Goal: Transaction & Acquisition: Purchase product/service

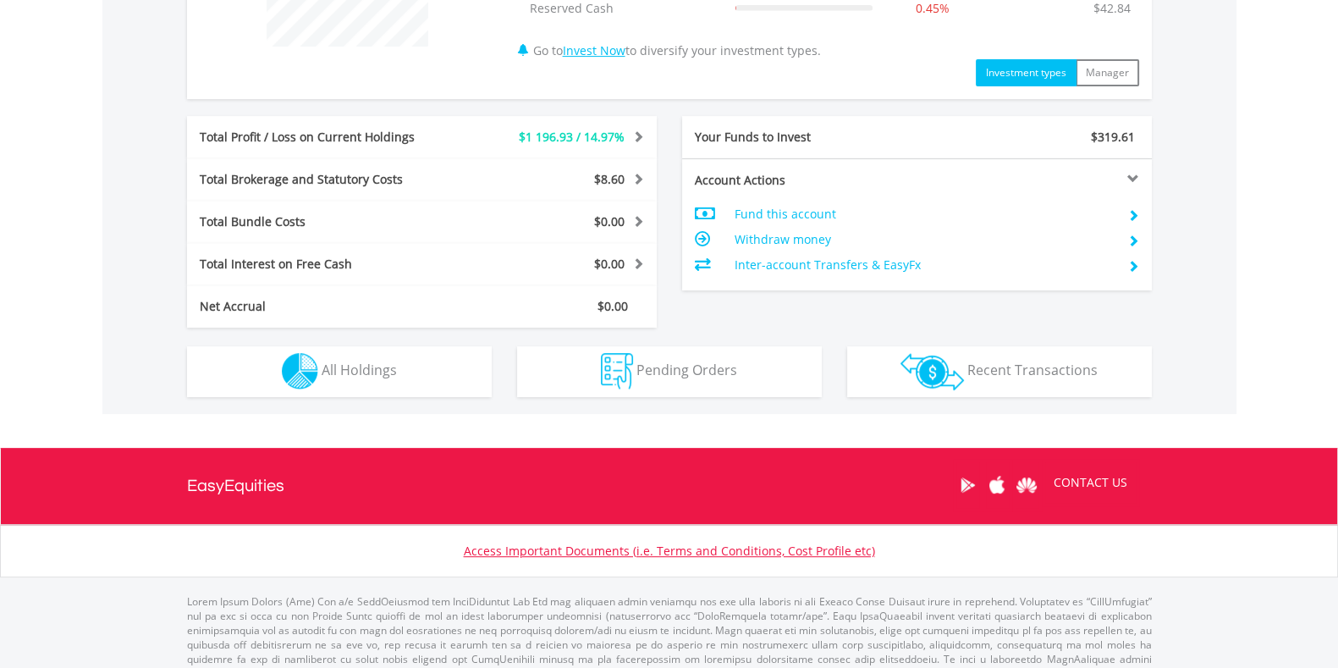
scroll to position [795, 0]
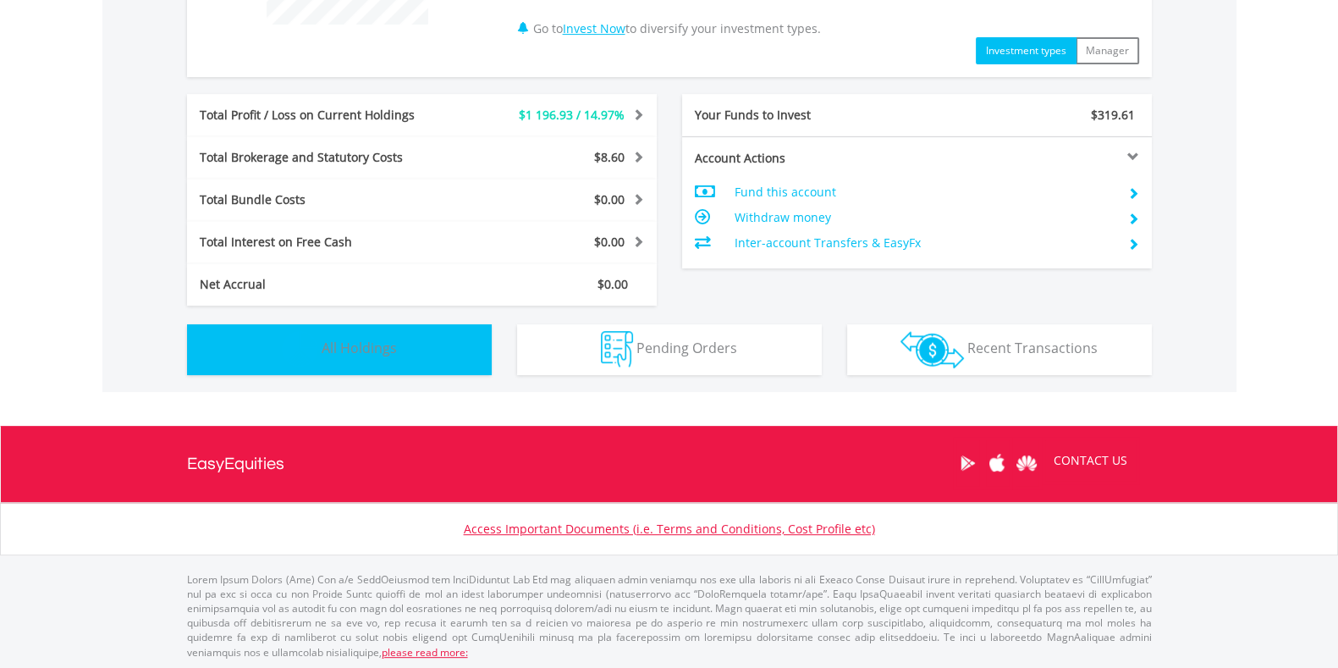
click at [455, 344] on button "Holdings All Holdings" at bounding box center [339, 349] width 305 height 51
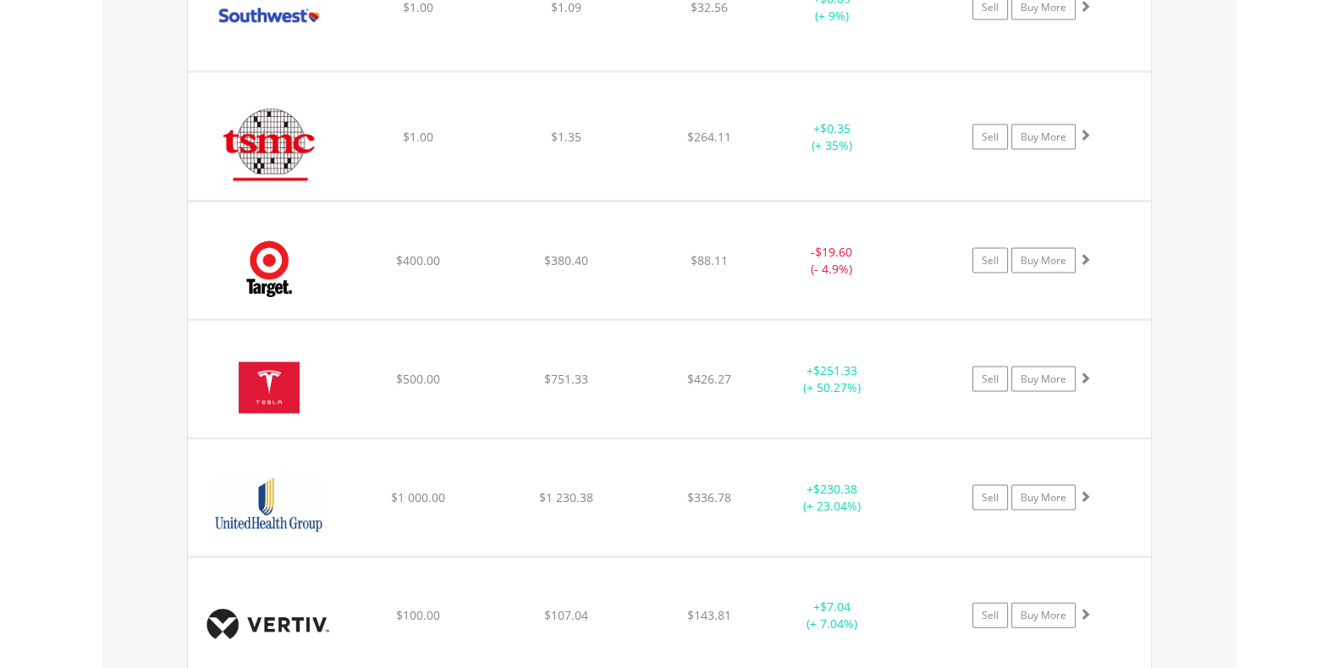
scroll to position [4410, 0]
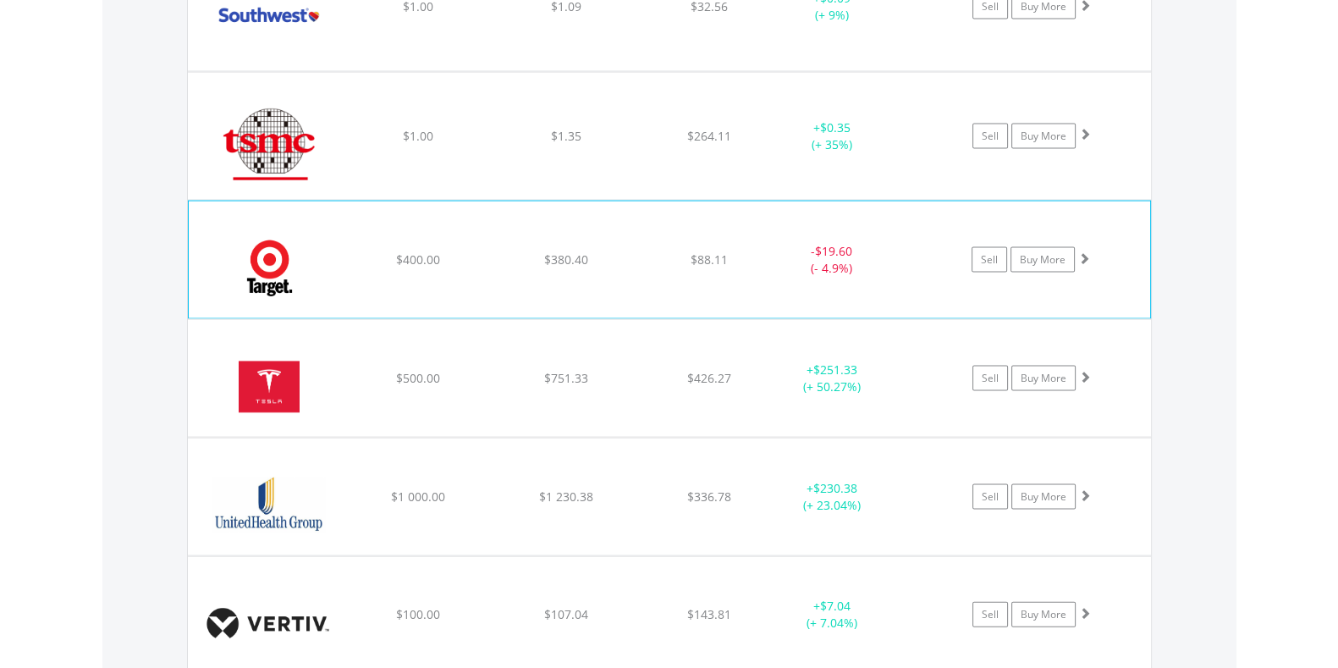
click at [401, 266] on div "﻿ Target Corp $400.00 $380.40 $88.11 - $19.60 (- 4.9%) Sell Buy More" at bounding box center [669, 259] width 961 height 117
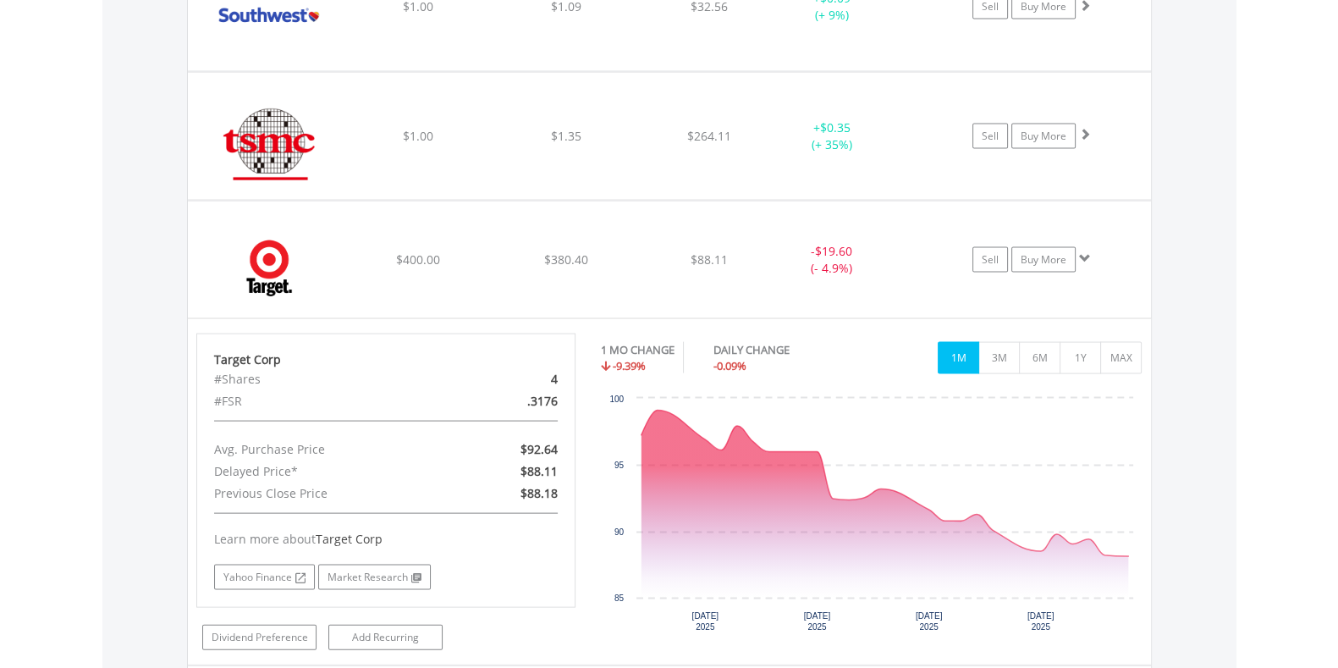
drag, startPoint x: 1255, startPoint y: 349, endPoint x: 74, endPoint y: 443, distance: 1185.1
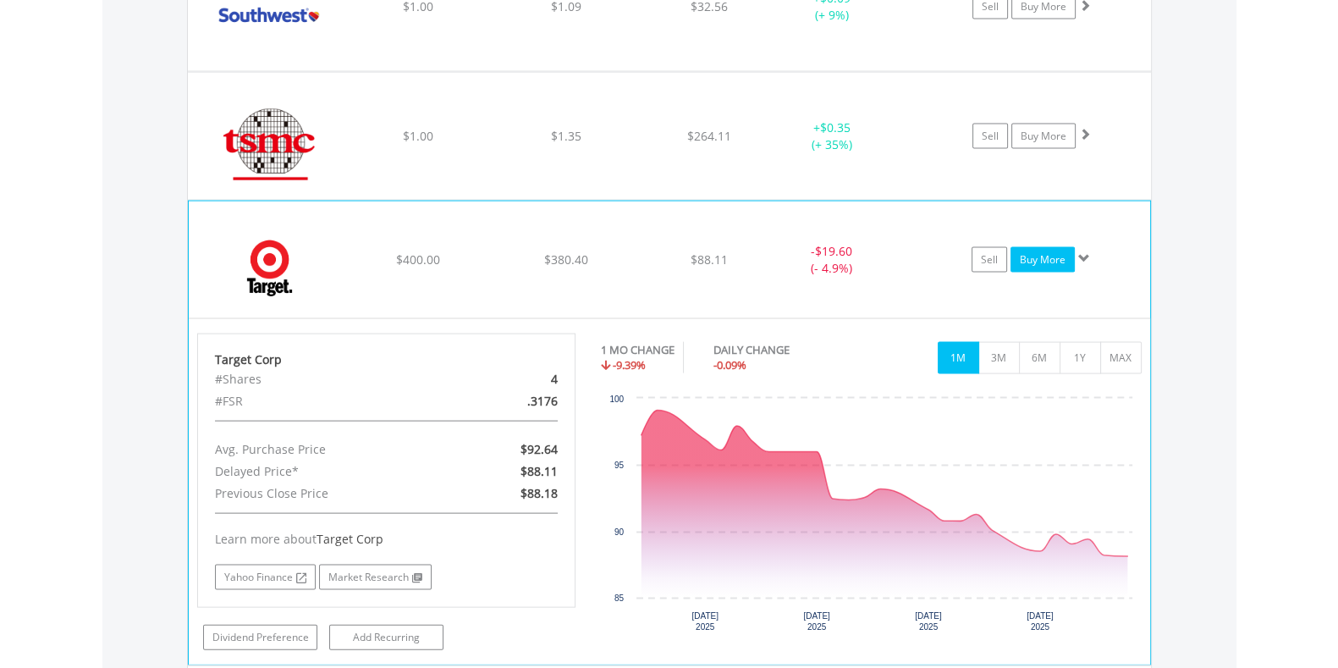
click at [1048, 251] on link "Buy More" at bounding box center [1042, 259] width 64 height 25
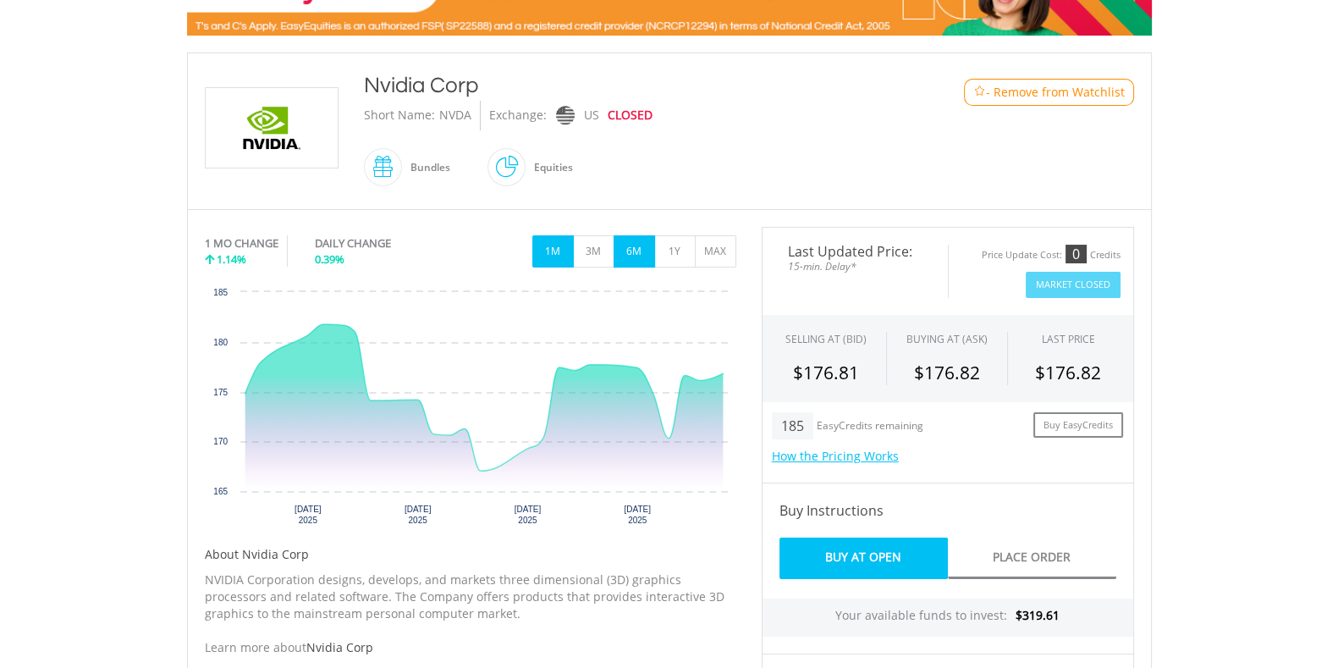
scroll to position [344, 0]
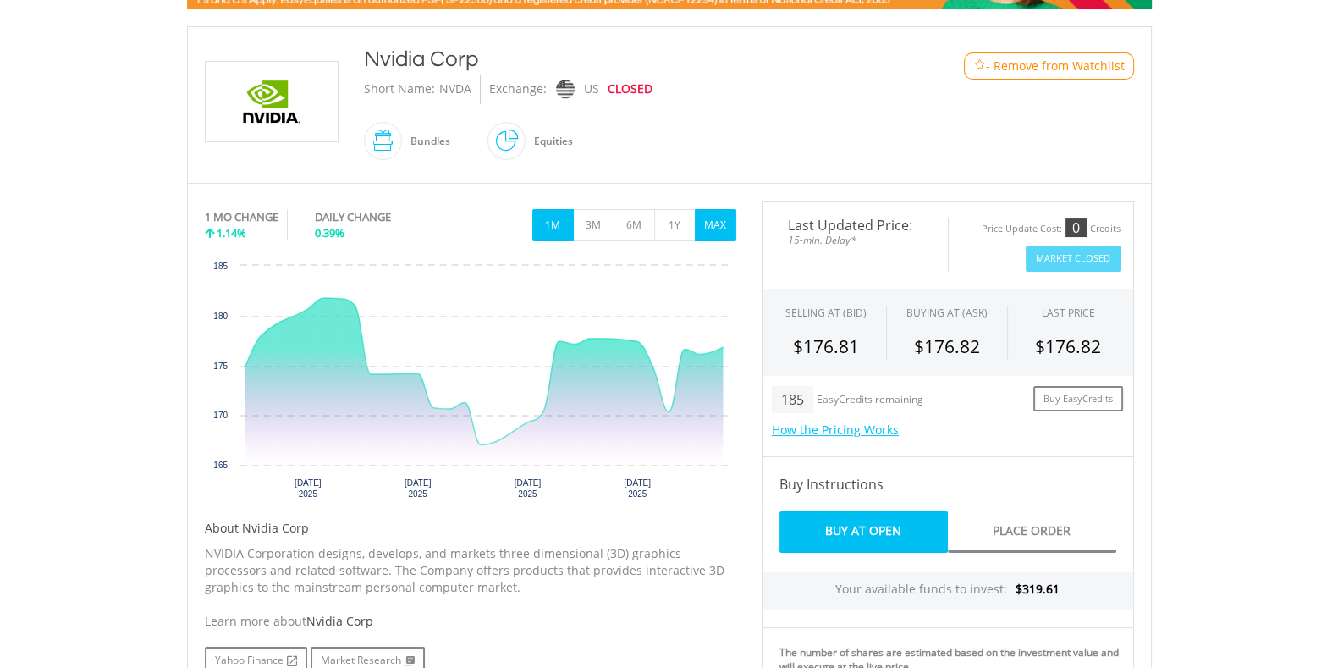
click at [723, 225] on button "MAX" at bounding box center [715, 225] width 41 height 32
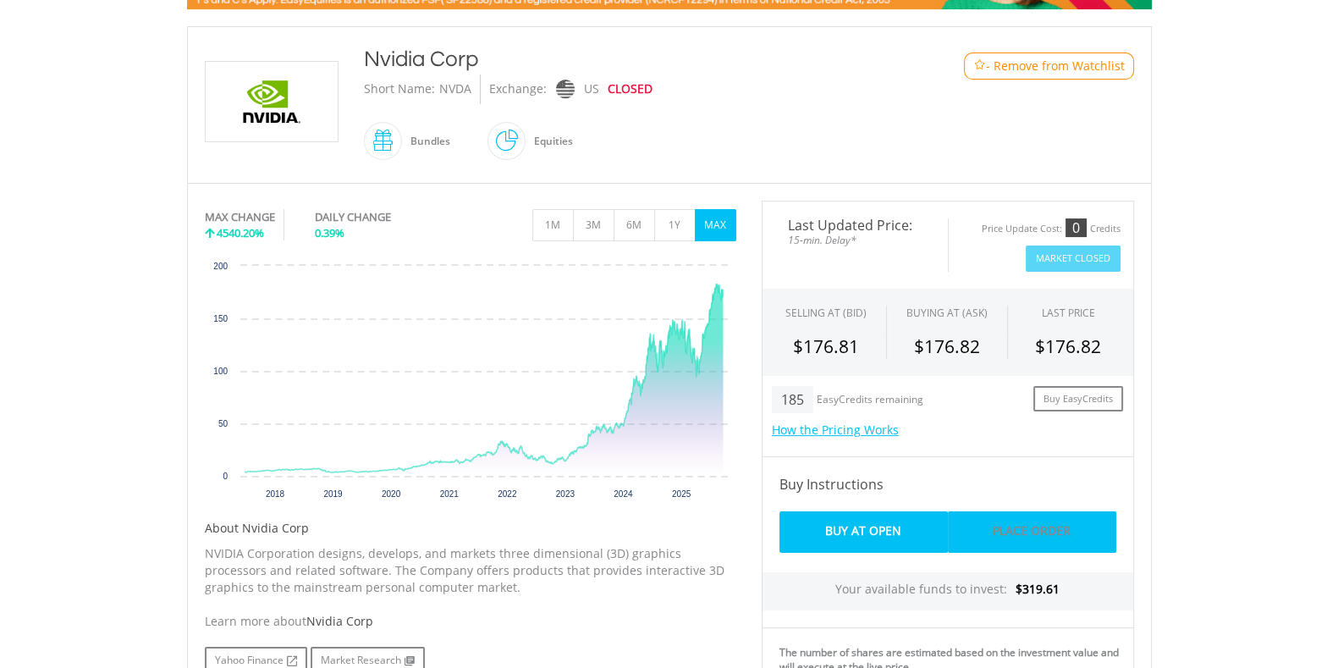
click at [1052, 523] on link "Place Order" at bounding box center [1032, 531] width 168 height 41
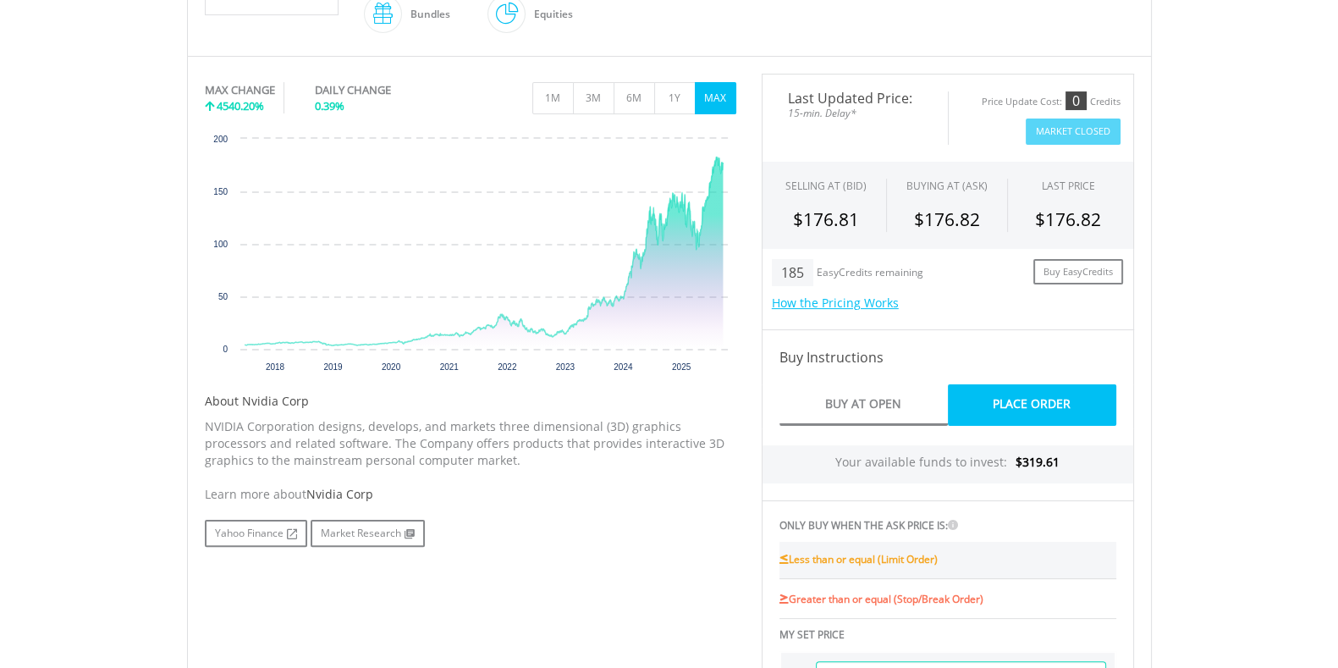
scroll to position [474, 0]
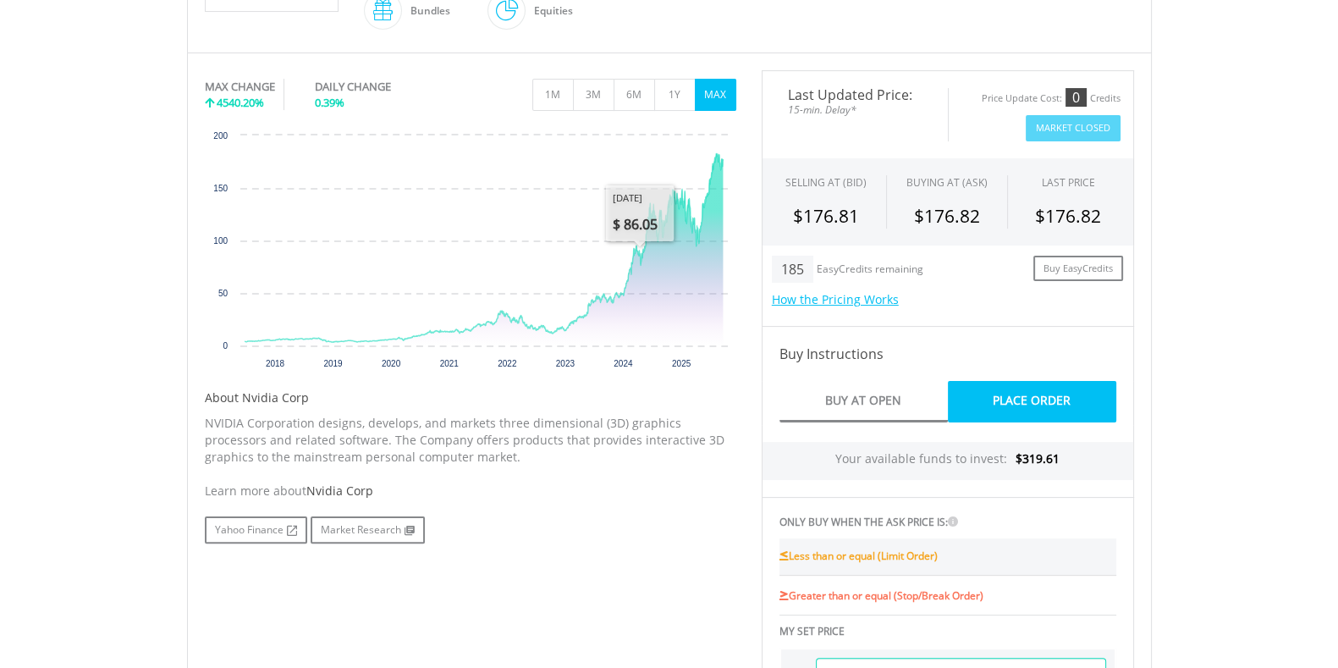
click at [680, 76] on div "1M 3M 6M 1Y MAX" at bounding box center [470, 74] width 531 height 8
click at [677, 85] on button "1Y" at bounding box center [674, 95] width 41 height 32
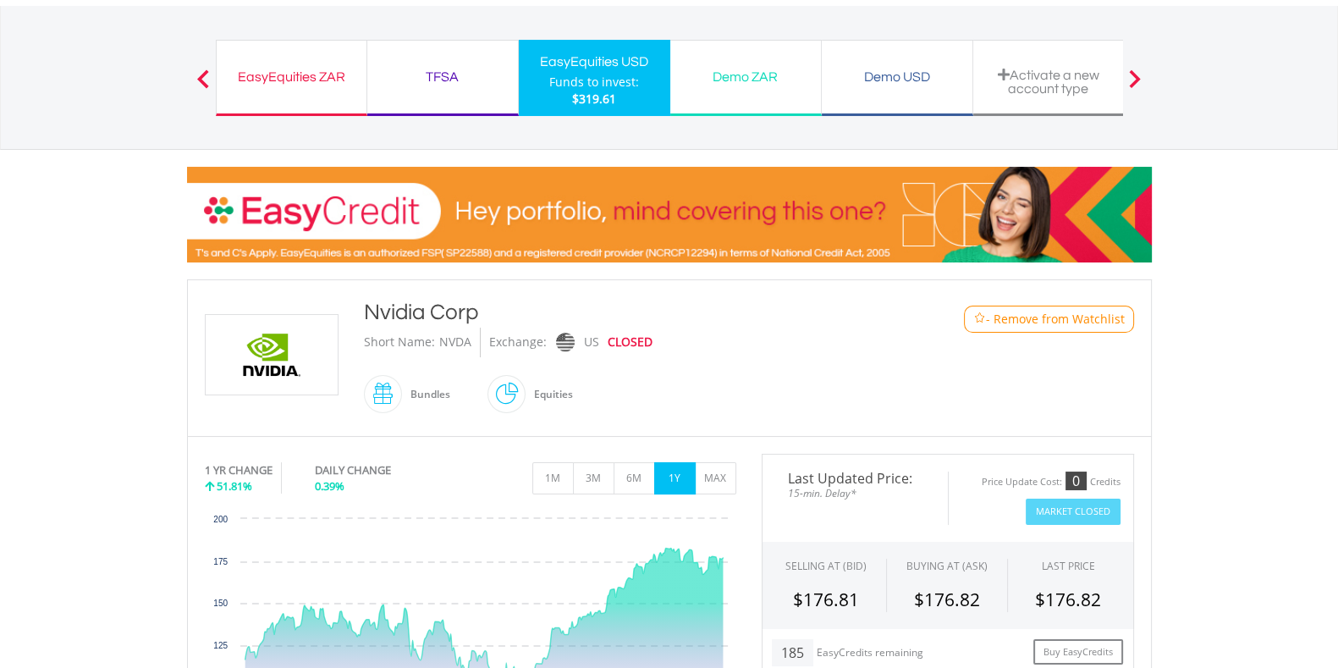
scroll to position [90, 0]
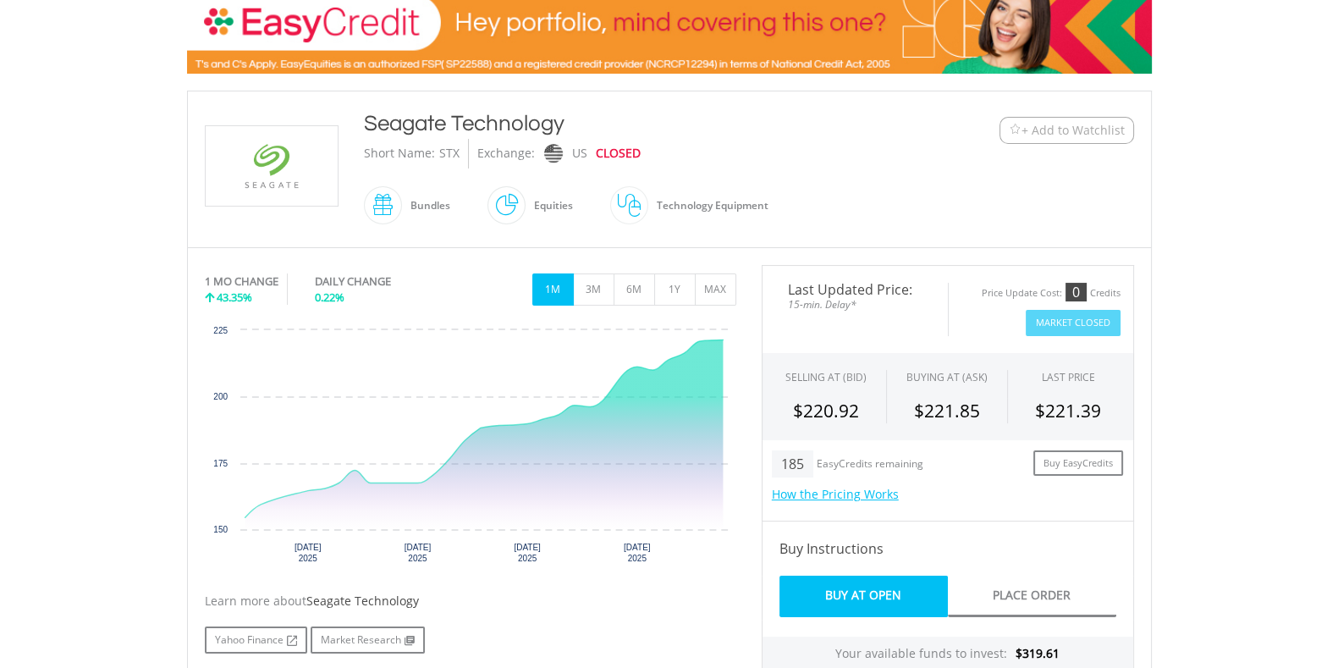
scroll to position [294, 0]
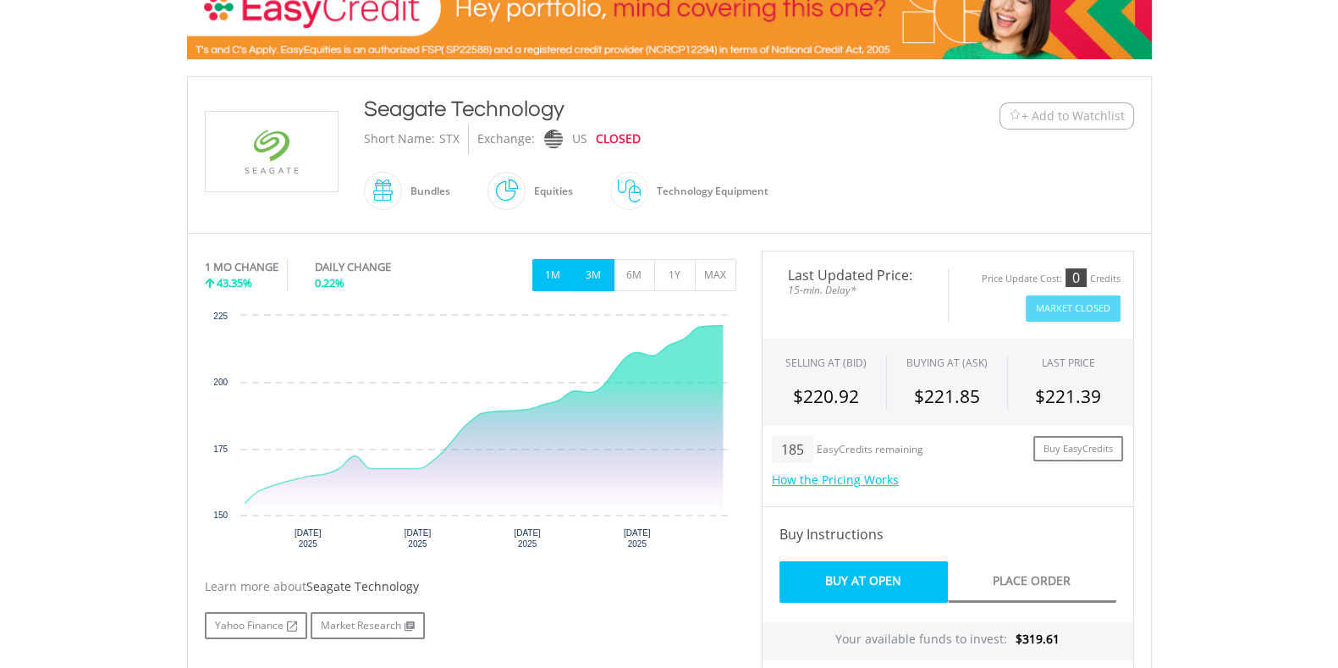
click at [584, 279] on button "3M" at bounding box center [593, 275] width 41 height 32
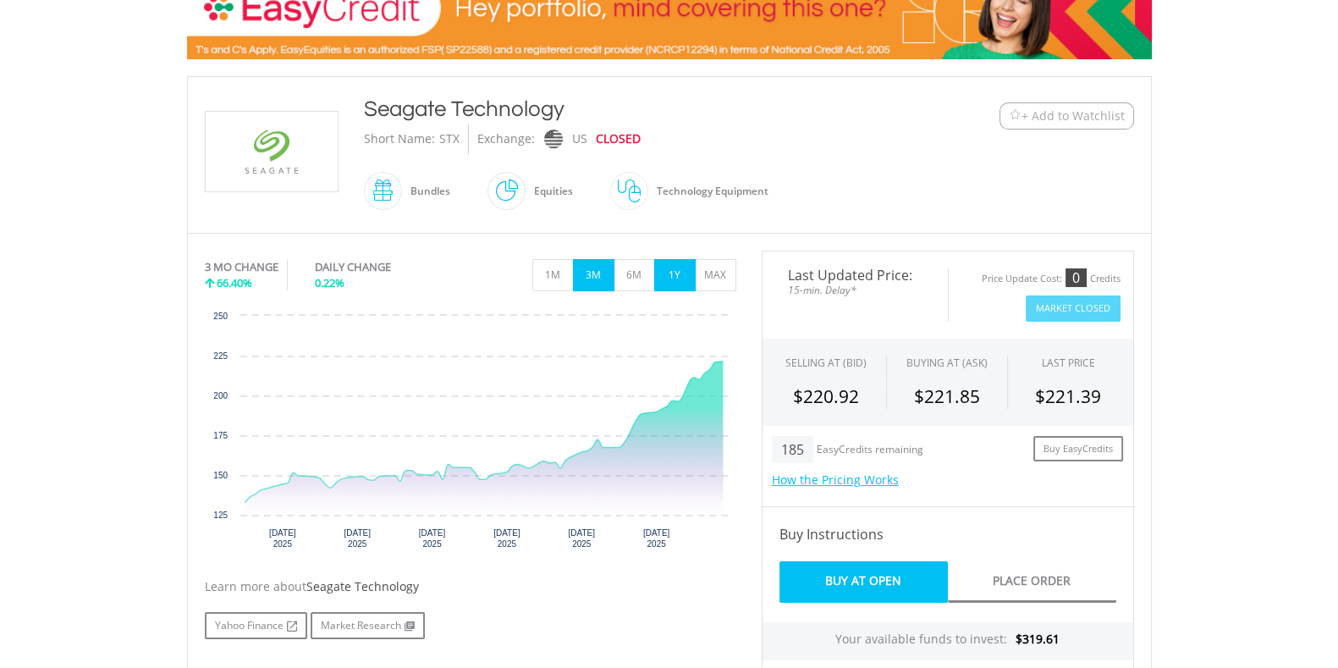
click at [672, 272] on button "1Y" at bounding box center [674, 275] width 41 height 32
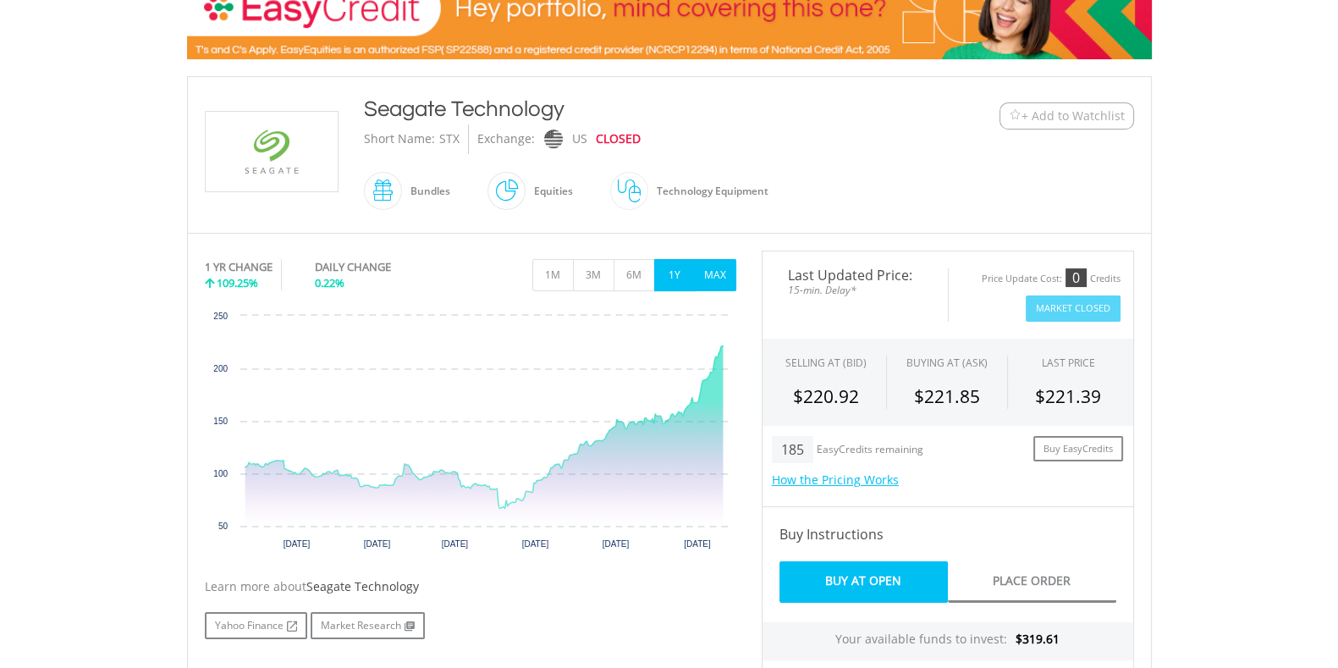
click at [717, 259] on button "MAX" at bounding box center [715, 275] width 41 height 32
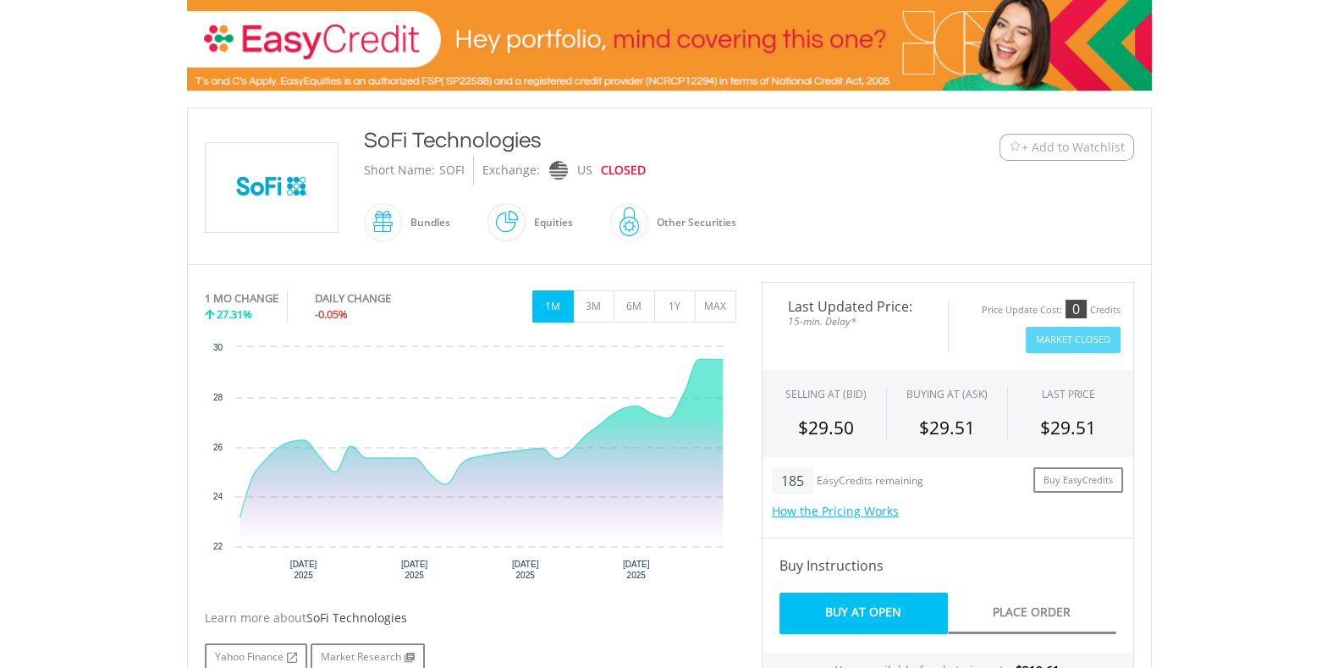
scroll to position [275, 0]
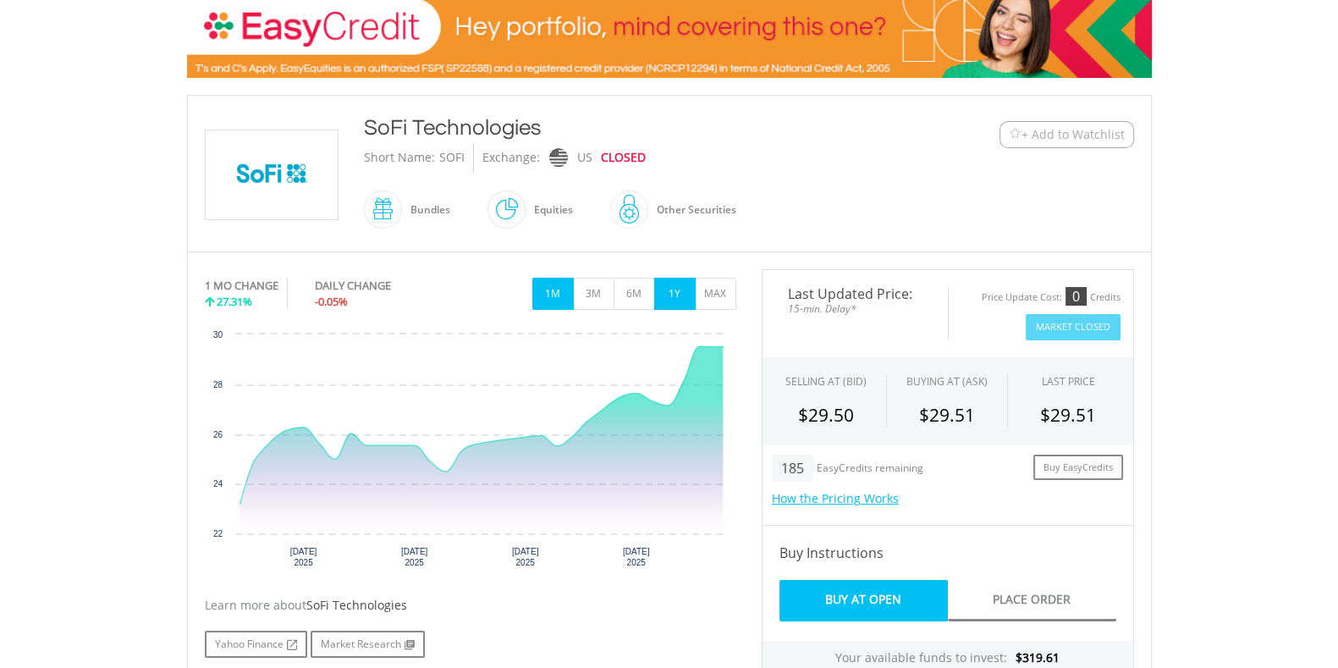
click at [673, 294] on button "1Y" at bounding box center [674, 294] width 41 height 32
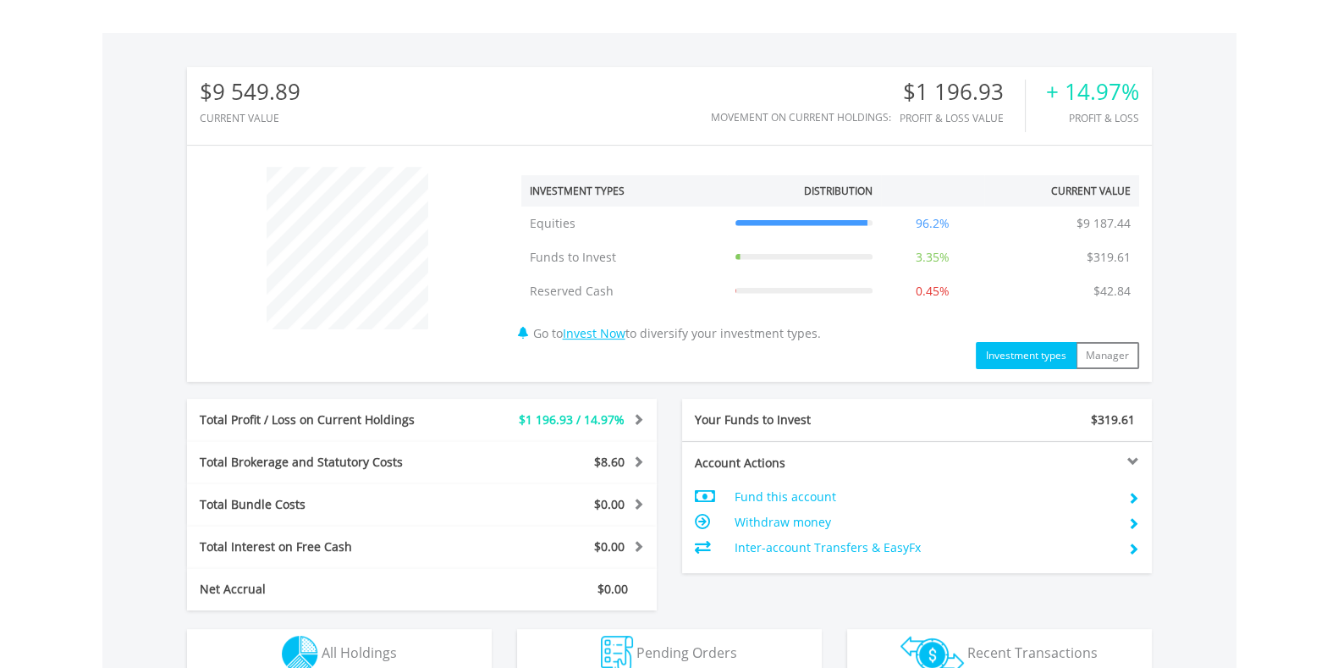
scroll to position [795, 0]
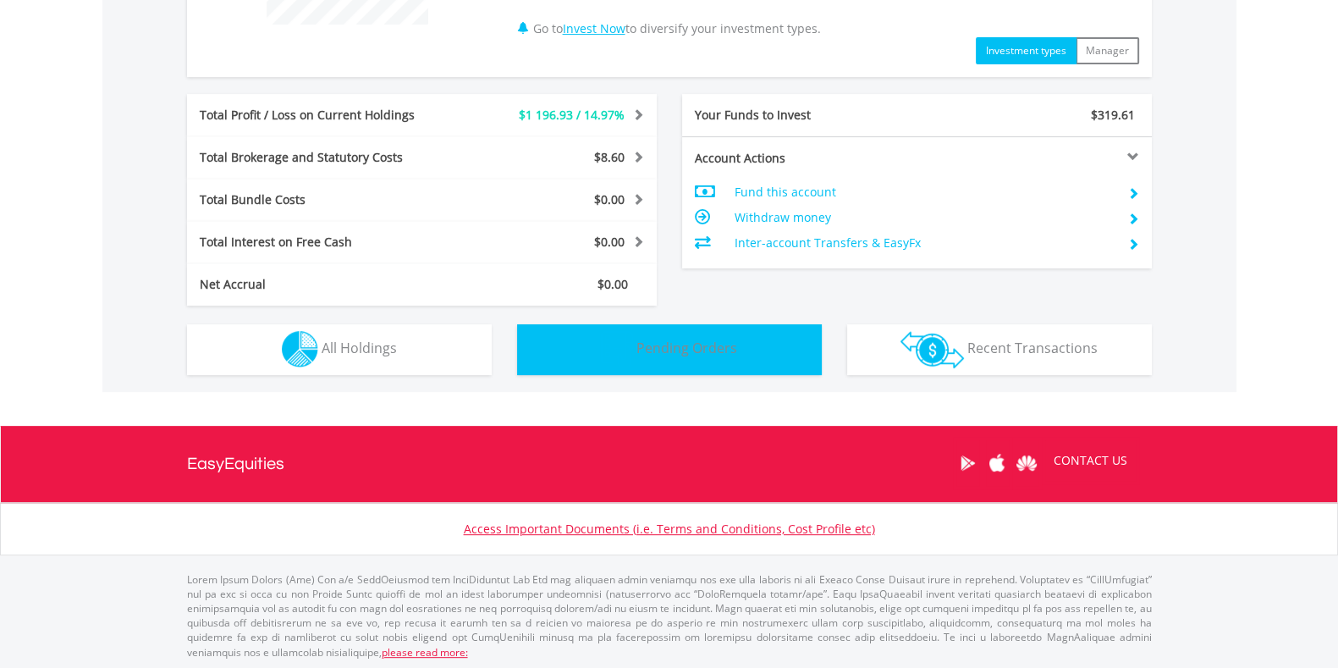
click at [725, 351] on span "Pending Orders" at bounding box center [686, 347] width 101 height 19
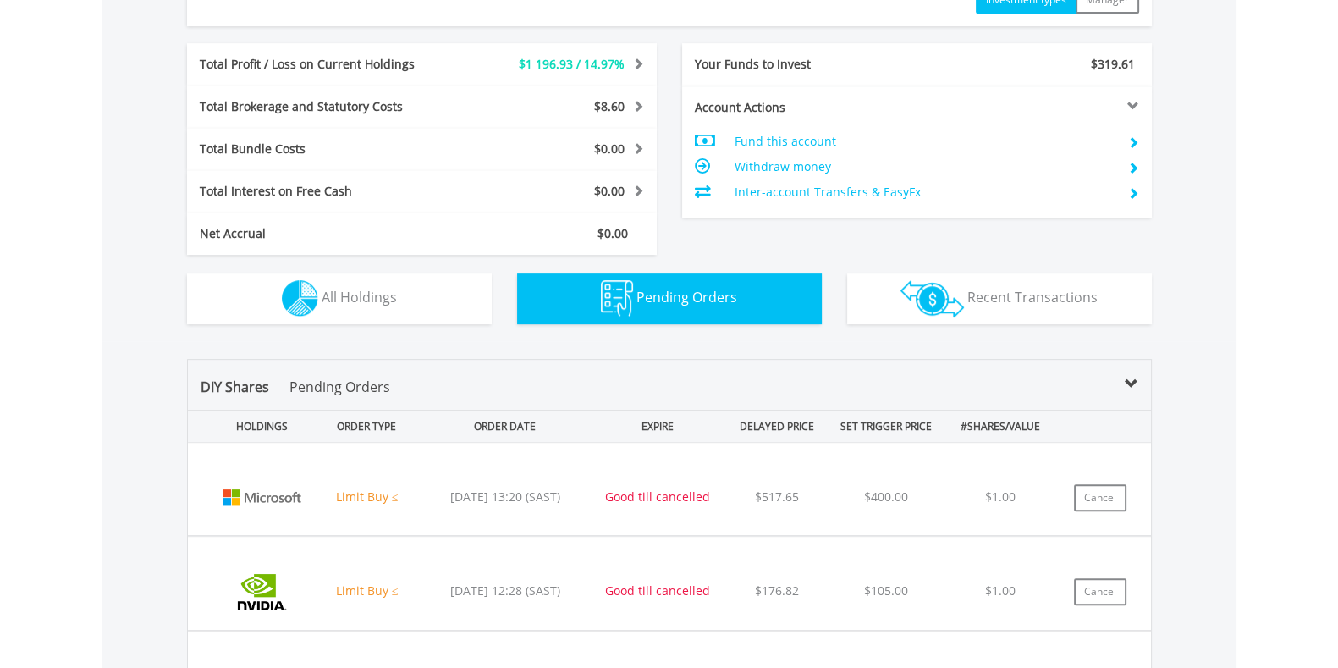
scroll to position [1203, 0]
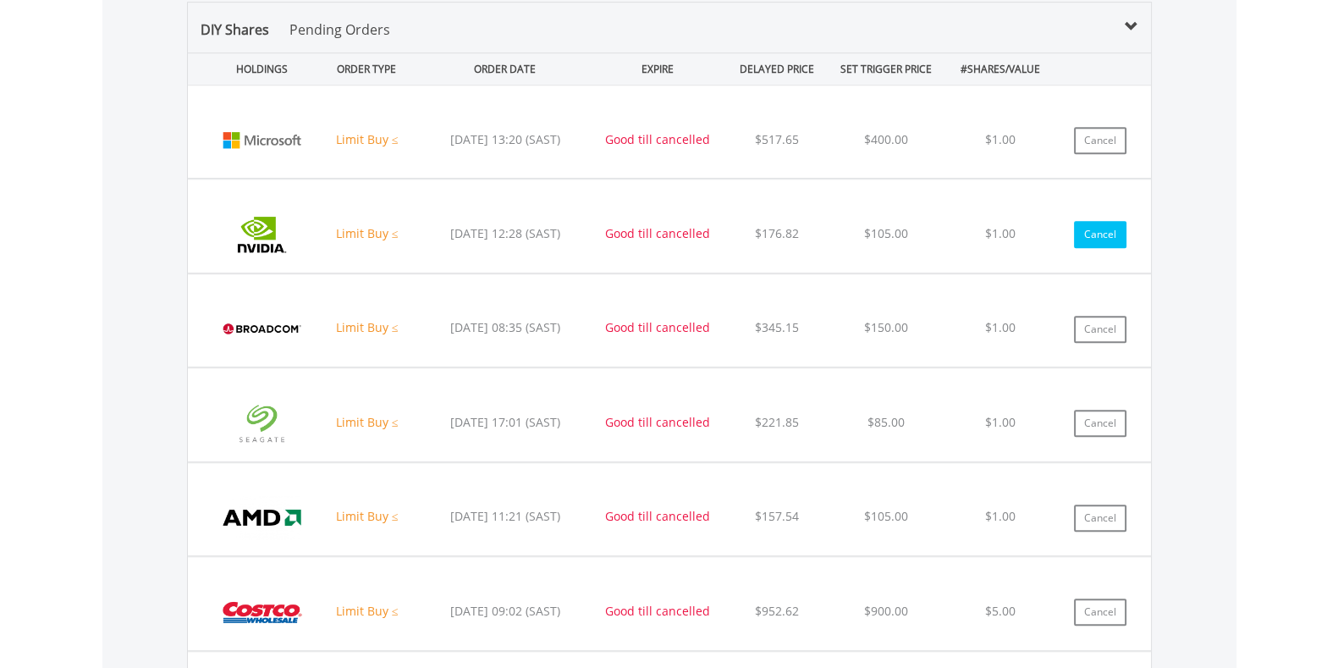
click at [1091, 229] on button "Cancel" at bounding box center [1100, 234] width 52 height 27
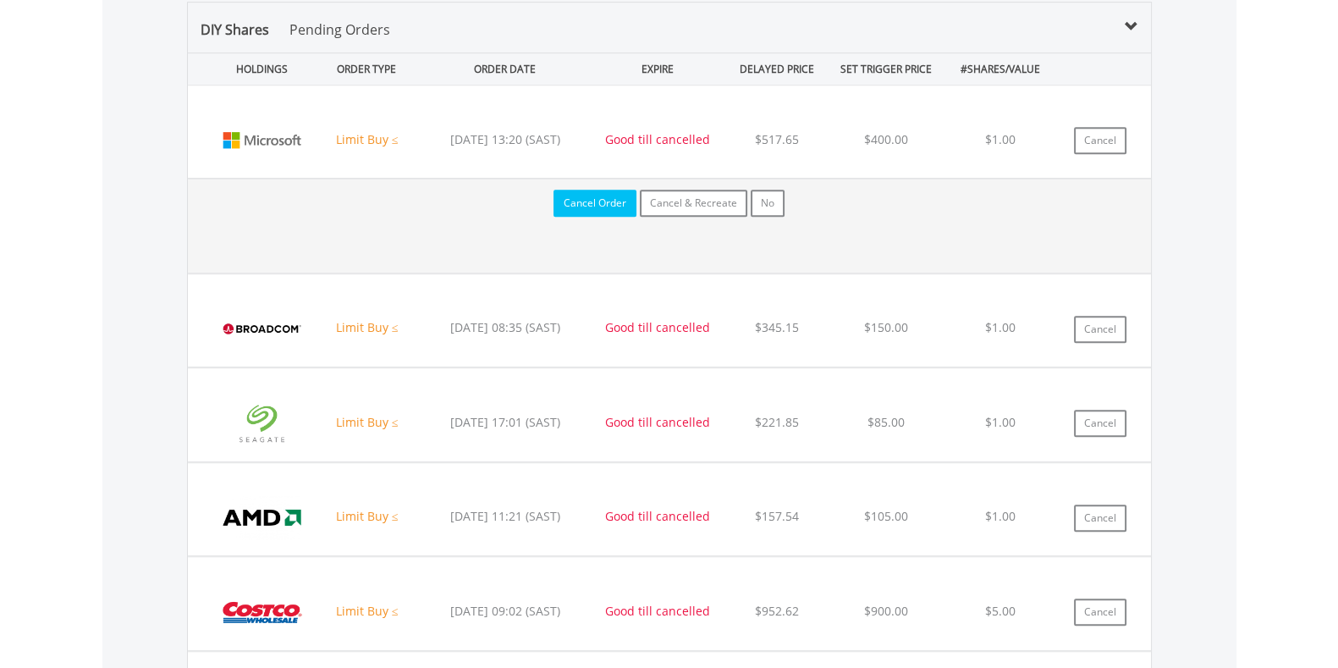
click at [610, 203] on button "Cancel Order" at bounding box center [594, 203] width 83 height 27
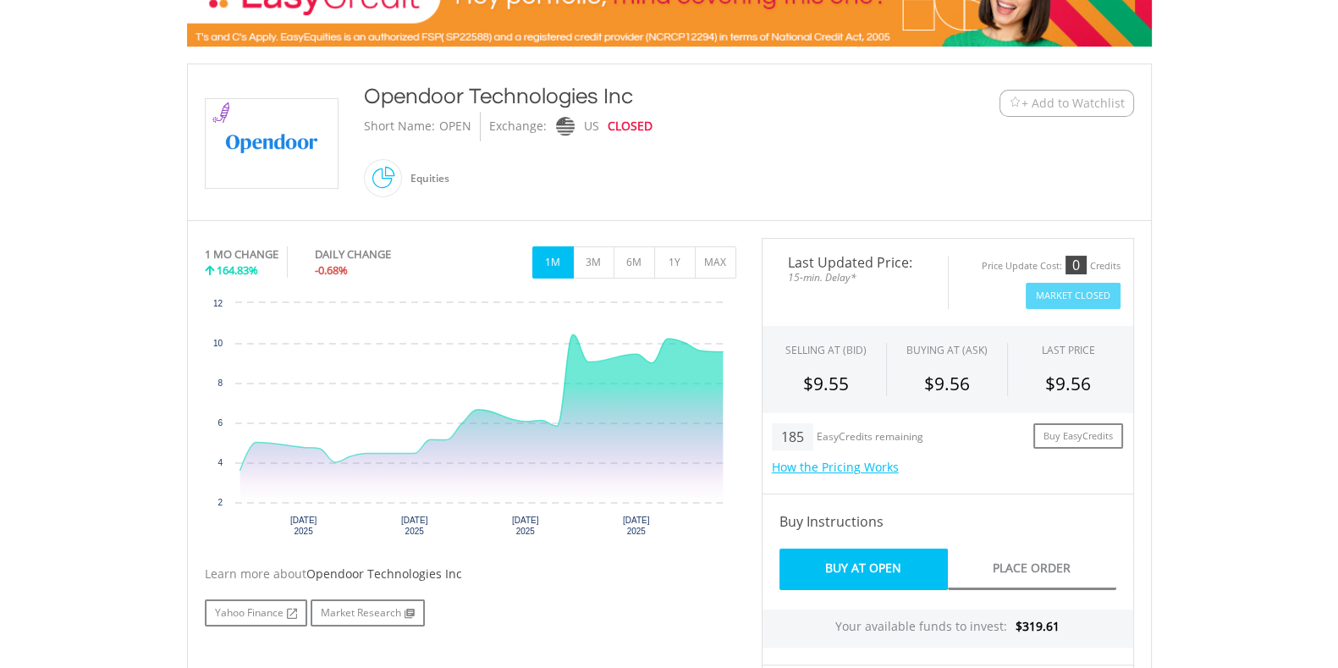
scroll to position [308, 0]
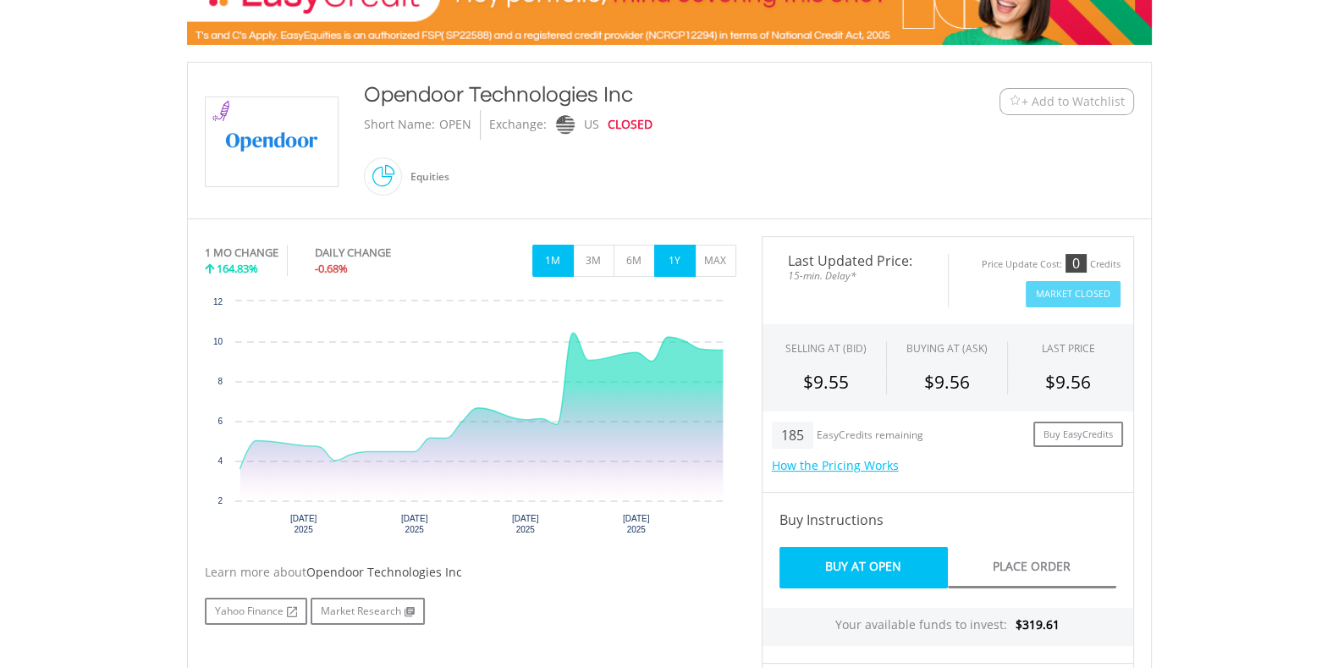
click at [672, 257] on button "1Y" at bounding box center [674, 261] width 41 height 32
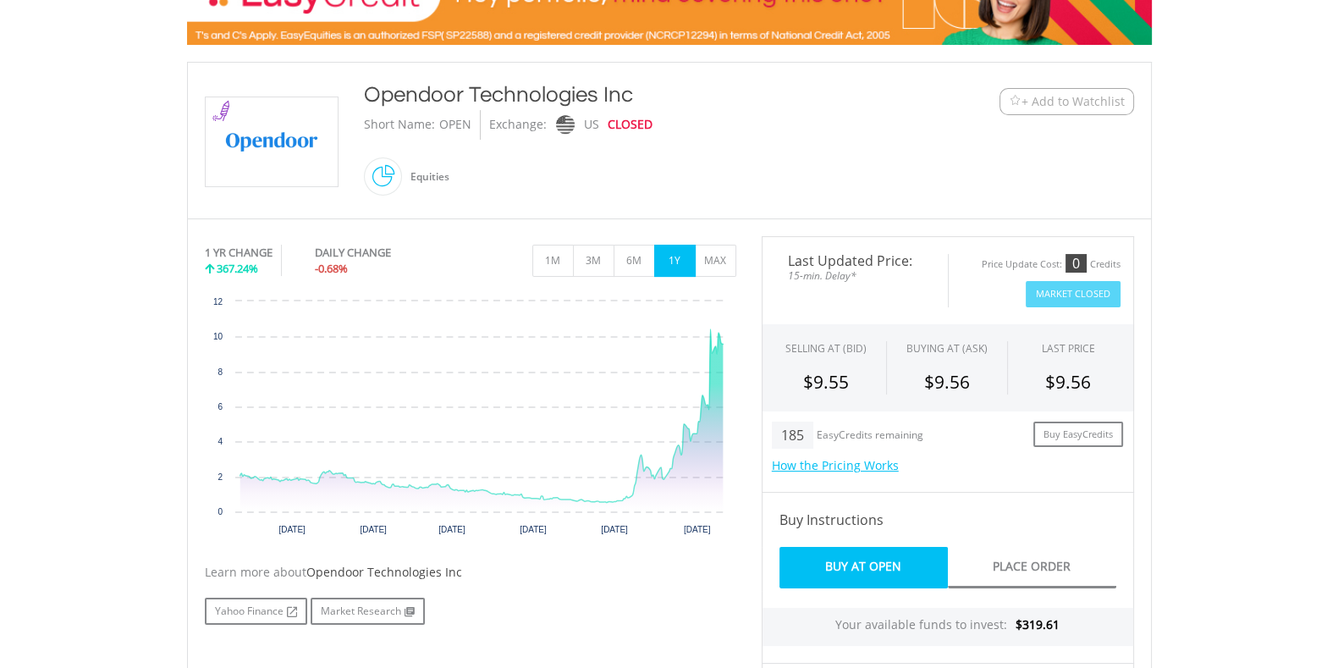
scroll to position [0, 0]
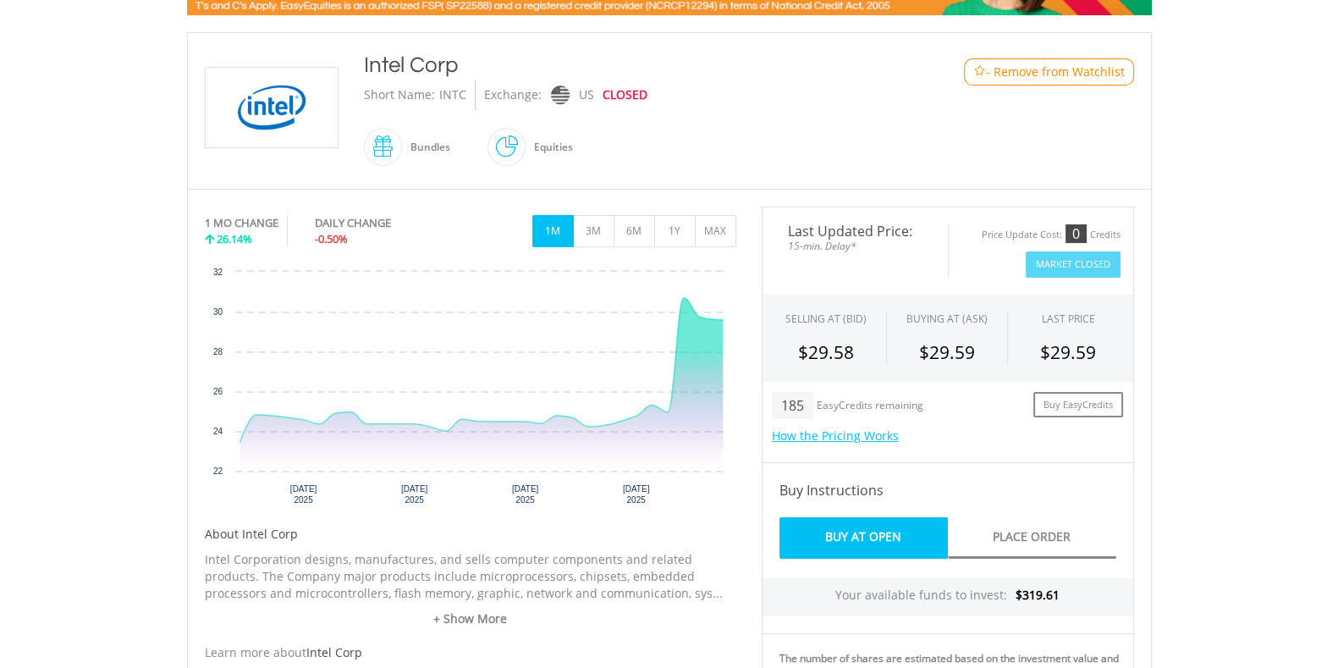
scroll to position [339, 0]
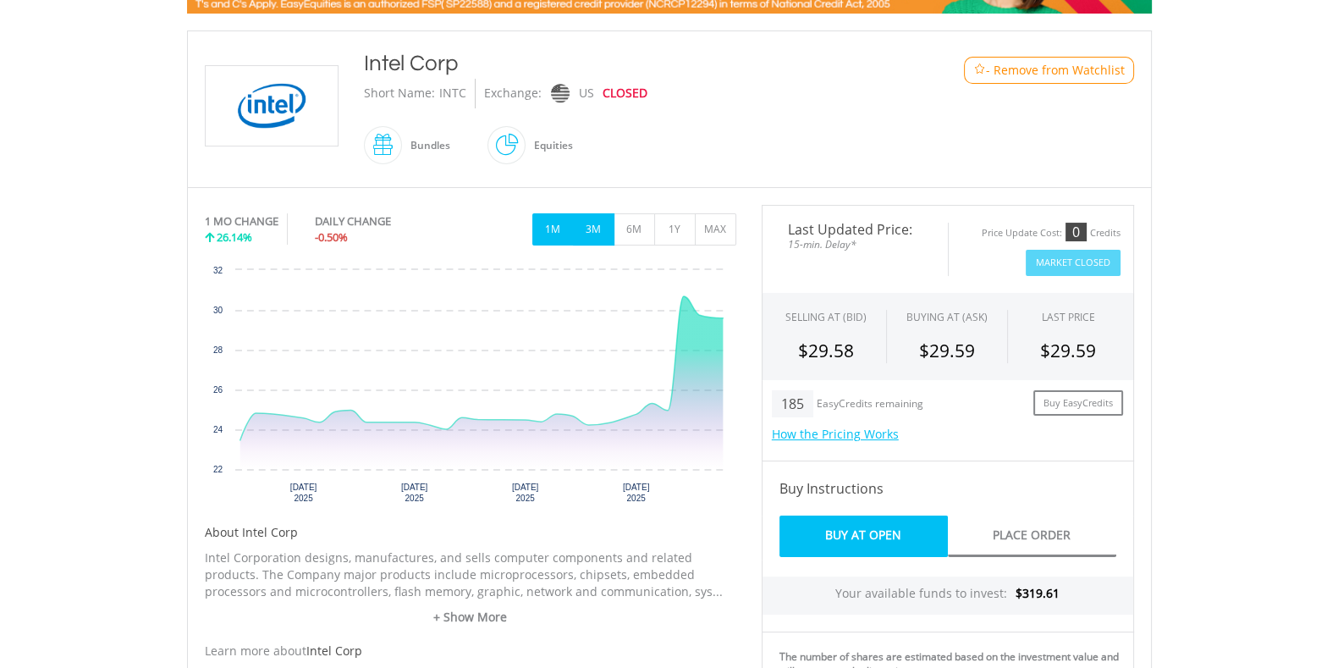
click at [601, 229] on button "3M" at bounding box center [593, 229] width 41 height 32
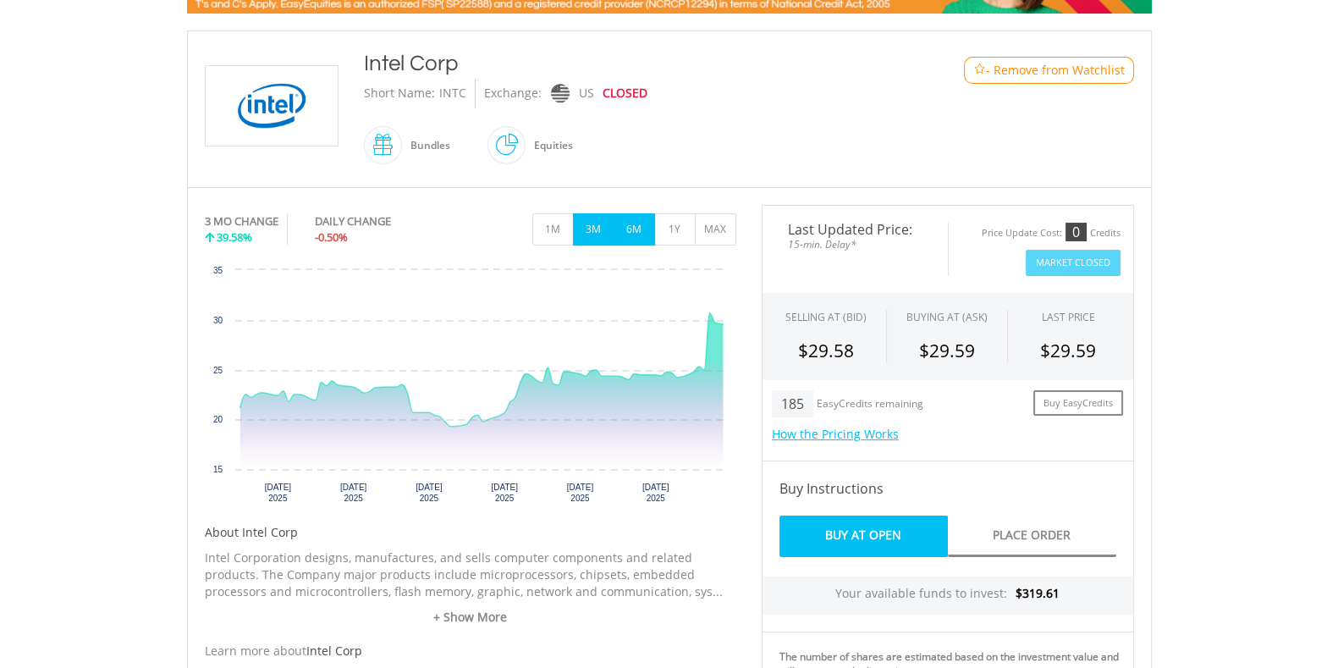
click at [630, 229] on button "6M" at bounding box center [634, 229] width 41 height 32
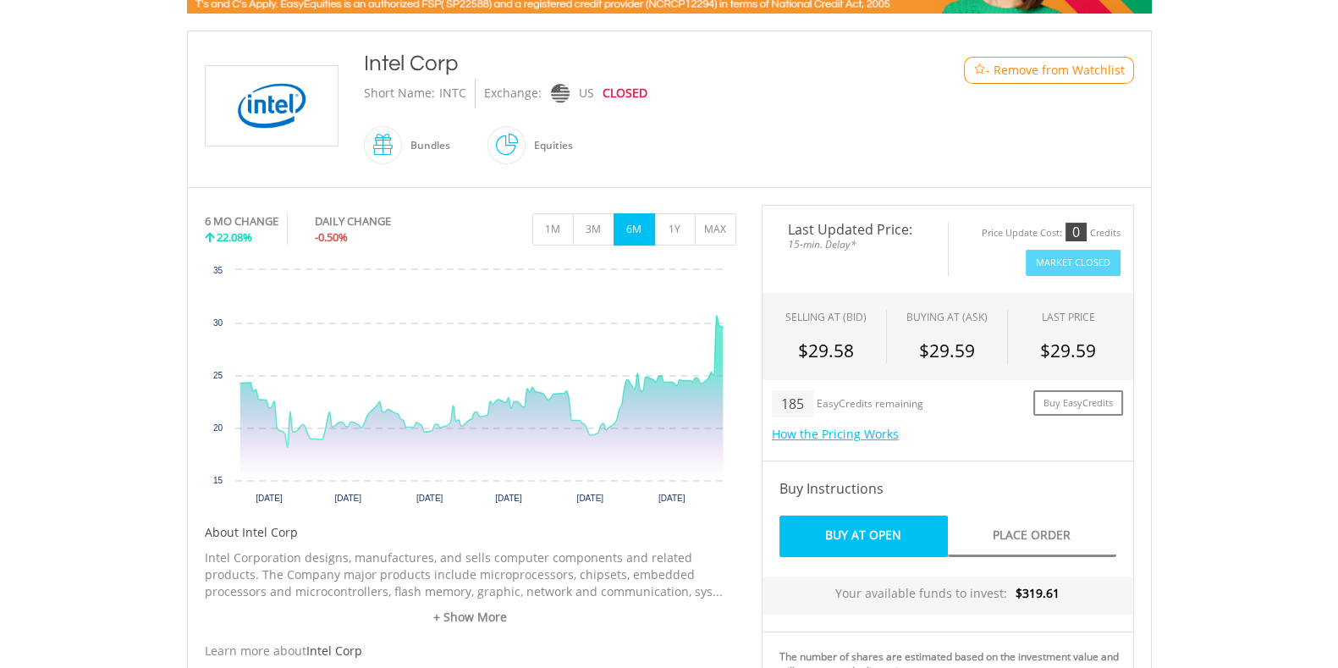
scroll to position [333, 0]
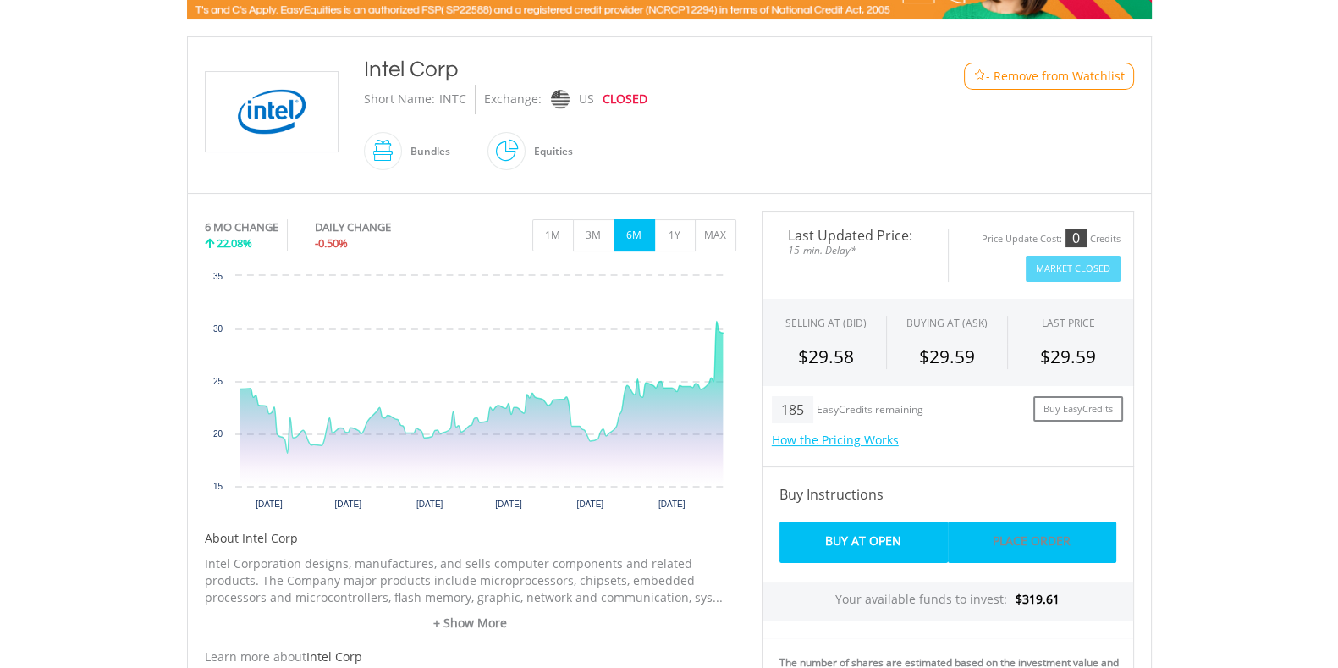
click at [1048, 521] on link "Place Order" at bounding box center [1032, 541] width 168 height 41
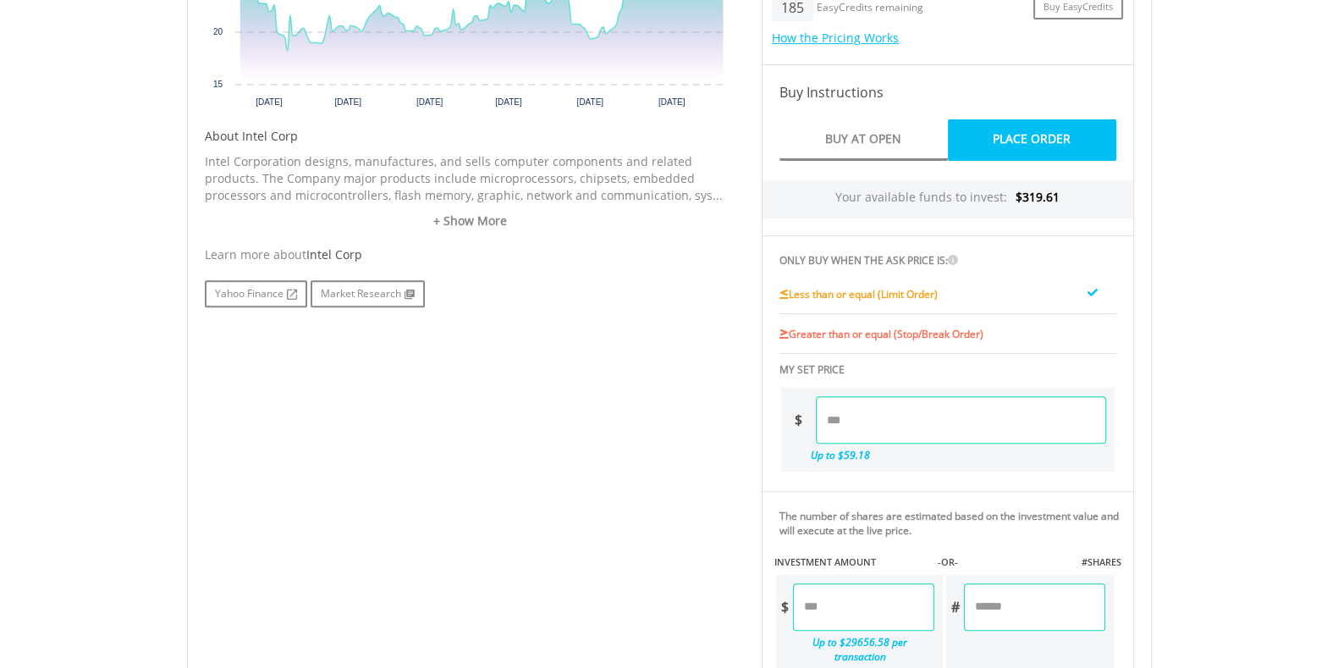
scroll to position [754, 0]
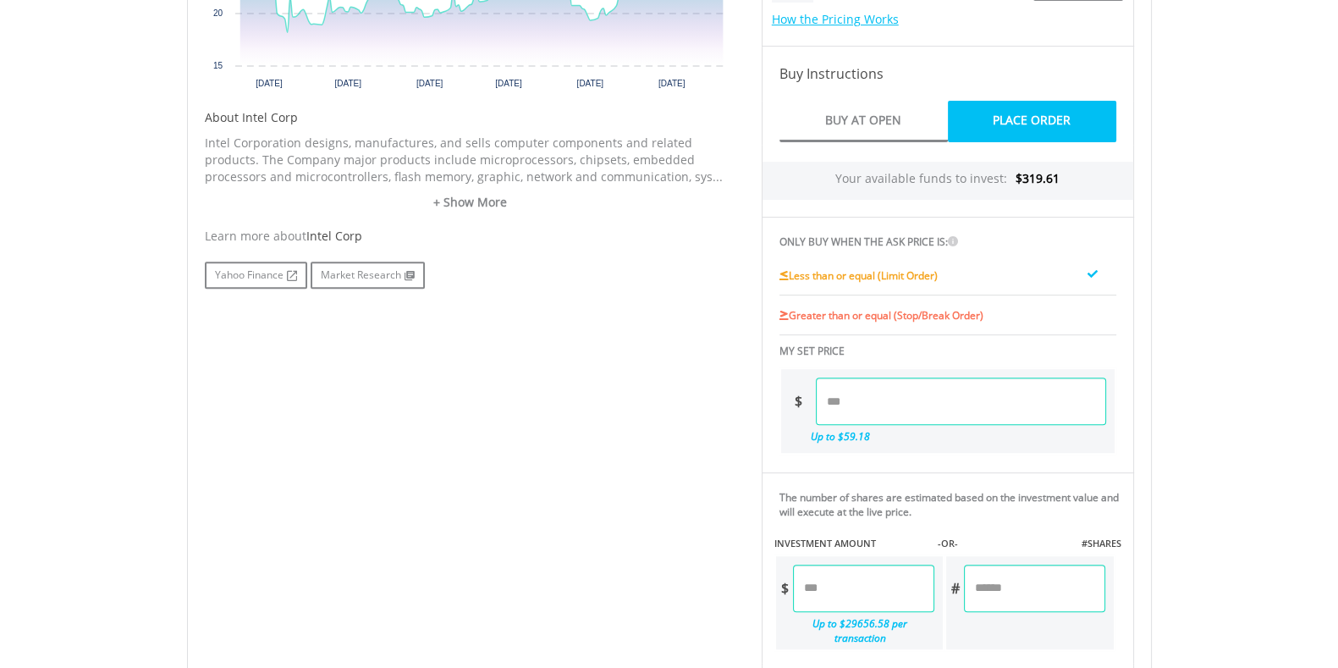
click at [870, 388] on input "number" at bounding box center [961, 400] width 290 height 47
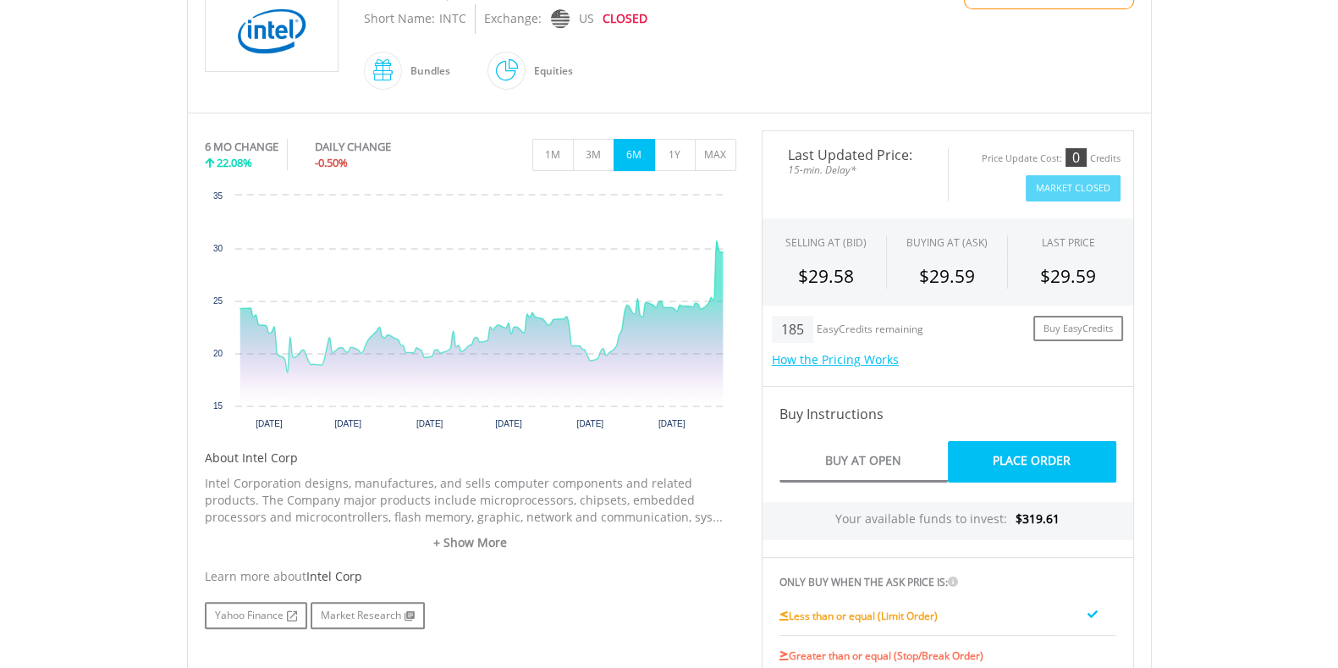
scroll to position [399, 0]
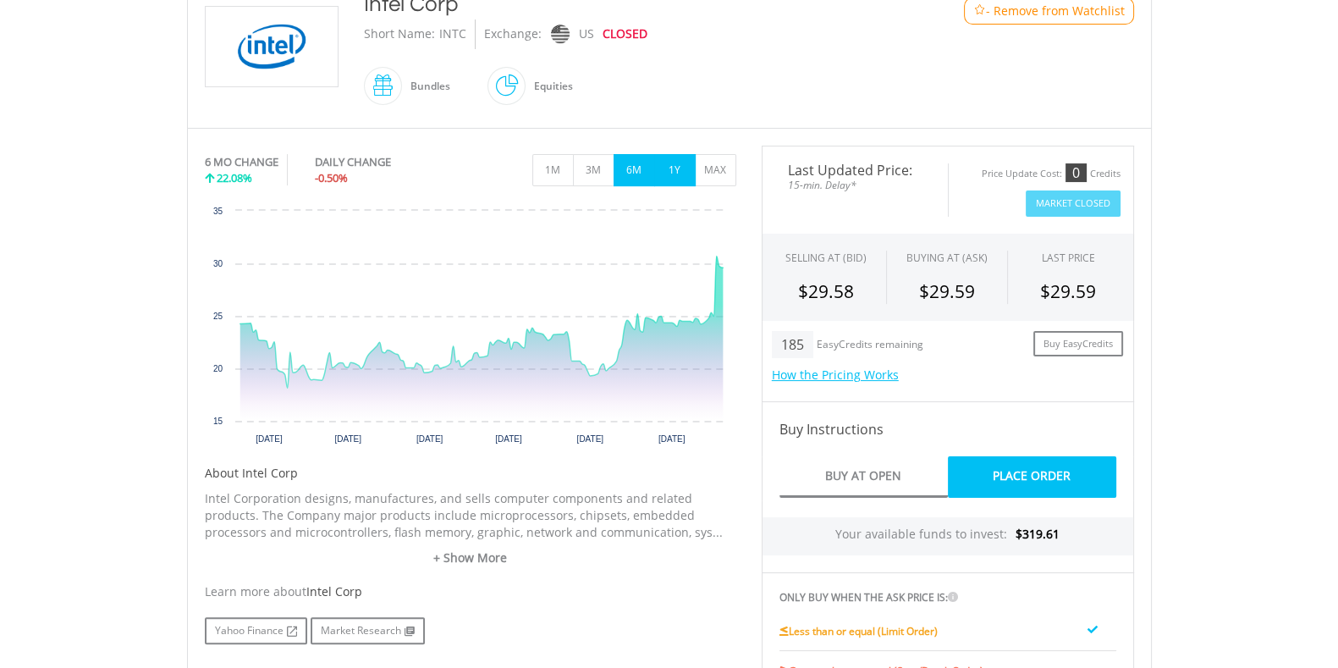
type input "*****"
click at [688, 174] on button "1Y" at bounding box center [674, 170] width 41 height 32
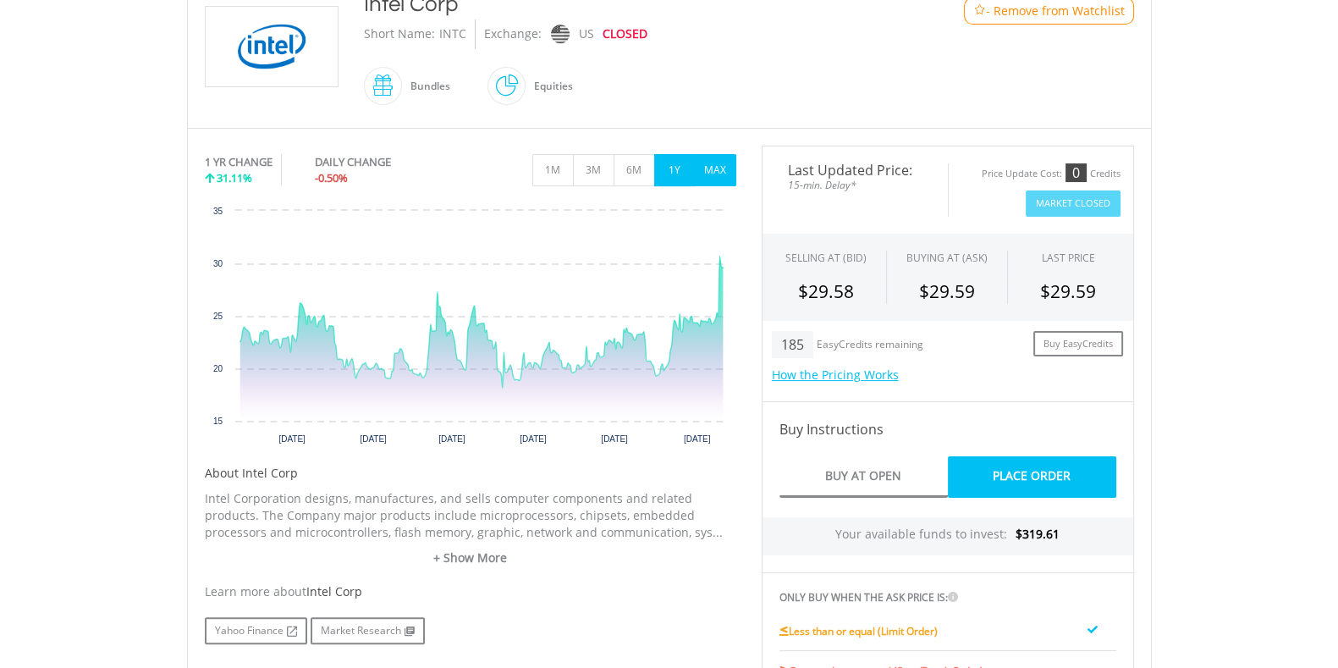
click at [717, 177] on button "MAX" at bounding box center [715, 170] width 41 height 32
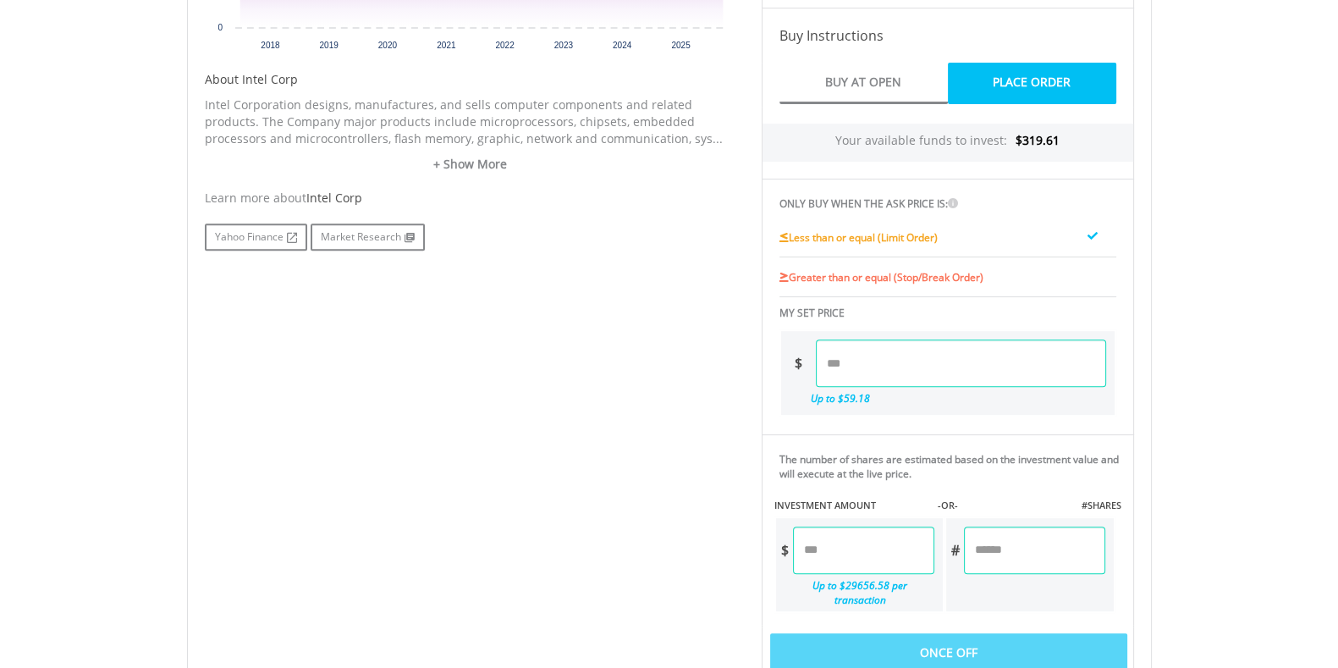
scroll to position [824, 0]
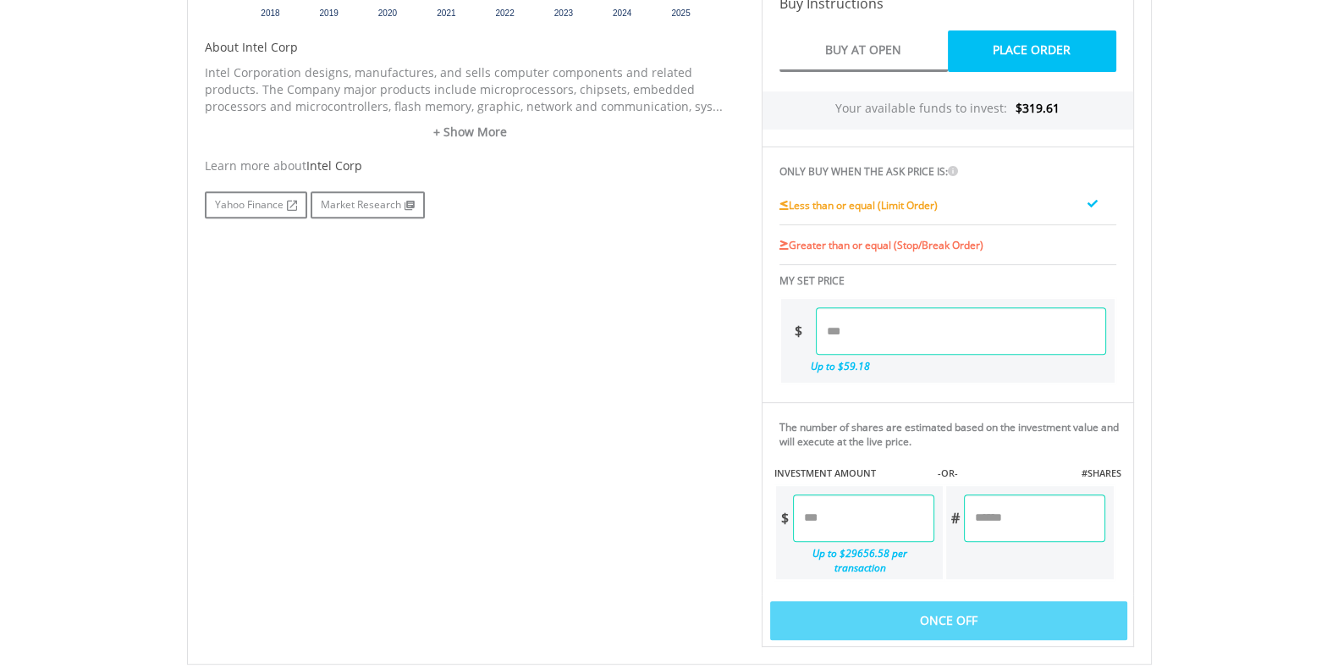
click at [866, 505] on input "number" at bounding box center [863, 517] width 141 height 47
type input "*"
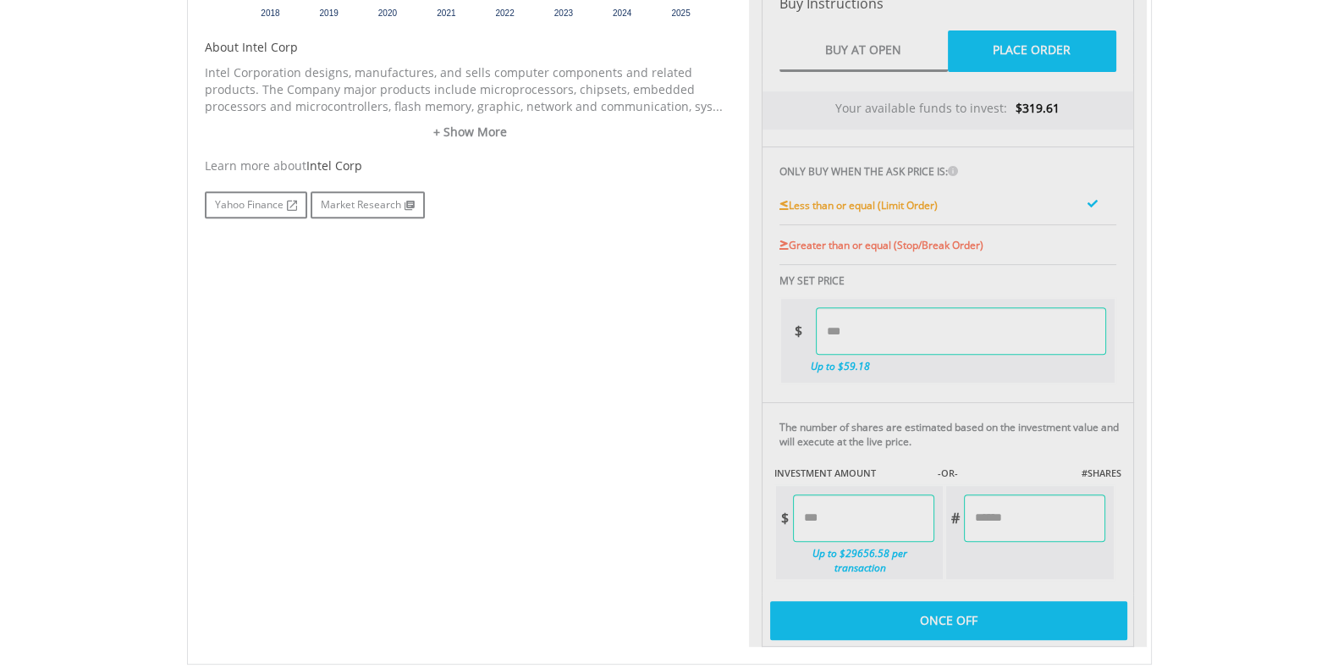
type input "******"
type input "*******"
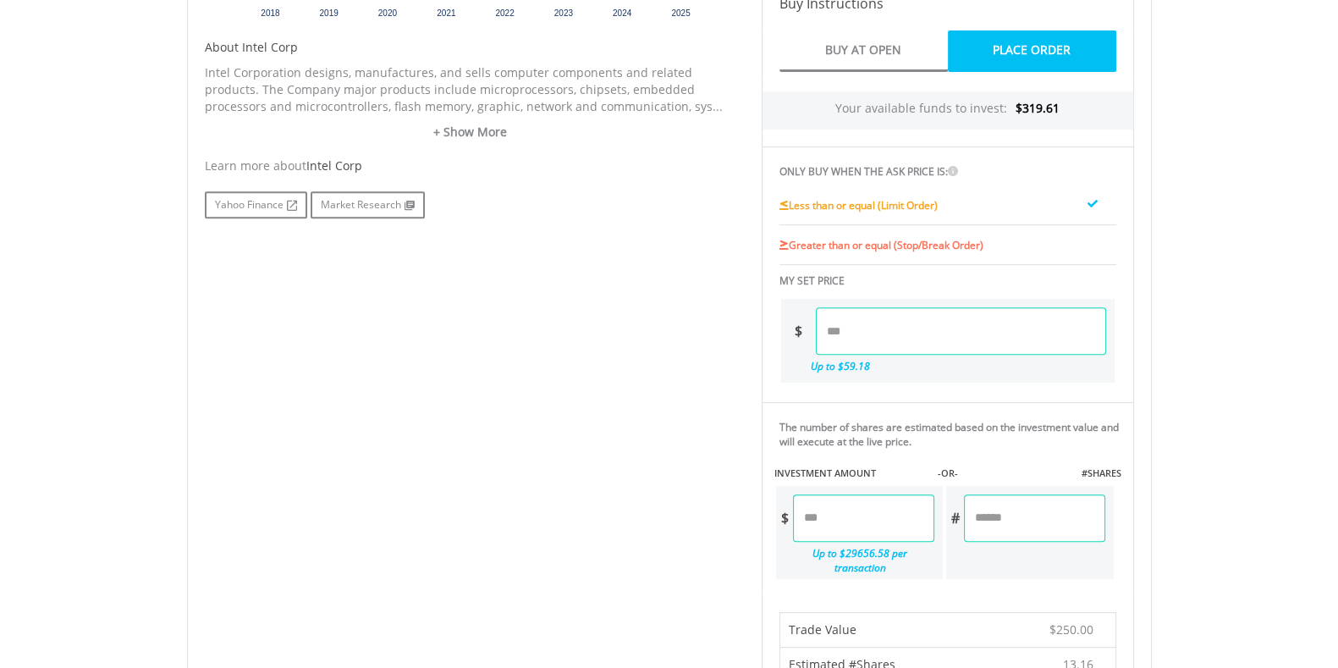
click at [1237, 453] on body "My Investments Invest Now New Listings Sell My Recurring Investments Pending Or…" at bounding box center [669, 183] width 1338 height 2014
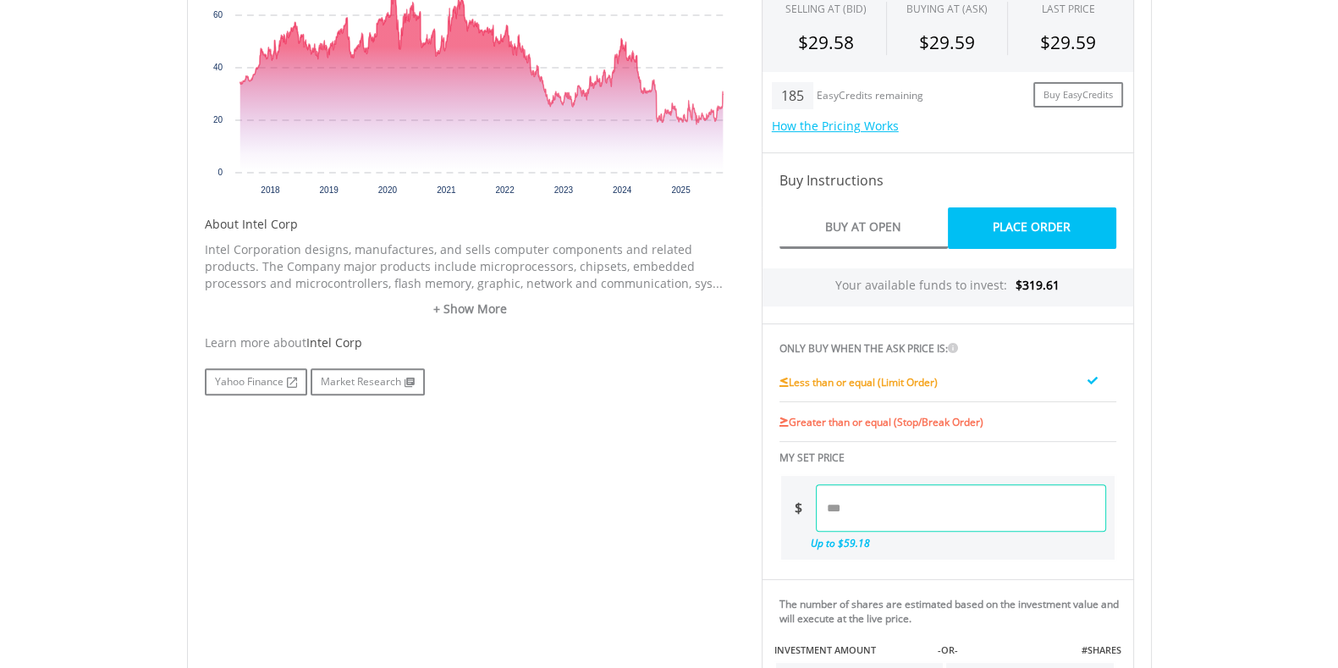
scroll to position [647, 0]
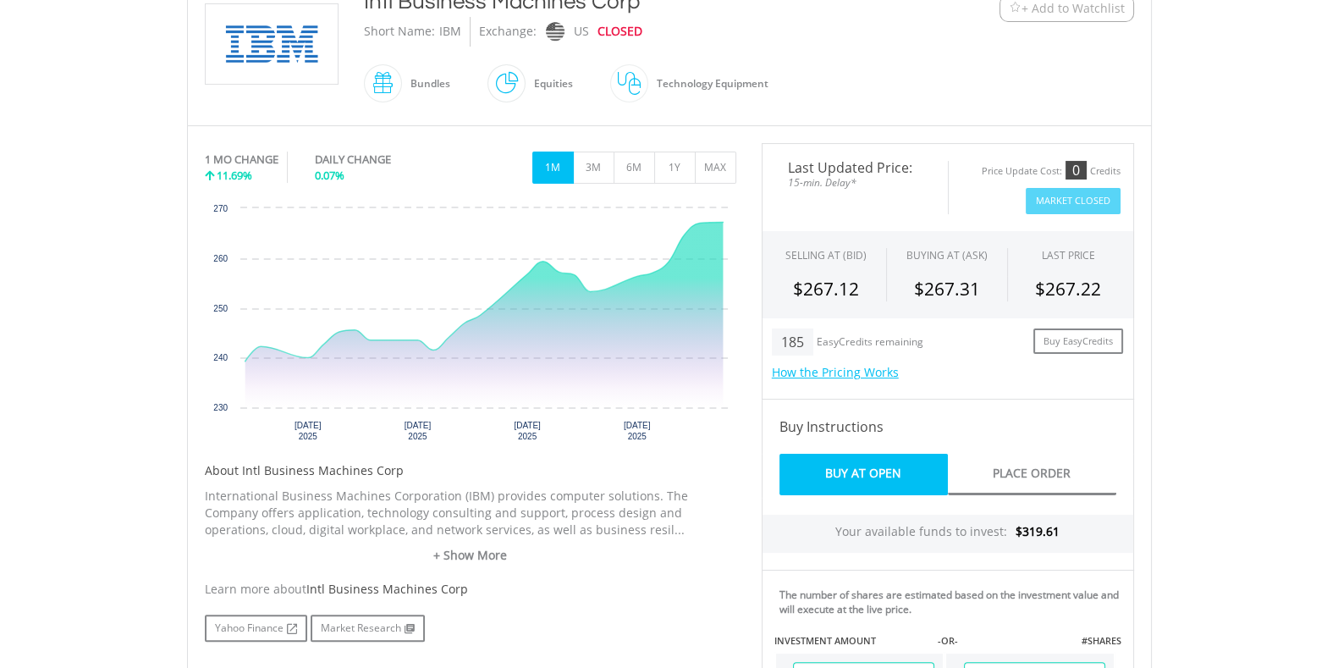
scroll to position [410, 0]
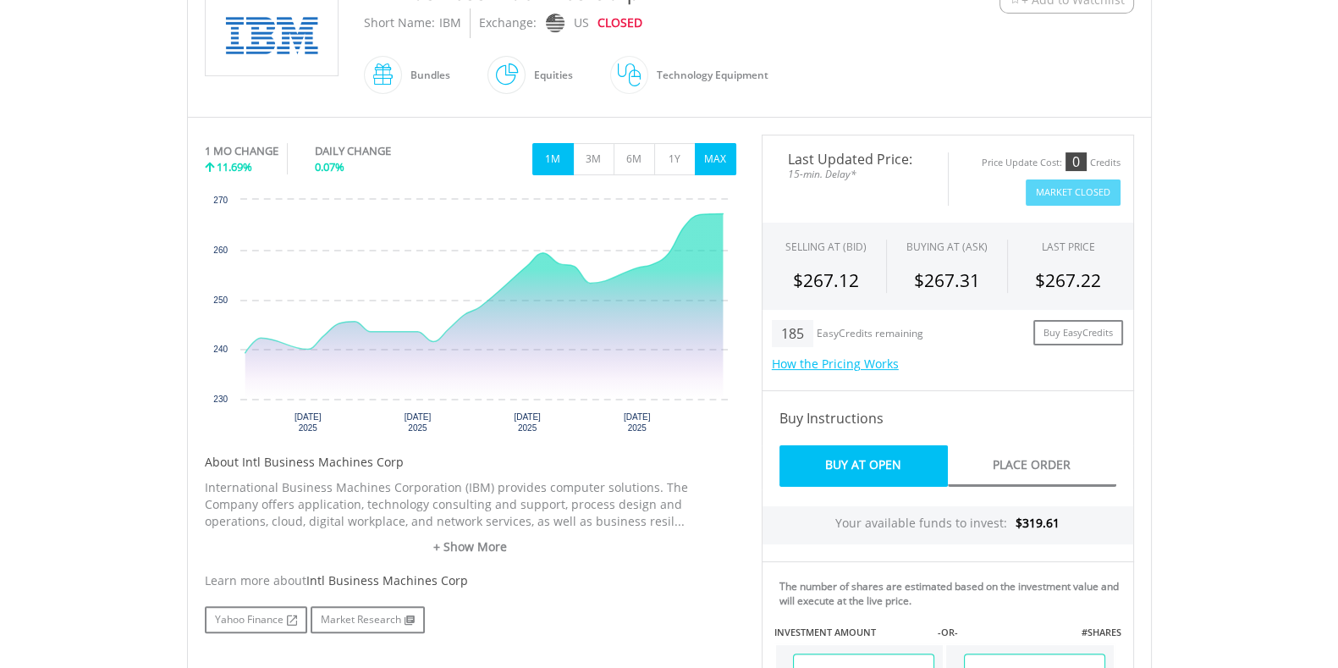
click at [695, 167] on button "MAX" at bounding box center [715, 159] width 41 height 32
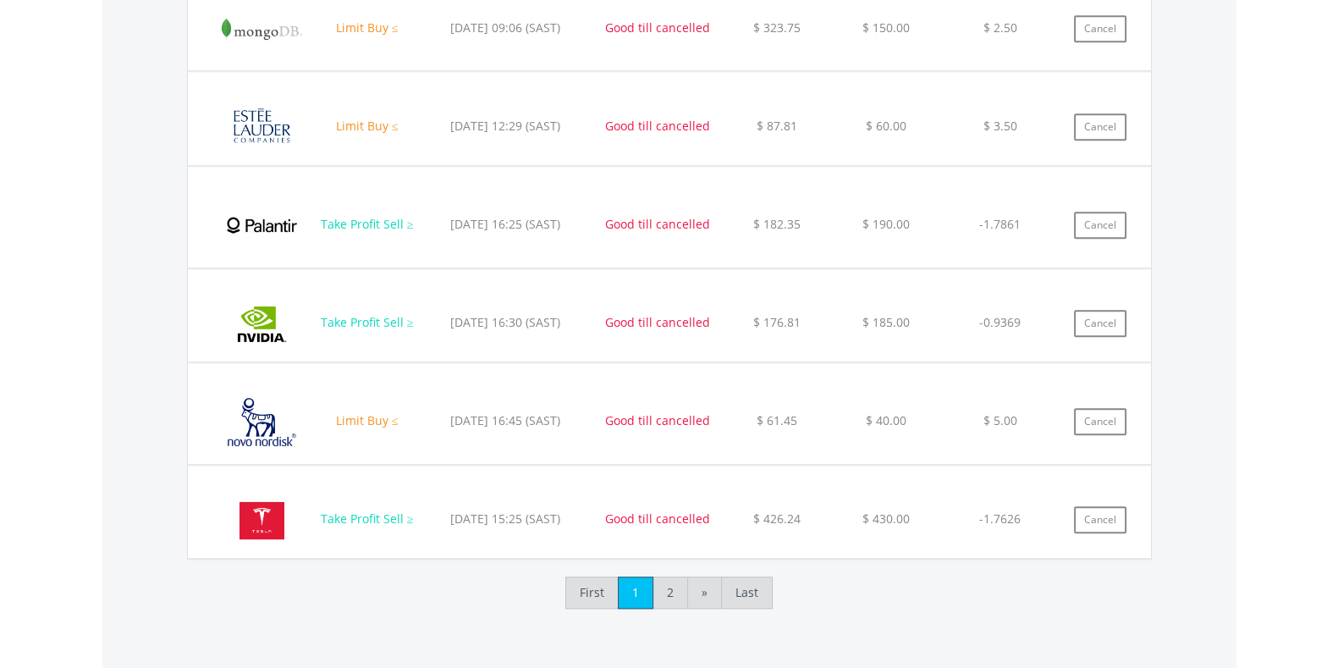
scroll to position [1883, 0]
click at [671, 590] on link "2" at bounding box center [670, 594] width 36 height 32
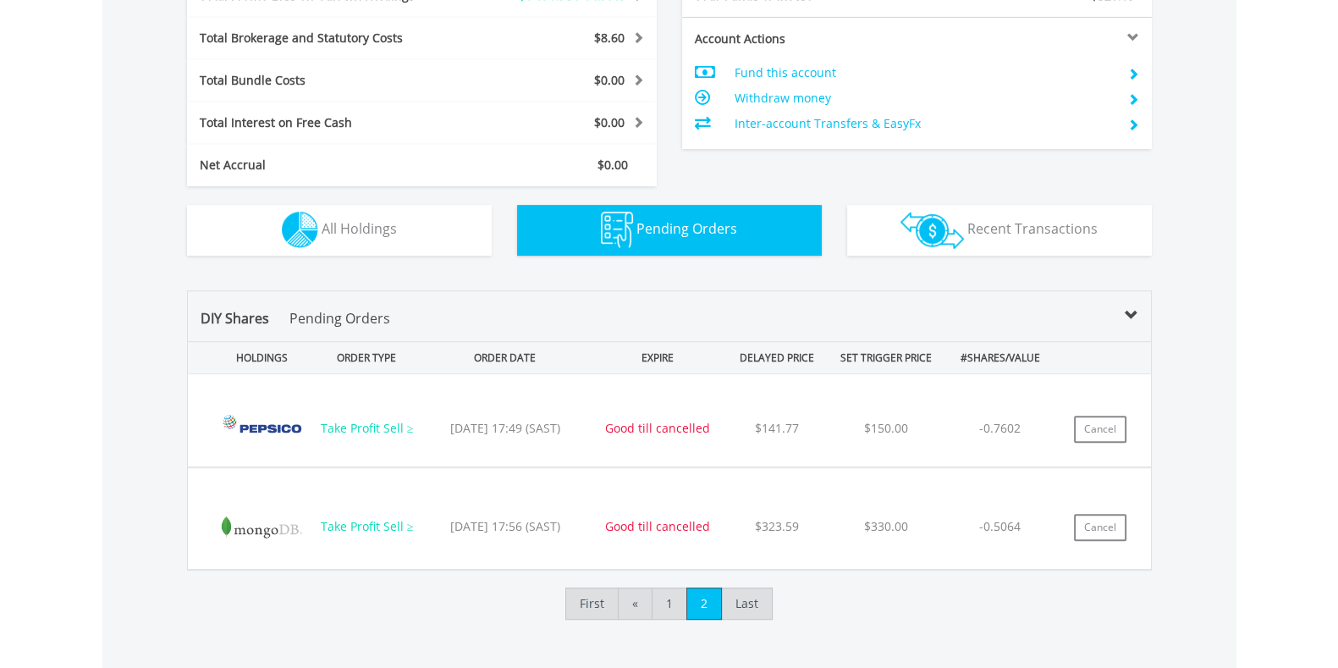
scroll to position [1213, 0]
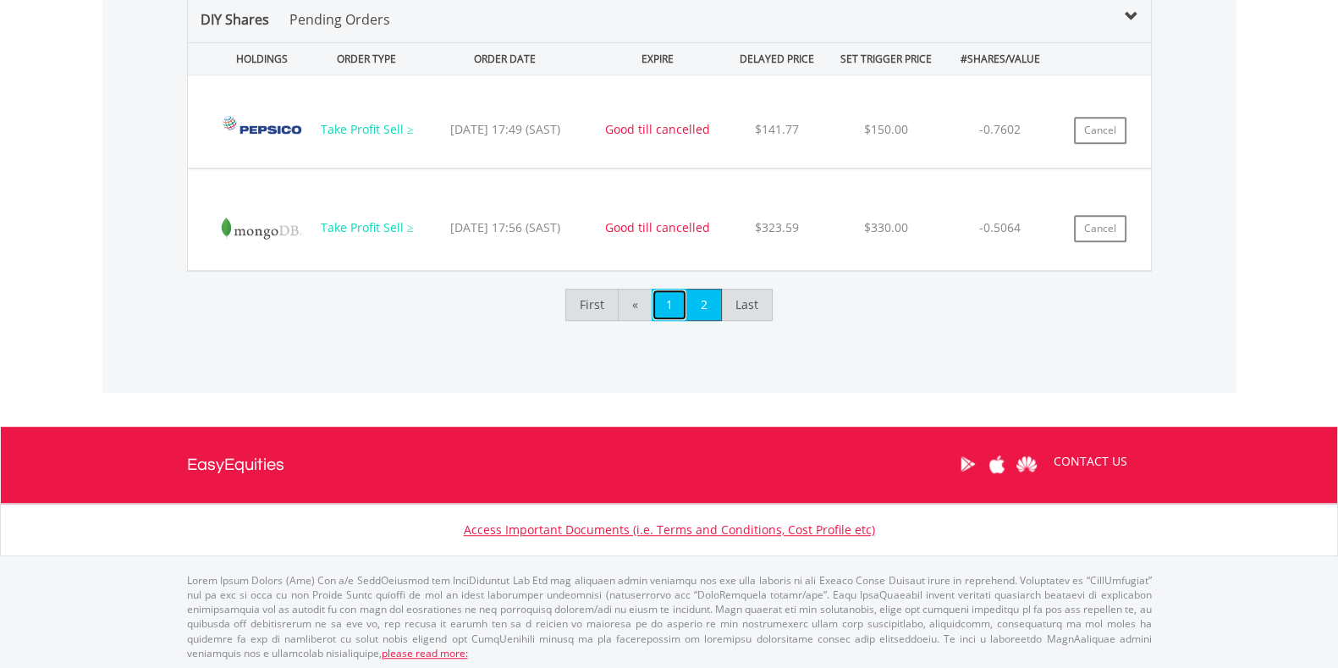
click at [674, 307] on link "1" at bounding box center [670, 305] width 36 height 32
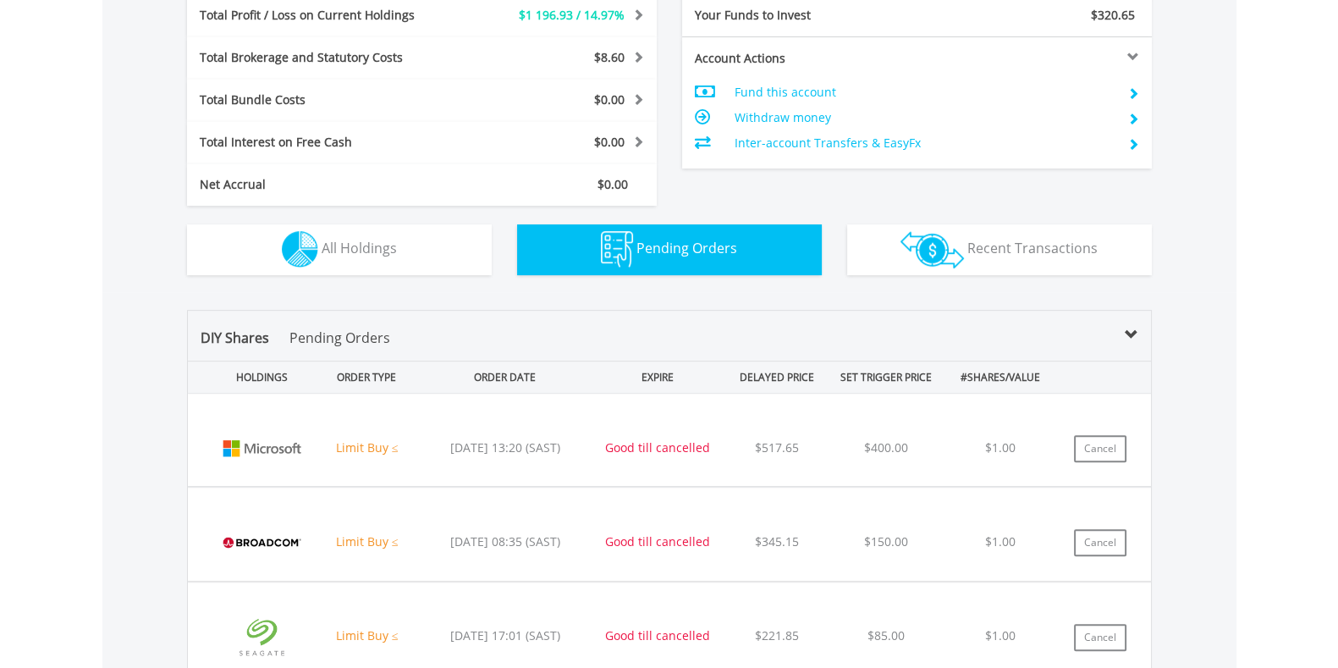
scroll to position [889, 0]
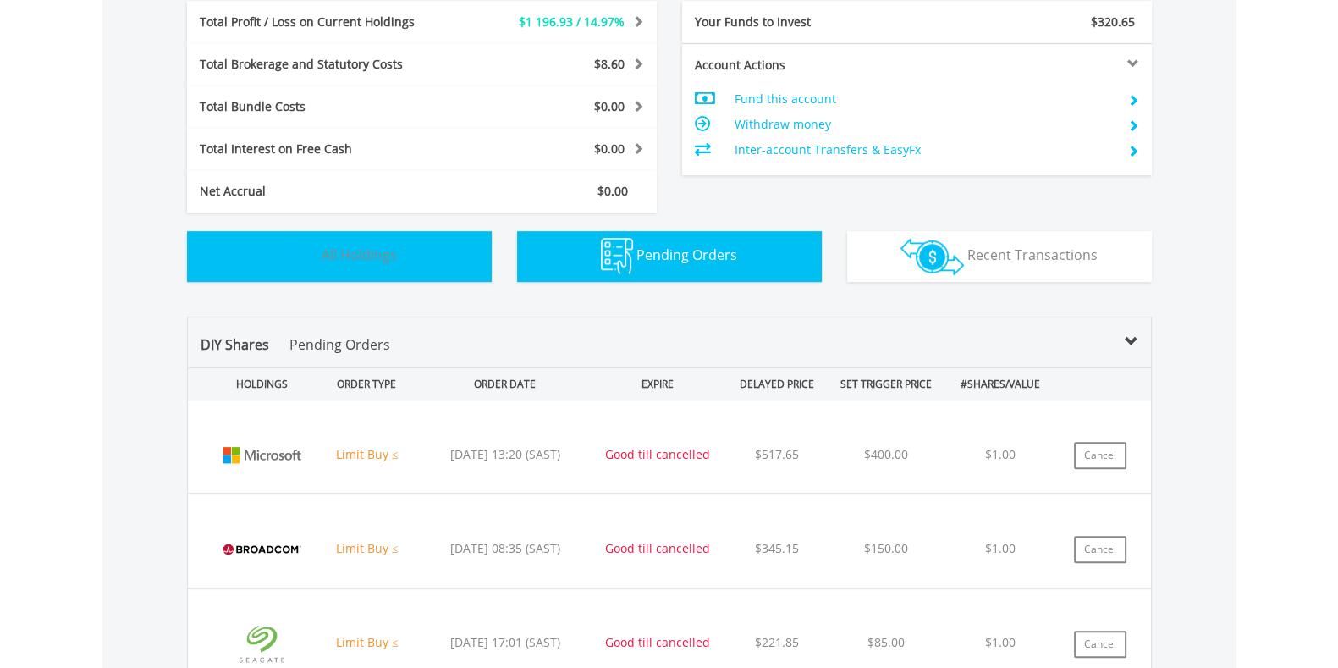
click at [447, 251] on button "Holdings All Holdings" at bounding box center [339, 256] width 305 height 51
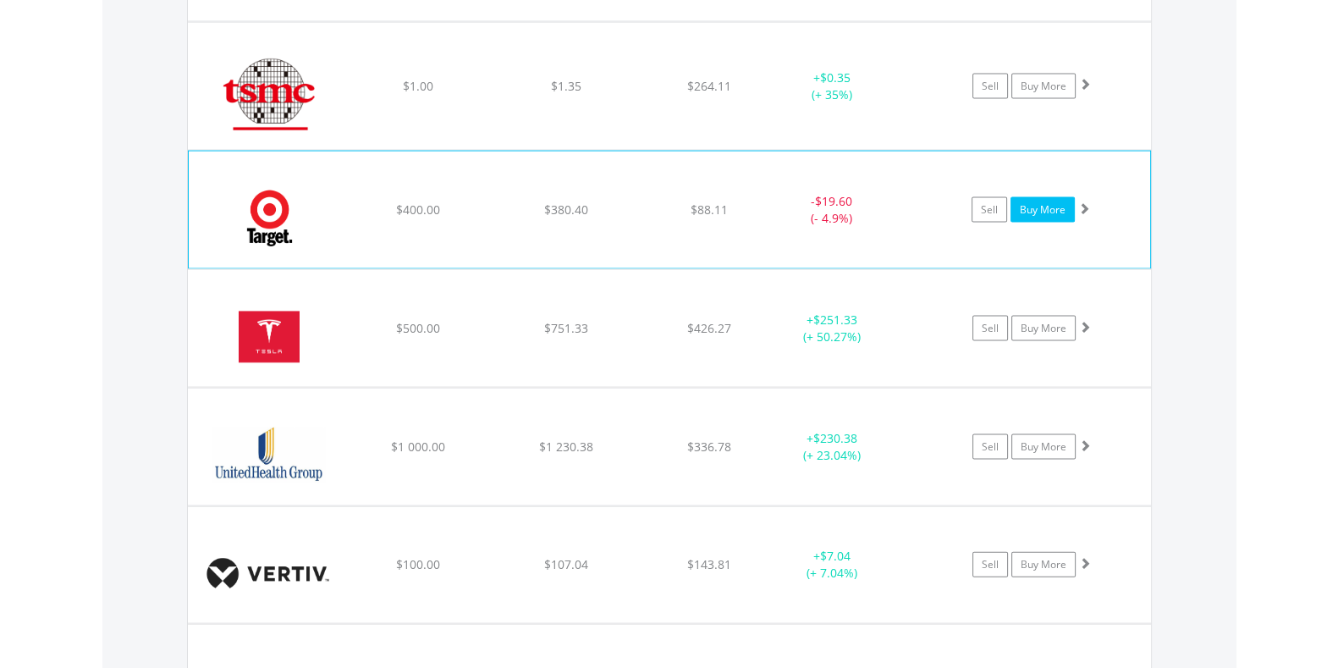
scroll to position [4459, 0]
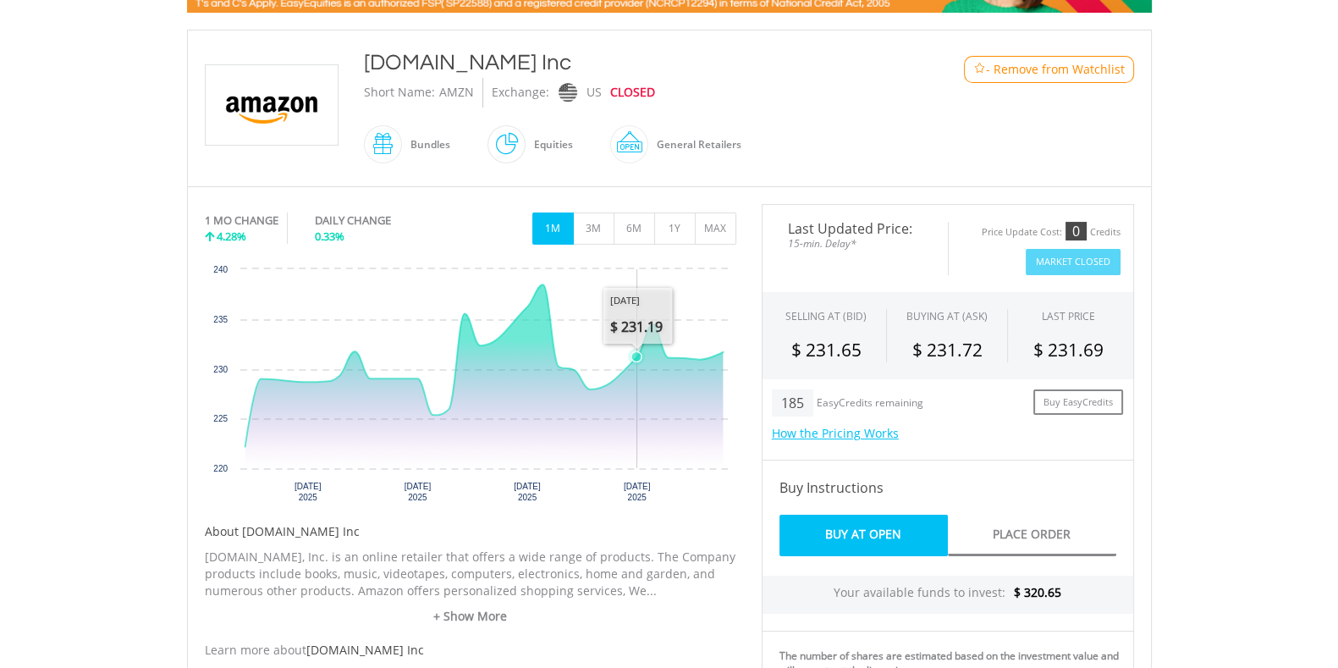
scroll to position [309, 0]
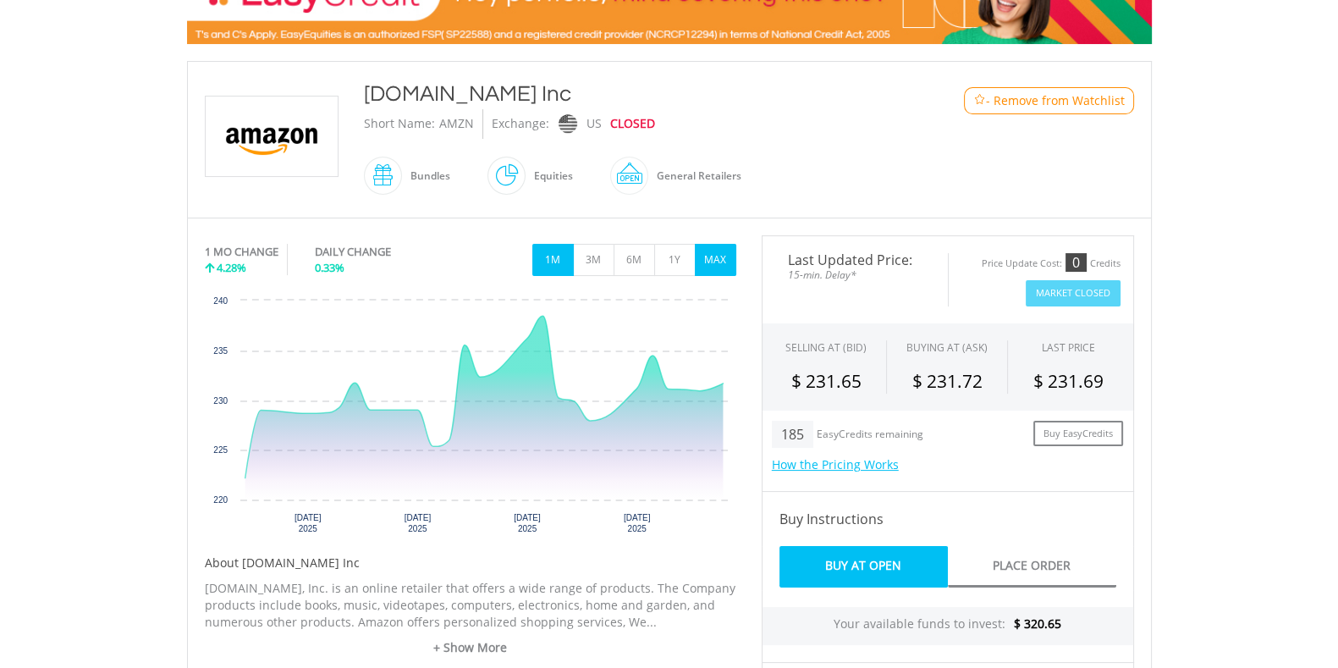
click at [714, 263] on button "MAX" at bounding box center [715, 260] width 41 height 32
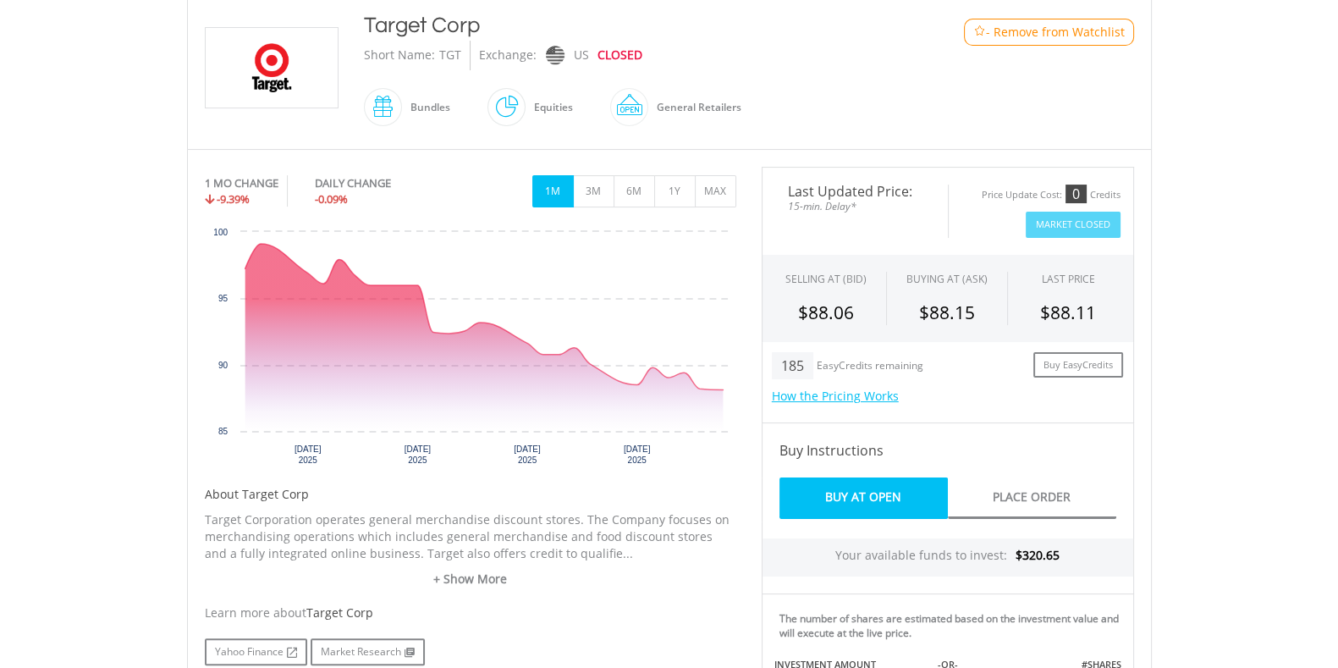
scroll to position [384, 0]
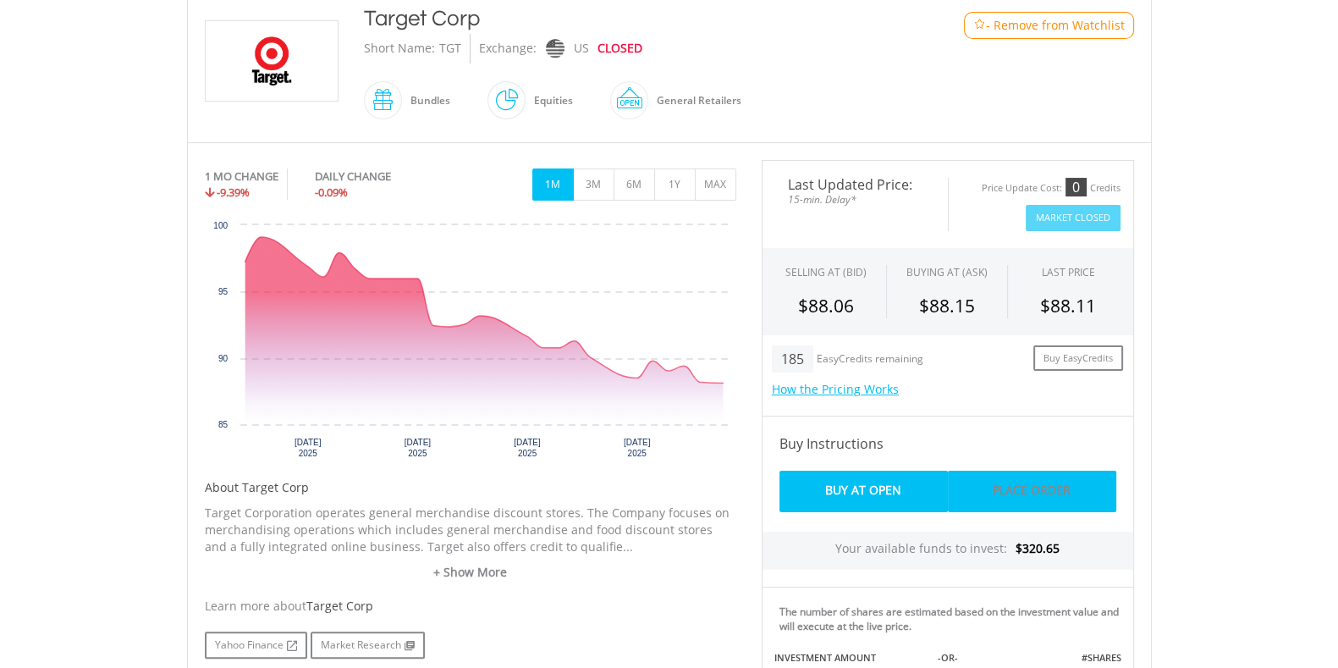
click at [1029, 487] on link "Place Order" at bounding box center [1032, 491] width 168 height 41
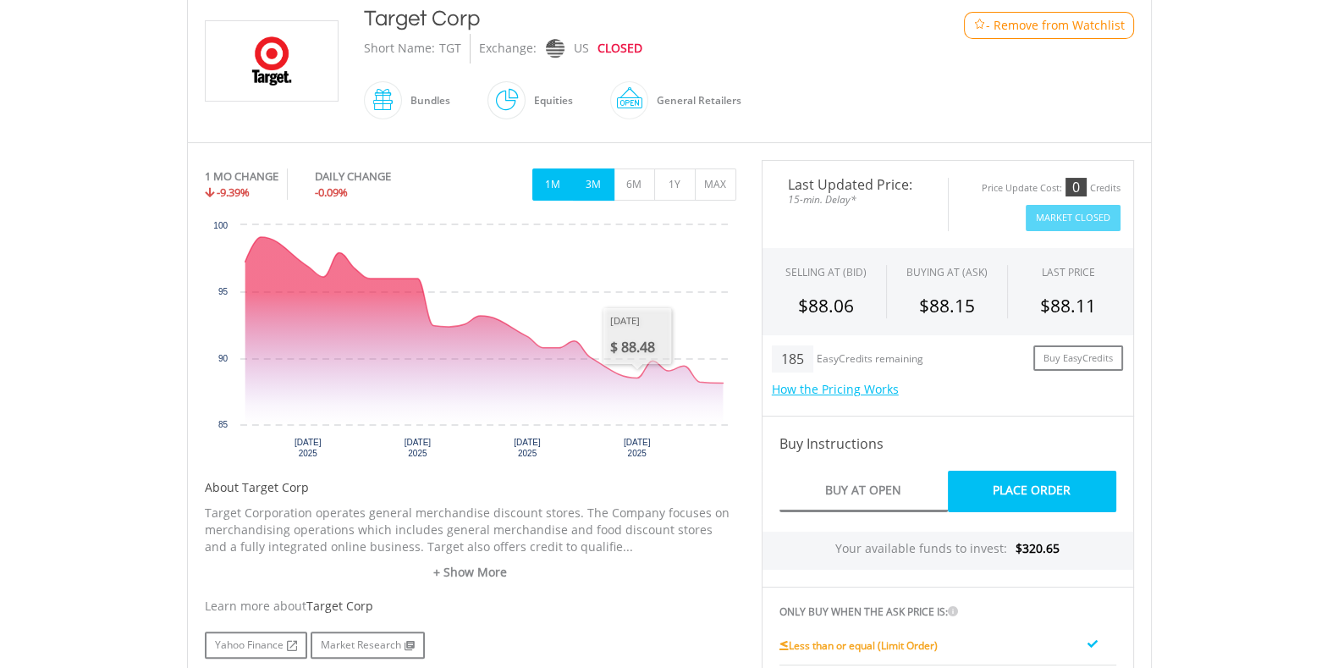
click at [598, 173] on button "3M" at bounding box center [593, 184] width 41 height 32
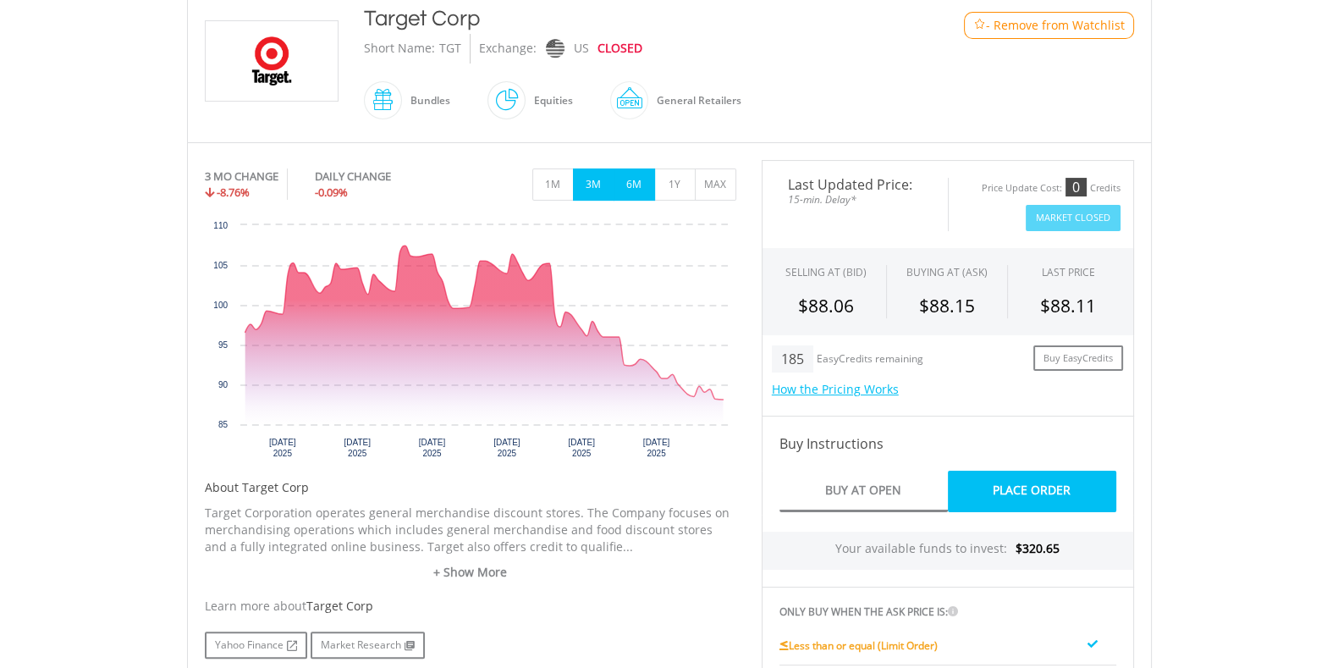
click at [635, 184] on button "6M" at bounding box center [634, 184] width 41 height 32
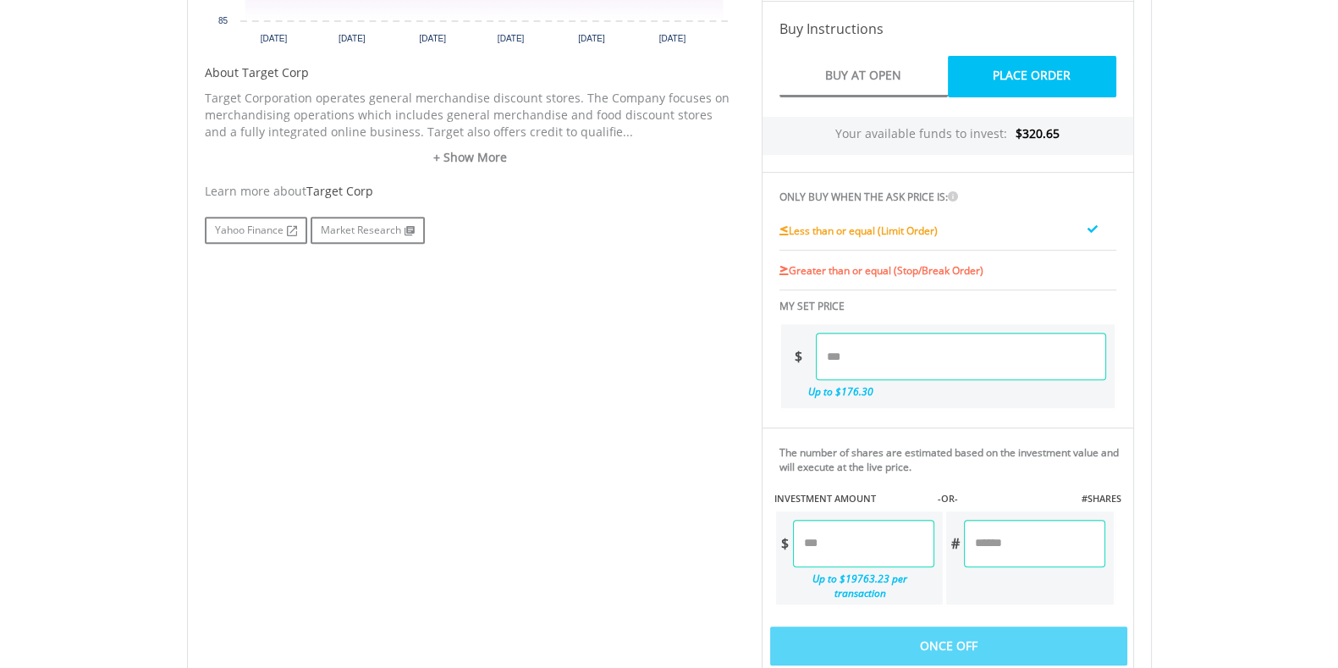
scroll to position [806, 0]
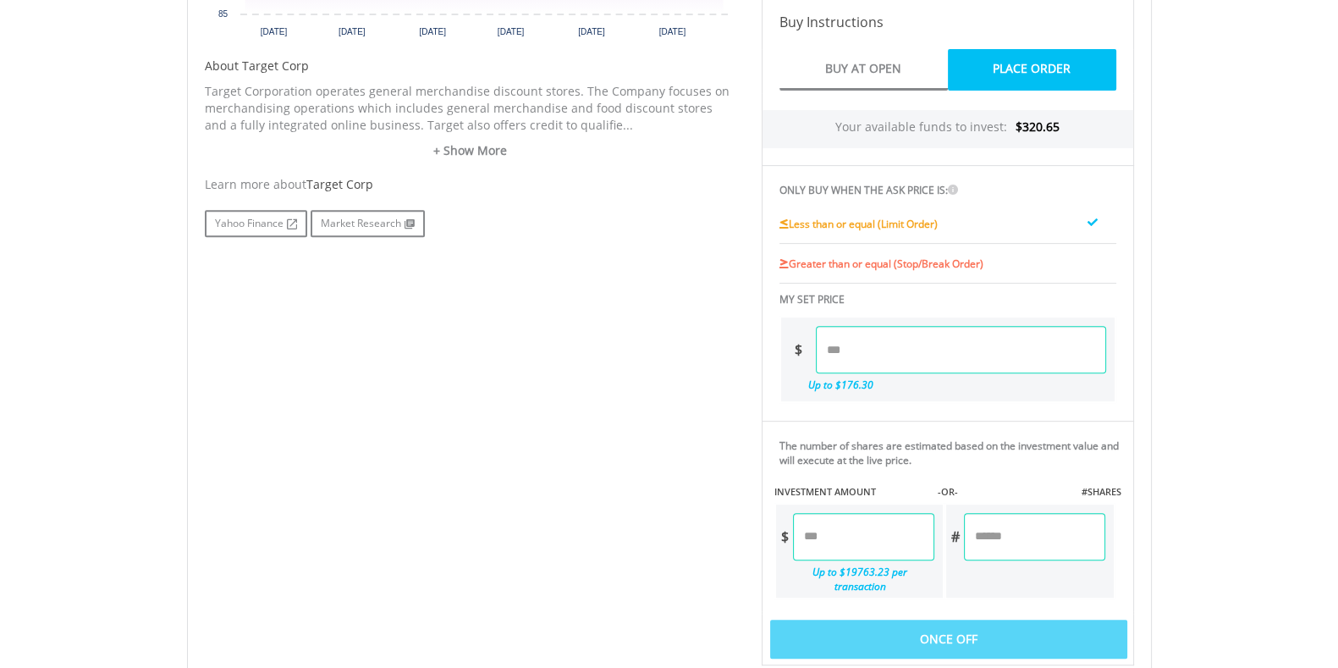
click at [955, 349] on input "number" at bounding box center [961, 349] width 290 height 47
type input "*****"
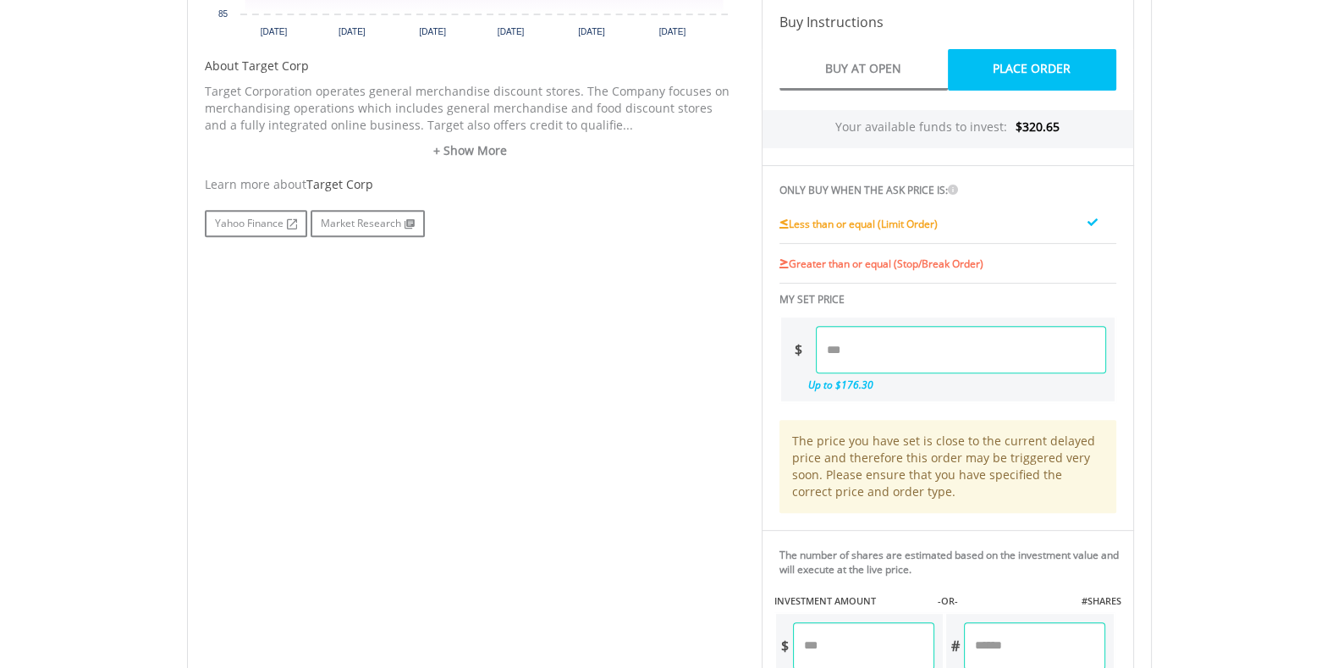
click at [910, 524] on form "Your available funds to invest: $320.65 ONLY BUY WHEN THE ASK PRICE IS: Less th…" at bounding box center [948, 434] width 372 height 682
click at [892, 646] on input "number" at bounding box center [863, 645] width 141 height 47
type input "******"
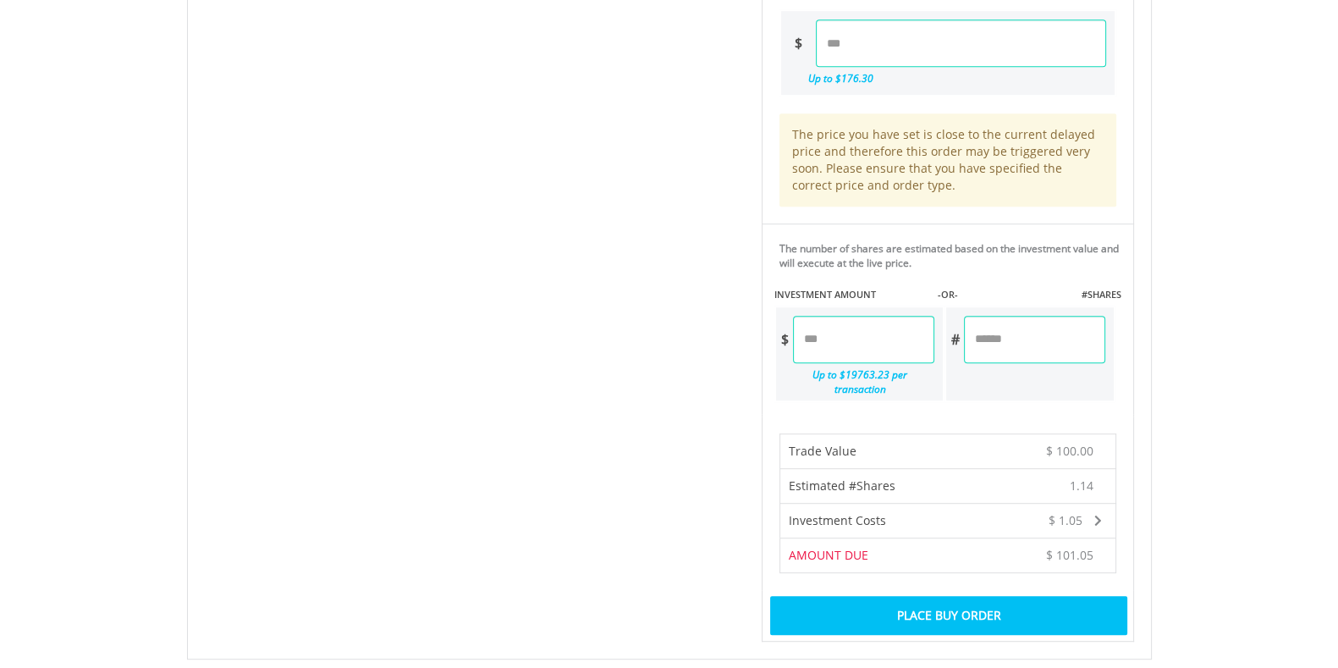
scroll to position [1113, 0]
click at [977, 599] on div "Place Buy Order" at bounding box center [948, 614] width 356 height 39
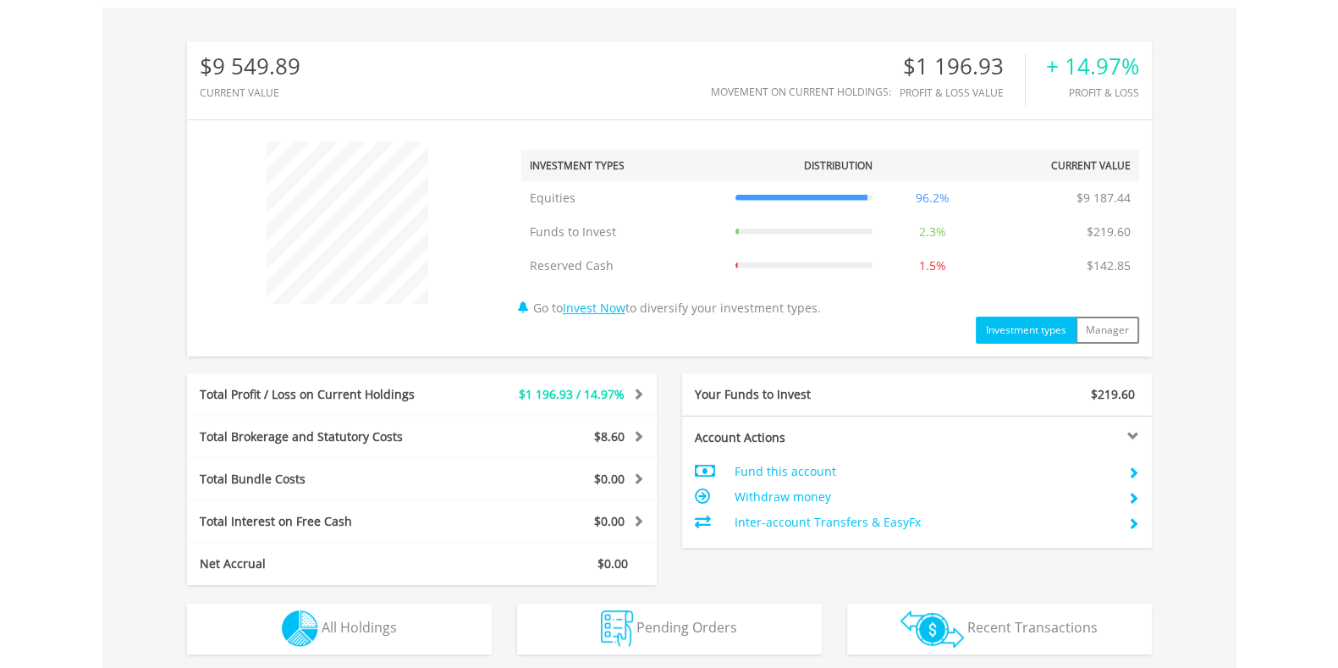
scroll to position [795, 0]
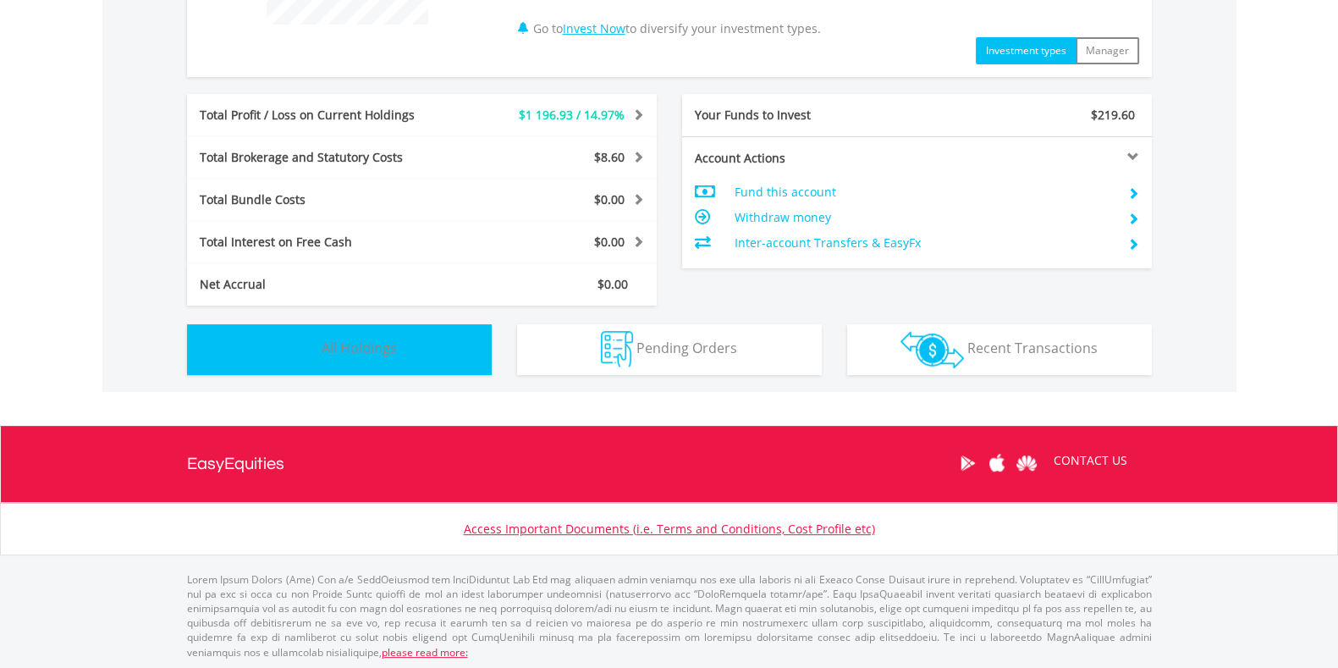
click at [393, 344] on span "All Holdings" at bounding box center [359, 347] width 75 height 19
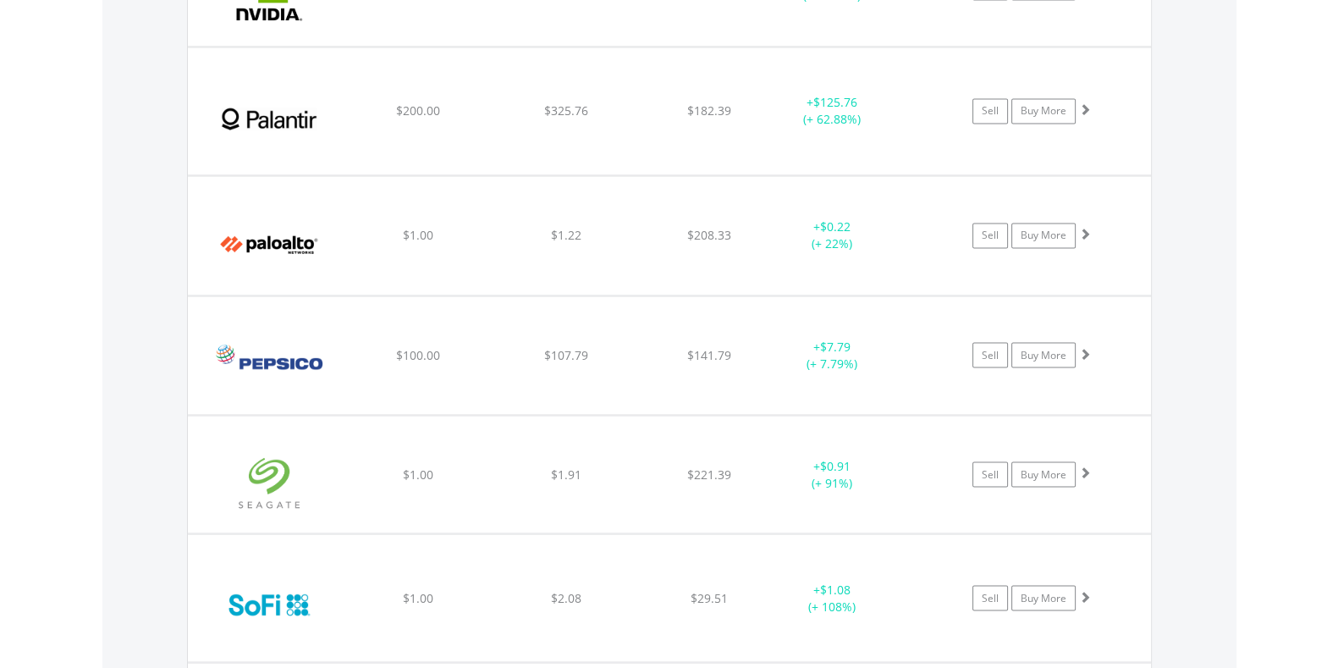
scroll to position [3709, 0]
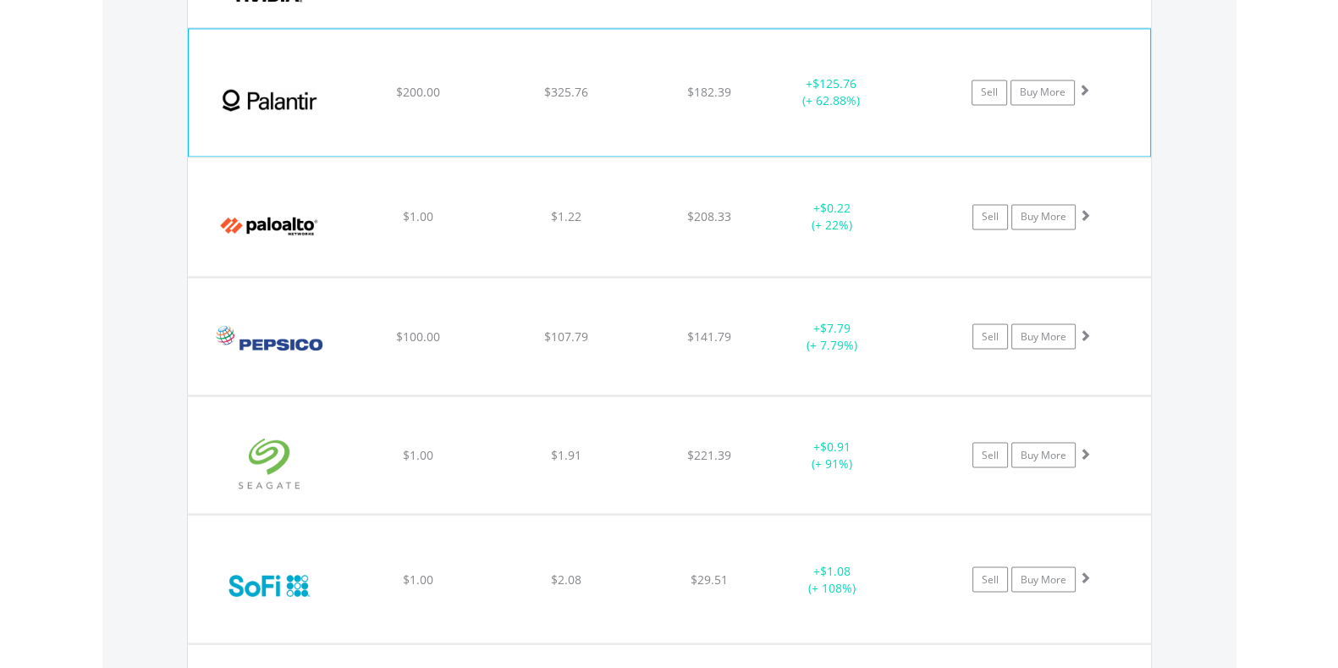
click at [541, 62] on div "﻿ Palantir Technologies Inc $200.00 $325.76 $182.39 + $125.76 (+ 62.88%) Sell B…" at bounding box center [669, 92] width 961 height 127
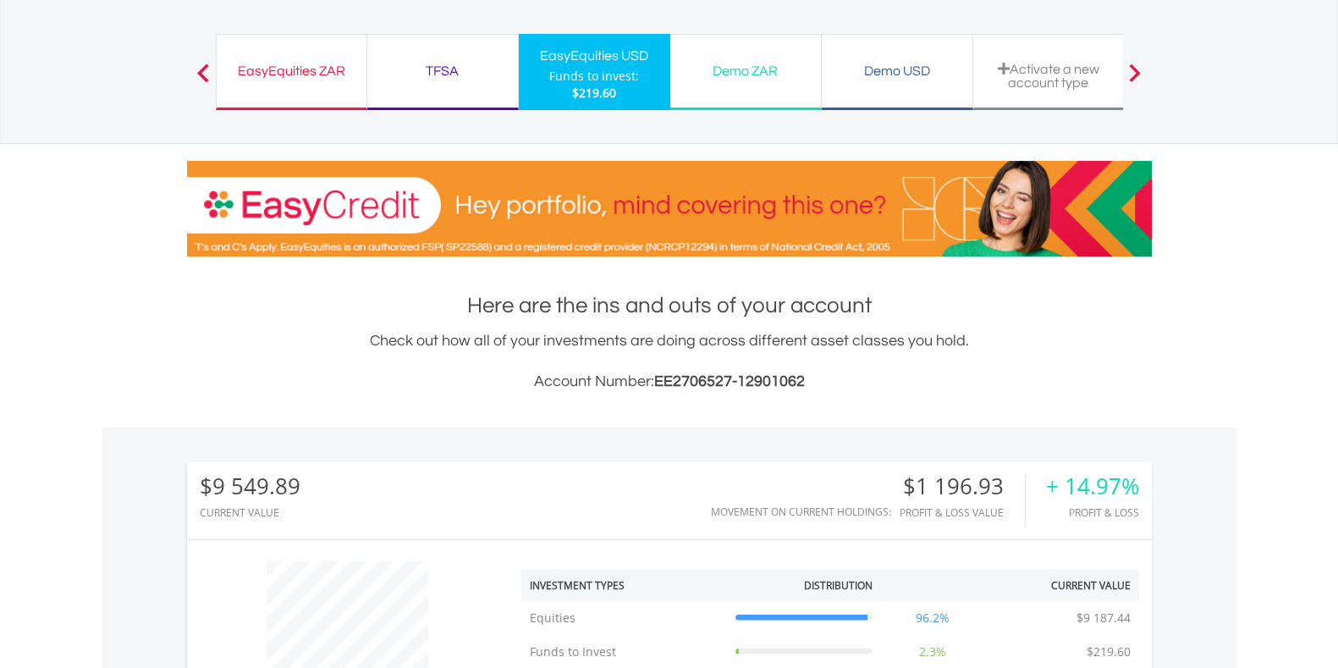
scroll to position [0, 0]
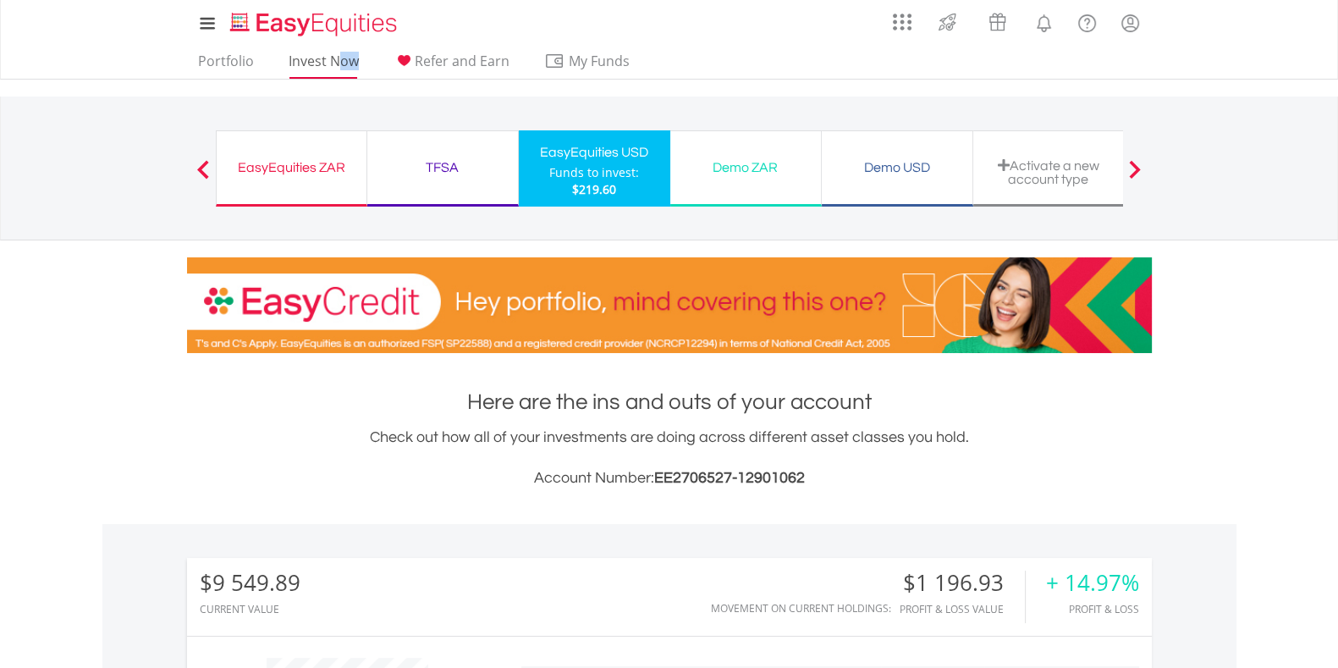
click at [333, 65] on nav "My Investments Invest Now New Listings Sell My Recurring Investments Pending Or…" at bounding box center [669, 40] width 1338 height 80
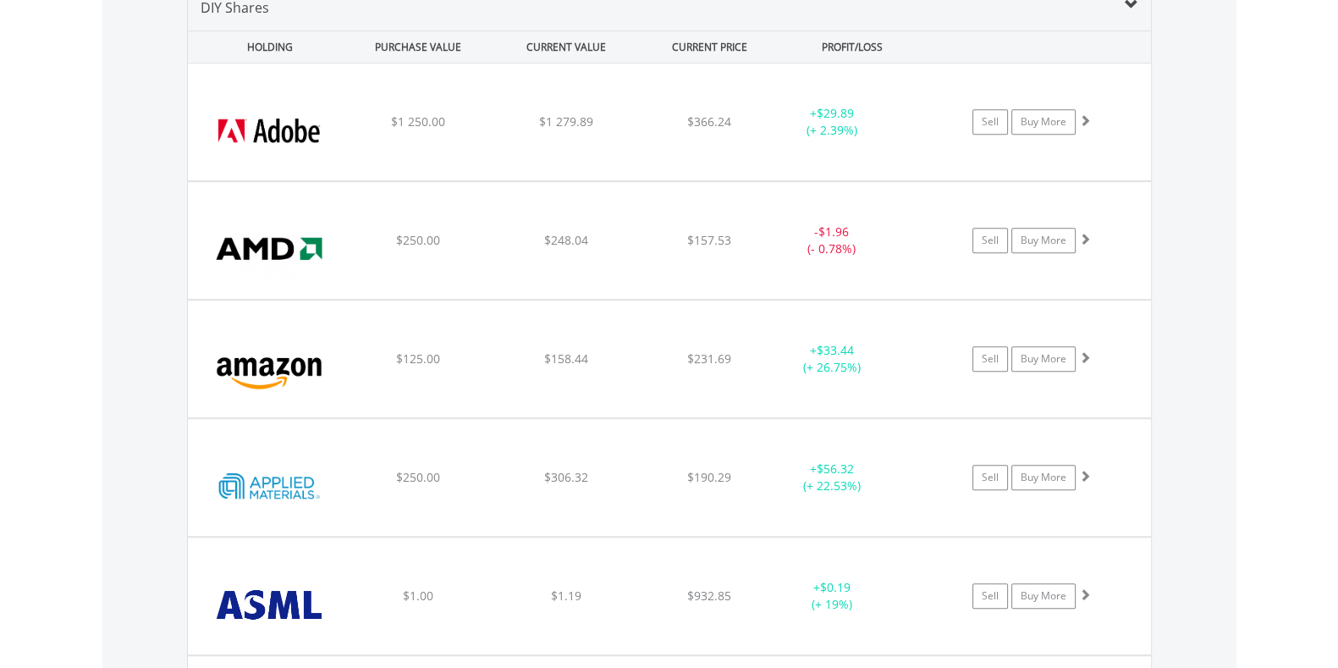
scroll to position [1059, 0]
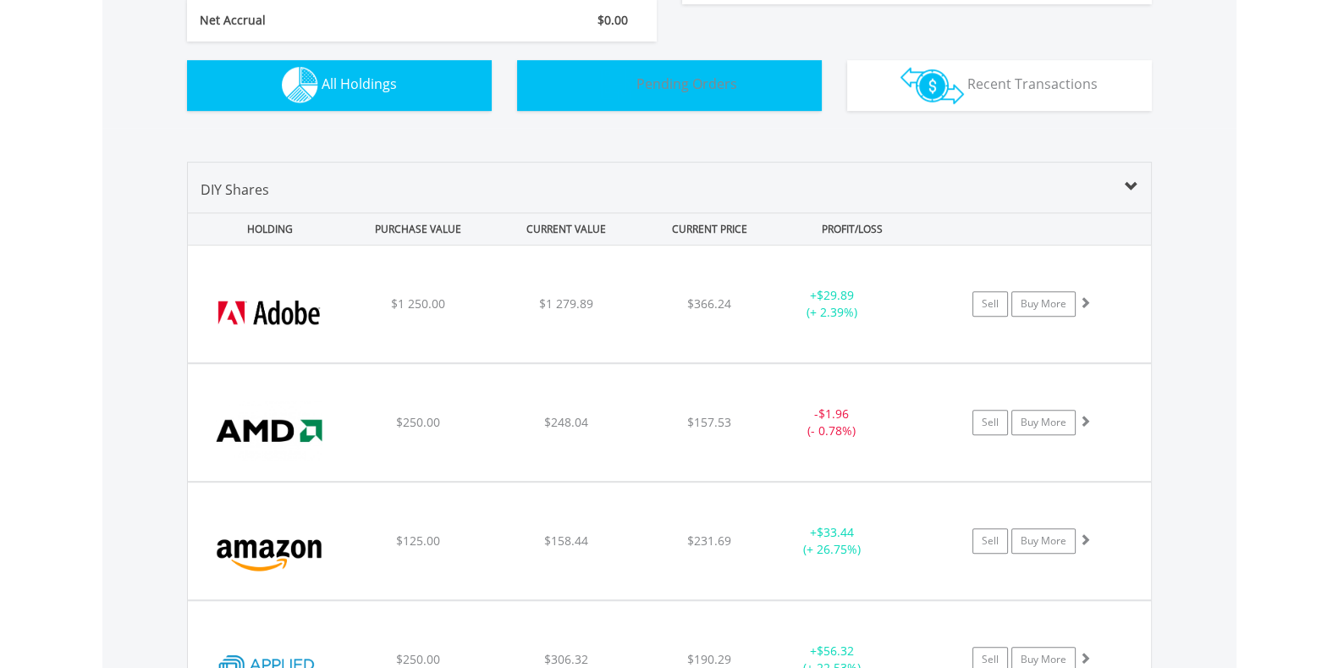
click at [664, 96] on button "Pending Orders Pending Orders" at bounding box center [669, 85] width 305 height 51
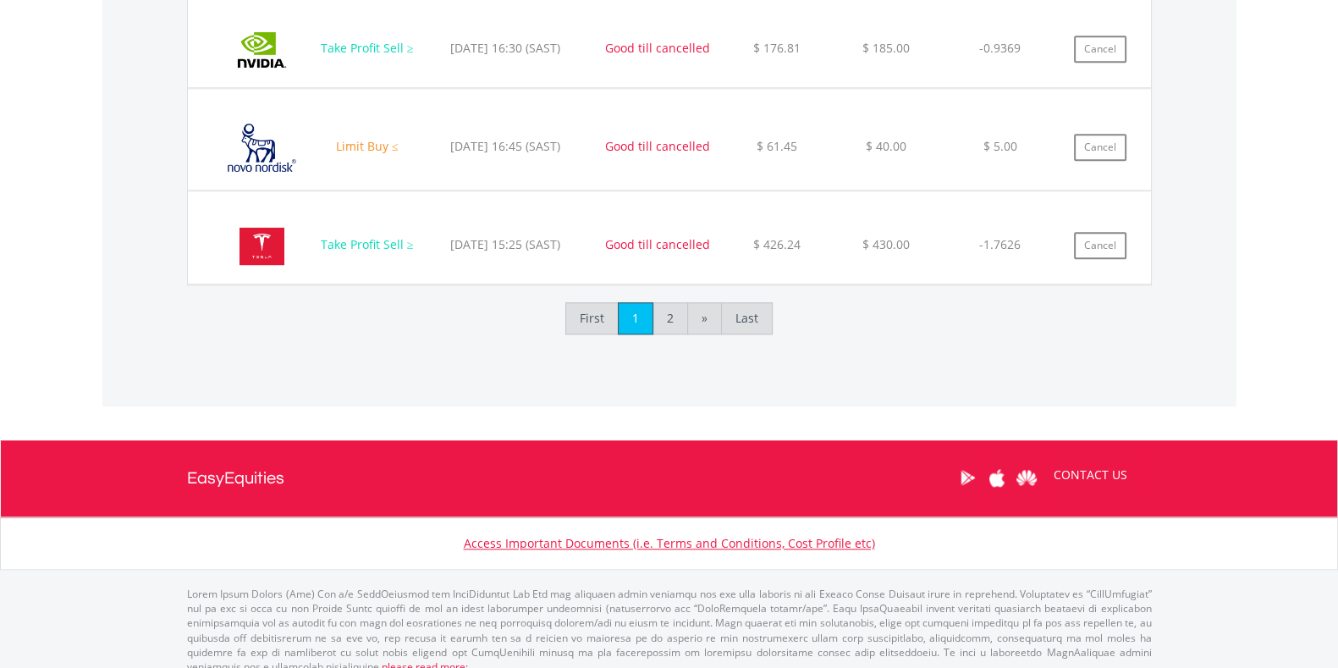
scroll to position [2170, 0]
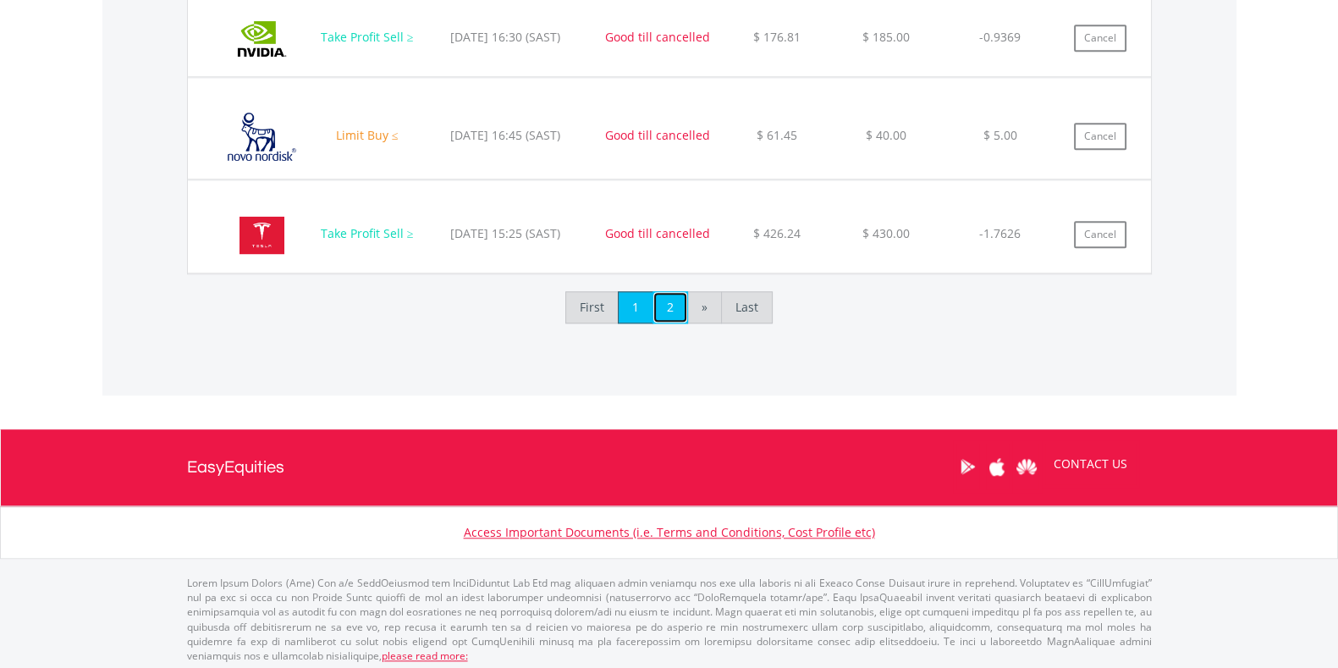
click at [665, 312] on link "2" at bounding box center [670, 307] width 36 height 32
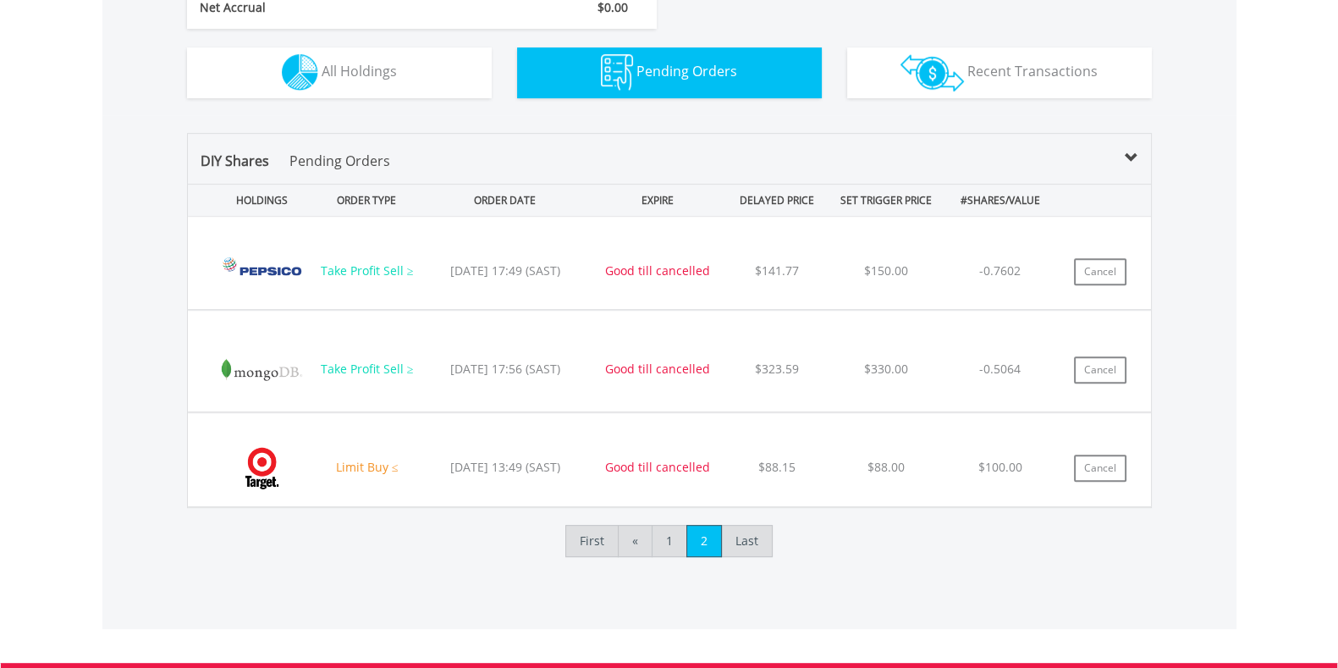
scroll to position [1073, 0]
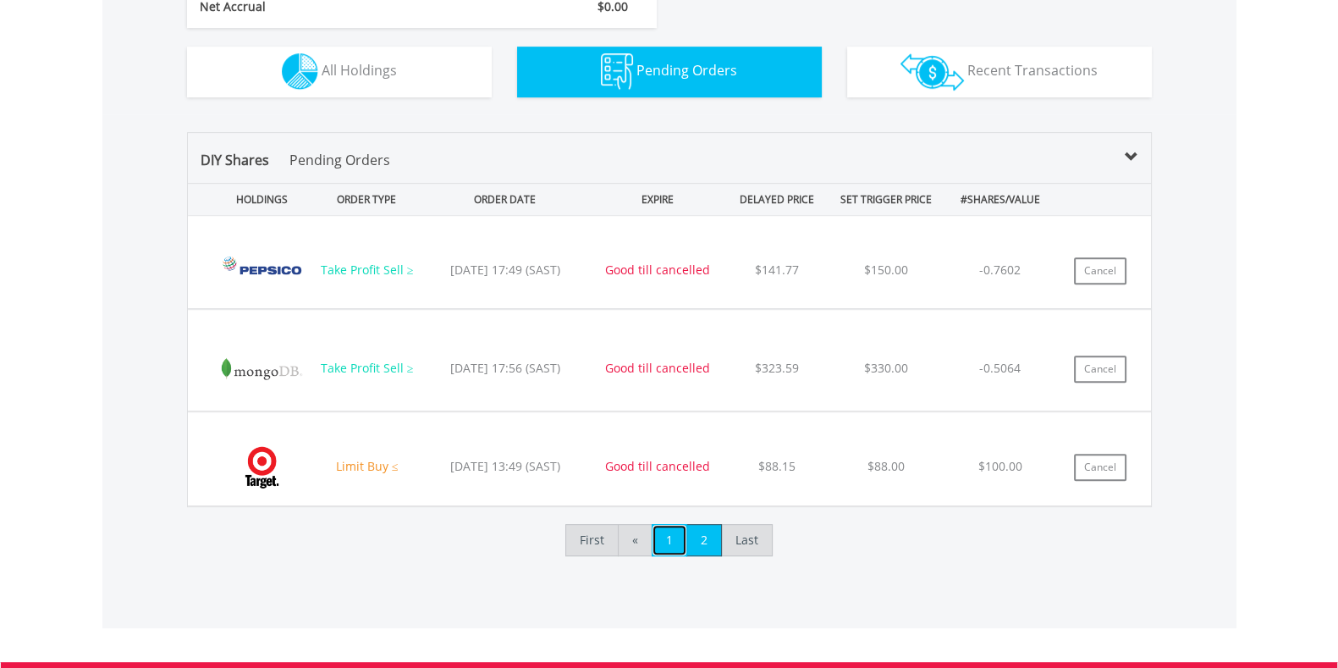
click at [663, 542] on link "1" at bounding box center [670, 540] width 36 height 32
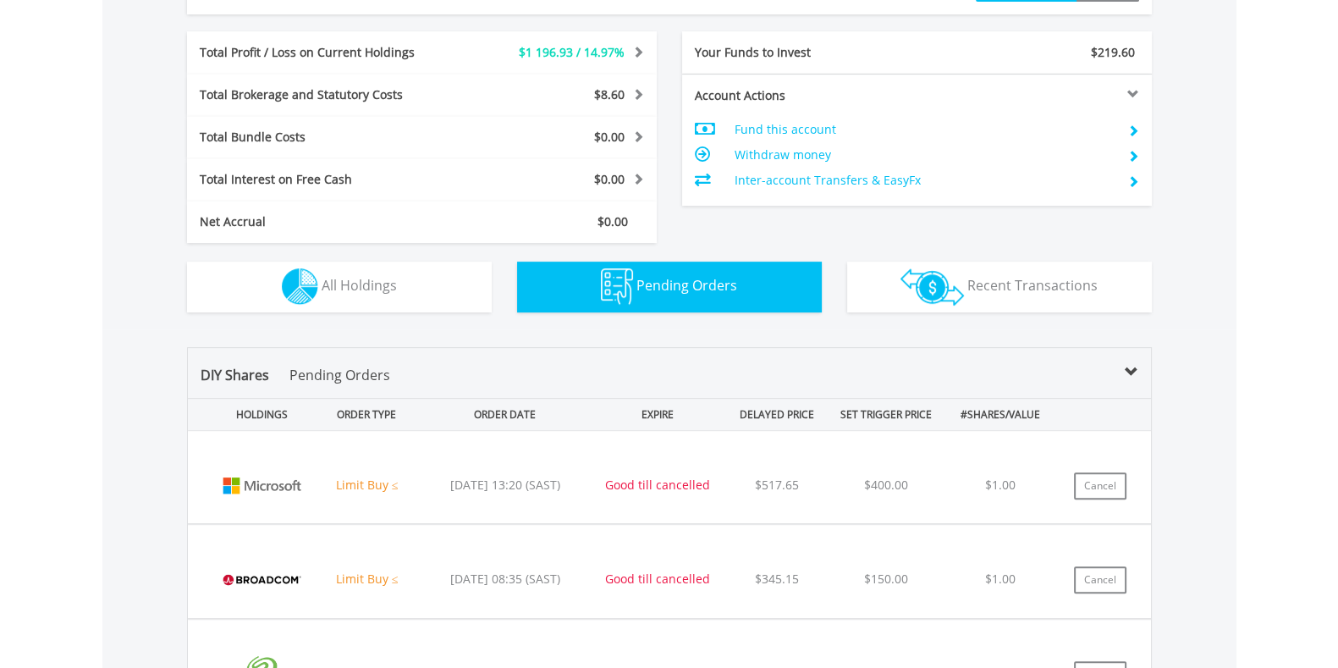
scroll to position [855, 0]
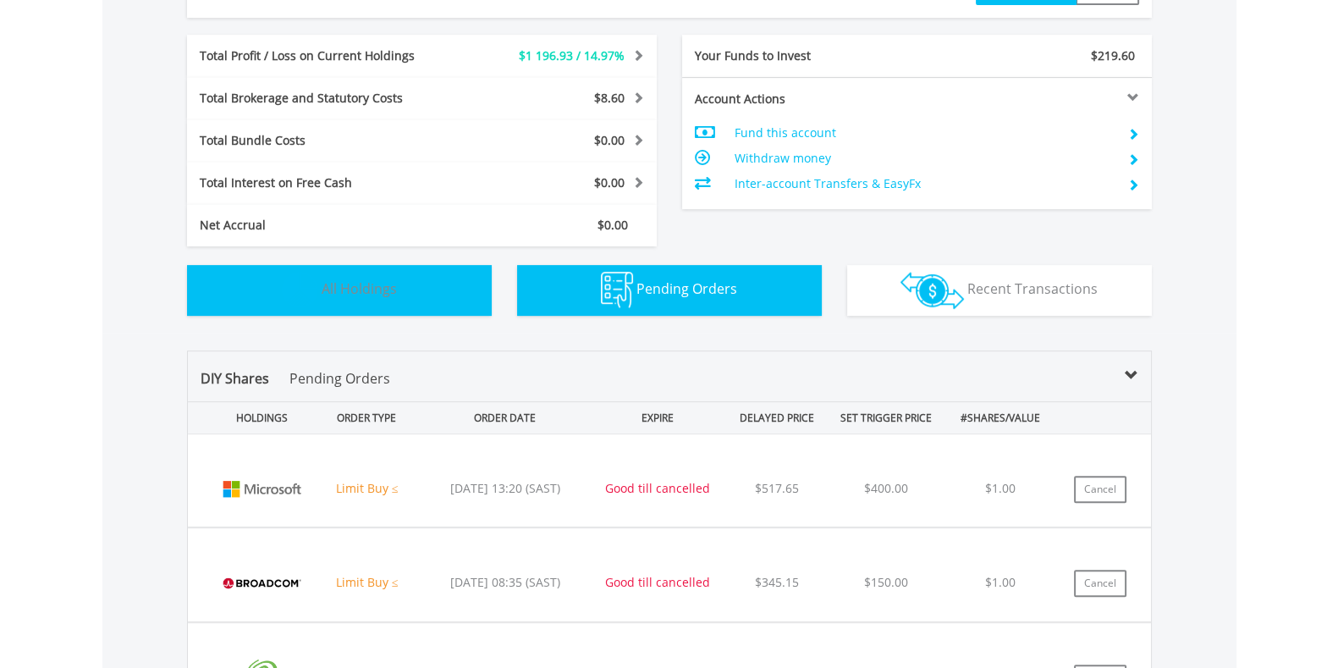
click at [415, 283] on button "Holdings All Holdings" at bounding box center [339, 290] width 305 height 51
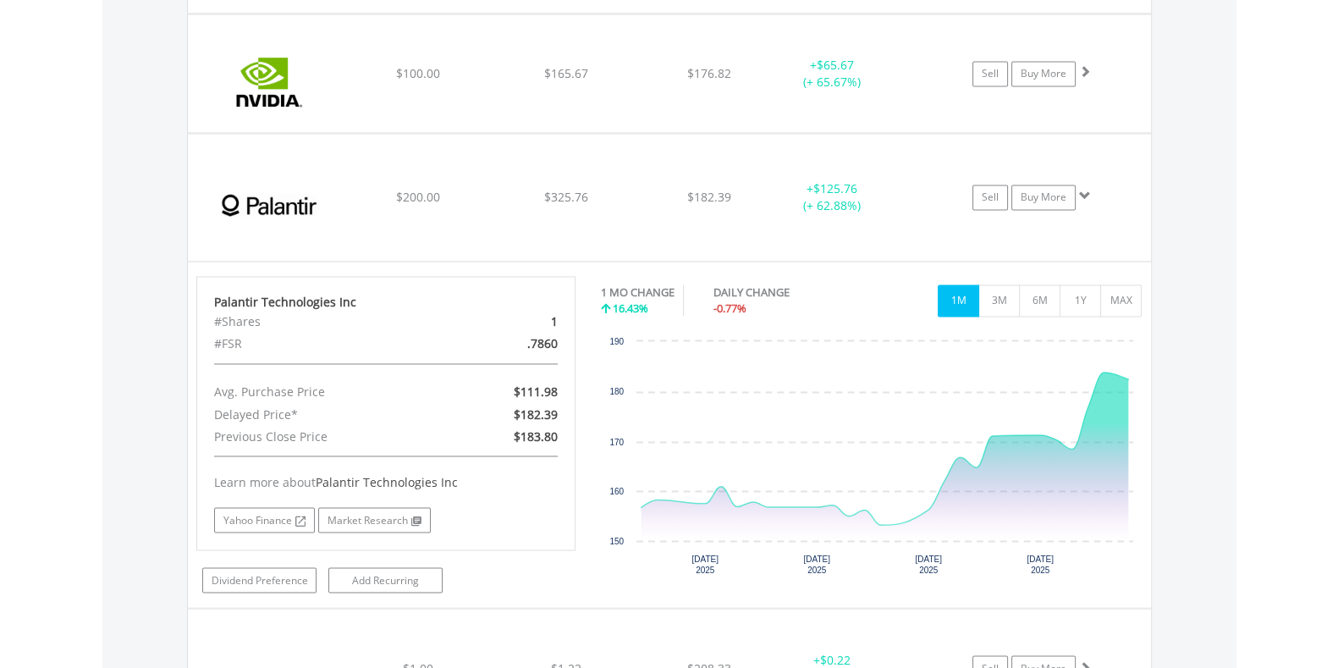
scroll to position [3603, 0]
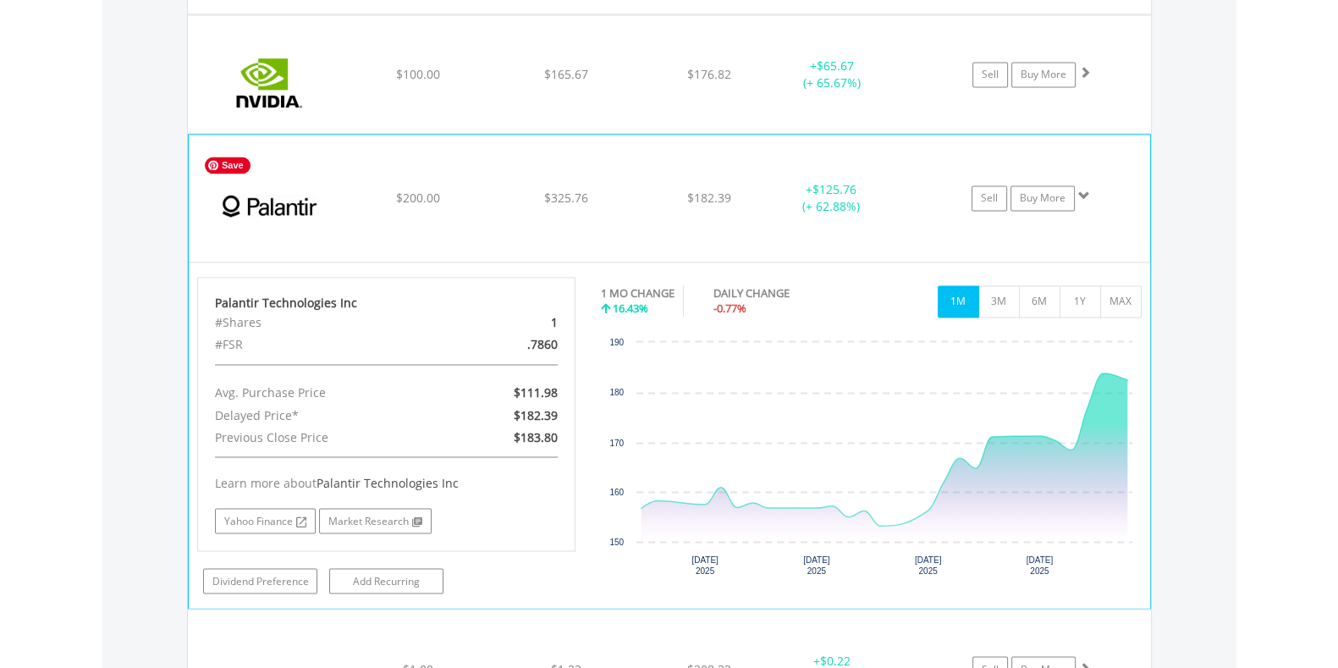
click at [207, 178] on img at bounding box center [270, 207] width 146 height 102
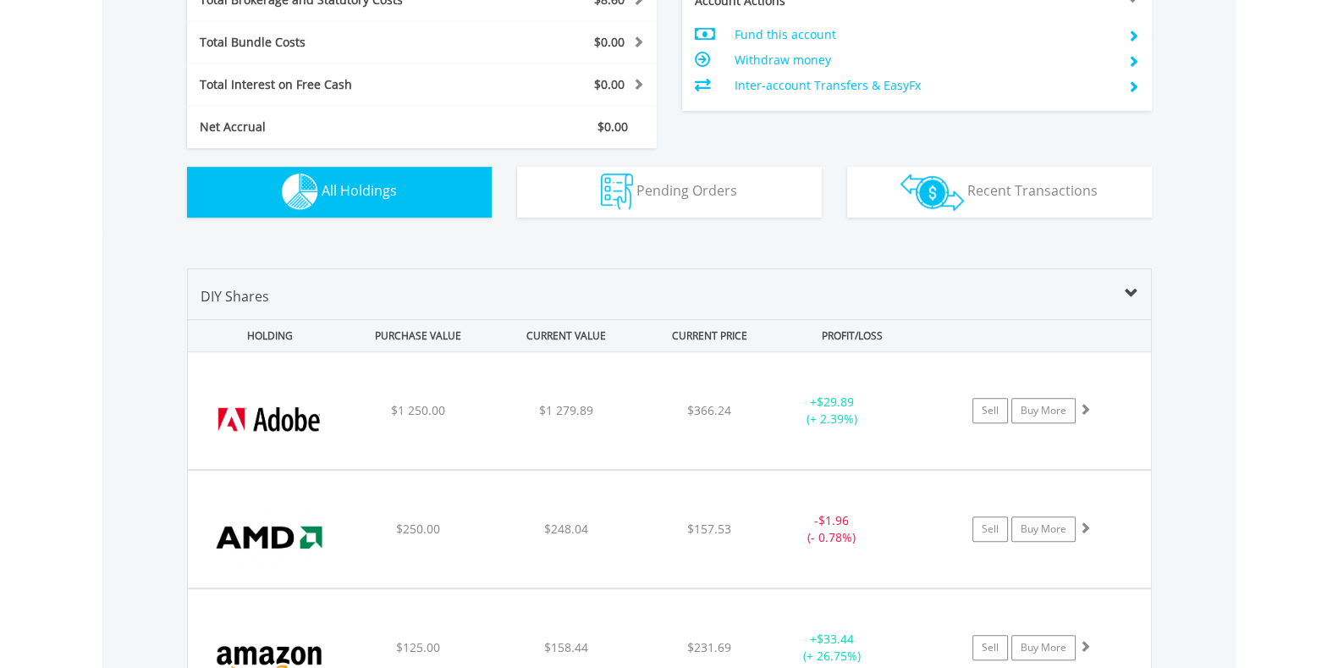
scroll to position [979, 0]
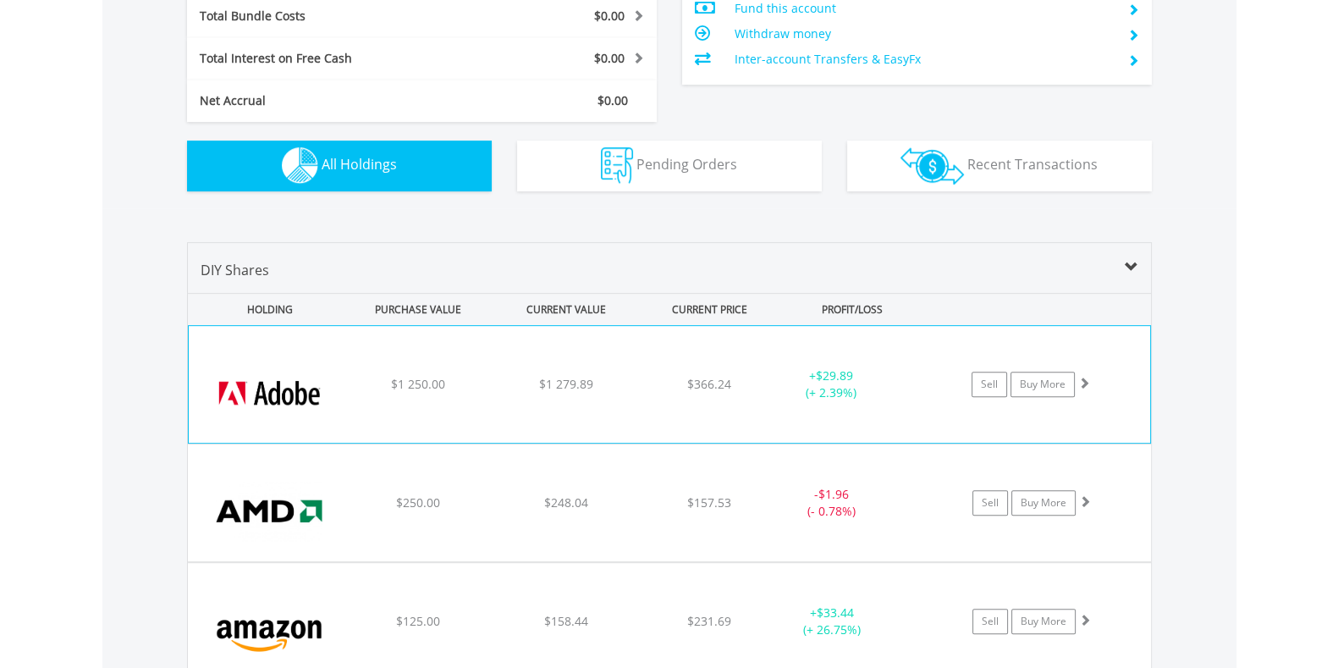
click at [295, 401] on img at bounding box center [270, 392] width 146 height 91
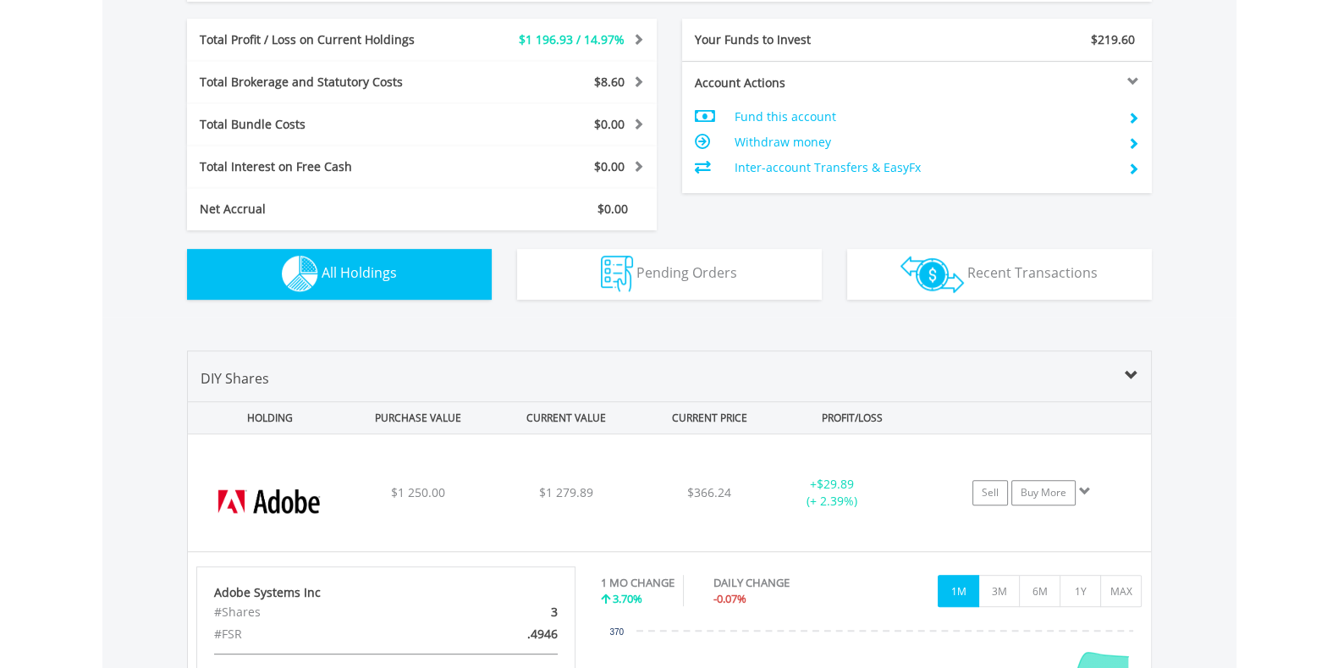
scroll to position [872, 0]
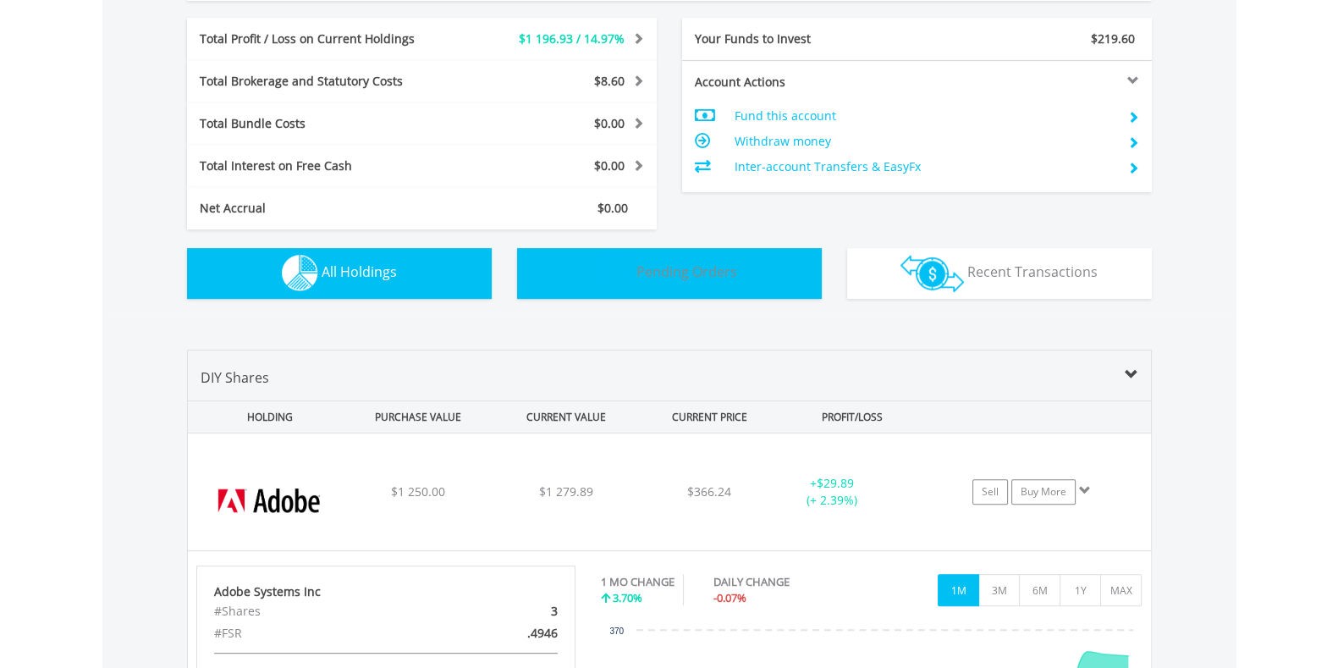
click at [605, 250] on button "Pending Orders Pending Orders" at bounding box center [669, 273] width 305 height 51
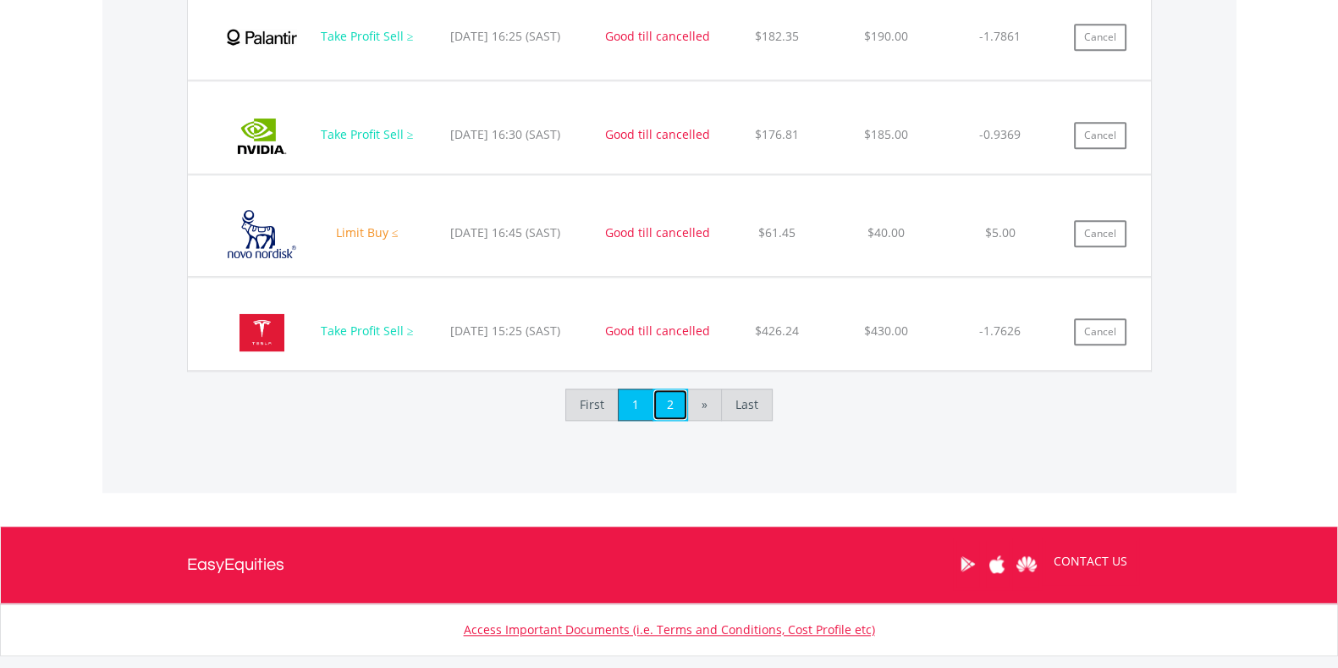
click at [661, 395] on link "2" at bounding box center [670, 404] width 36 height 32
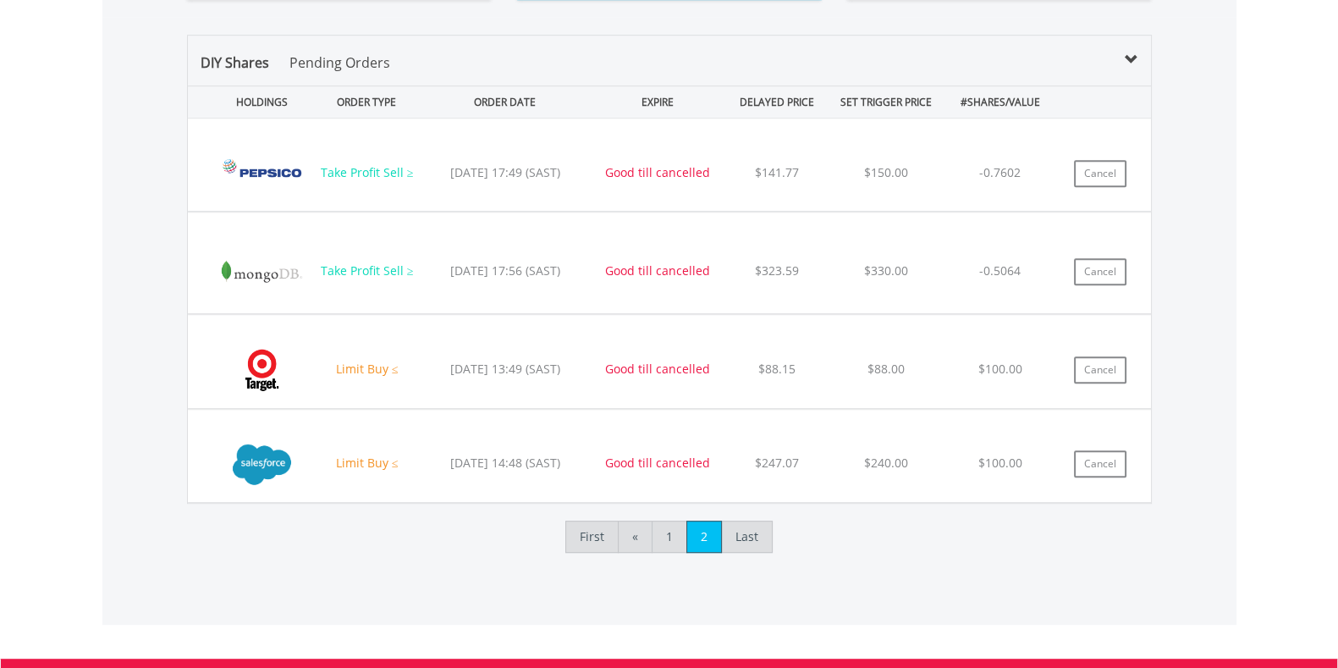
scroll to position [1171, 0]
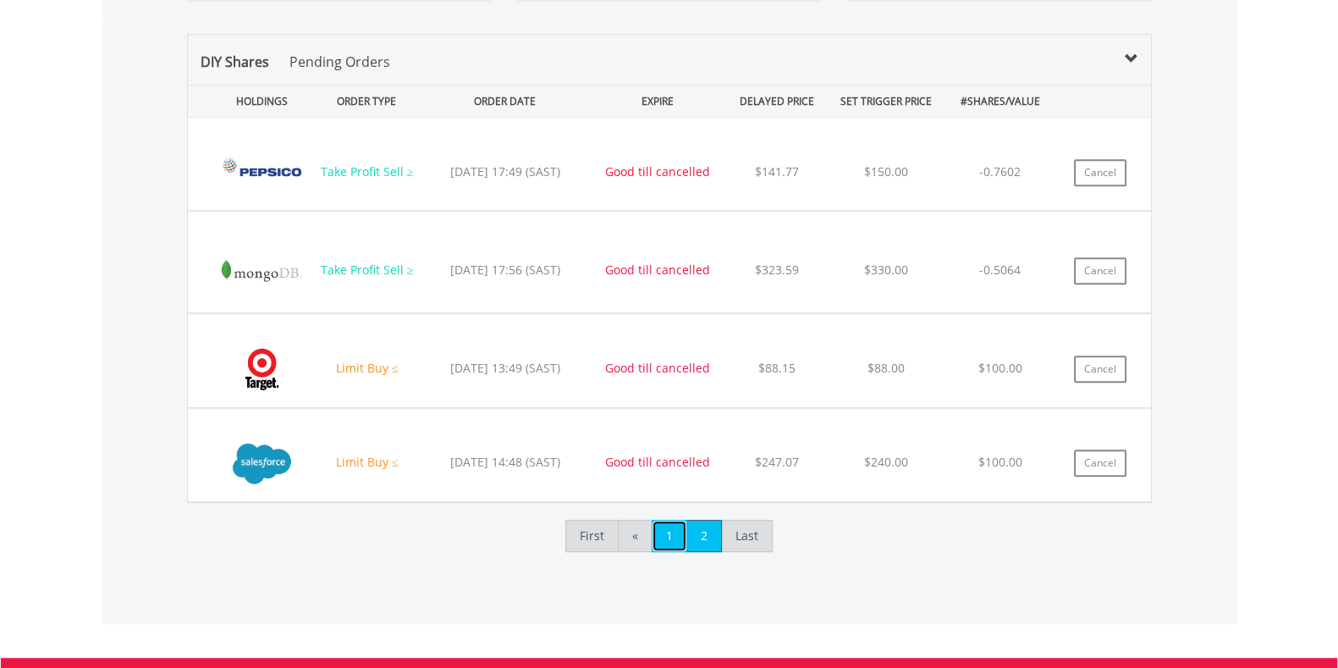
click at [676, 529] on link "1" at bounding box center [670, 536] width 36 height 32
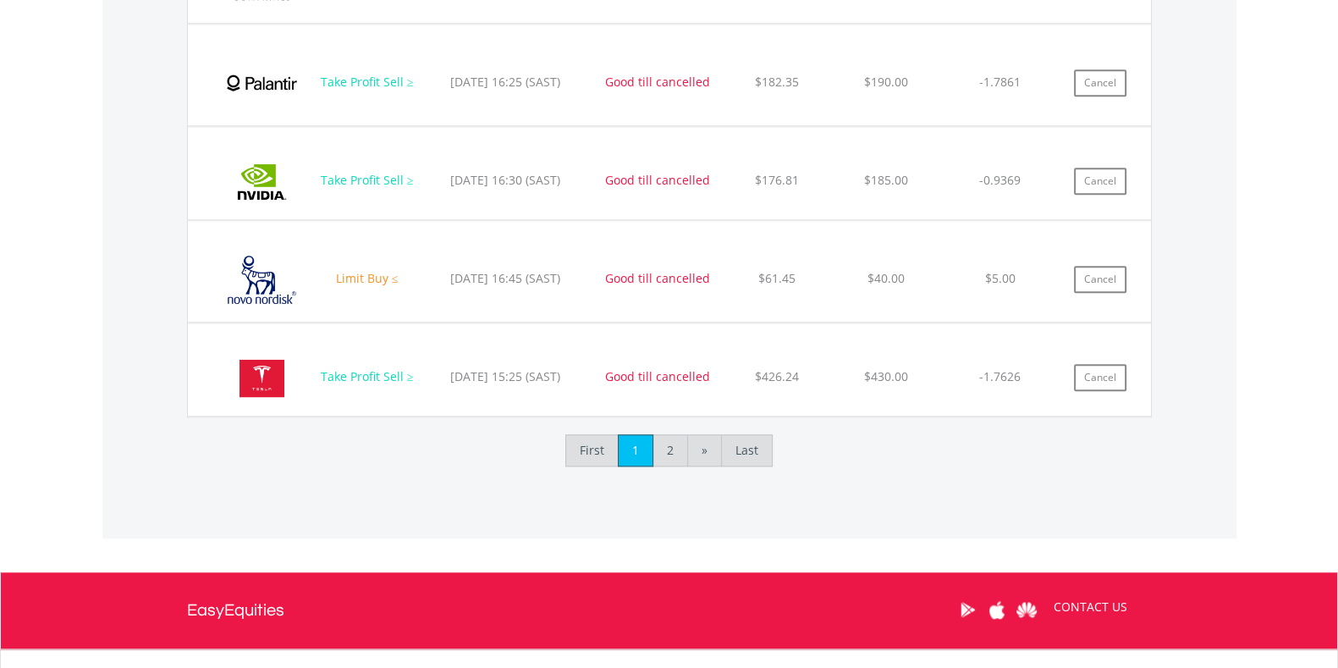
scroll to position [2073, 0]
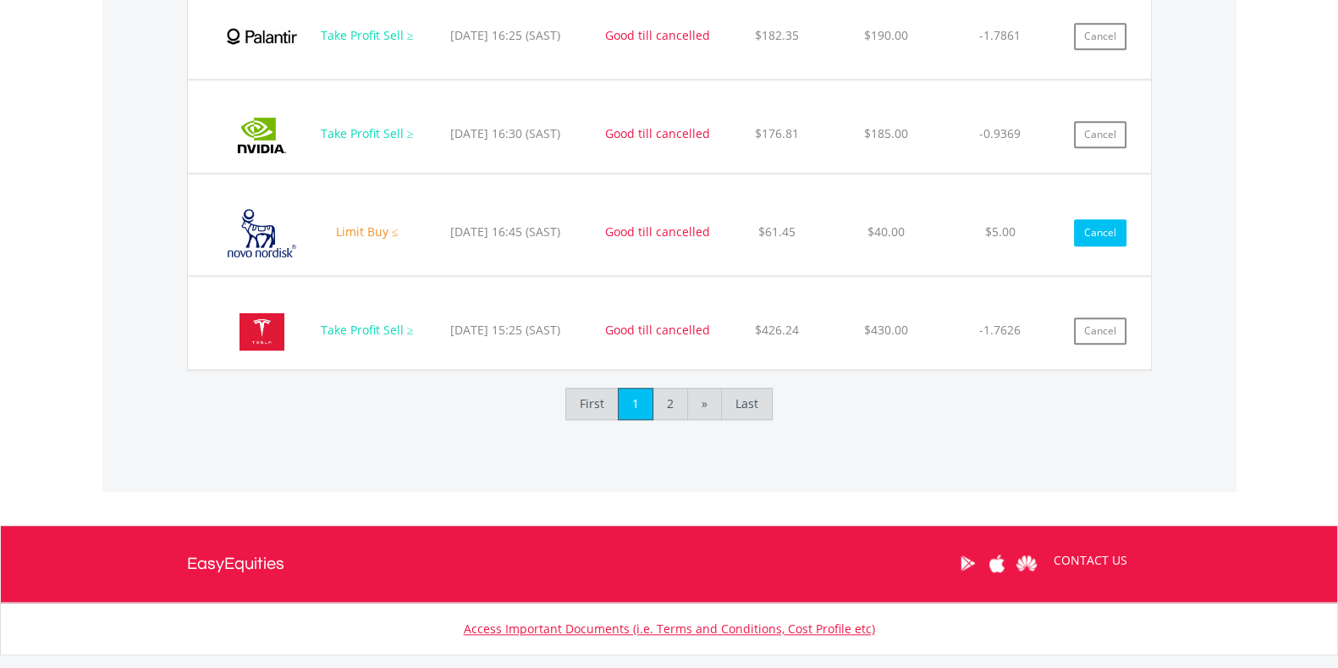
click at [1087, 228] on button "Cancel" at bounding box center [1100, 232] width 52 height 27
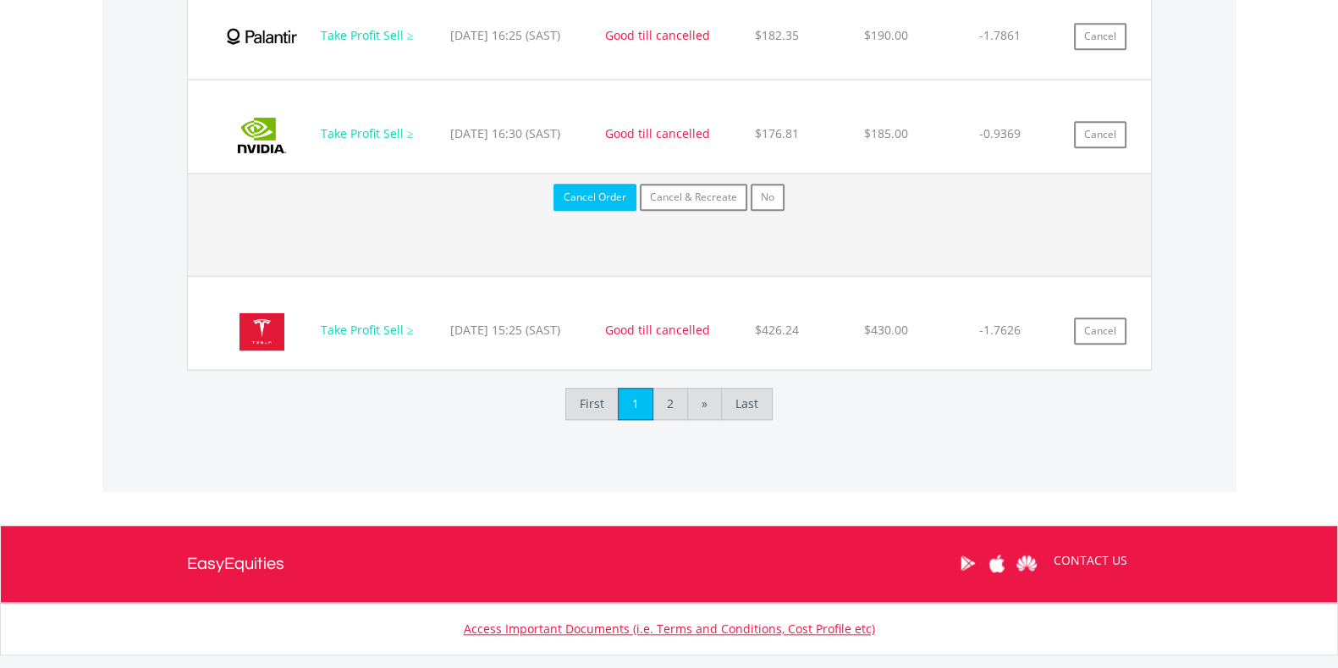
click at [608, 198] on button "Cancel Order" at bounding box center [594, 197] width 83 height 27
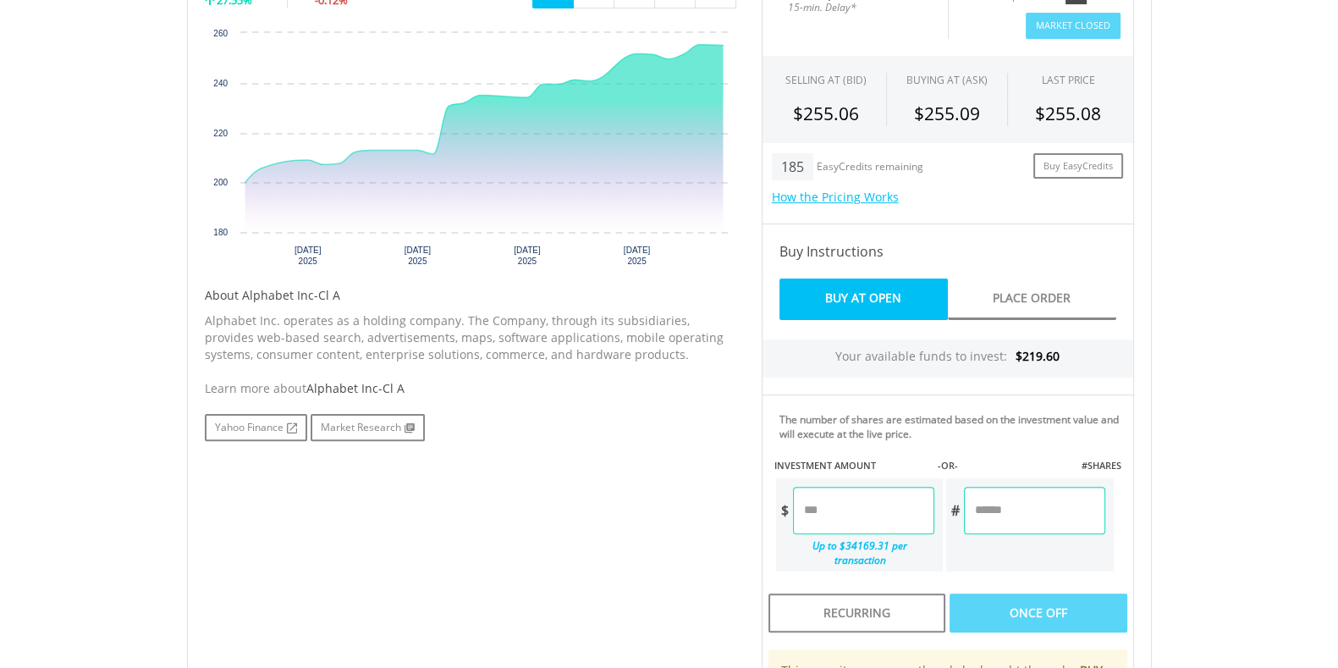
scroll to position [577, 0]
click at [817, 527] on input "number" at bounding box center [863, 509] width 141 height 47
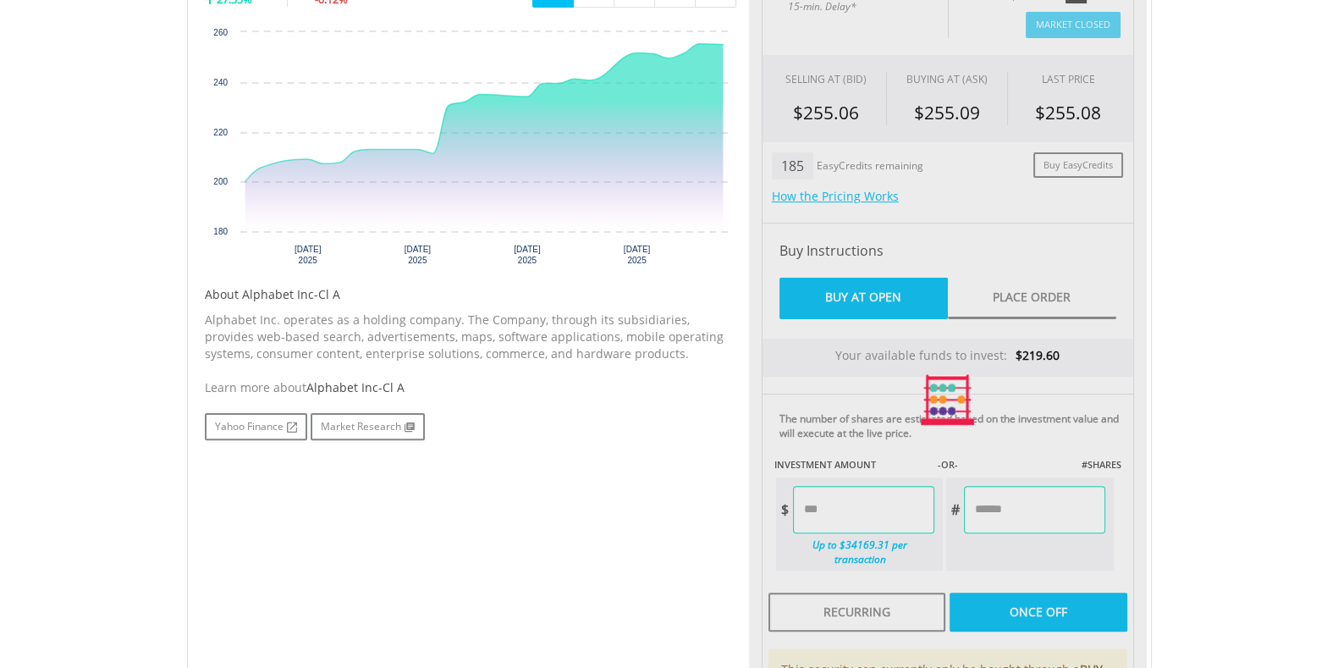
type input "****"
type input "******"
click at [1160, 518] on div "﻿ Alphabet Inc-Cl A Alphabet Inc-Cl A Short Name: GOOGL Exchange: [GEOGRAPHIC_D…" at bounding box center [669, 330] width 990 height 1075
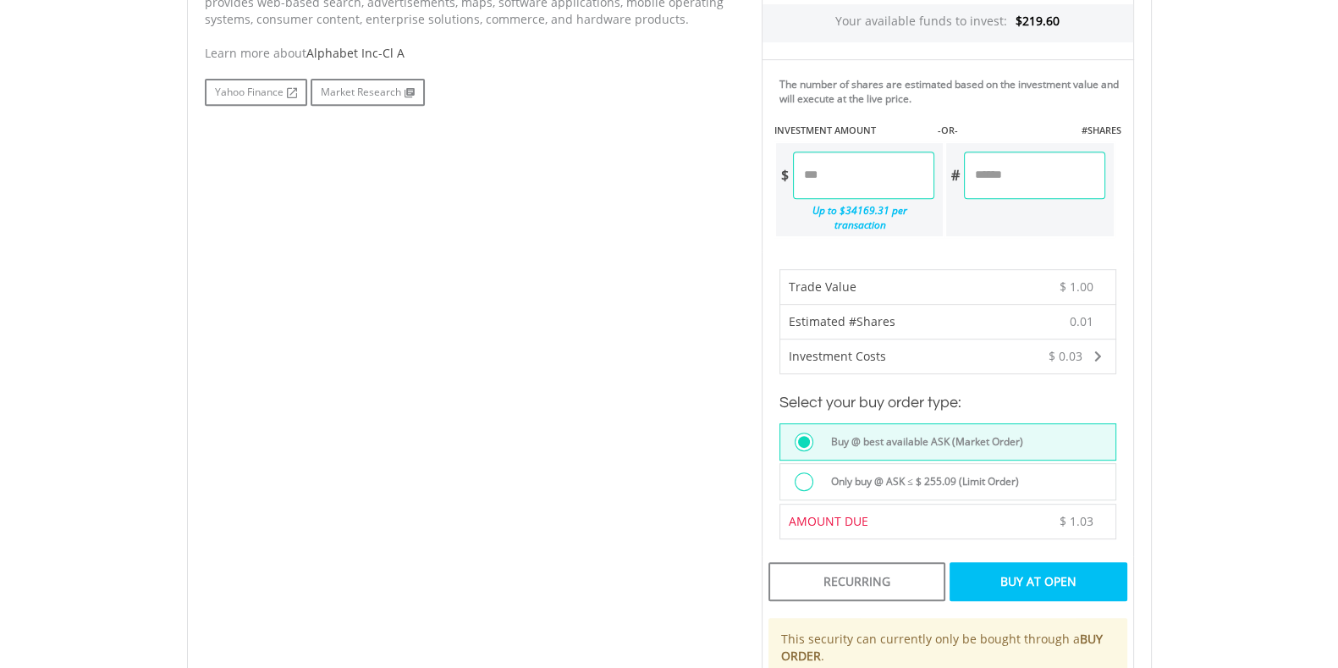
scroll to position [927, 0]
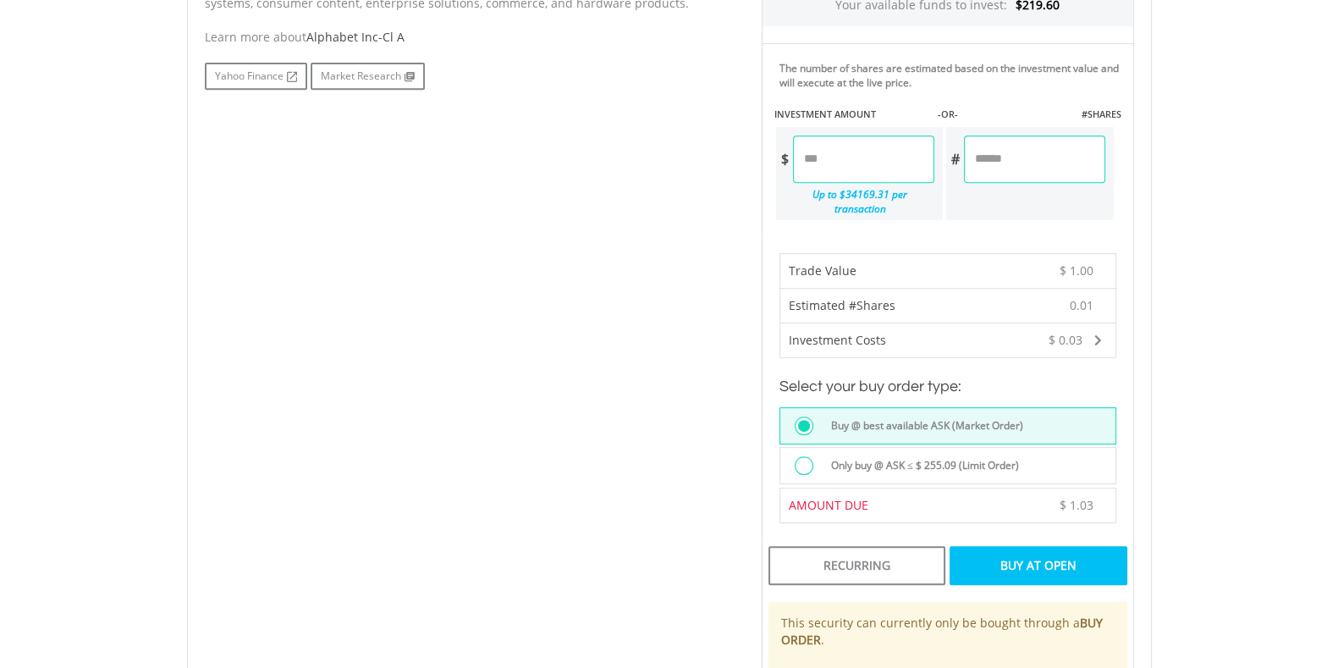
click at [1047, 559] on div "Buy At Open" at bounding box center [1037, 565] width 177 height 39
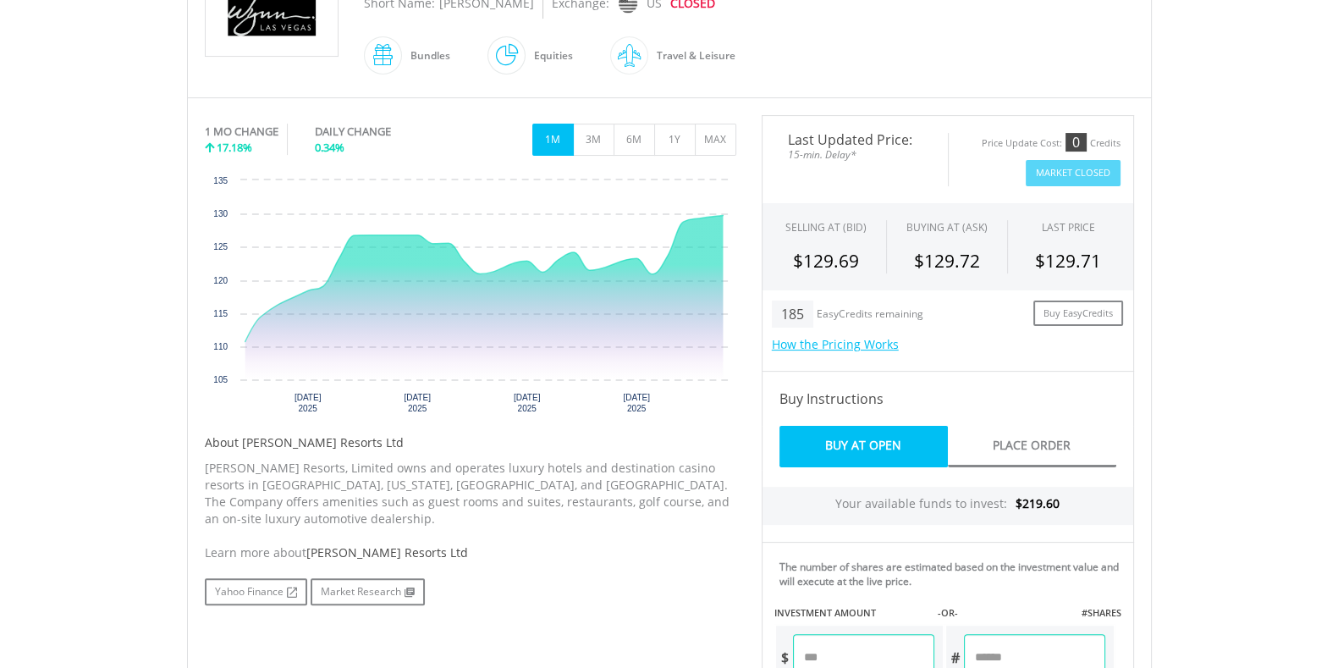
scroll to position [431, 0]
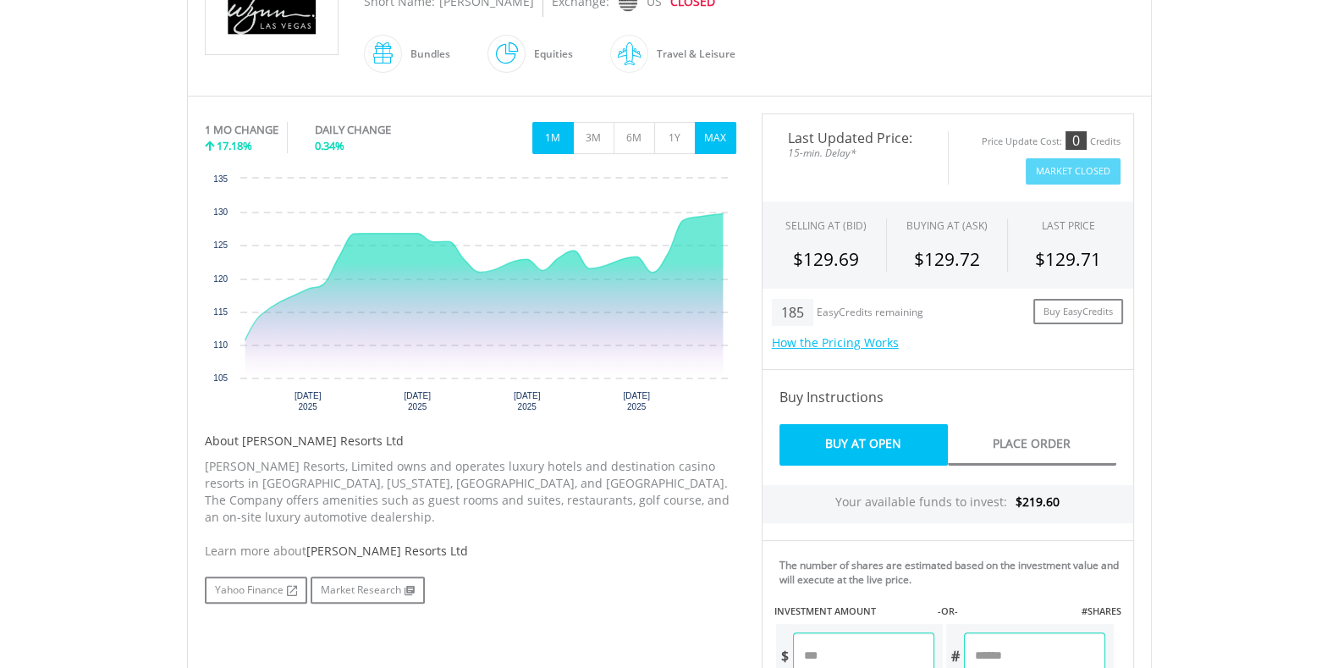
click at [707, 142] on button "MAX" at bounding box center [715, 138] width 41 height 32
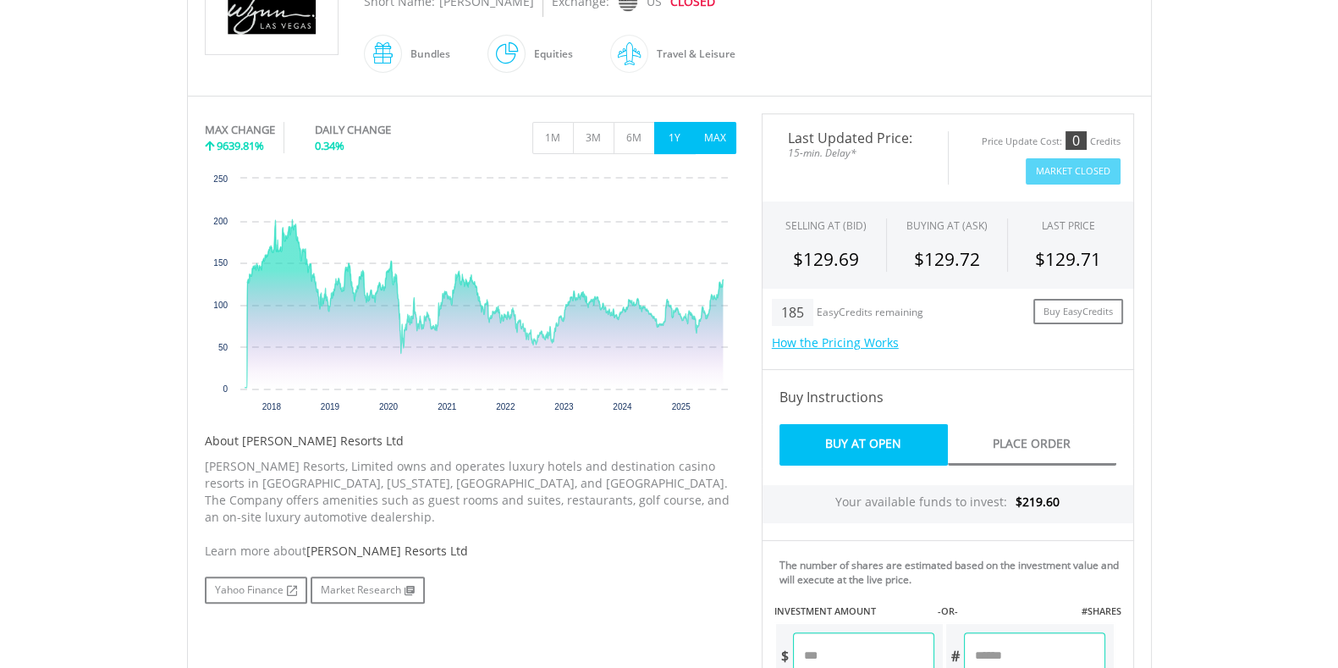
click at [674, 143] on button "1Y" at bounding box center [674, 138] width 41 height 32
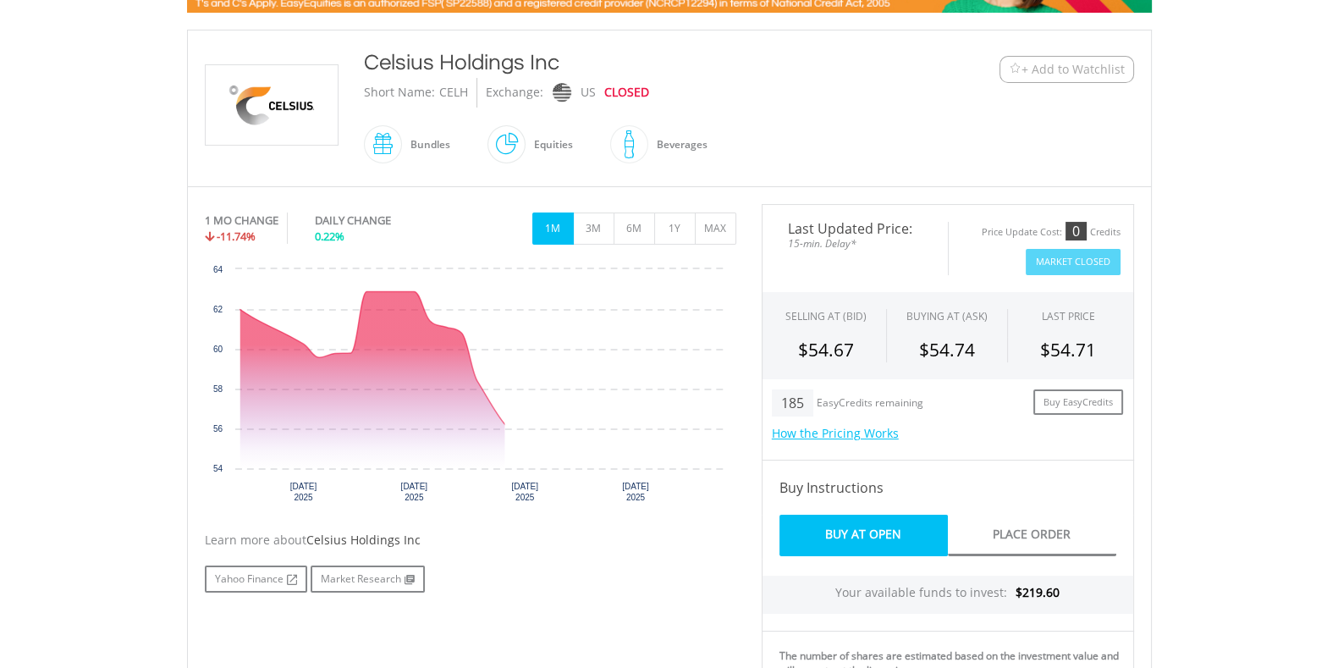
scroll to position [344, 0]
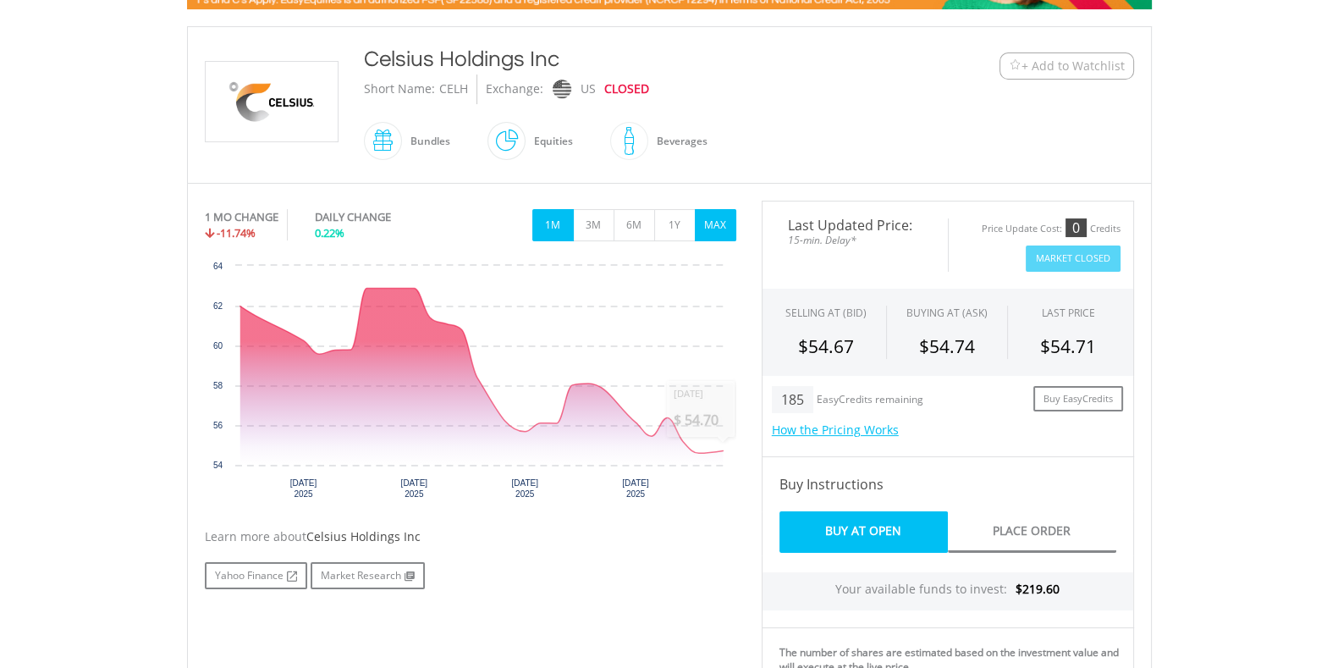
click at [718, 225] on button "MAX" at bounding box center [715, 225] width 41 height 32
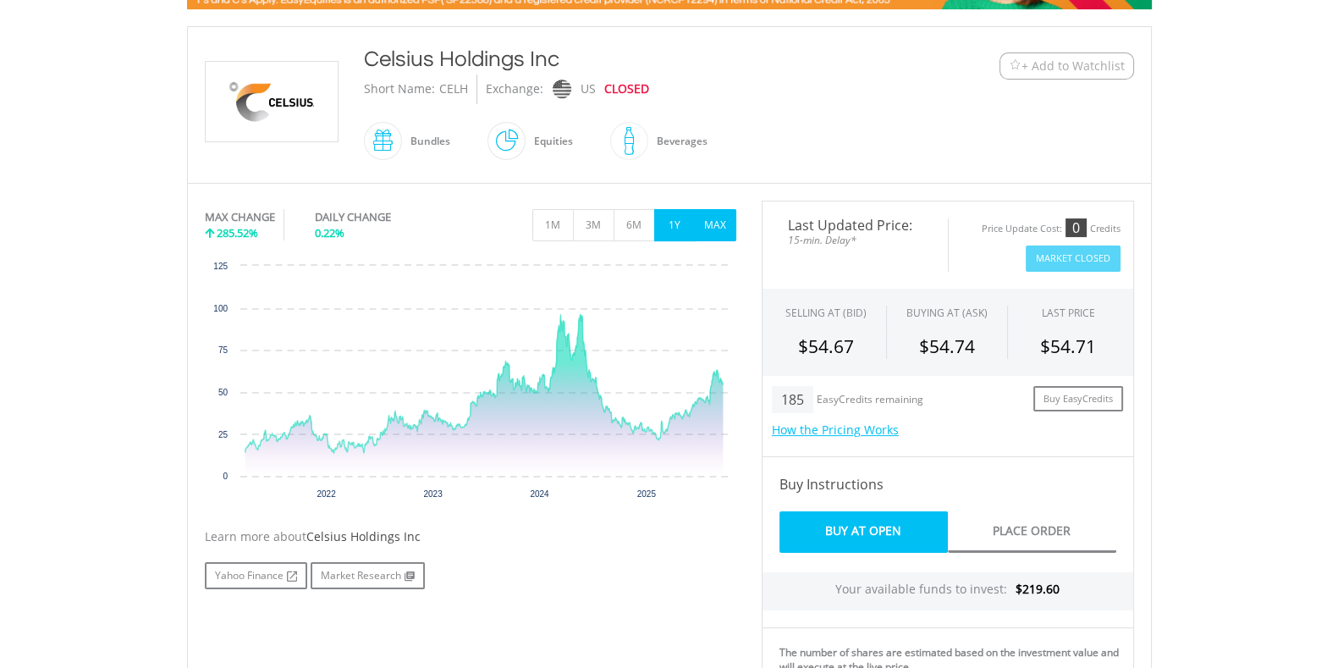
click at [659, 212] on button "1Y" at bounding box center [674, 225] width 41 height 32
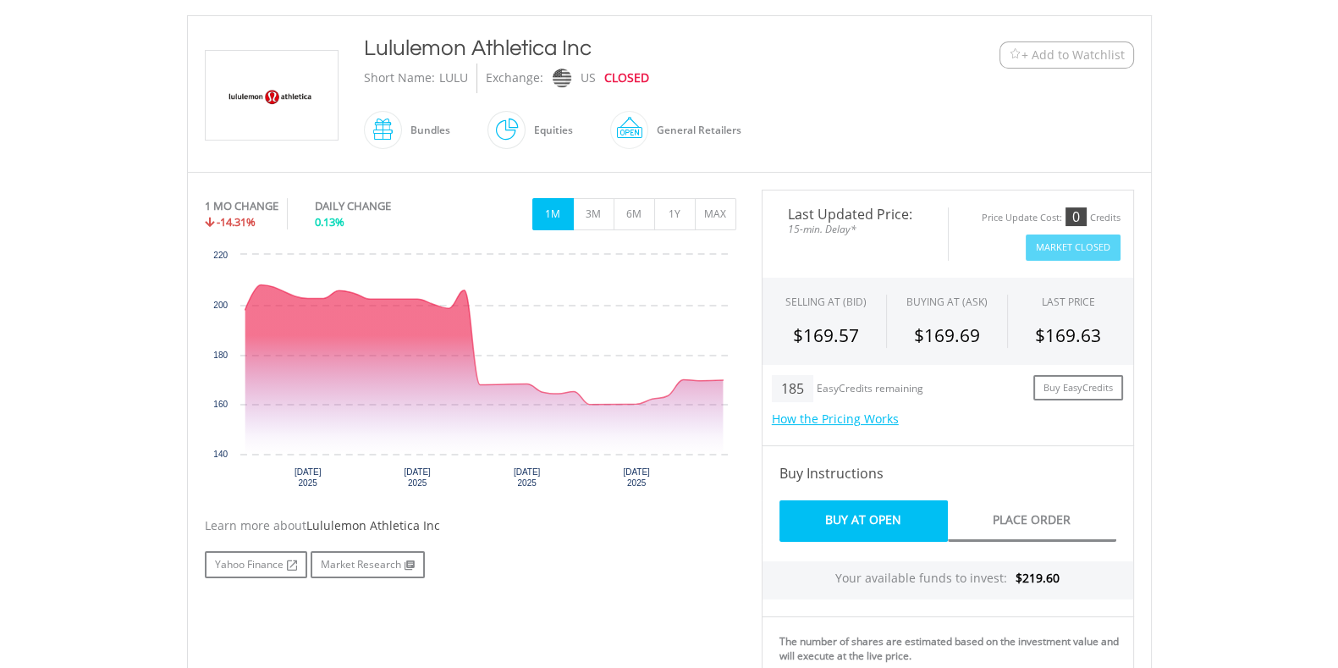
scroll to position [410, 0]
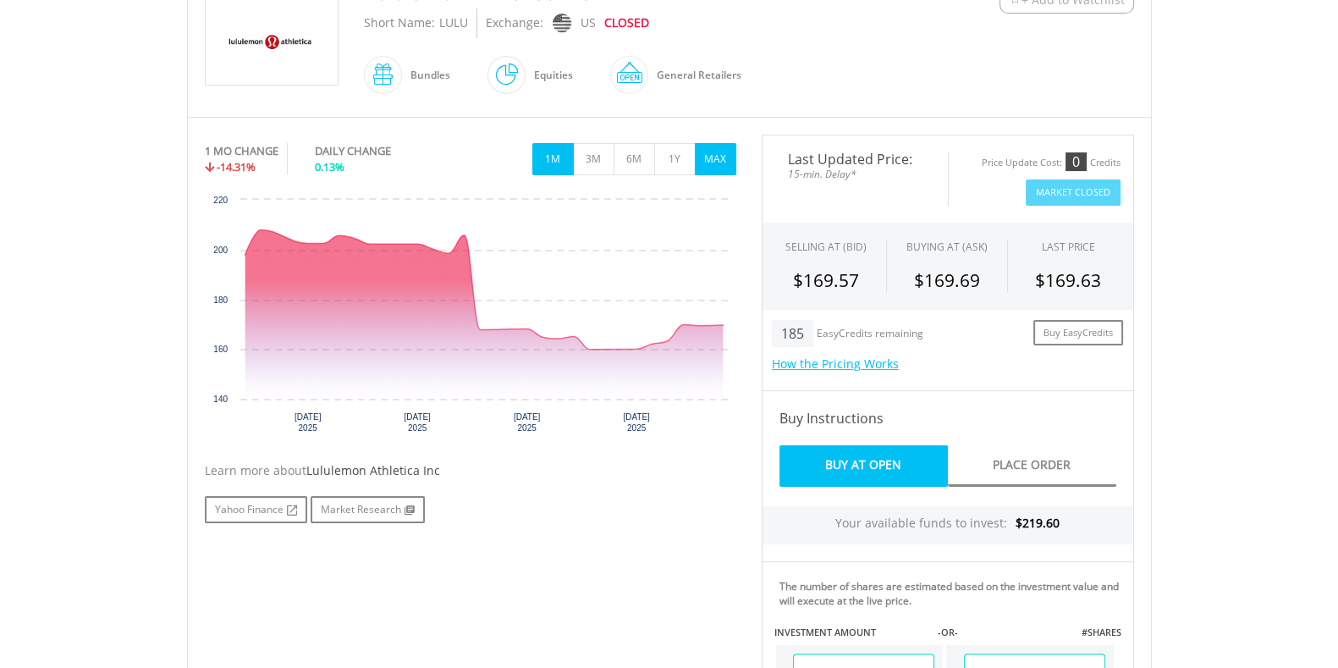
click at [707, 164] on button "MAX" at bounding box center [715, 159] width 41 height 32
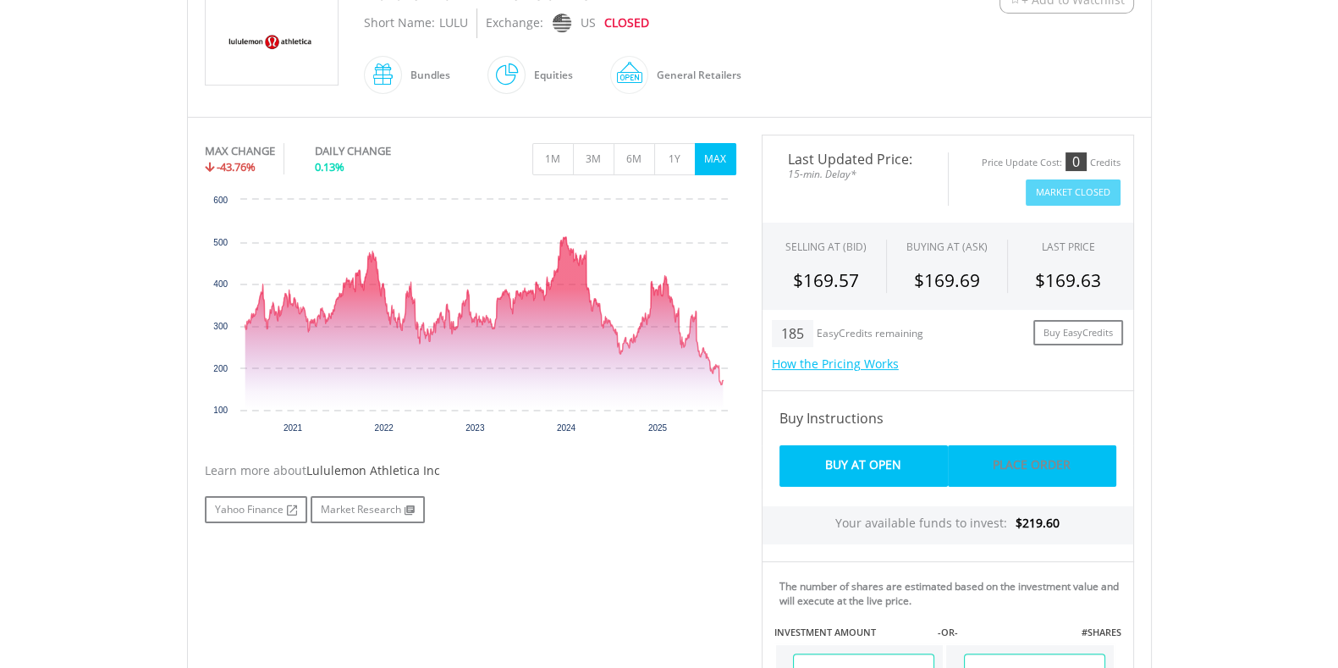
click at [1014, 470] on link "Place Order" at bounding box center [1032, 465] width 168 height 41
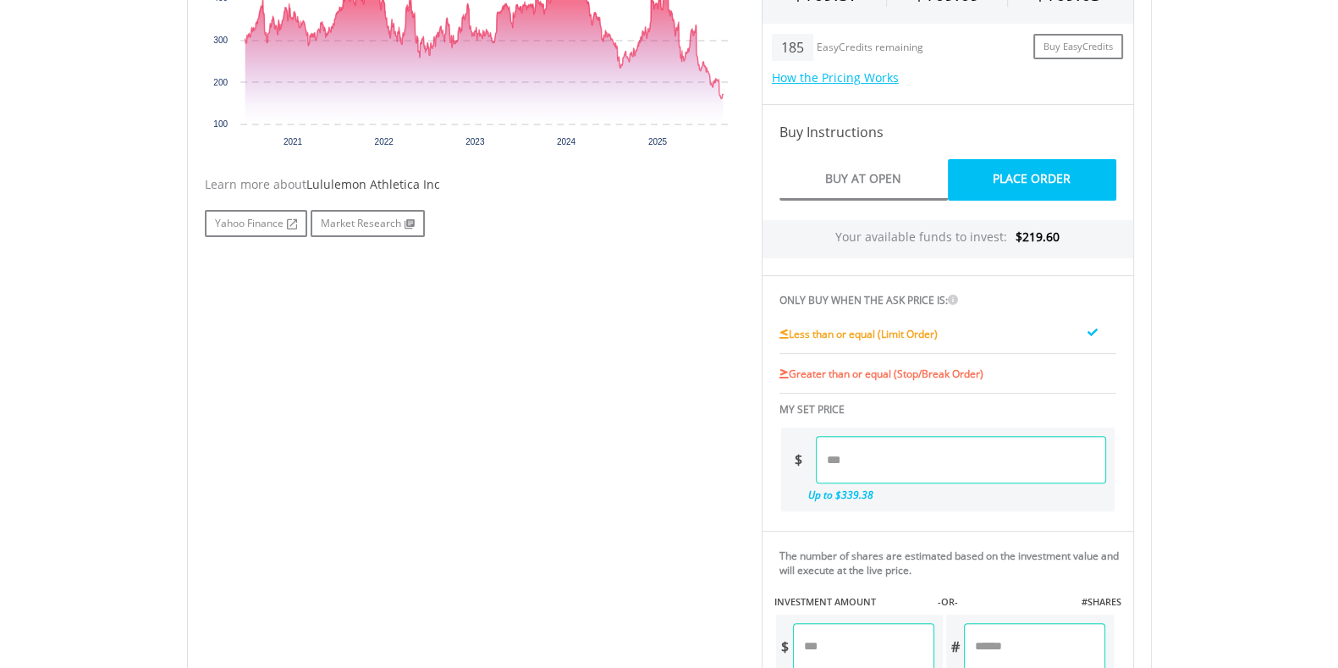
scroll to position [700, 0]
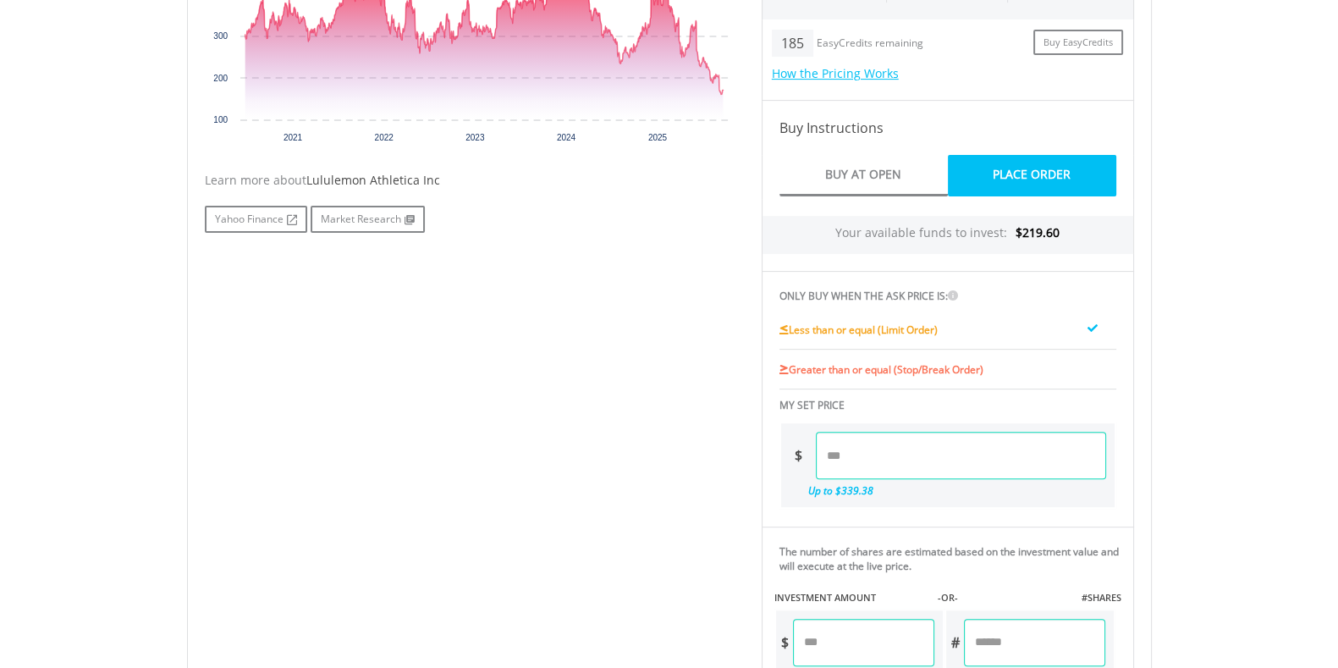
click at [913, 465] on input "number" at bounding box center [961, 455] width 290 height 47
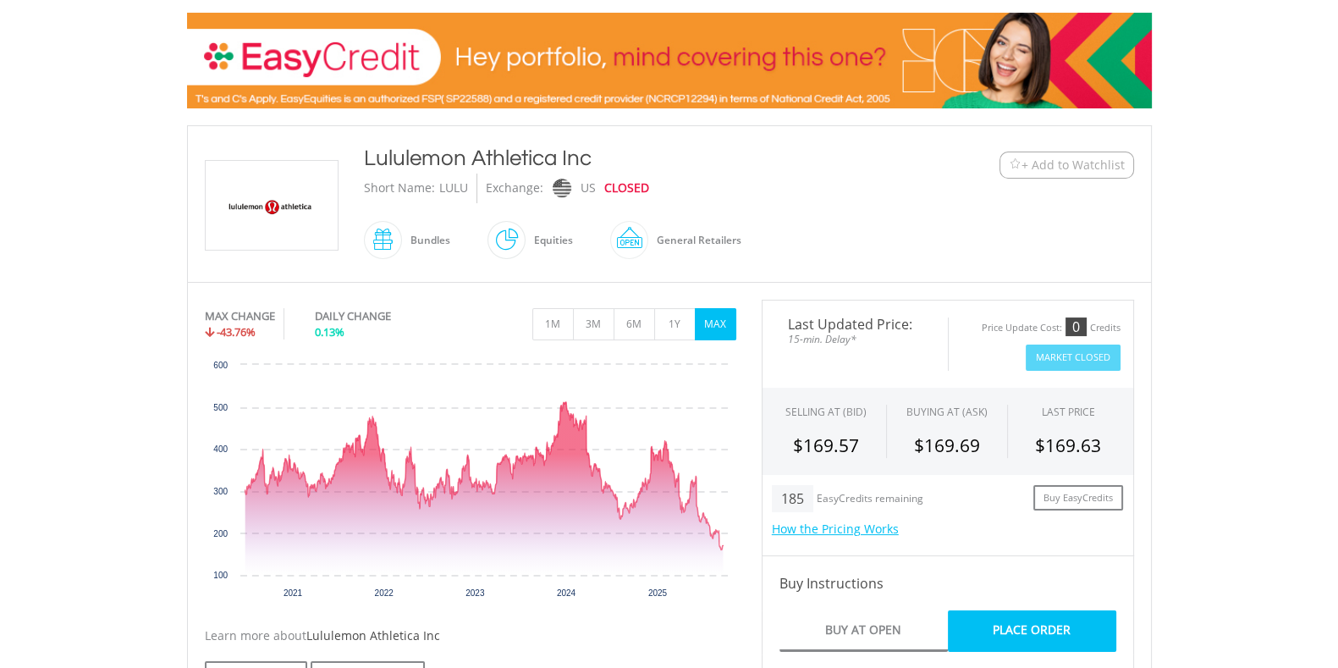
scroll to position [236, 0]
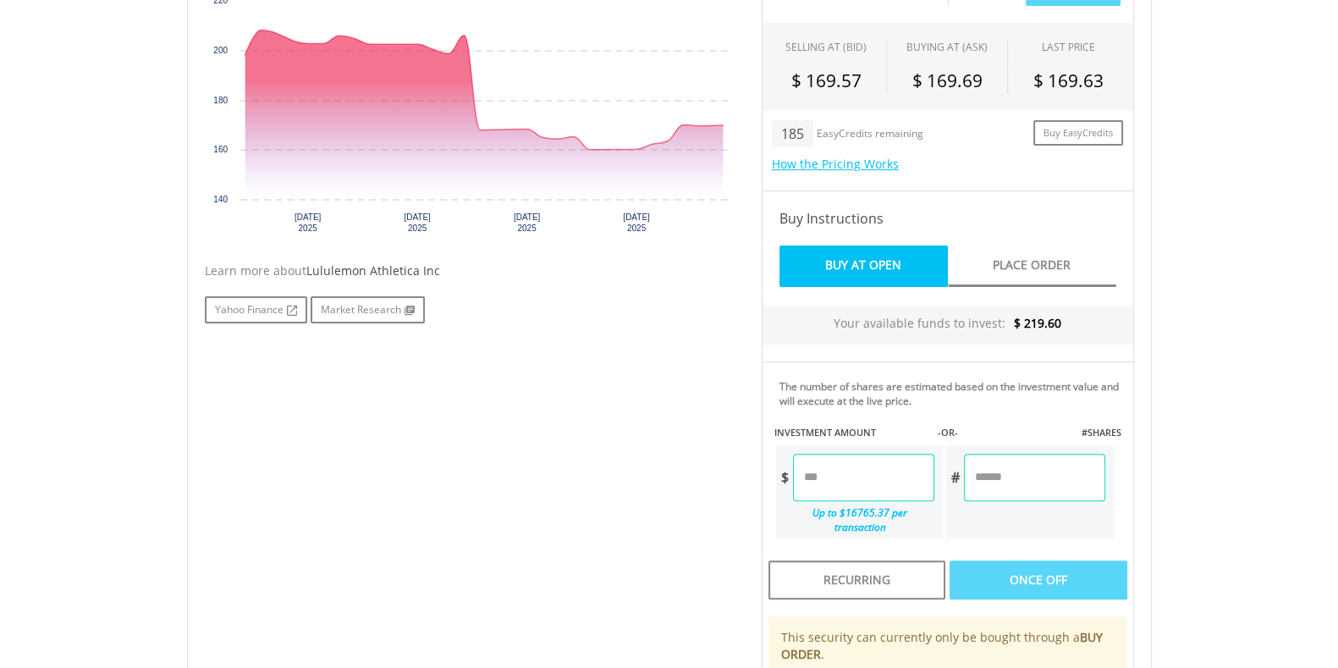
scroll to position [611, 0]
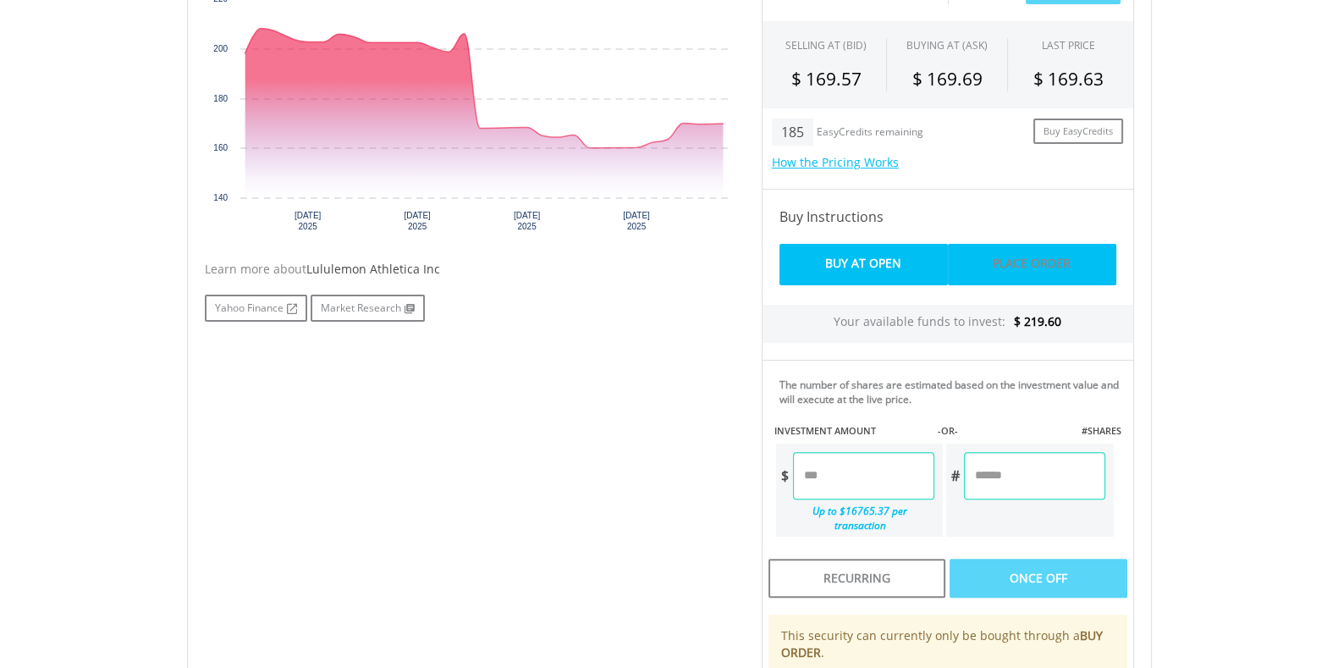
click at [1024, 264] on link "Place Order" at bounding box center [1032, 264] width 168 height 41
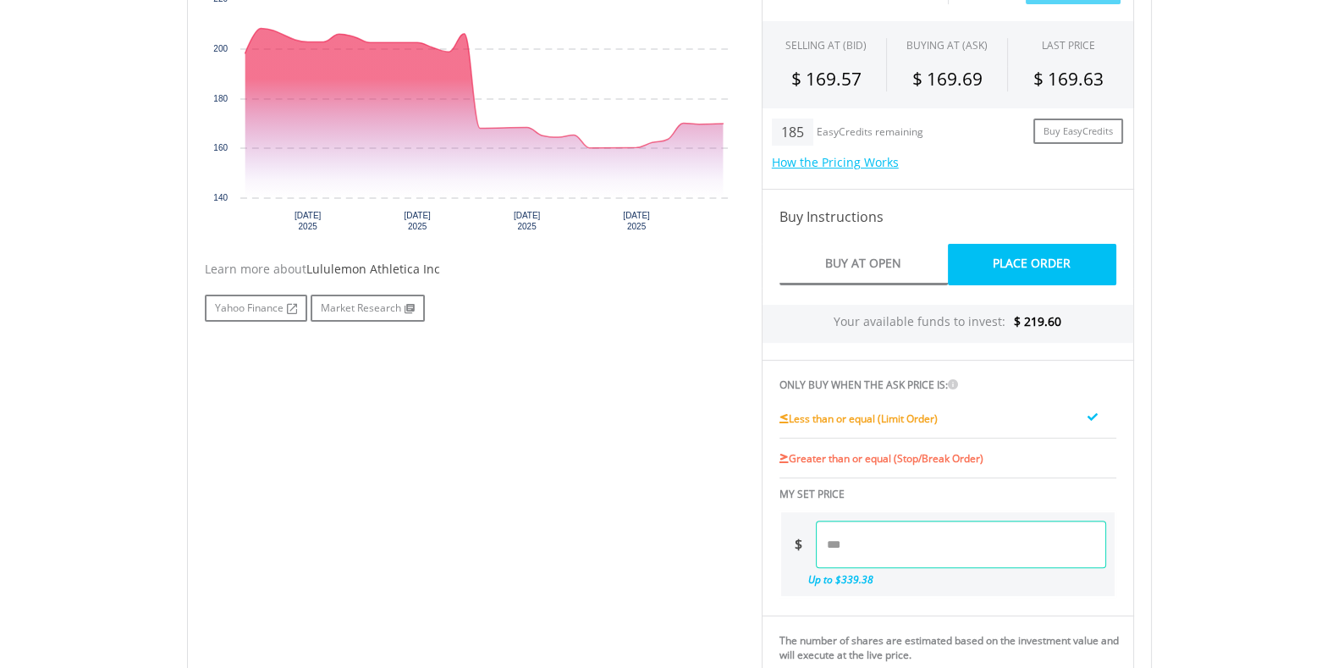
click at [864, 542] on input "number" at bounding box center [961, 543] width 290 height 47
type input "******"
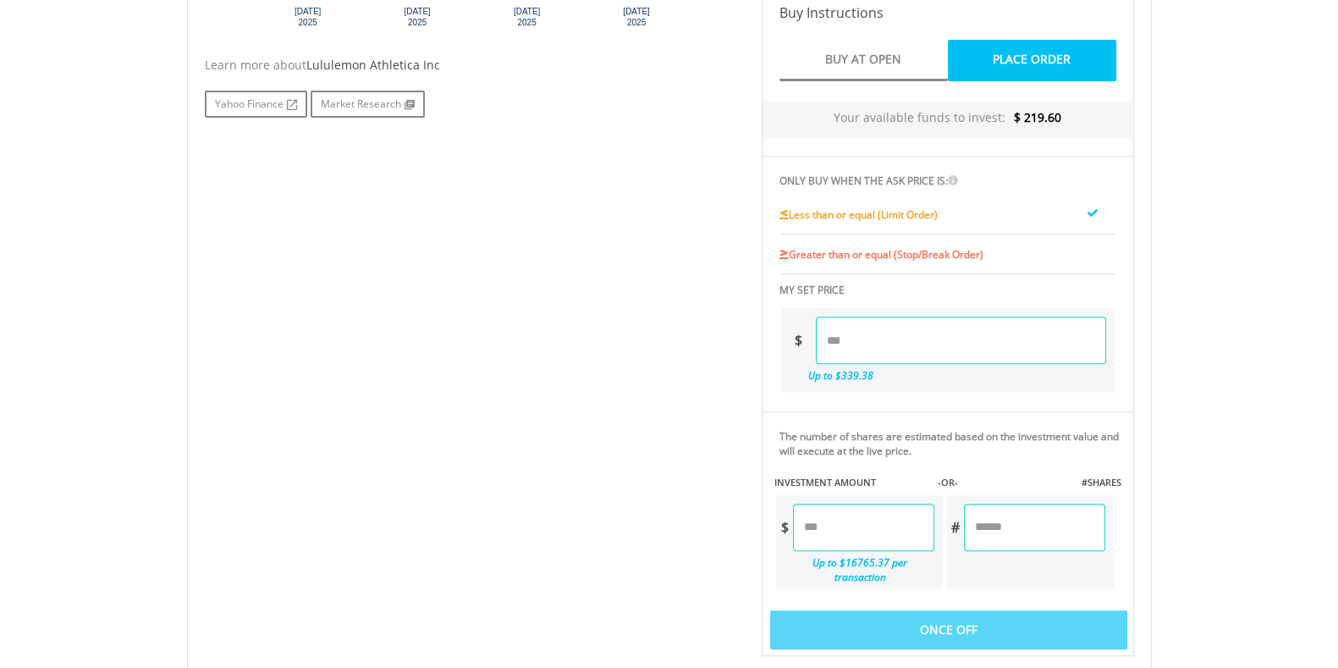
scroll to position [823, 0]
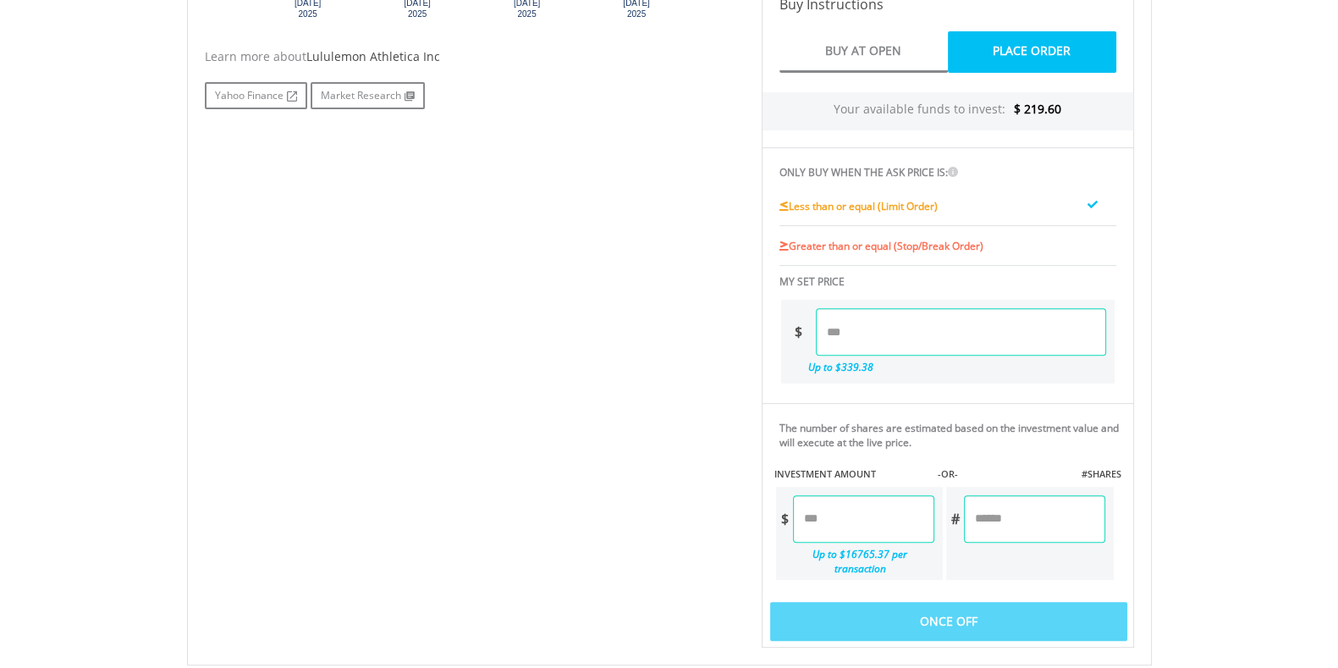
click at [862, 525] on input "number" at bounding box center [863, 518] width 141 height 47
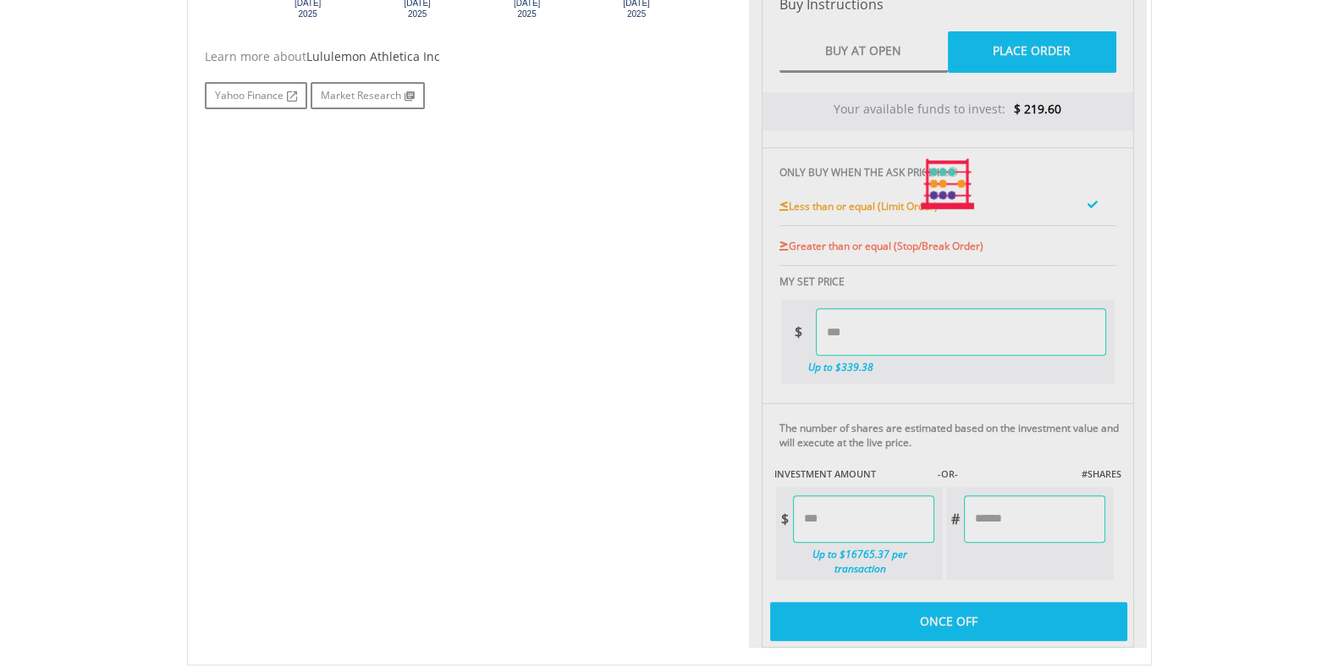
type input "******"
type input "*****"
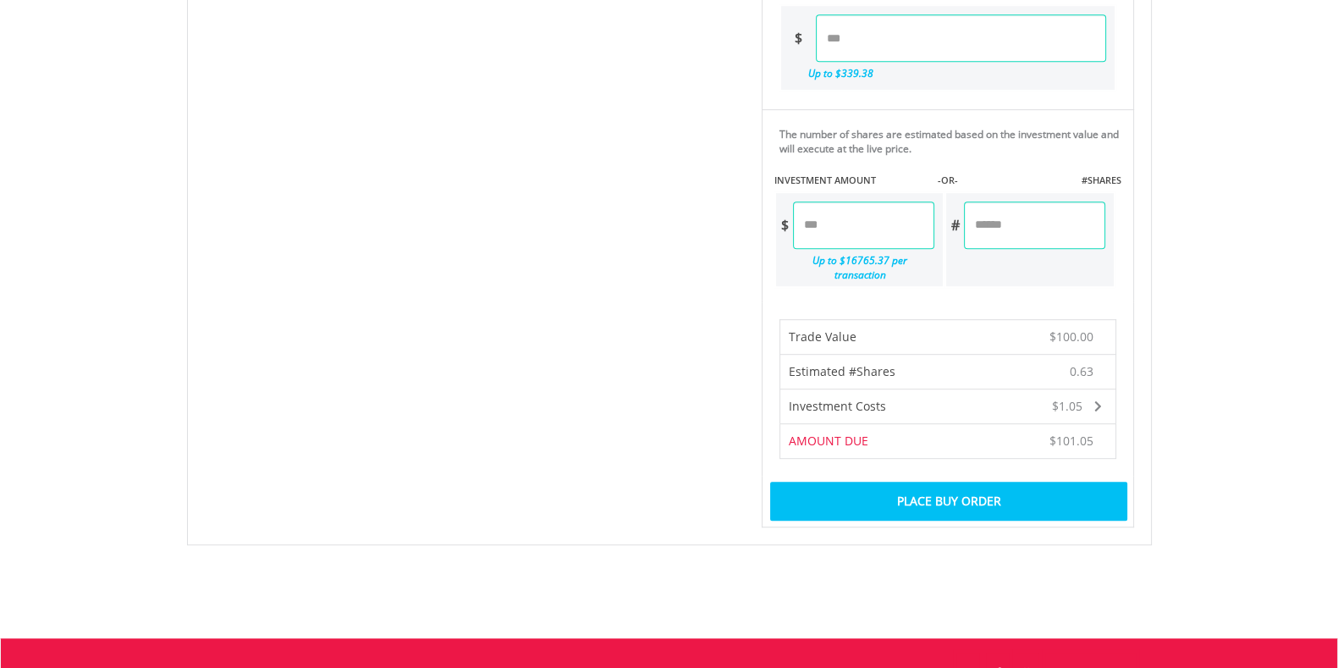
scroll to position [1117, 0]
click at [961, 482] on div "Place Buy Order" at bounding box center [948, 501] width 356 height 39
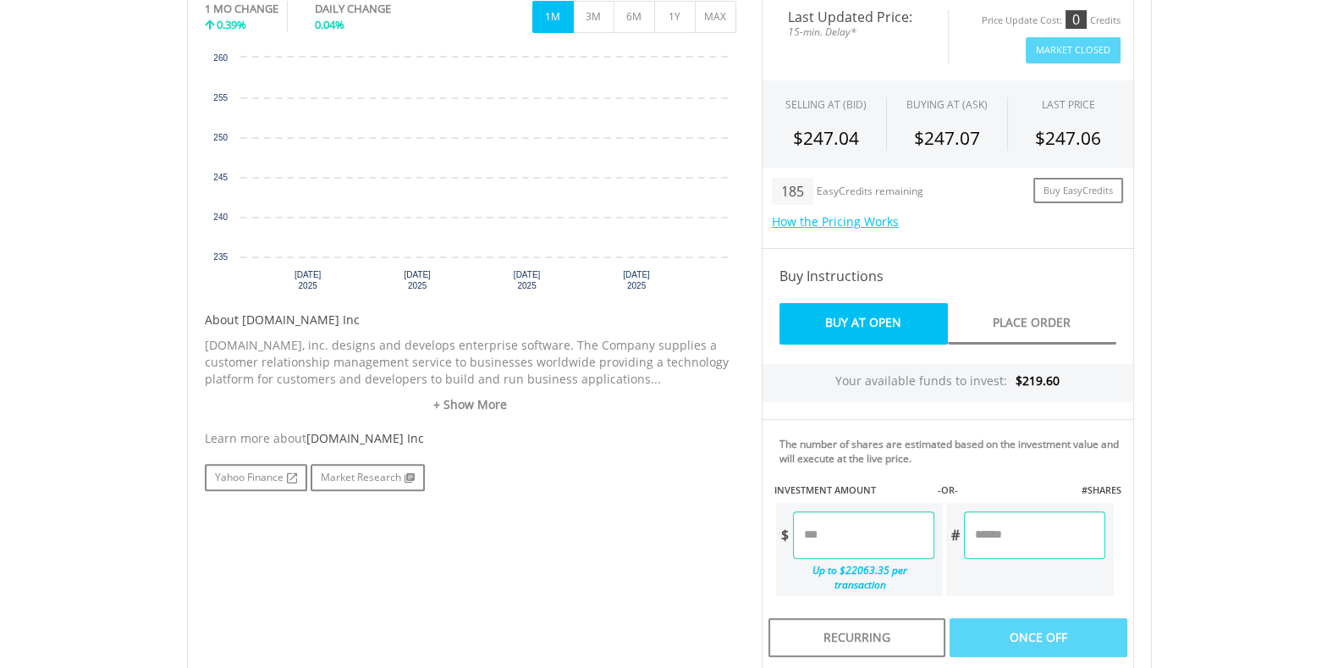
scroll to position [482, 0]
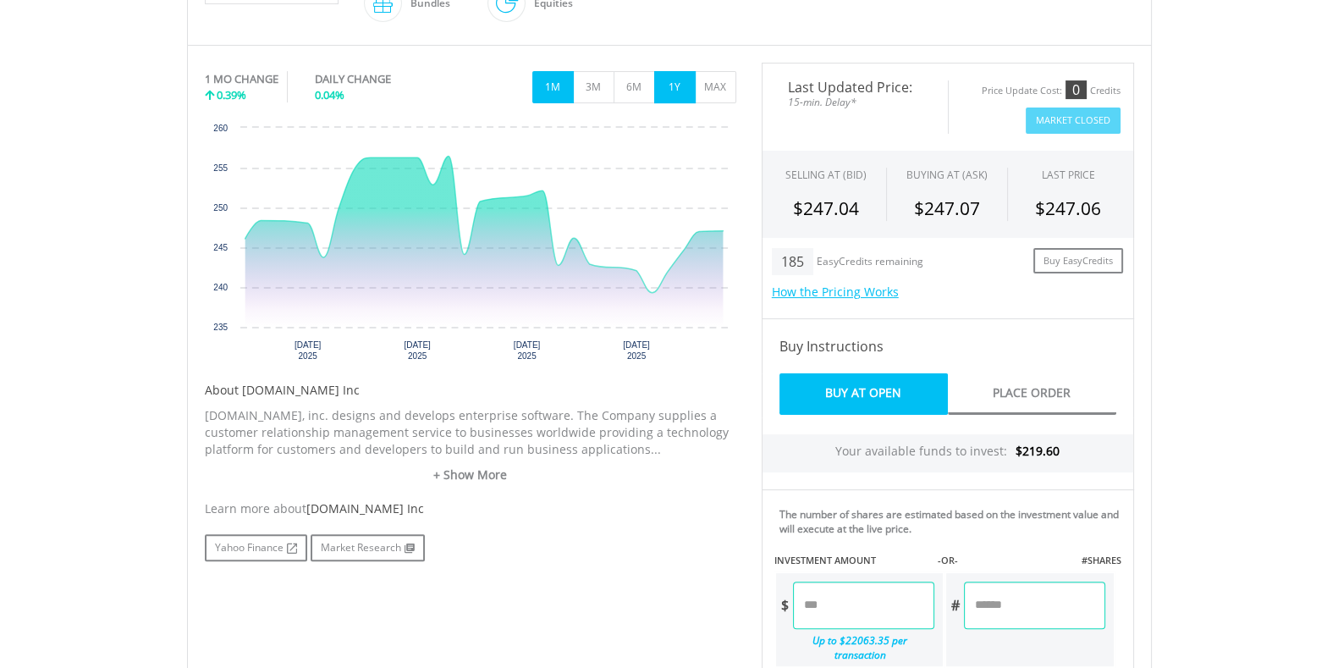
click at [665, 86] on button "1Y" at bounding box center [674, 87] width 41 height 32
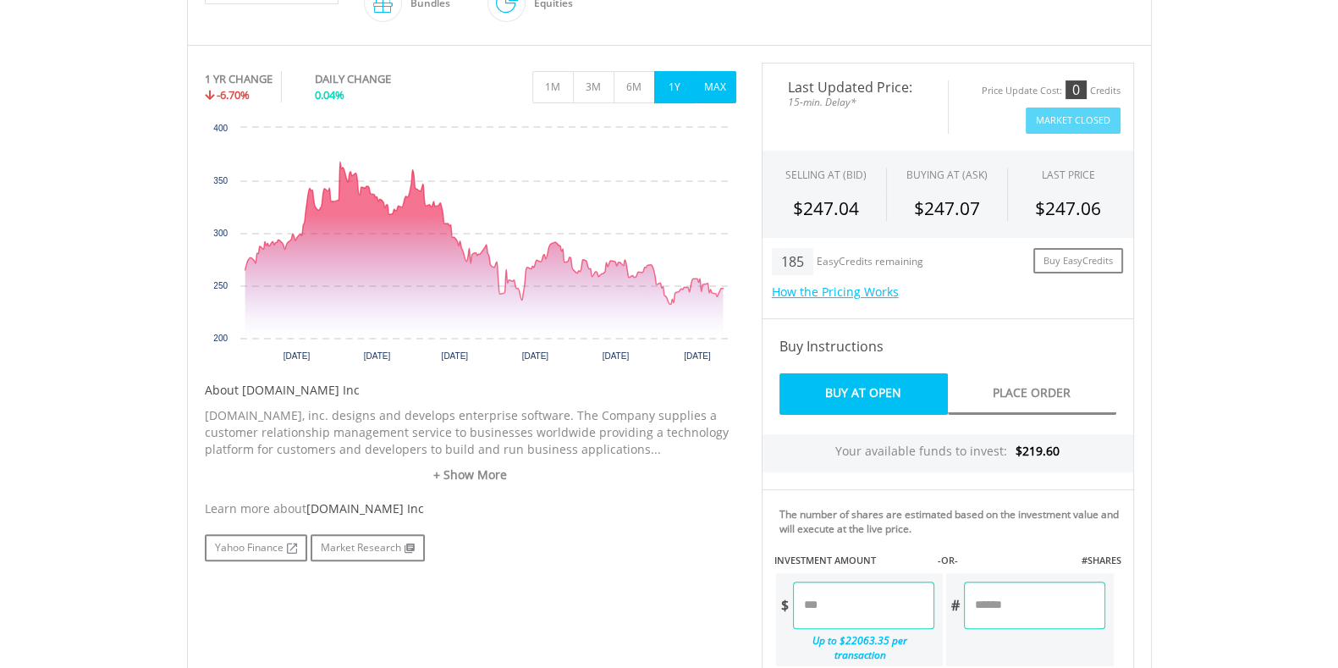
click at [716, 78] on button "MAX" at bounding box center [715, 87] width 41 height 32
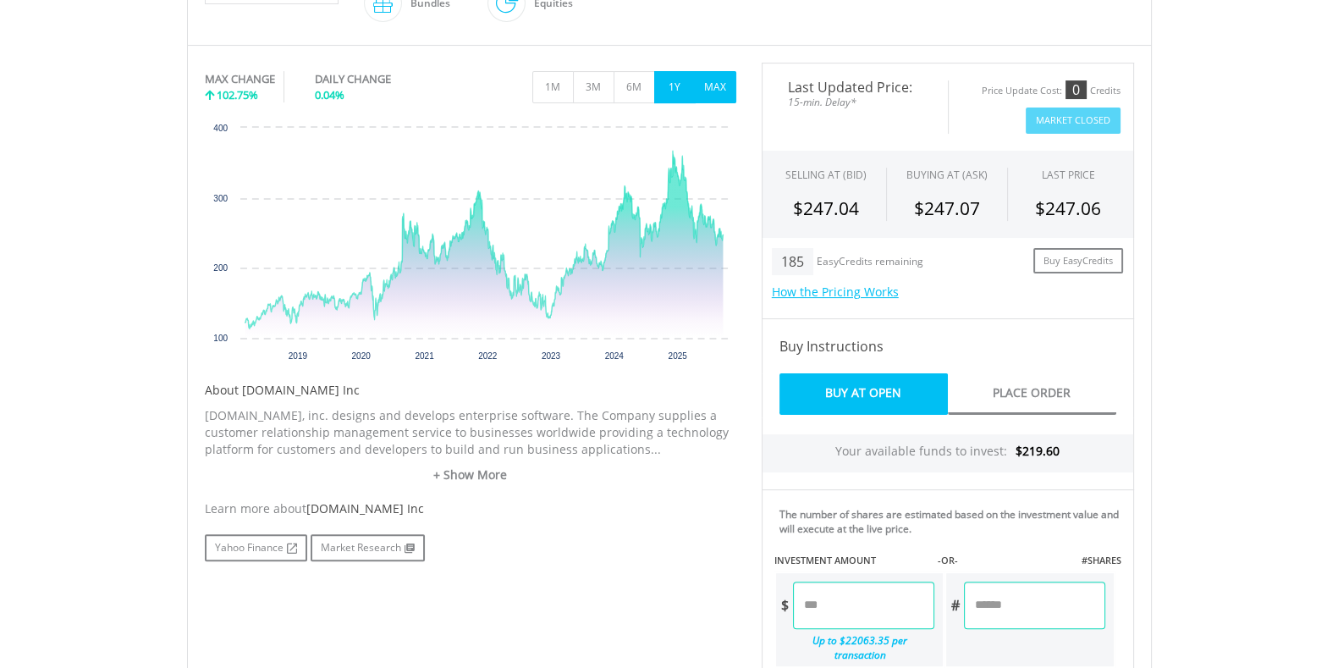
click at [681, 91] on button "1Y" at bounding box center [674, 87] width 41 height 32
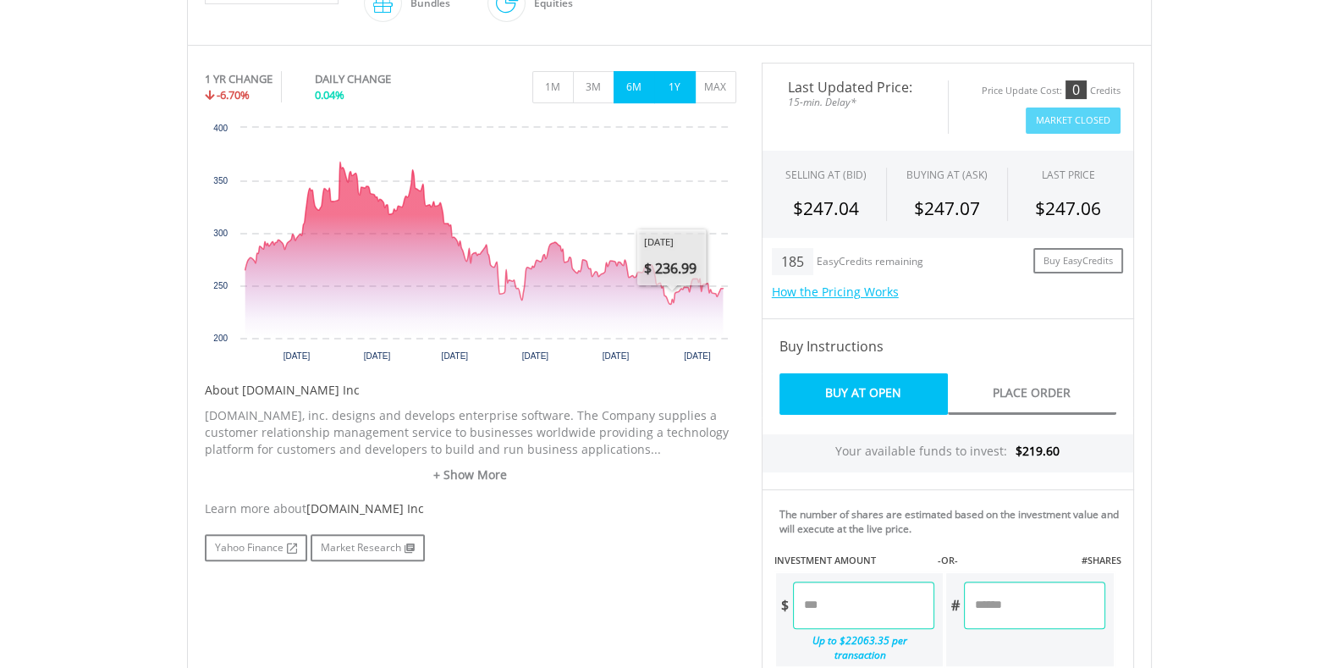
click at [641, 93] on button "6M" at bounding box center [634, 87] width 41 height 32
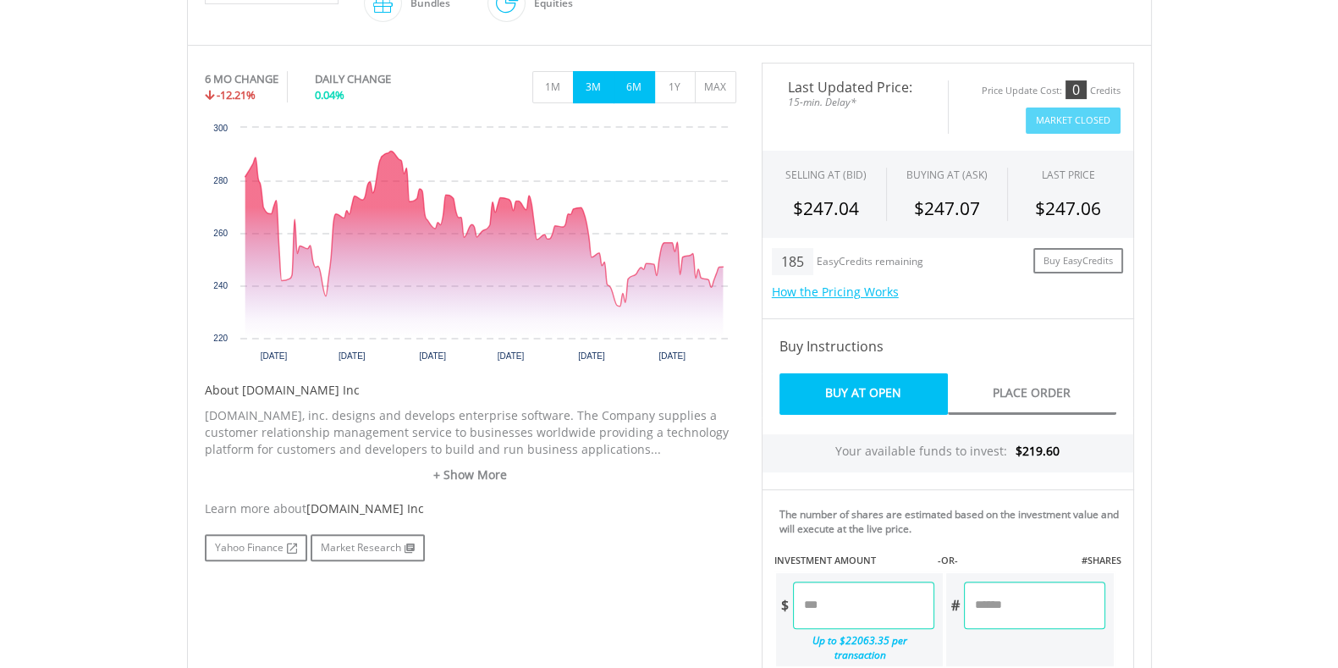
click at [598, 80] on button "3M" at bounding box center [593, 87] width 41 height 32
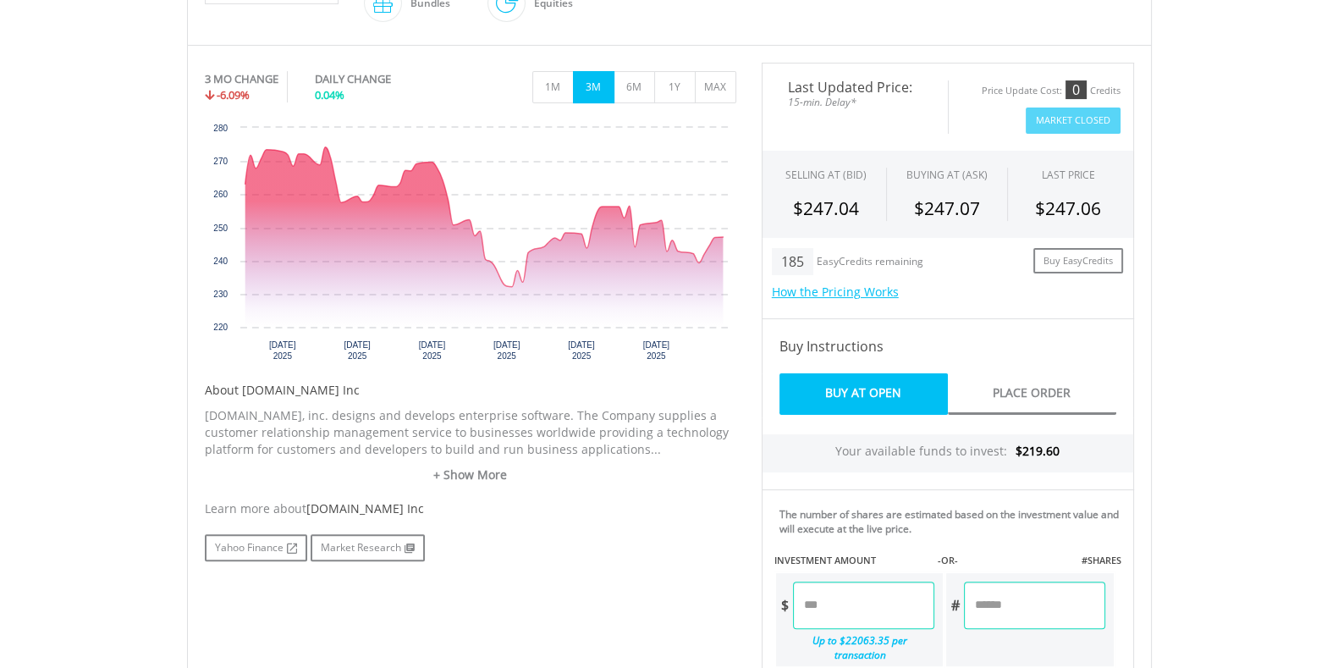
click at [598, 80] on button "3M" at bounding box center [593, 87] width 41 height 32
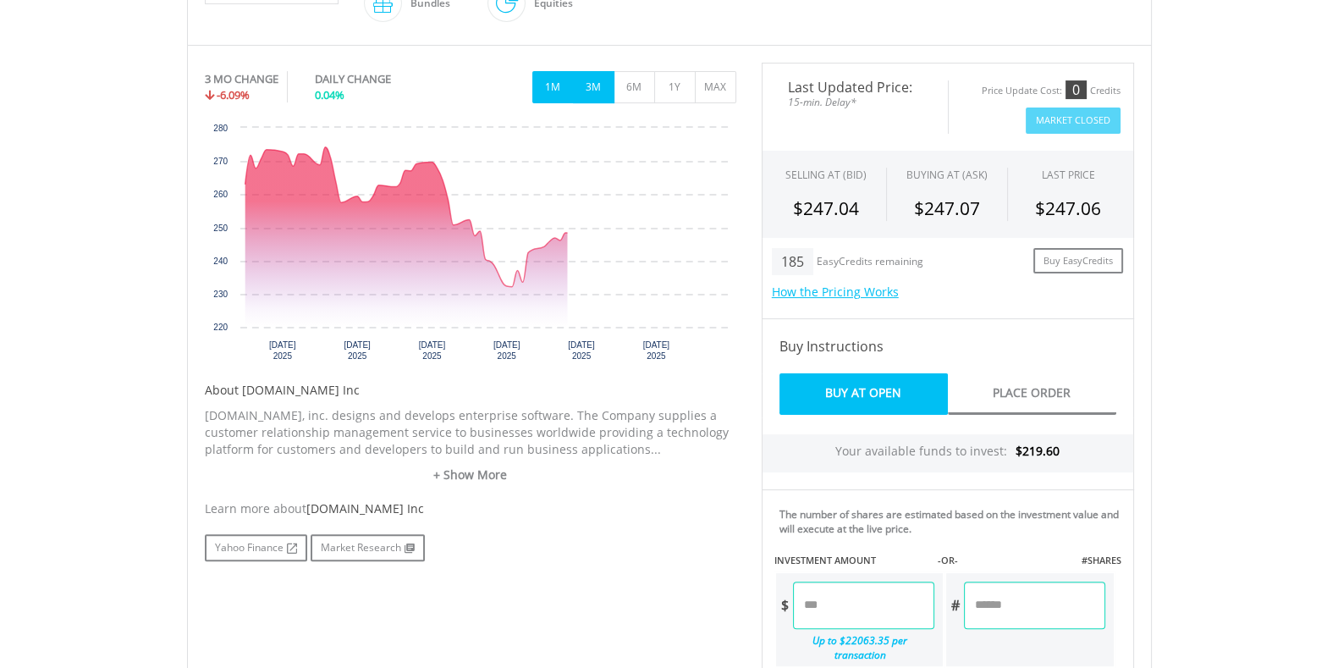
click at [546, 87] on button "1M" at bounding box center [552, 87] width 41 height 32
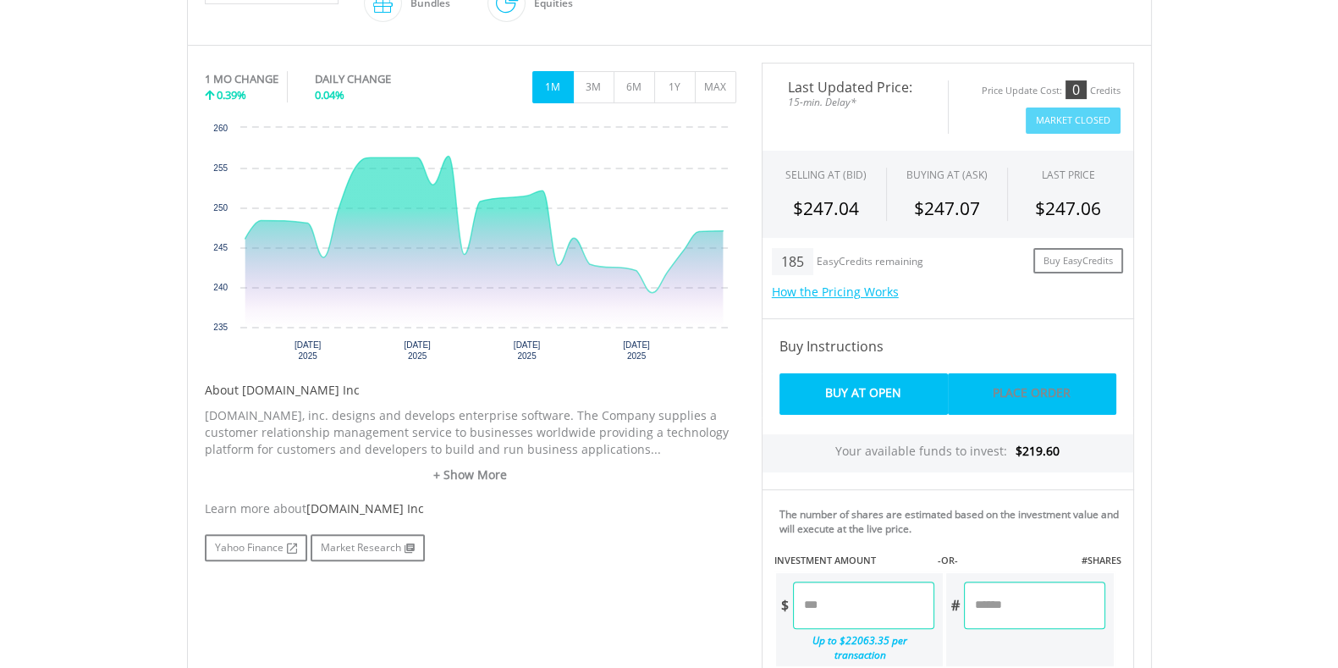
click at [988, 398] on link "Place Order" at bounding box center [1032, 393] width 168 height 41
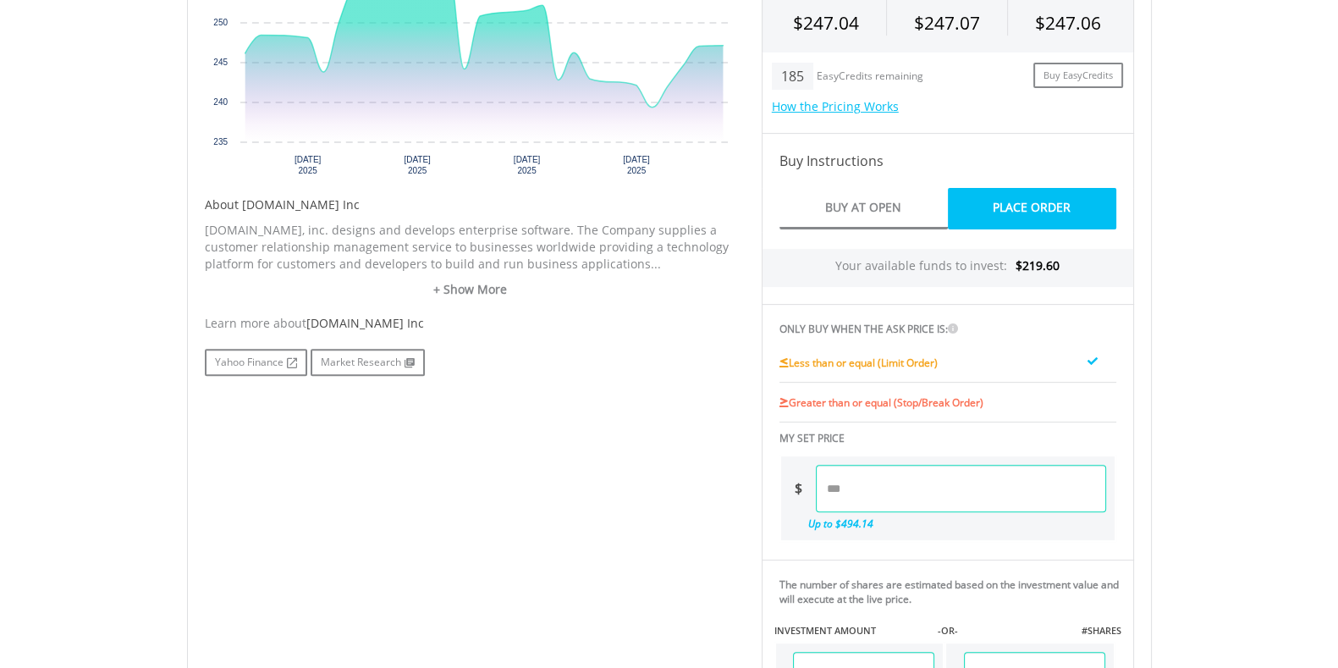
scroll to position [674, 0]
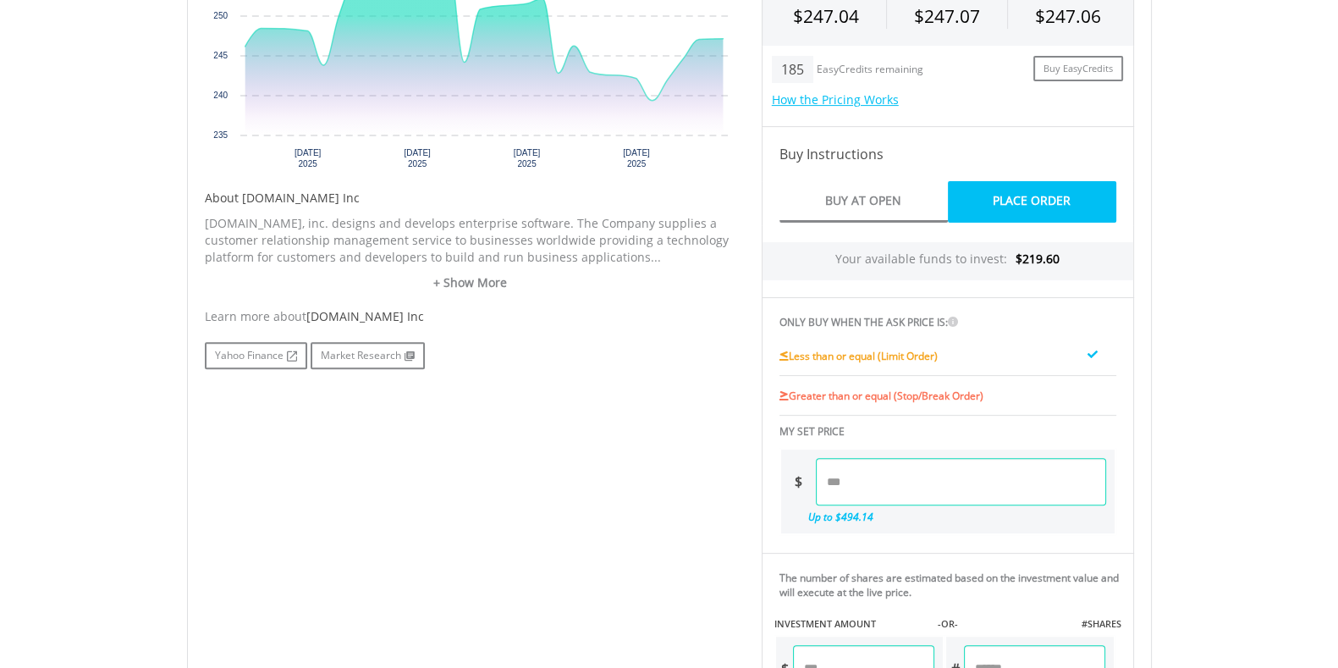
click at [880, 467] on input "number" at bounding box center [961, 481] width 290 height 47
type input "******"
click at [850, 658] on input "number" at bounding box center [863, 668] width 141 height 47
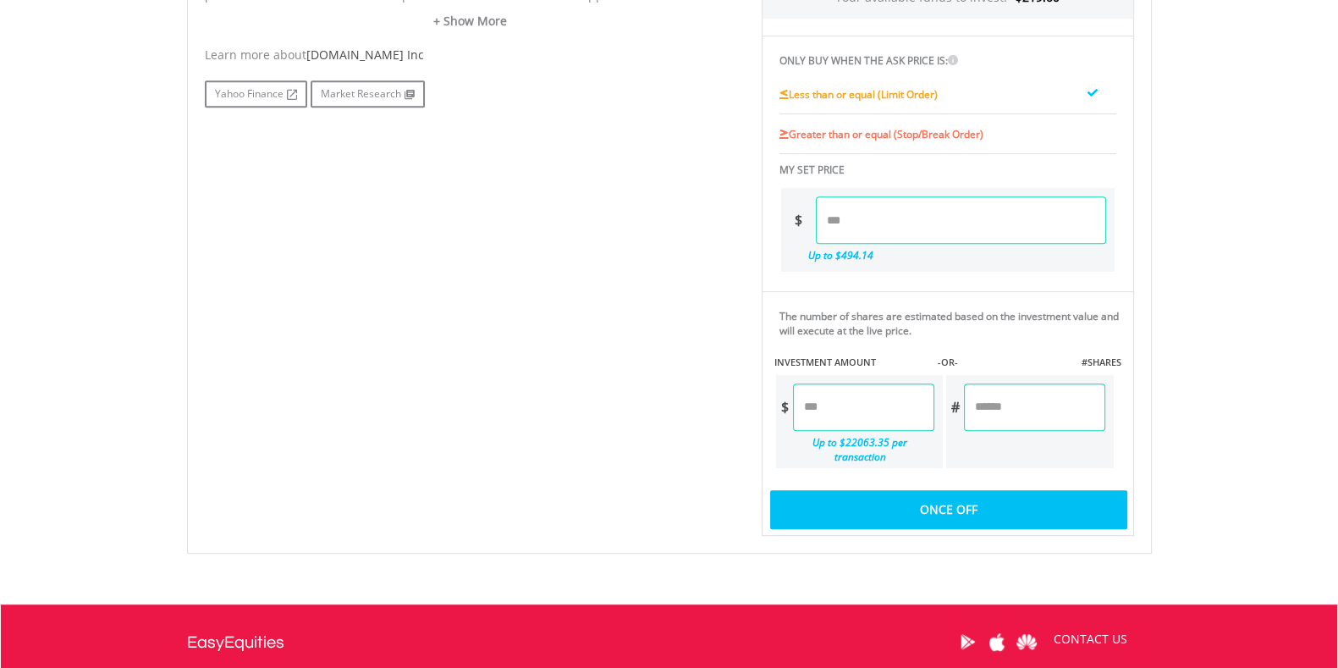
scroll to position [939, 0]
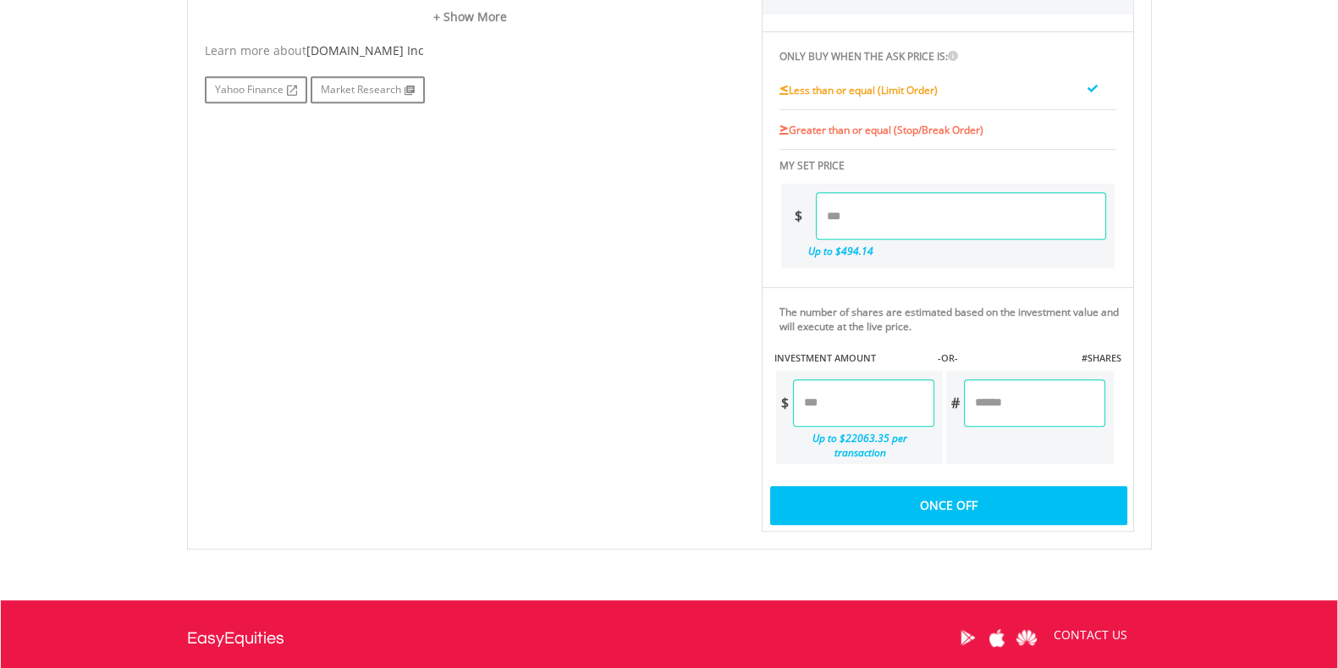
type input "******"
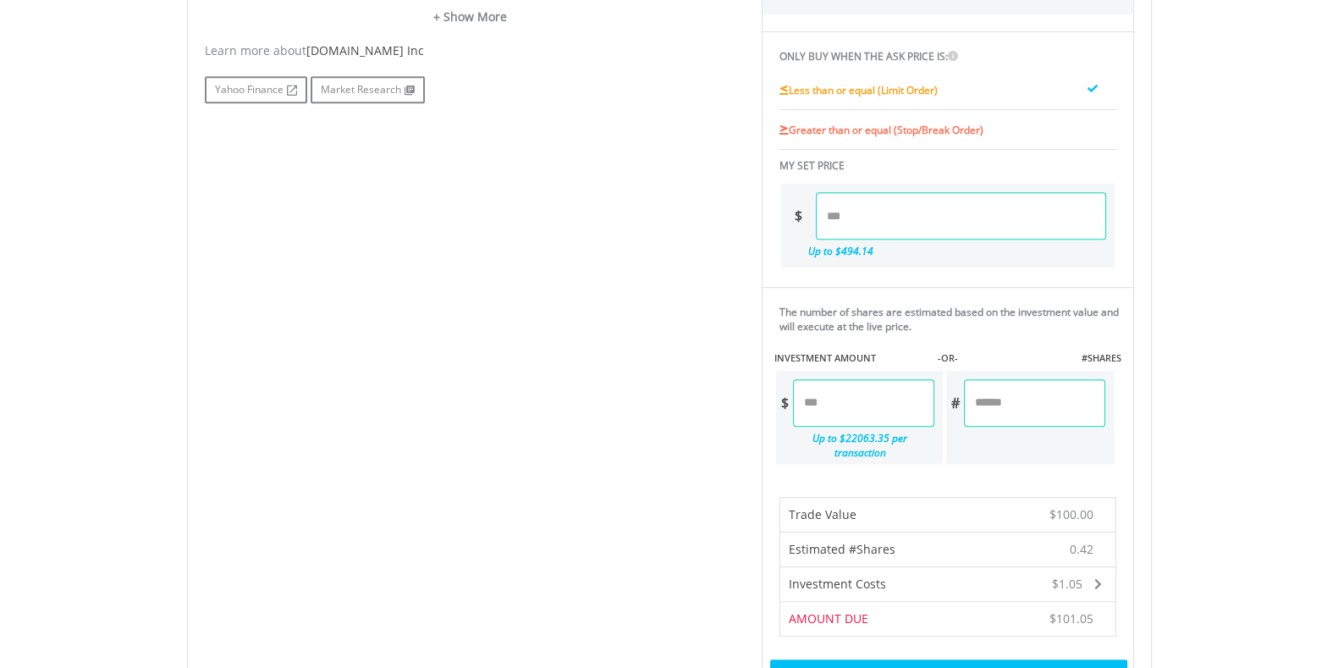
click at [943, 659] on div "Place Buy Order" at bounding box center [948, 678] width 356 height 39
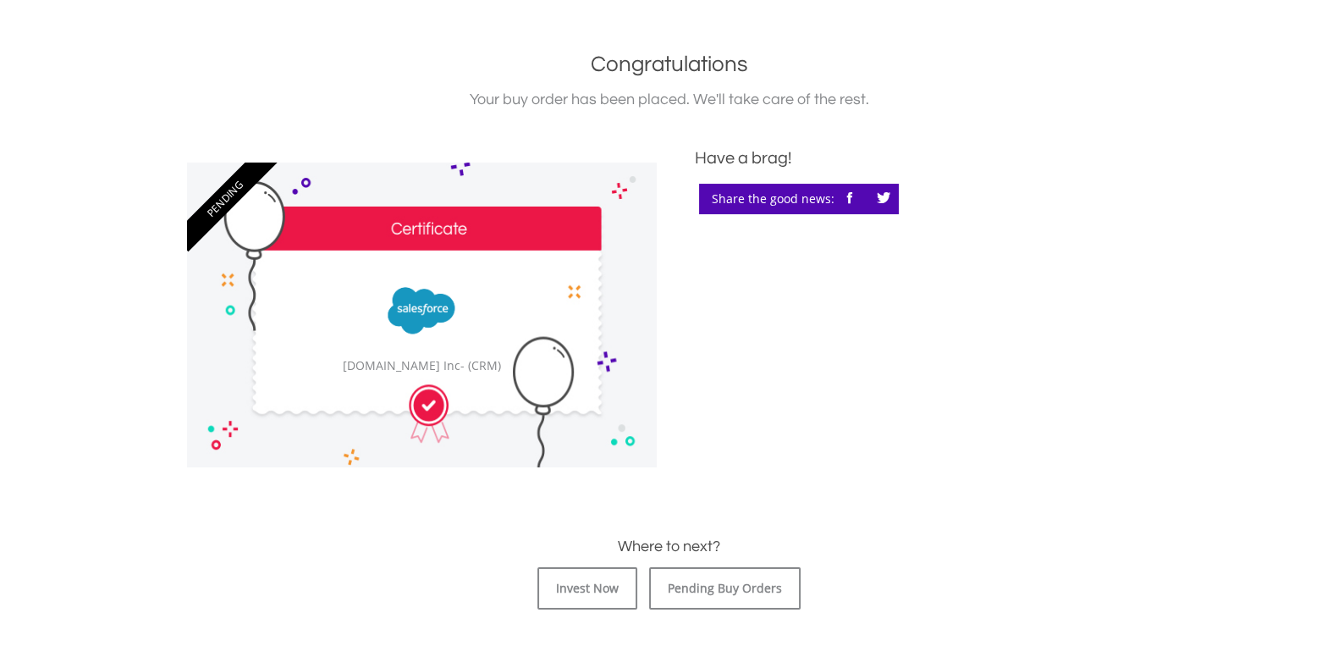
scroll to position [359, 0]
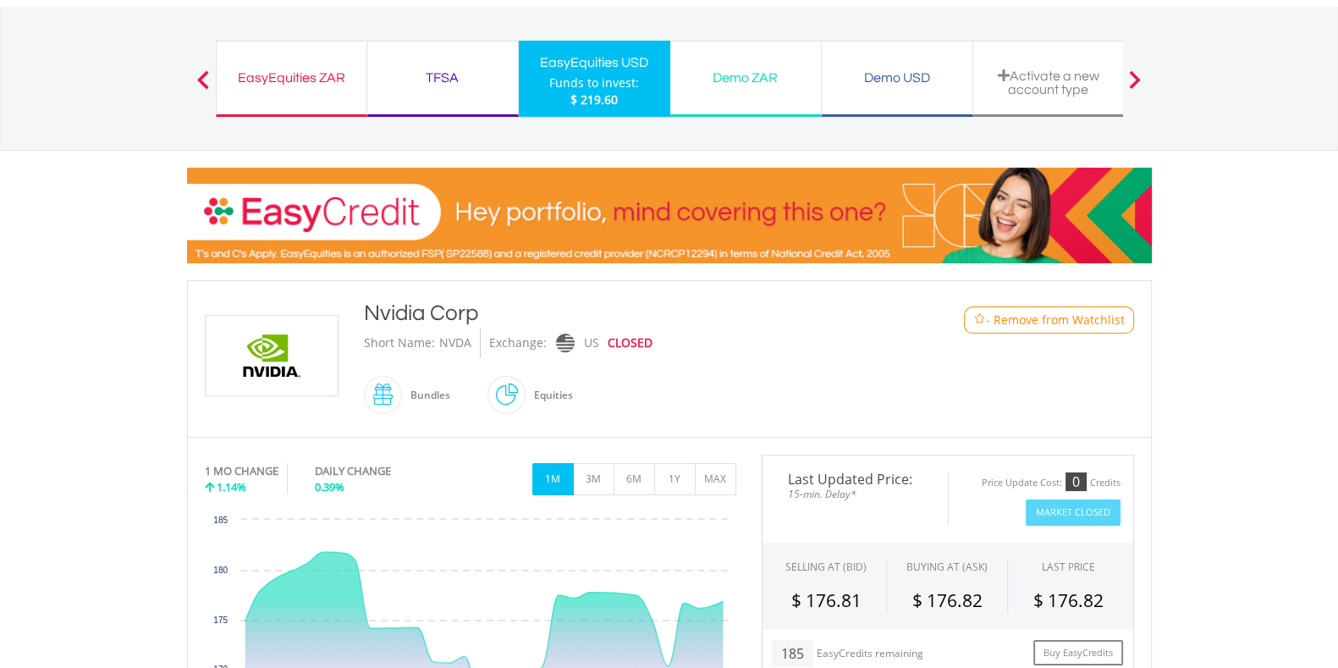
scroll to position [90, 0]
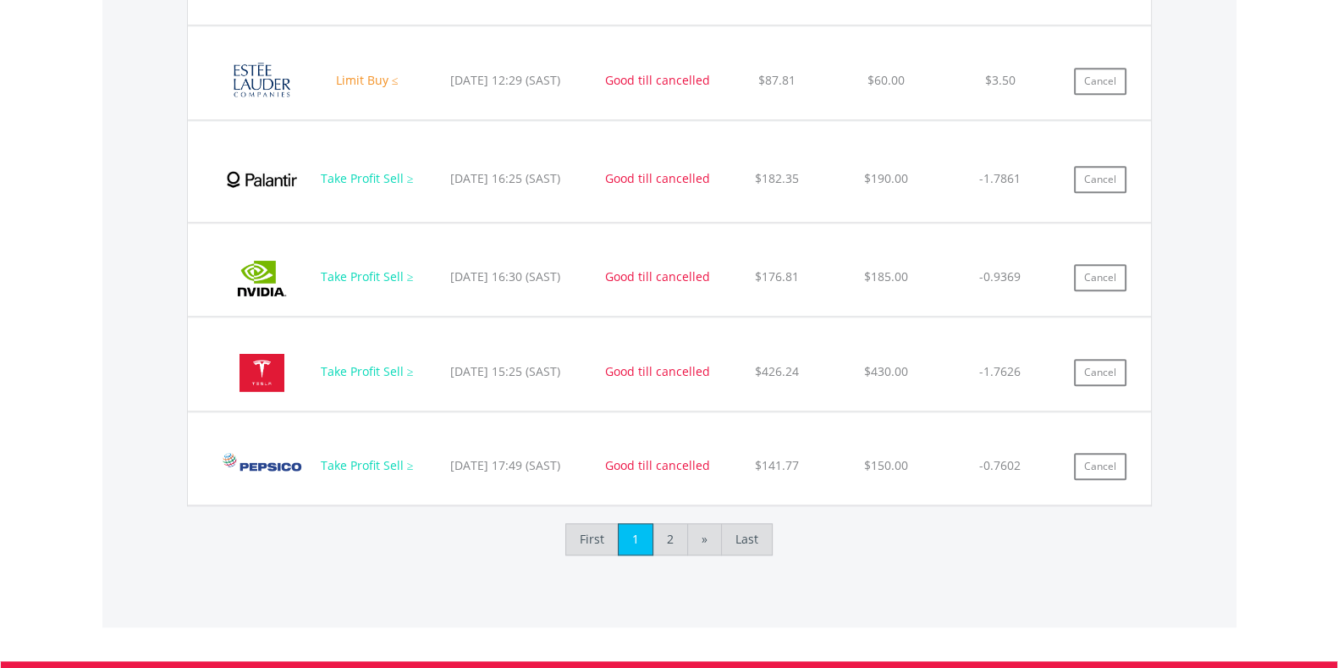
scroll to position [1931, 0]
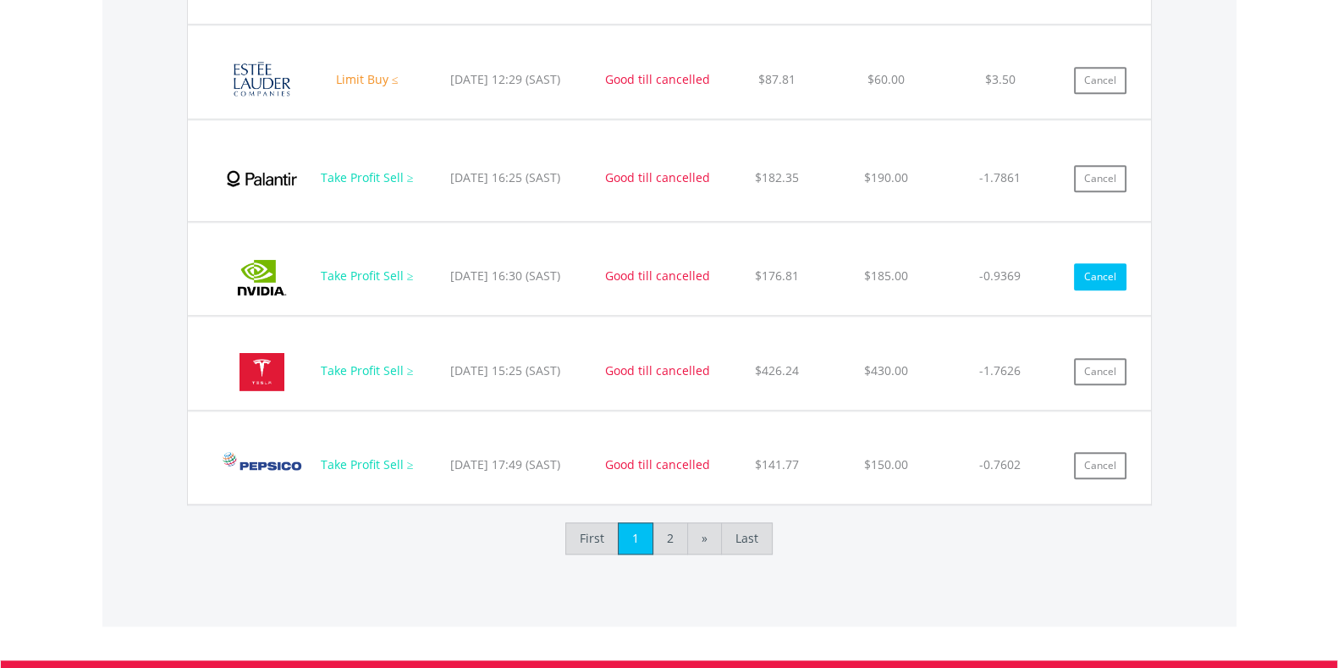
click at [1099, 277] on button "Cancel" at bounding box center [1100, 276] width 52 height 27
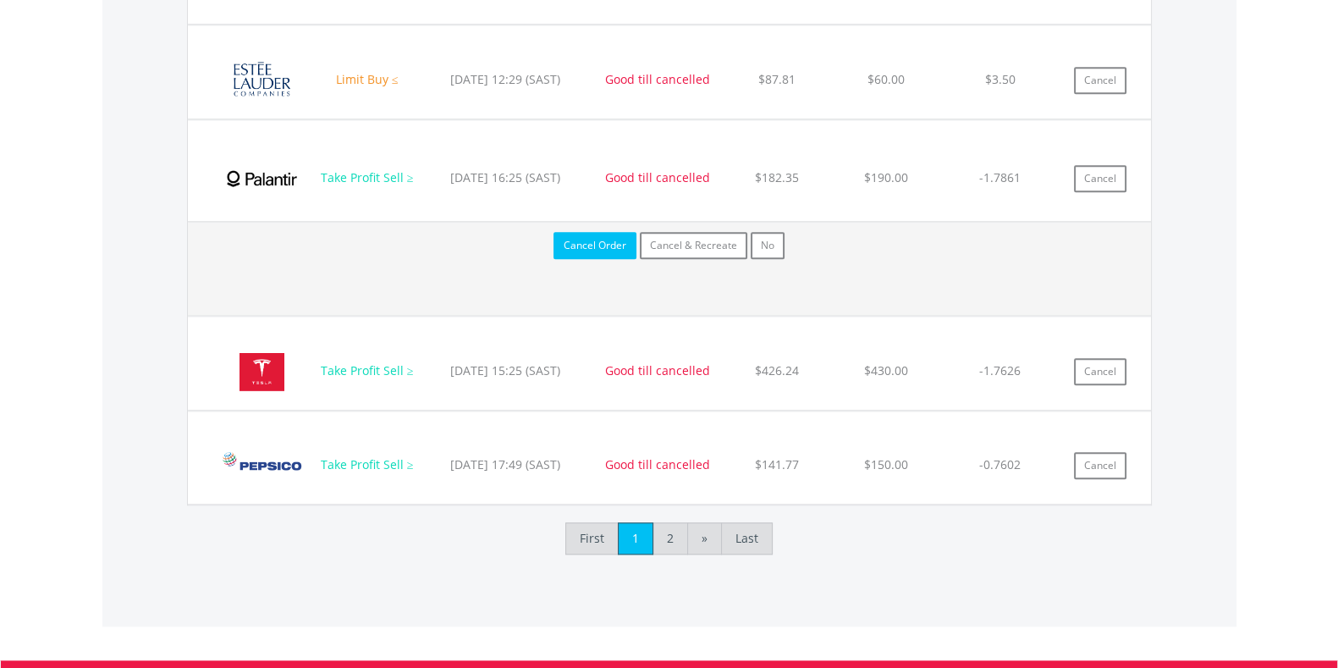
click at [609, 243] on button "Cancel Order" at bounding box center [594, 245] width 83 height 27
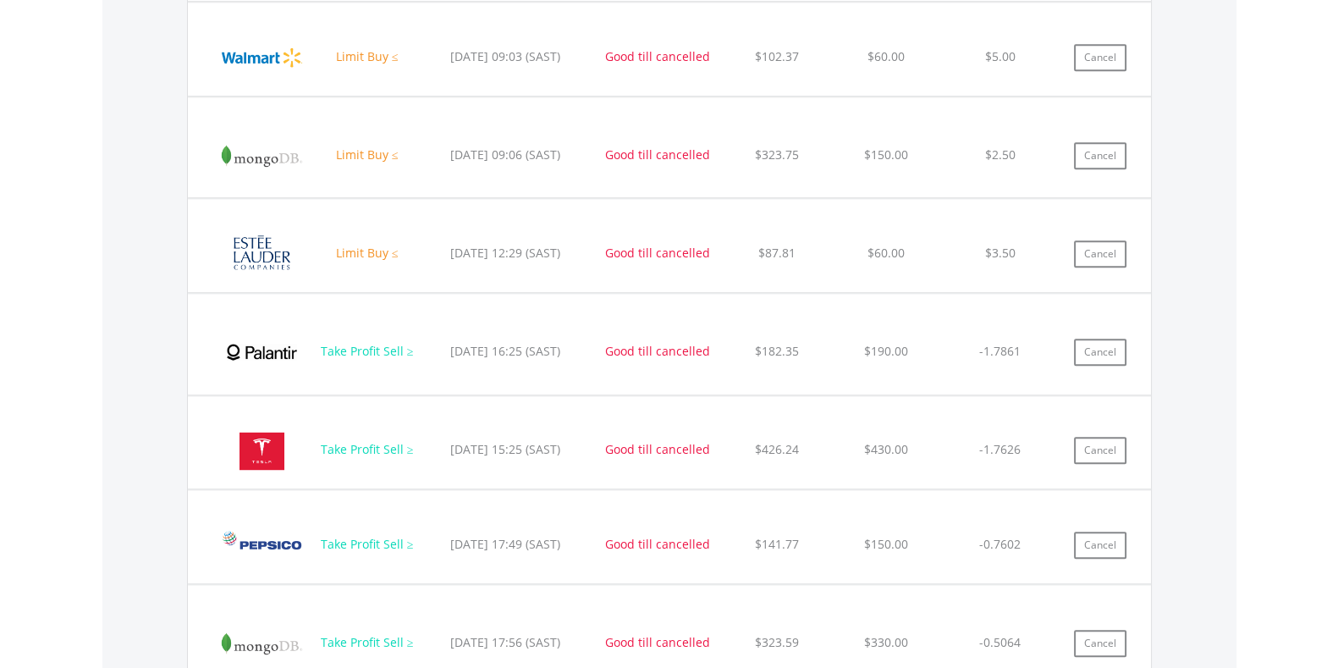
scroll to position [1760, 0]
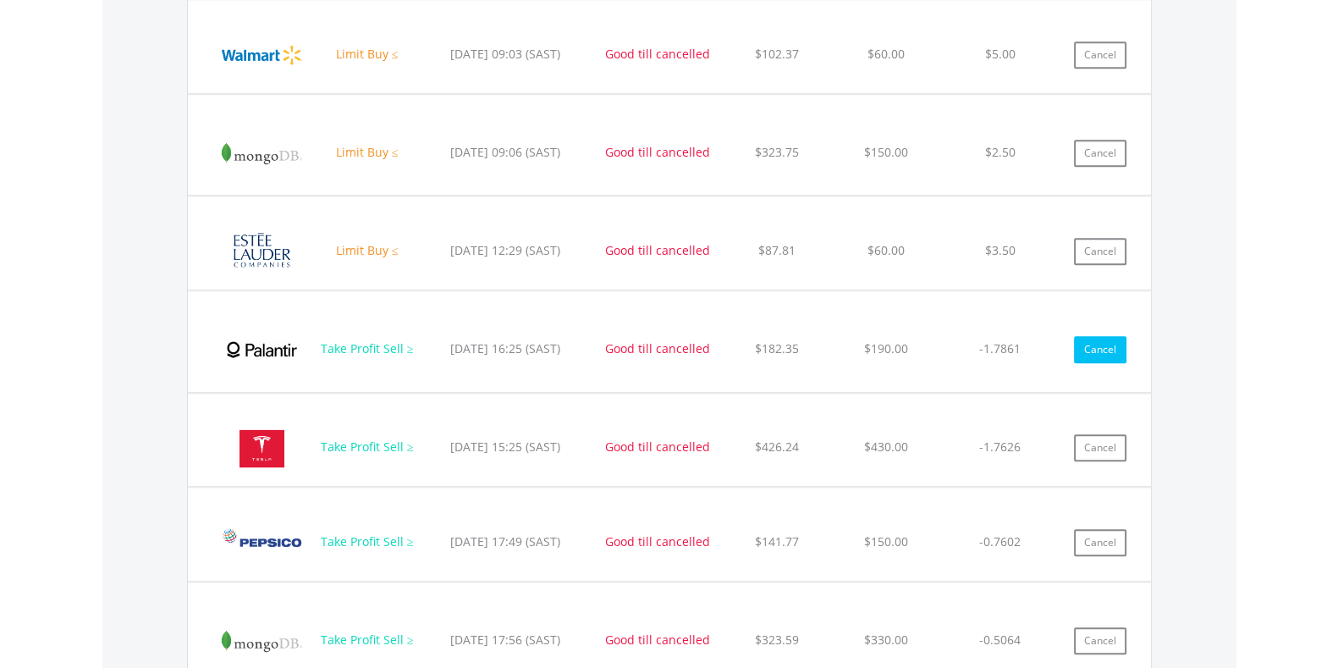
click at [1092, 356] on button "Cancel" at bounding box center [1100, 349] width 52 height 27
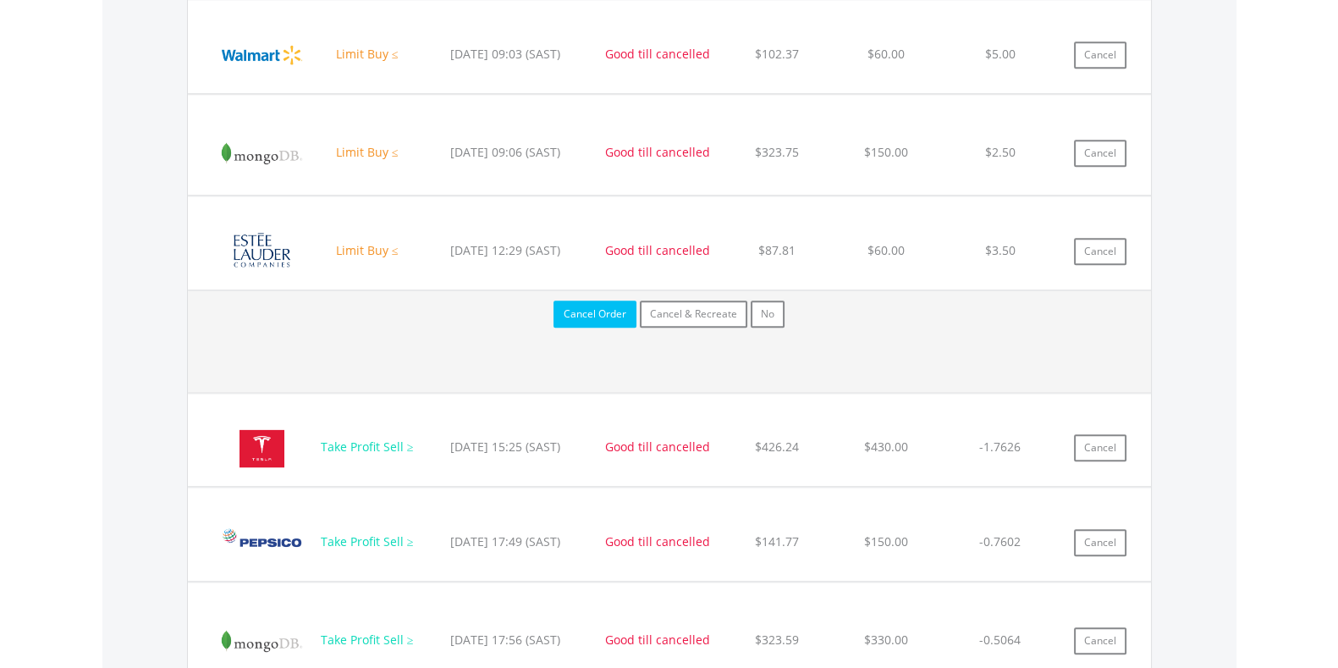
click at [612, 300] on button "Cancel Order" at bounding box center [594, 313] width 83 height 27
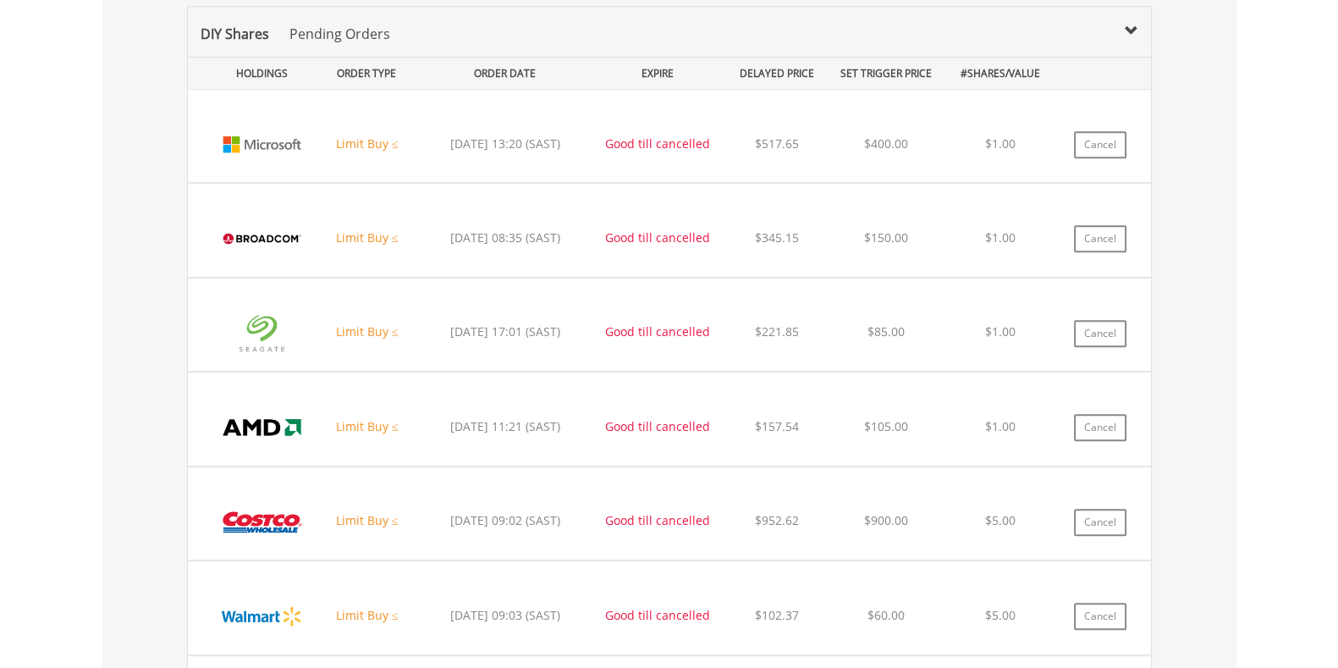
scroll to position [1198, 0]
click at [1079, 338] on button "Cancel" at bounding box center [1100, 334] width 52 height 27
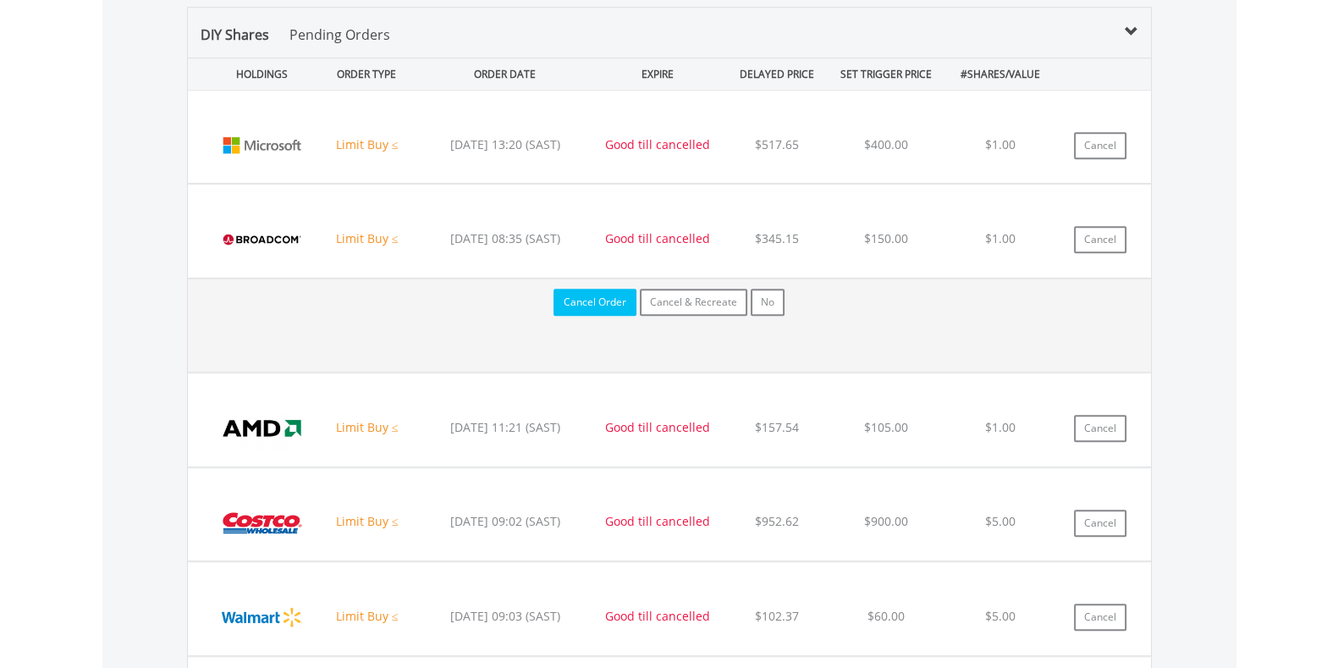
click at [608, 302] on button "Cancel Order" at bounding box center [594, 302] width 83 height 27
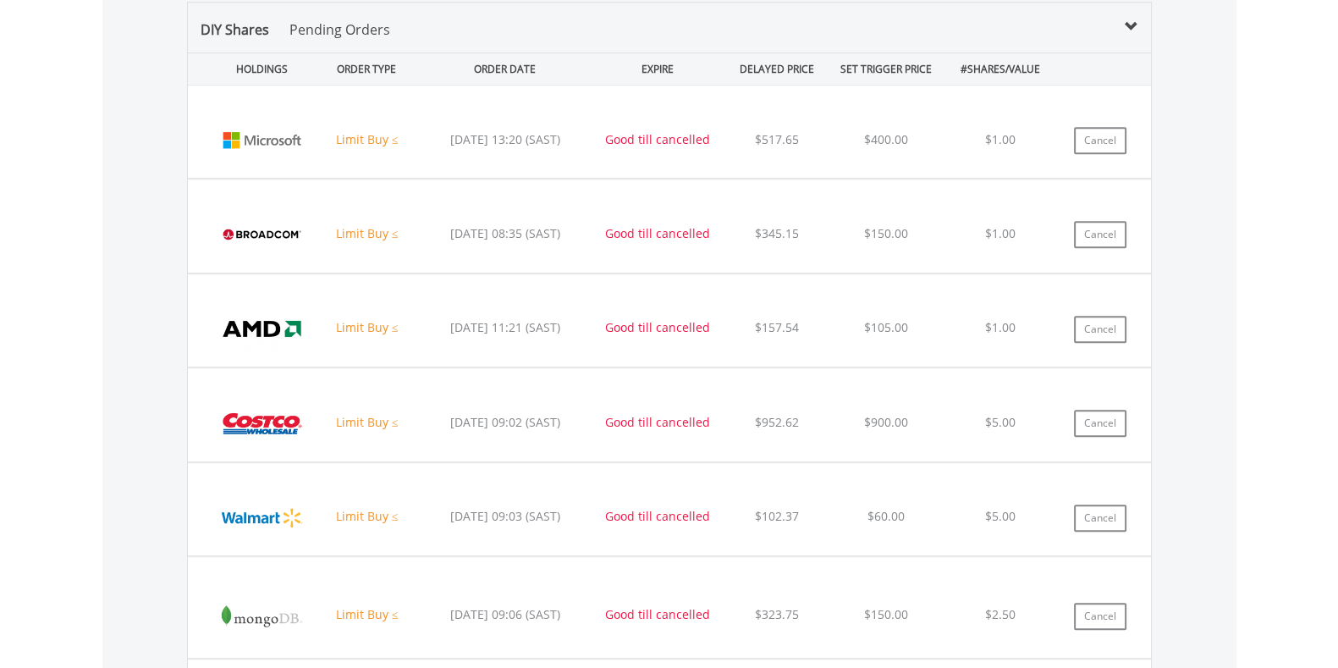
scroll to position [1205, 0]
click at [1091, 223] on button "Cancel" at bounding box center [1100, 232] width 52 height 27
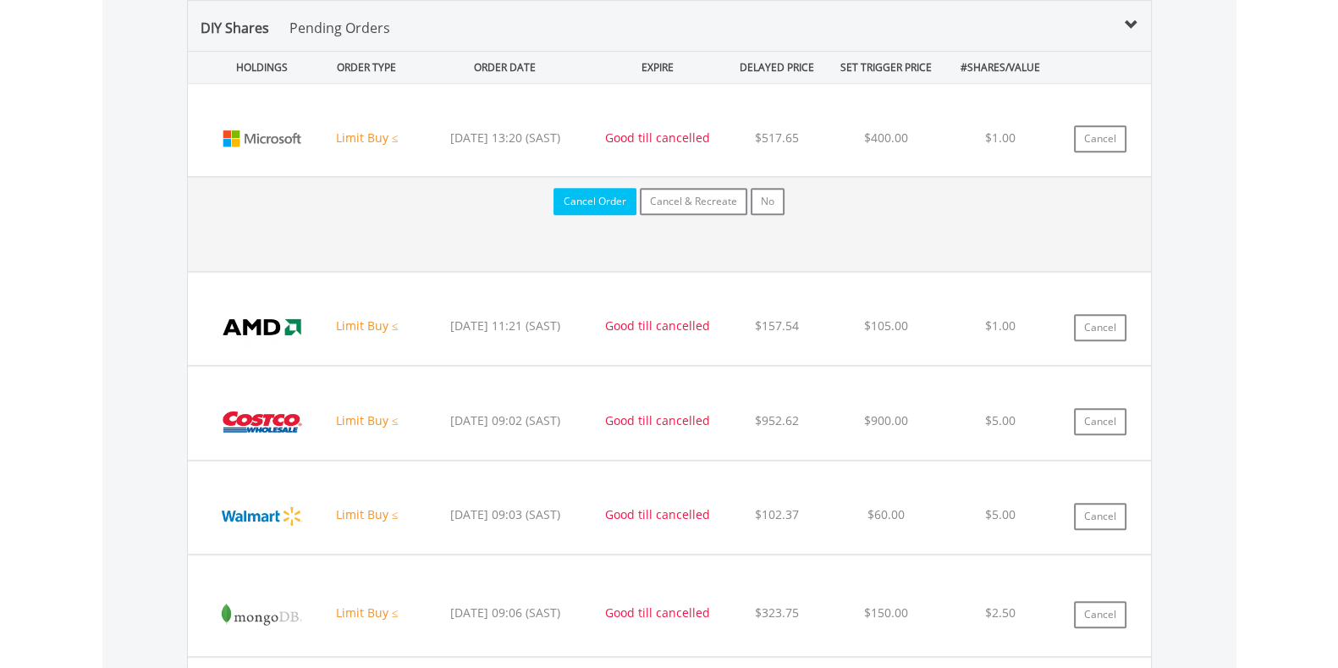
click at [623, 200] on button "Cancel Order" at bounding box center [594, 201] width 83 height 27
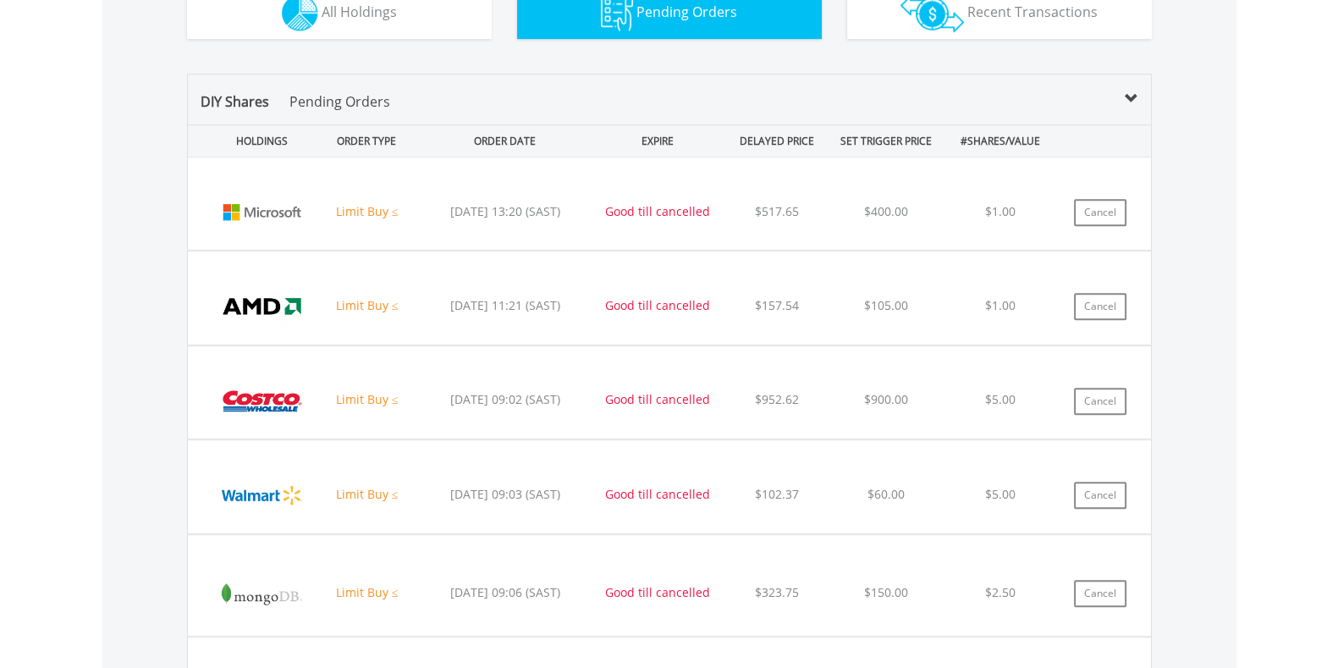
scroll to position [1127, 0]
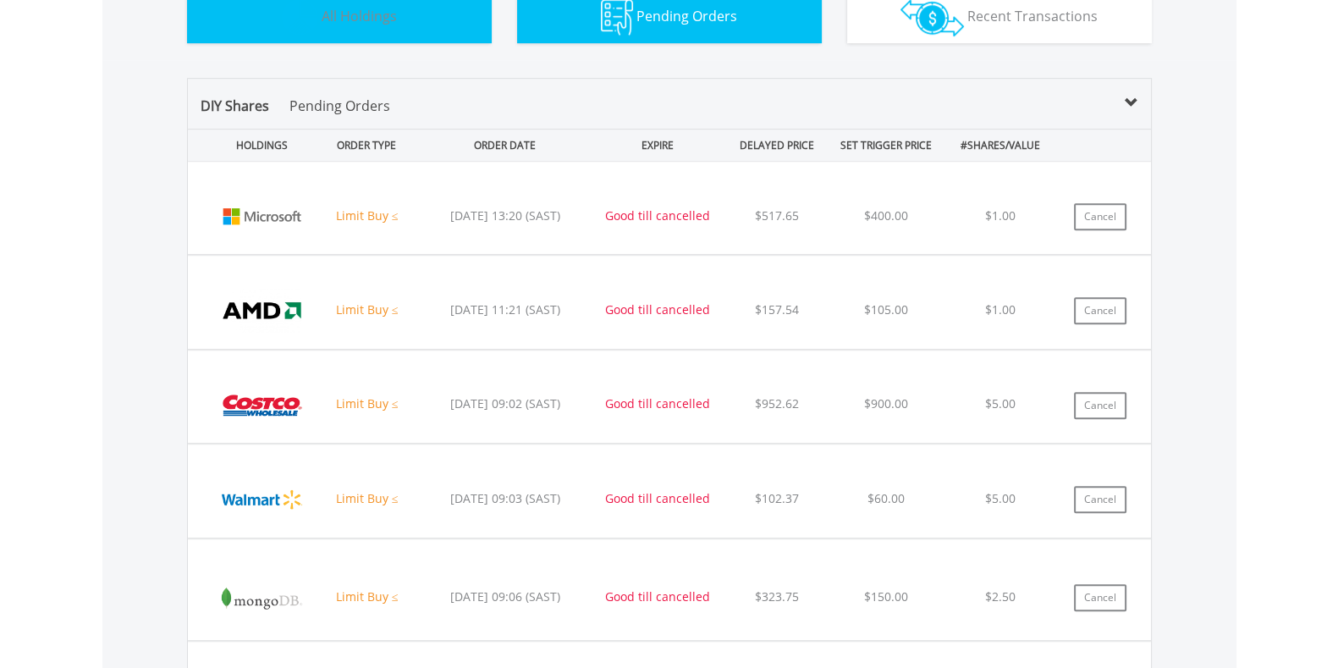
click at [401, 23] on button "Holdings All Holdings" at bounding box center [339, 17] width 305 height 51
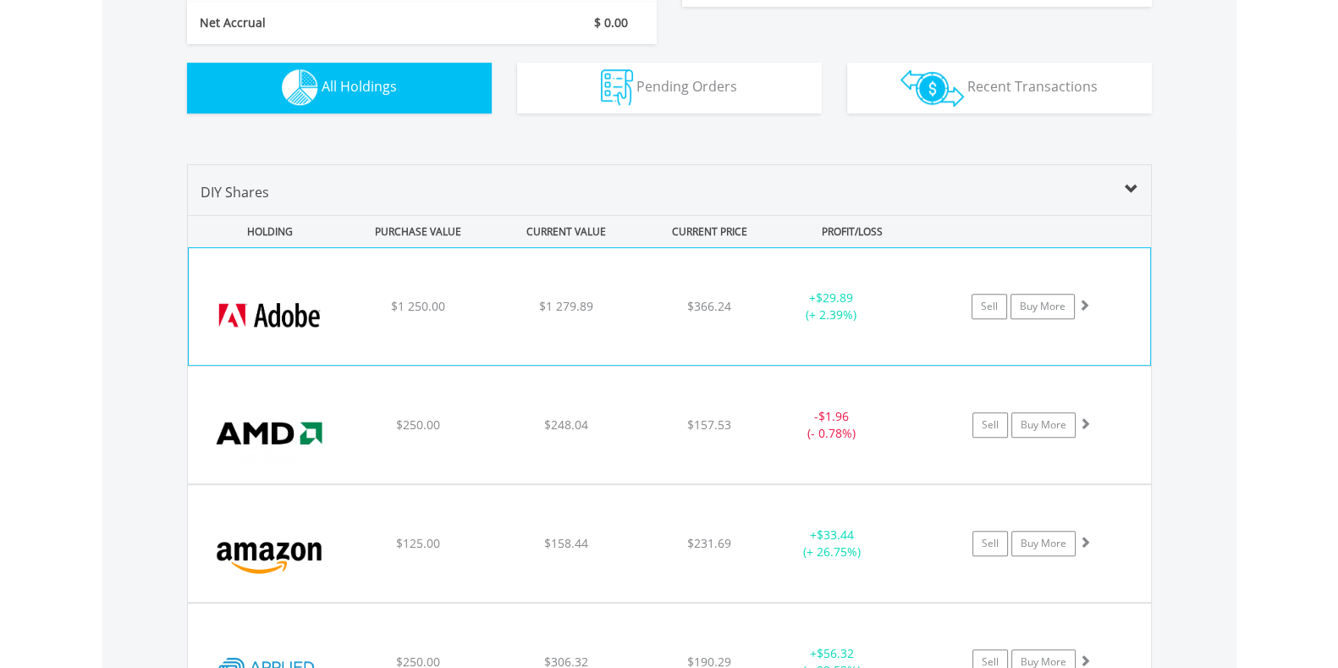
scroll to position [1059, 0]
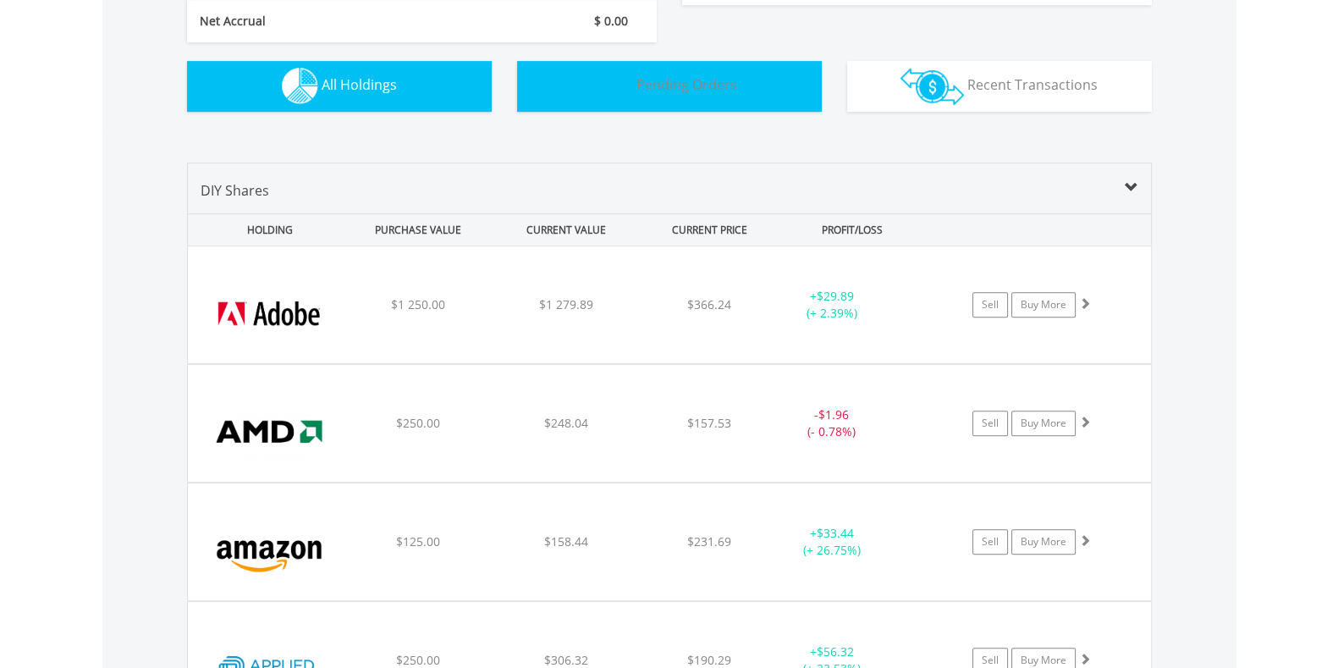
click at [564, 89] on button "Pending Orders Pending Orders" at bounding box center [669, 86] width 305 height 51
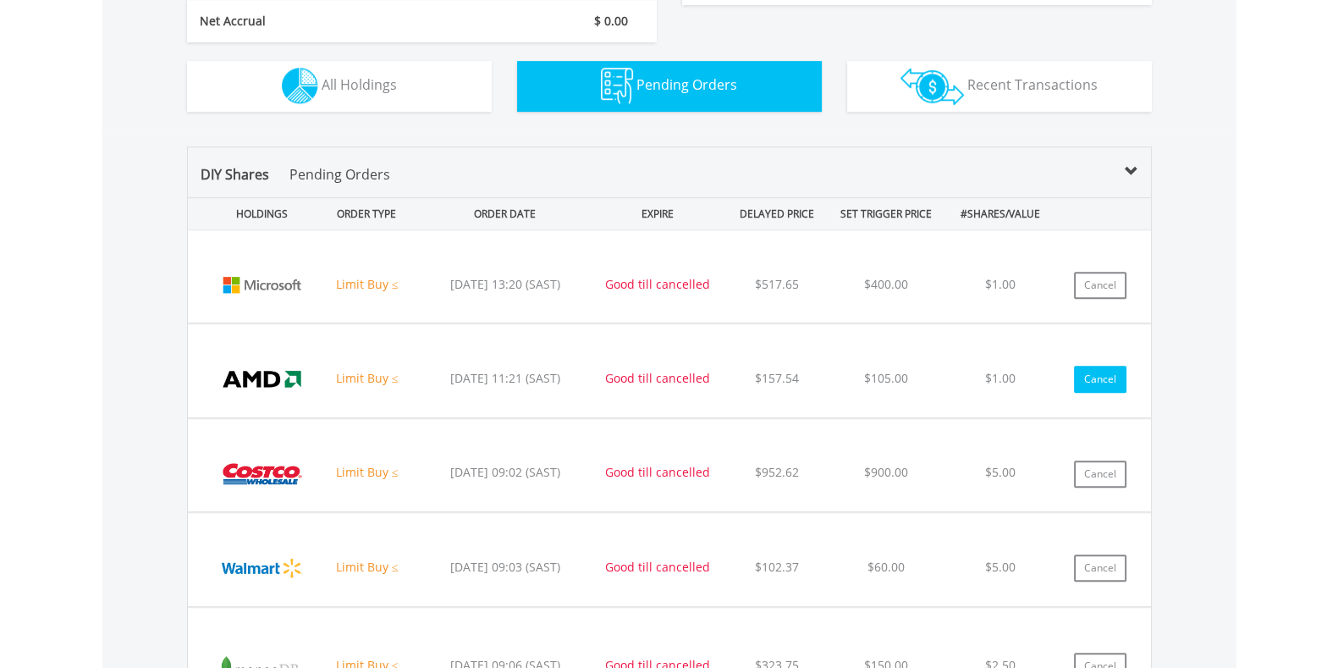
click at [1100, 381] on button "Cancel" at bounding box center [1100, 379] width 52 height 27
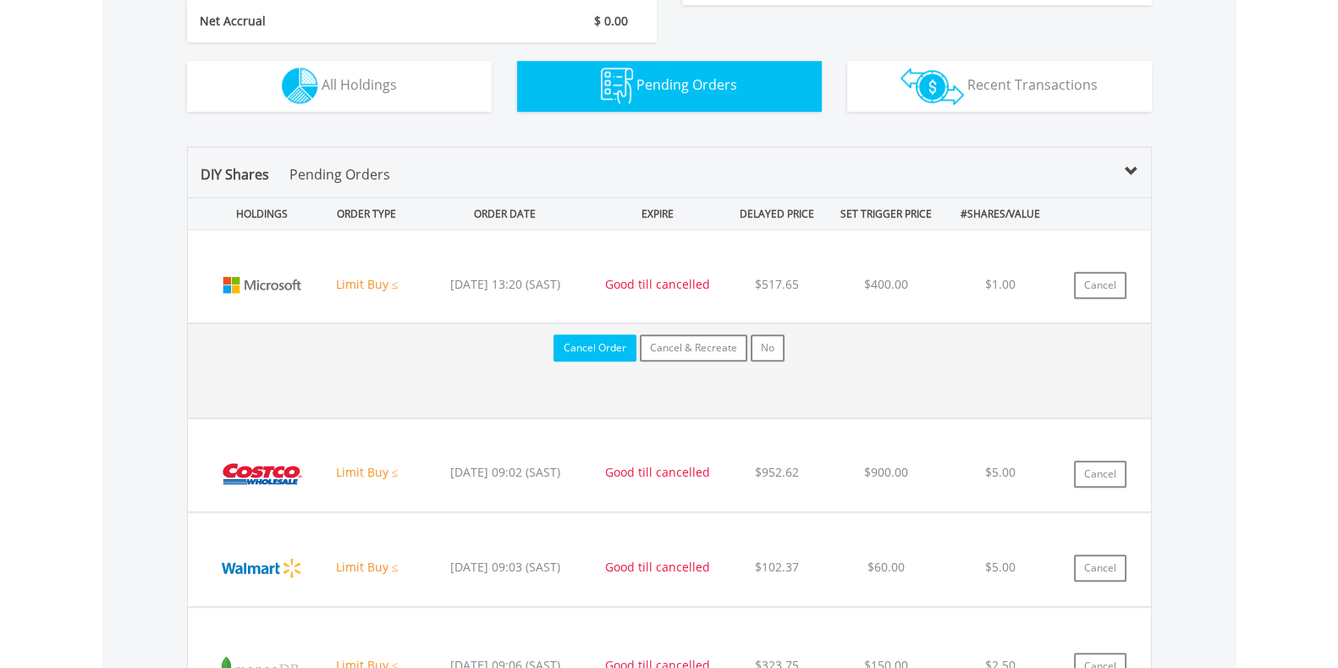
click at [612, 351] on button "Cancel Order" at bounding box center [594, 347] width 83 height 27
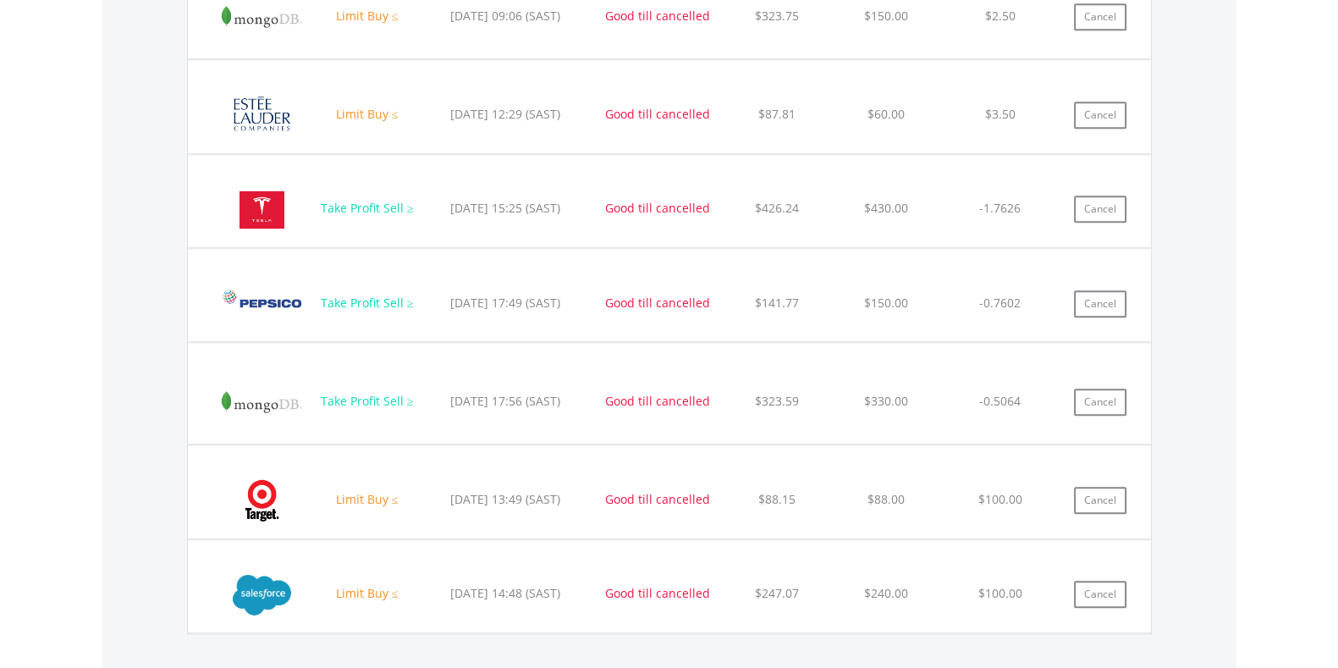
scroll to position [1643, 0]
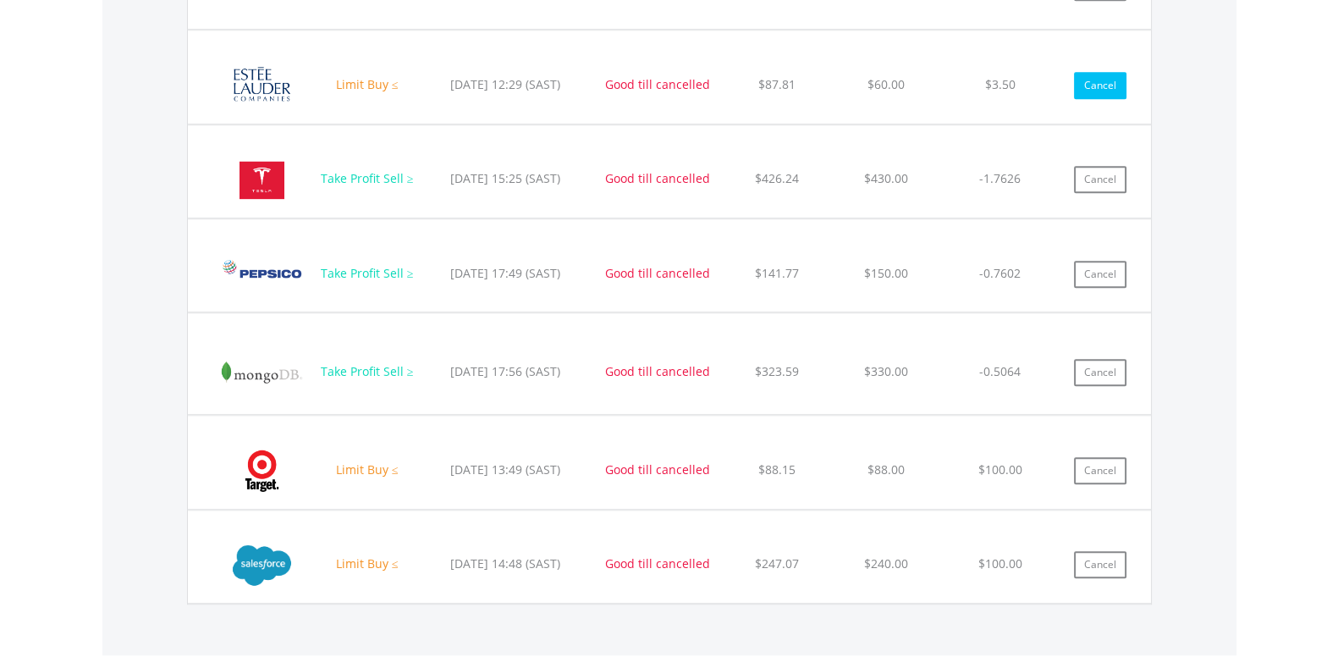
click at [1097, 91] on button "Cancel" at bounding box center [1100, 85] width 52 height 27
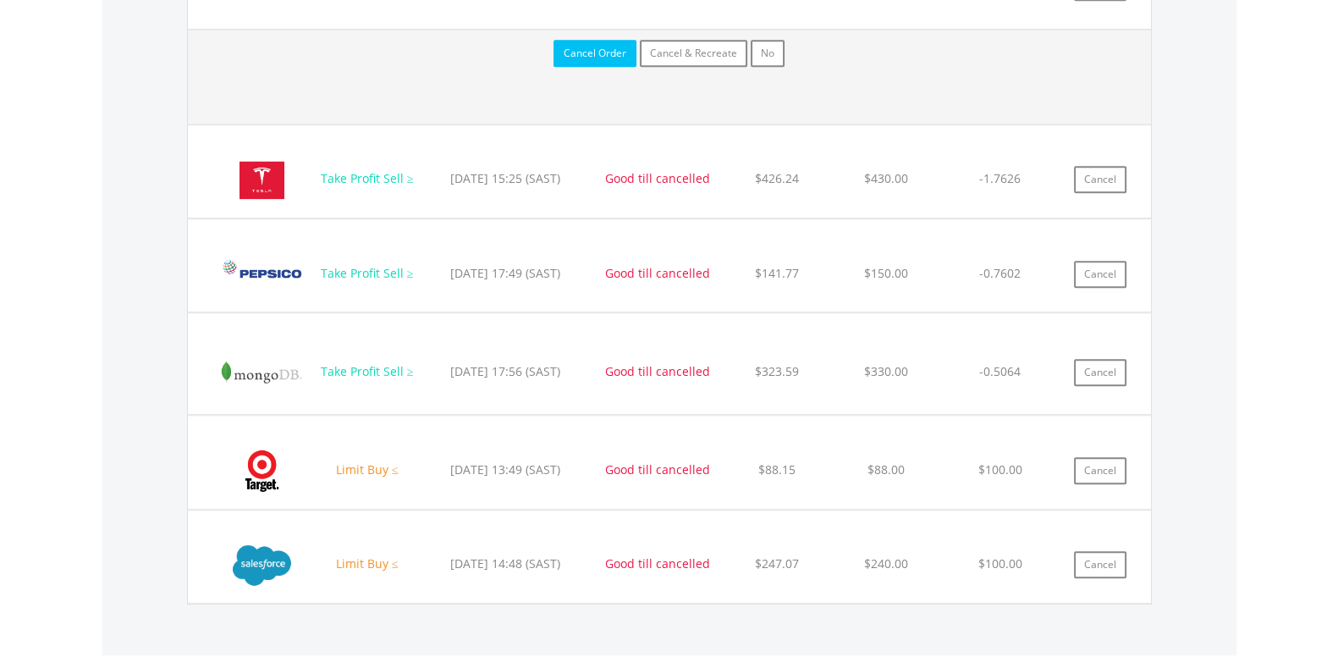
click at [602, 52] on button "Cancel Order" at bounding box center [594, 53] width 83 height 27
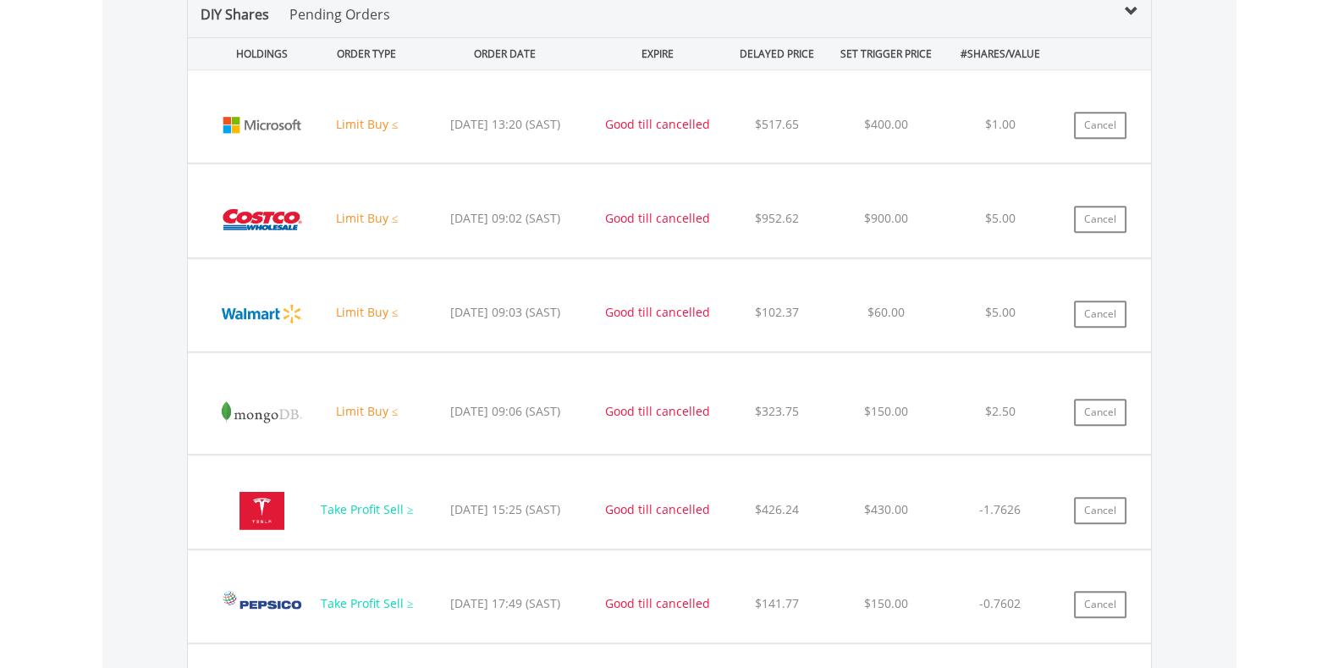
scroll to position [1219, 0]
click at [1088, 121] on button "Cancel" at bounding box center [1100, 124] width 52 height 27
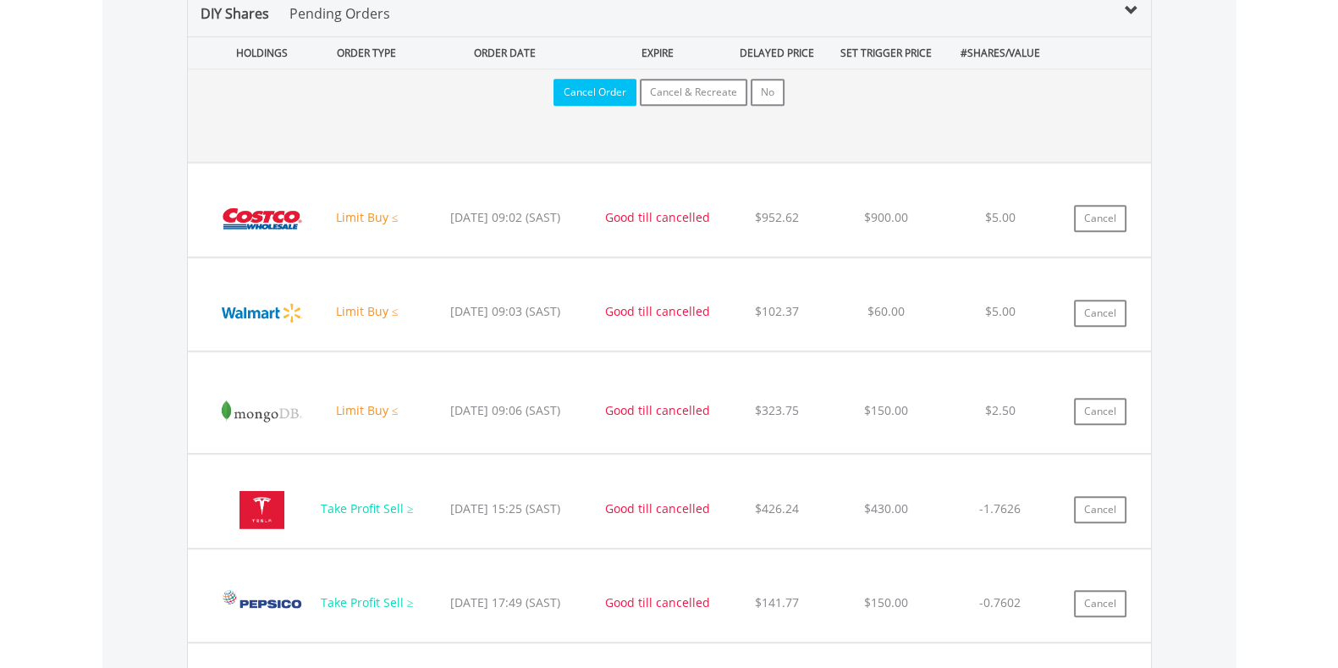
click at [597, 91] on button "Cancel Order" at bounding box center [594, 92] width 83 height 27
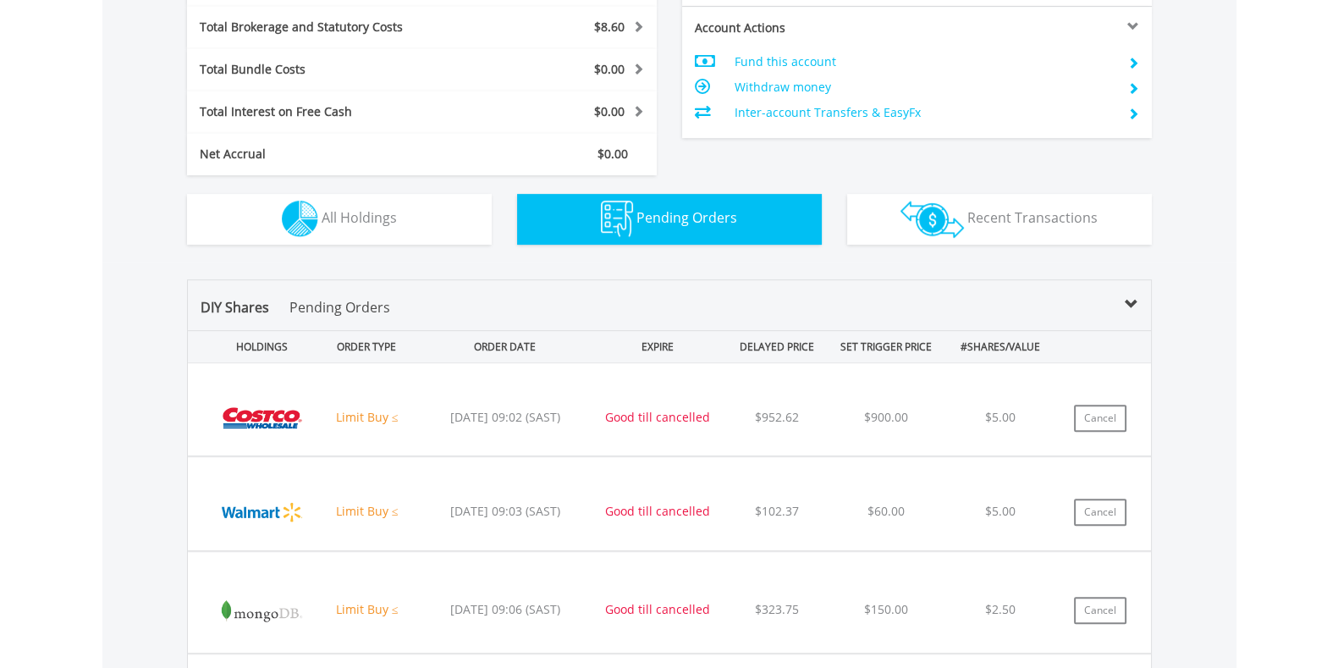
scroll to position [924, 0]
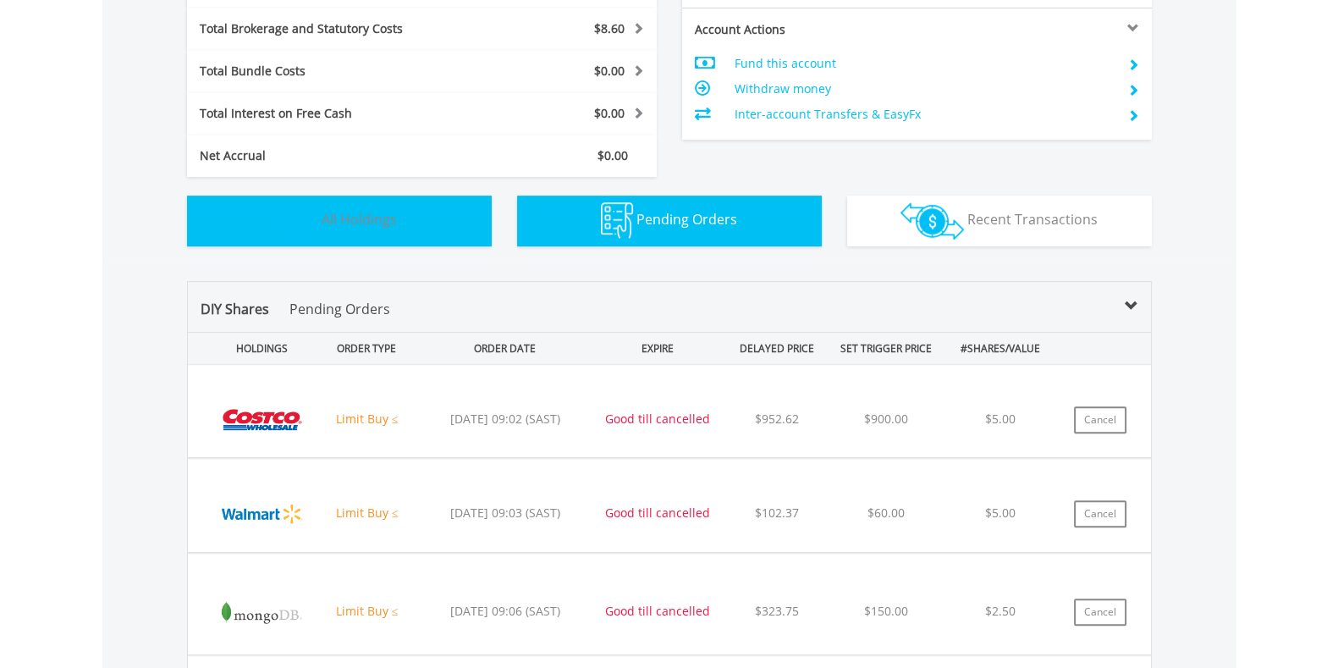
click at [416, 206] on button "Holdings All Holdings" at bounding box center [339, 220] width 305 height 51
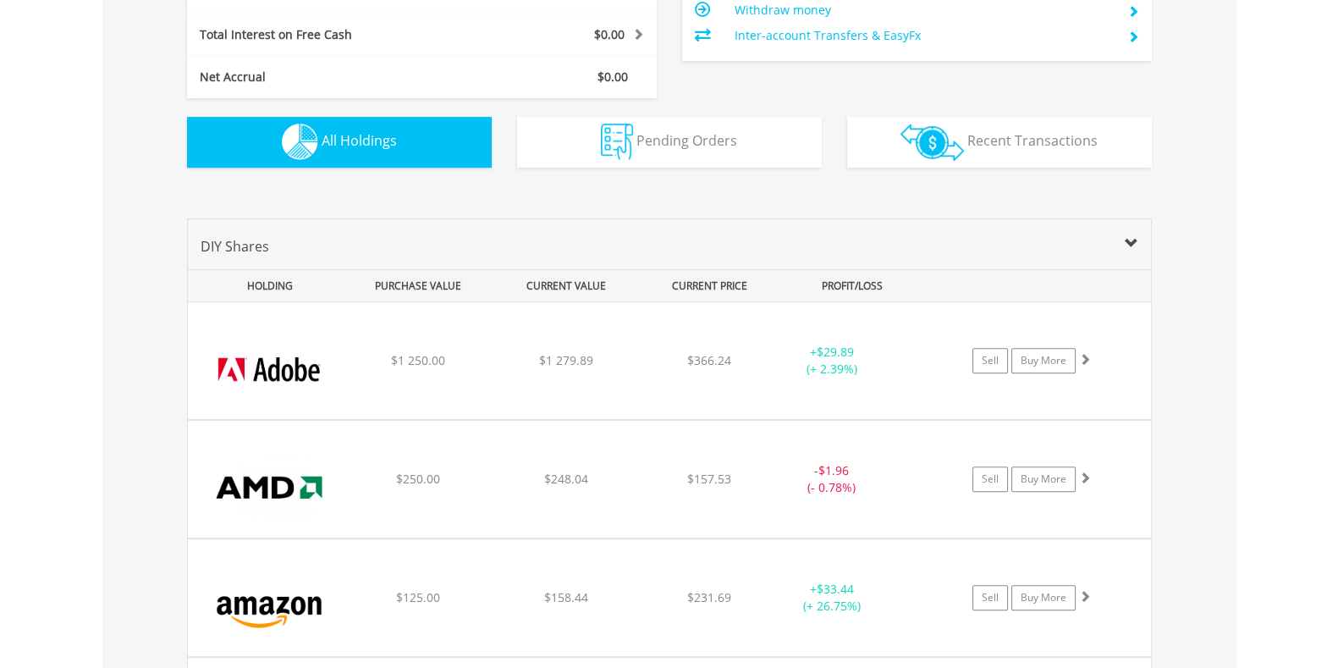
scroll to position [1004, 0]
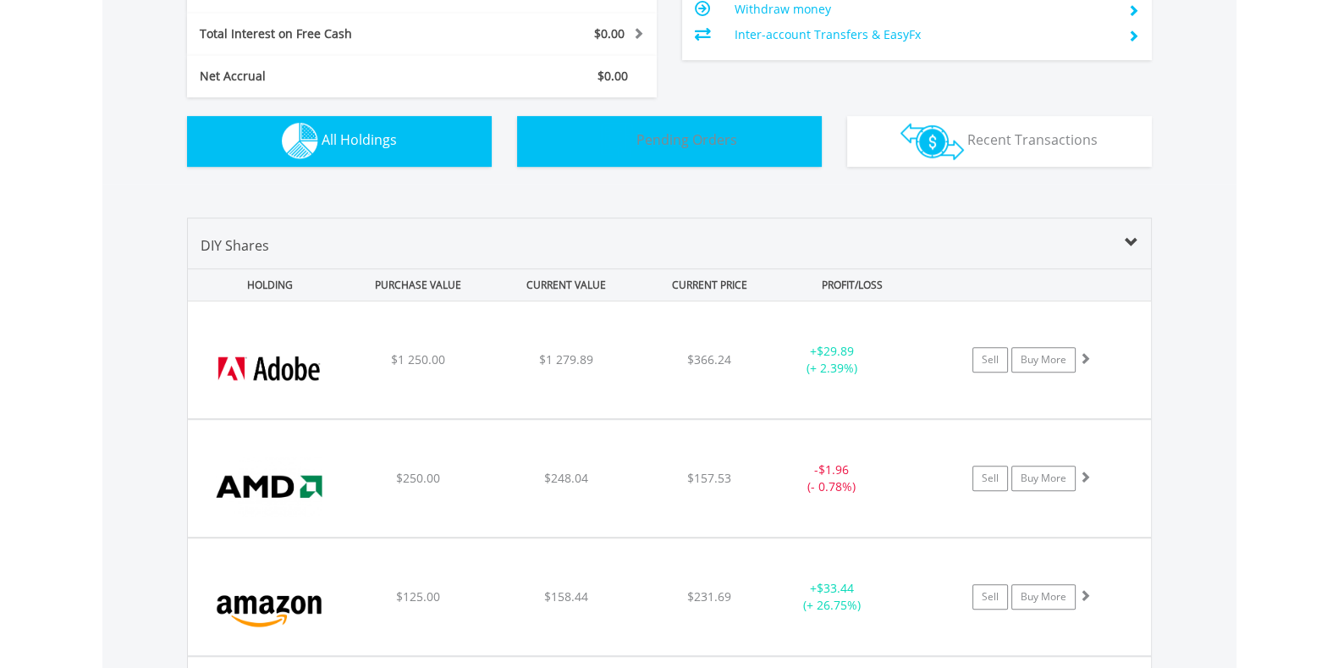
click at [575, 144] on button "Pending Orders Pending Orders" at bounding box center [669, 141] width 305 height 51
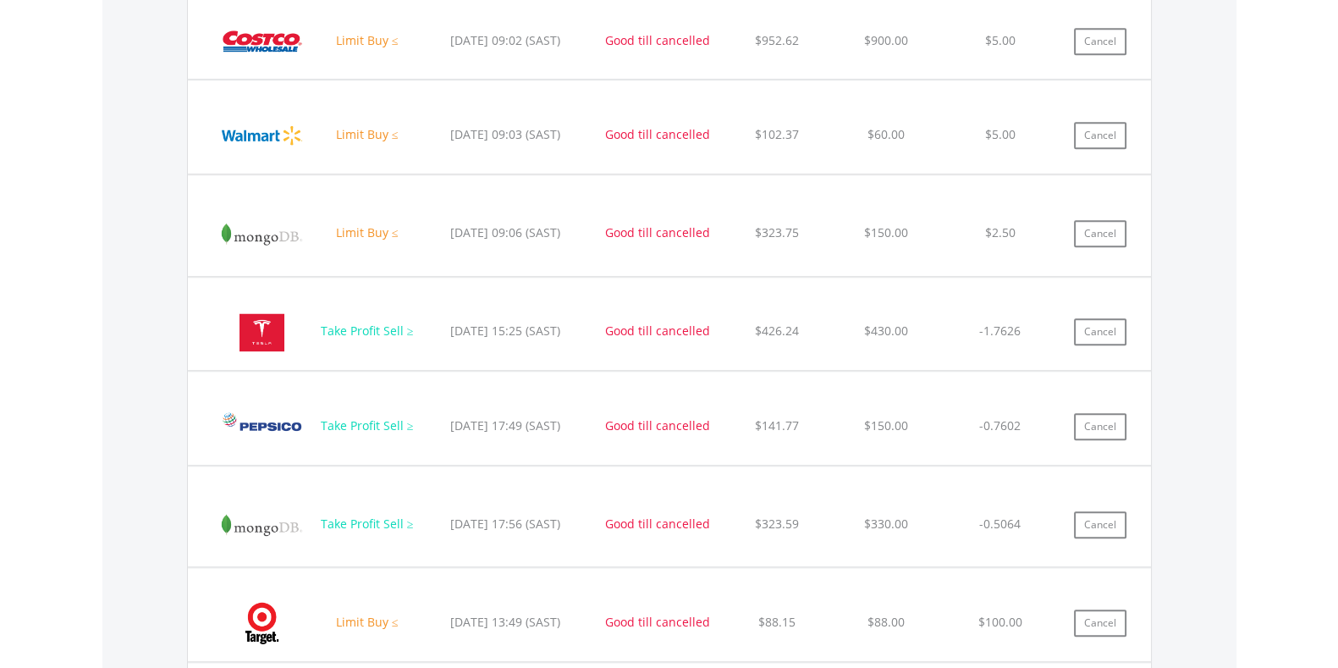
scroll to position [1301, 0]
click at [1087, 36] on button "Cancel" at bounding box center [1100, 43] width 52 height 27
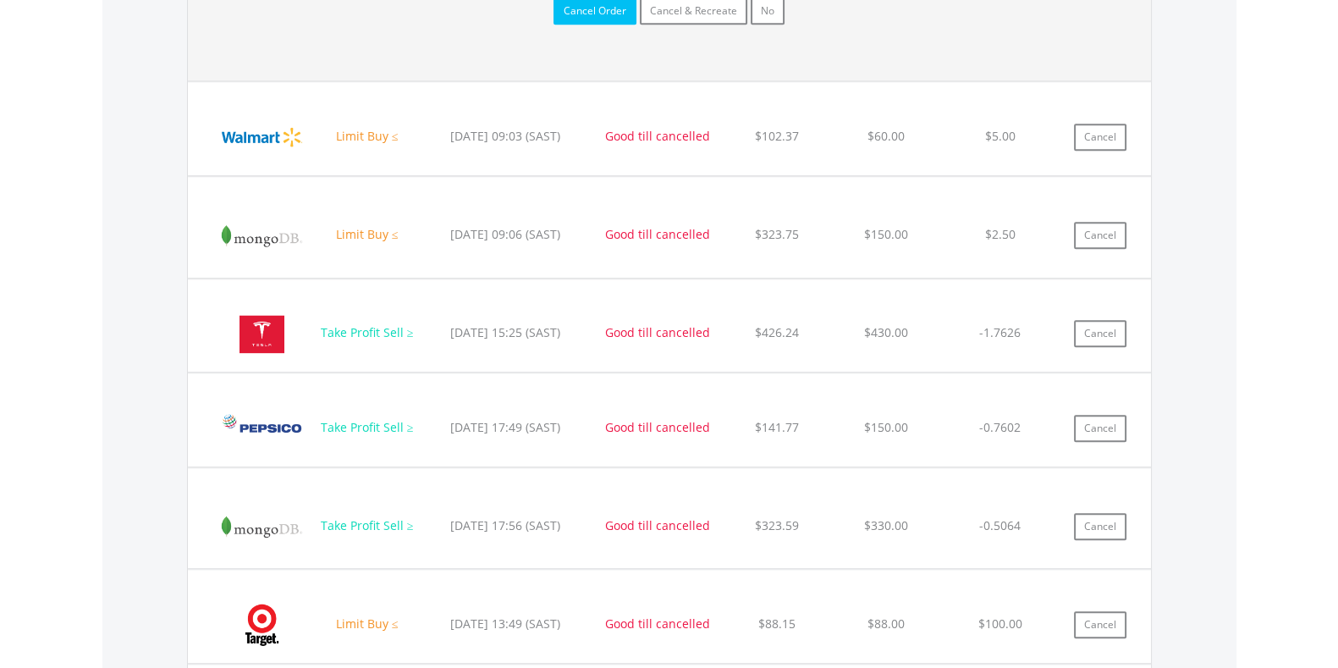
click at [630, 16] on button "Cancel Order" at bounding box center [594, 10] width 83 height 27
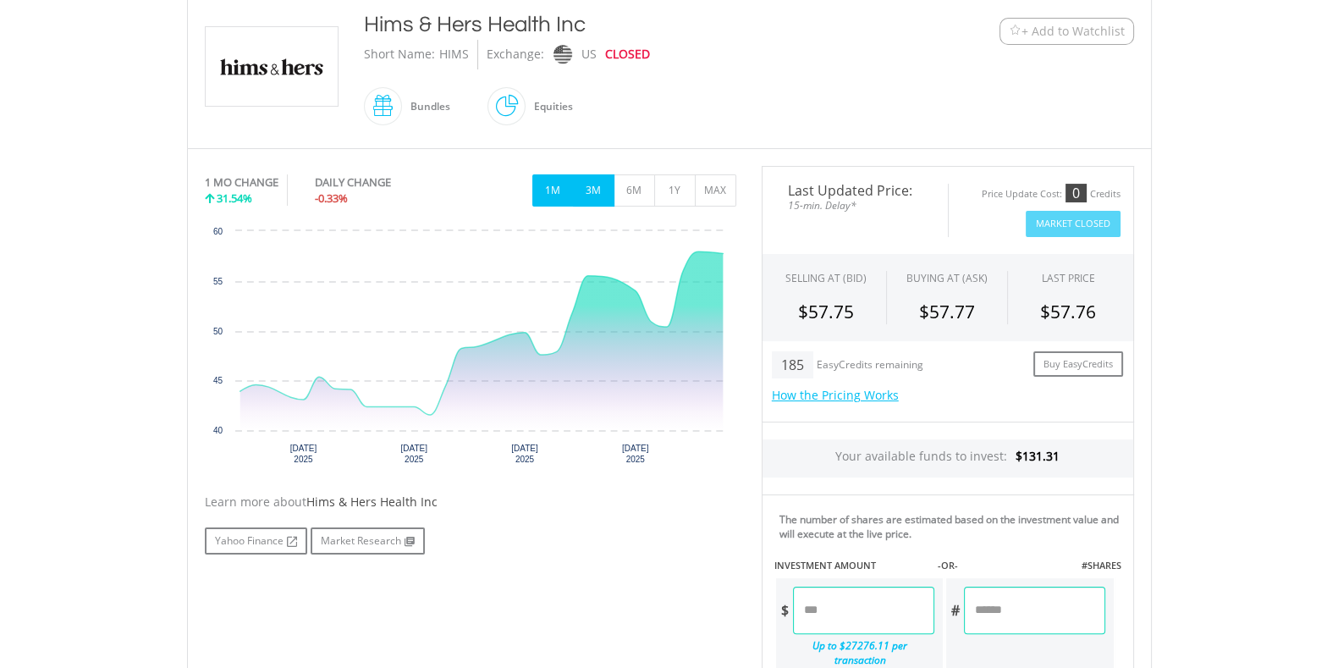
click at [601, 193] on button "3M" at bounding box center [593, 190] width 41 height 32
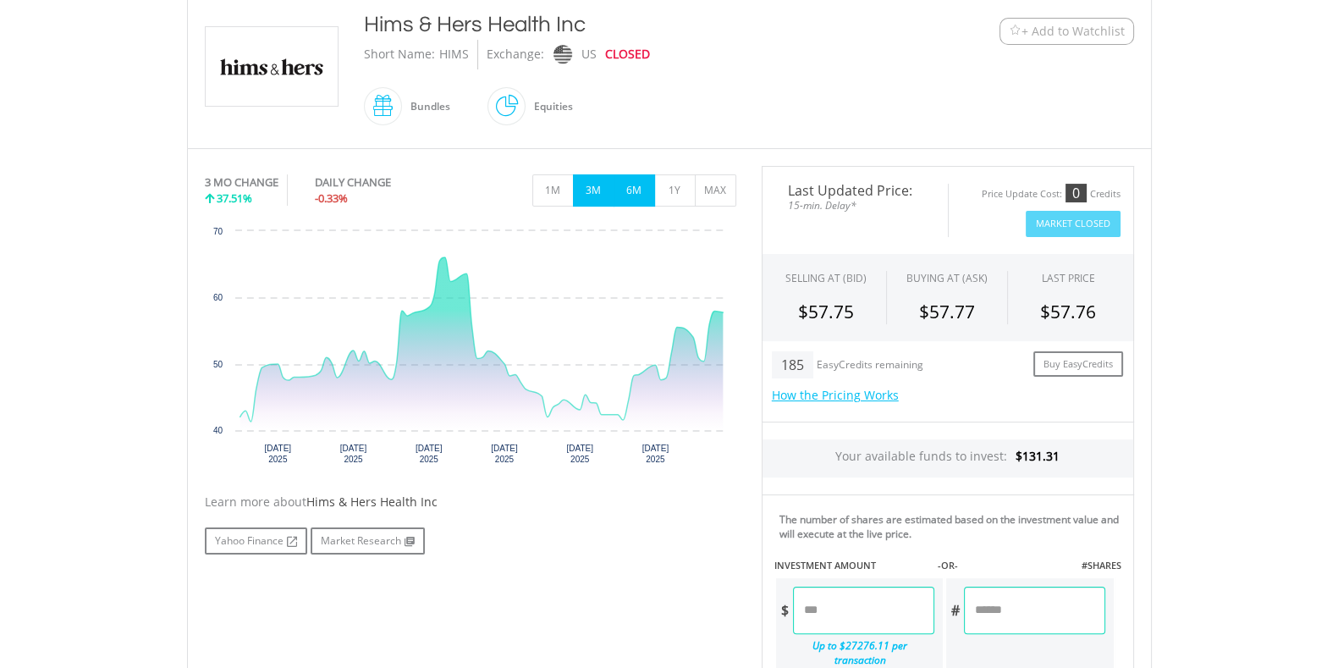
click at [635, 194] on button "6M" at bounding box center [634, 190] width 41 height 32
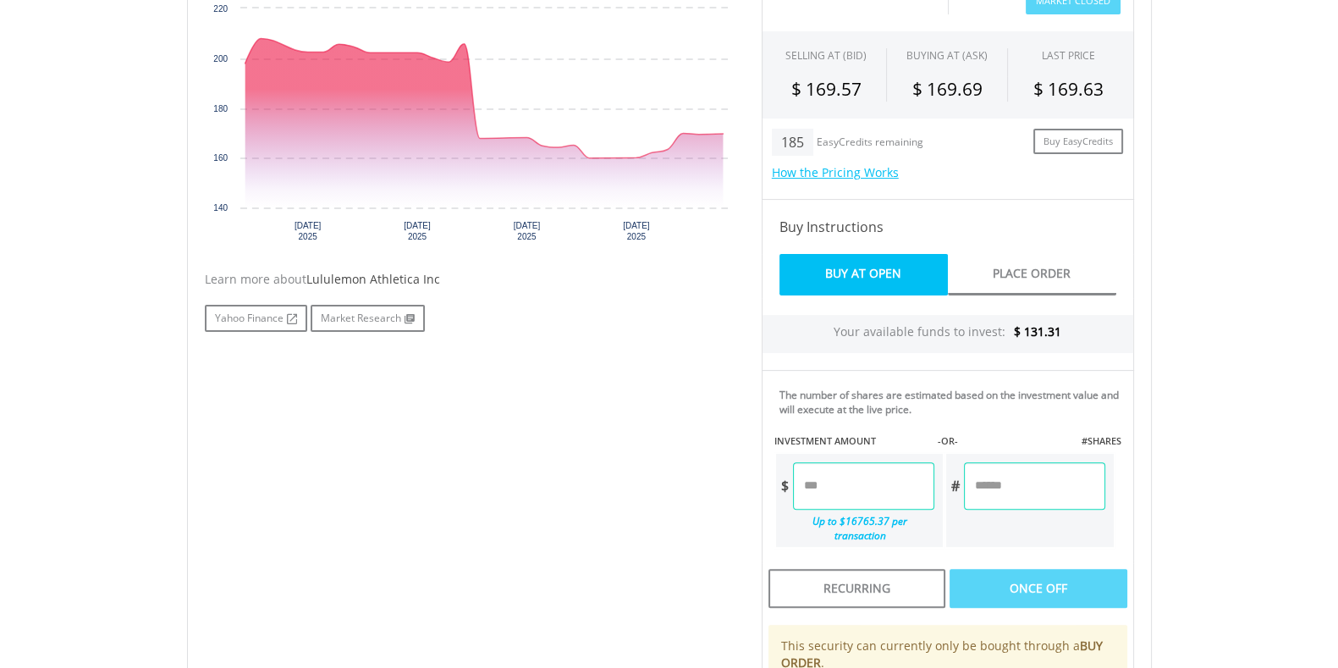
scroll to position [619, 0]
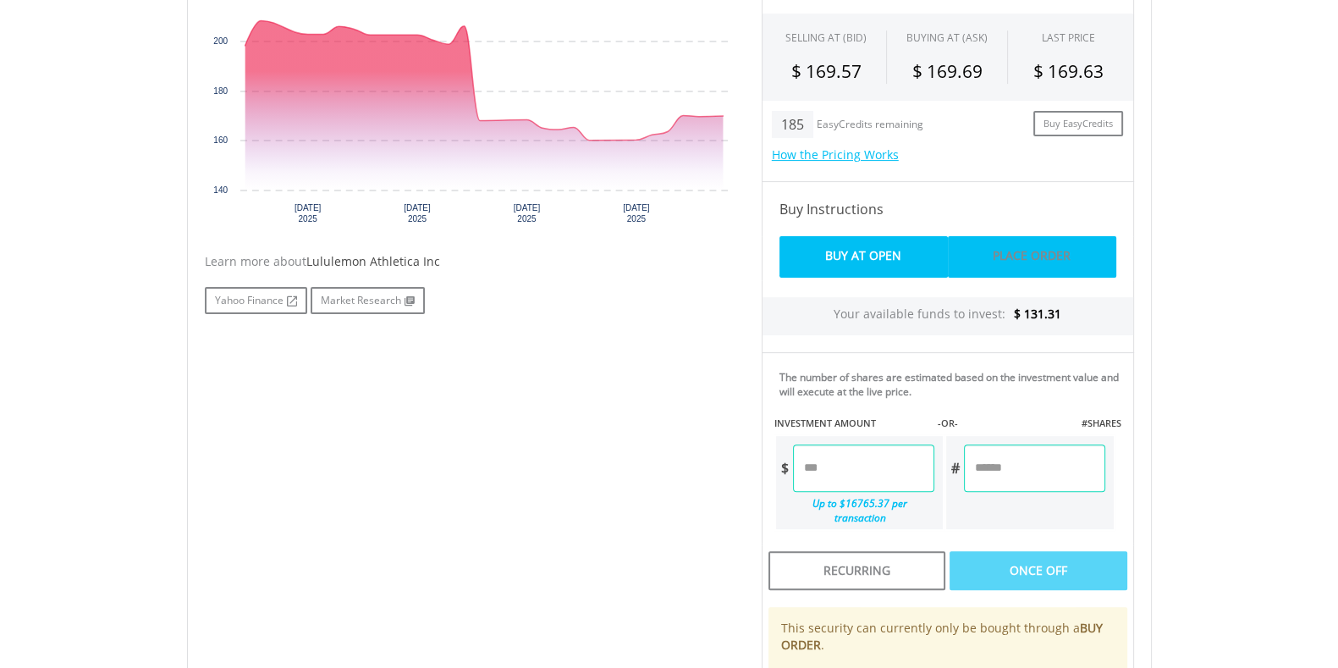
click at [960, 259] on link "Place Order" at bounding box center [1032, 256] width 168 height 41
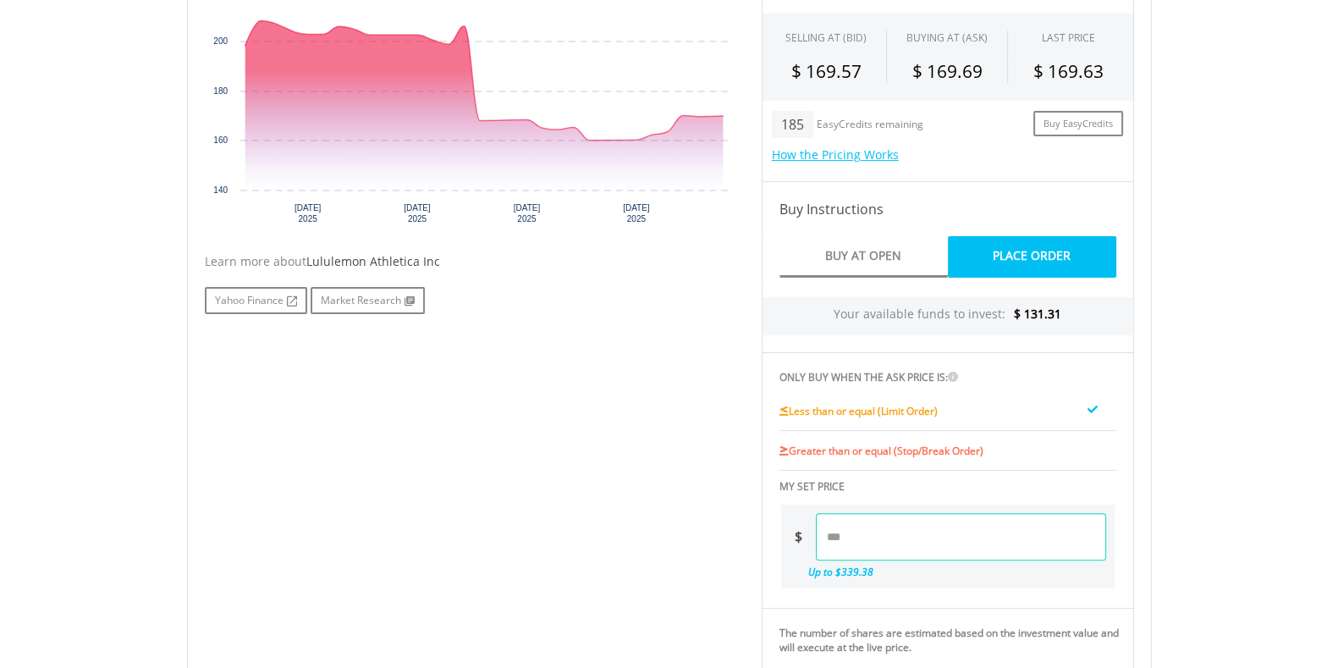
click at [862, 530] on input "number" at bounding box center [961, 536] width 290 height 47
type input "*"
type input "******"
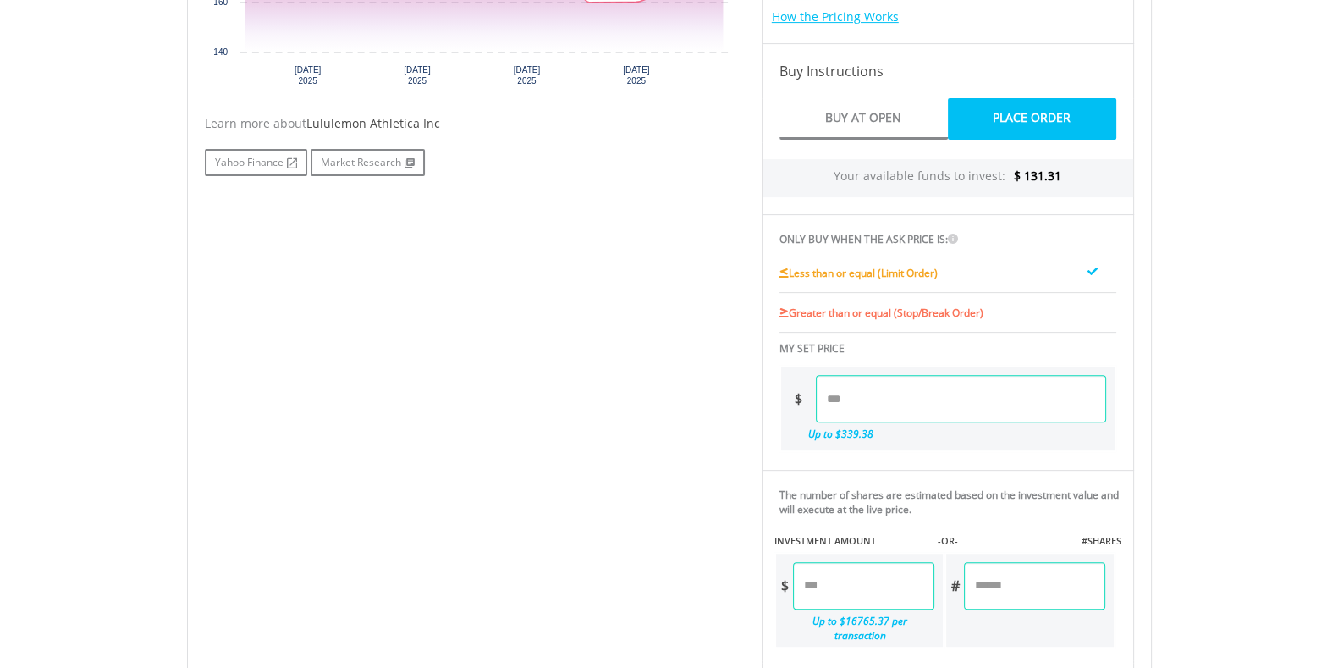
scroll to position [757, 0]
click at [845, 572] on input "number" at bounding box center [863, 585] width 141 height 47
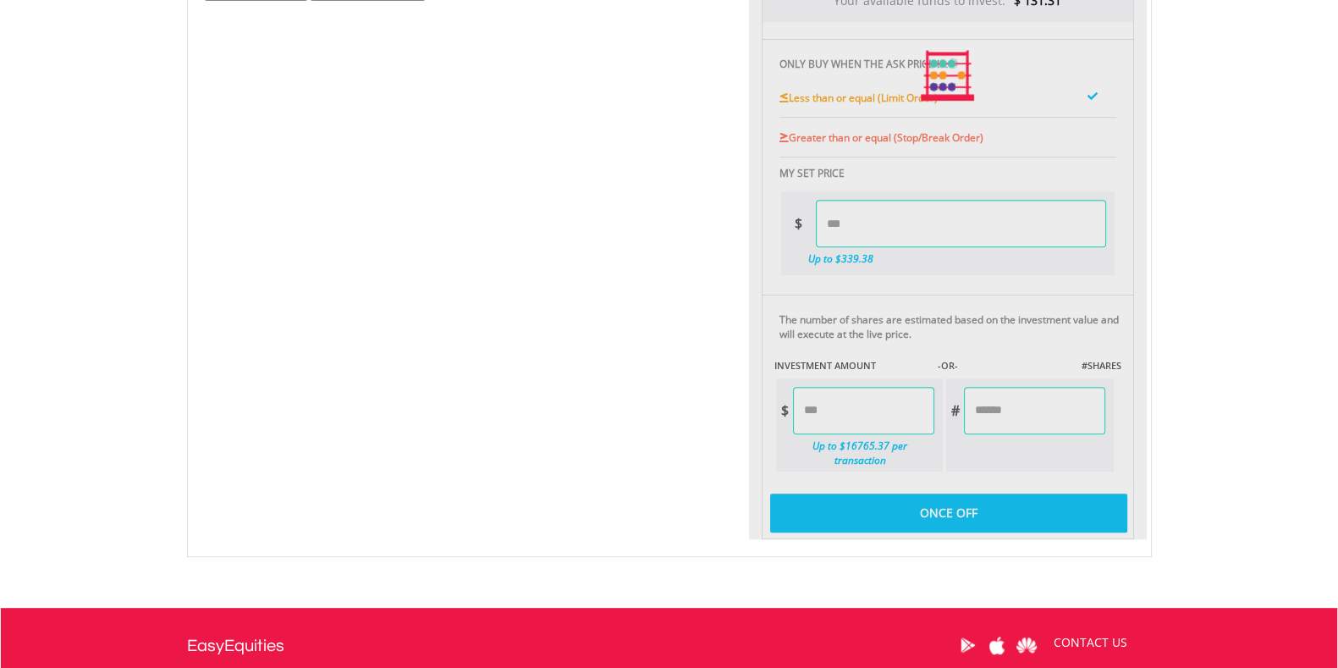
type input "******"
type input "*****"
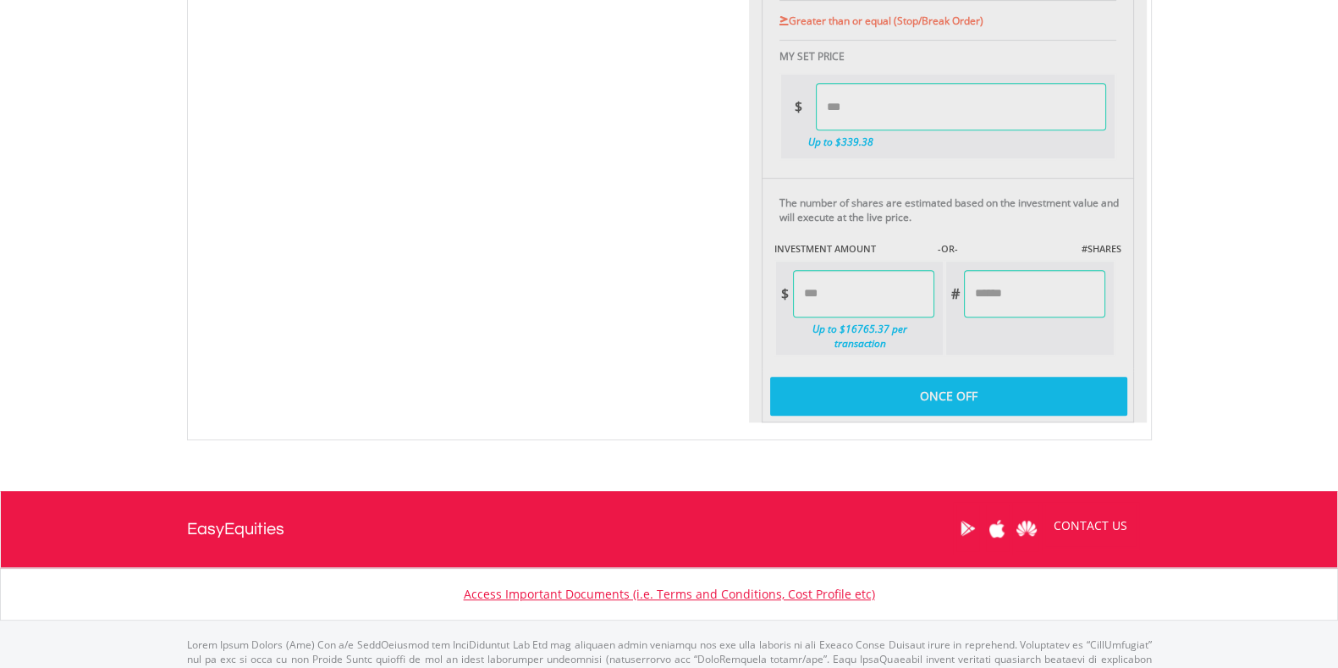
scroll to position [1049, 0]
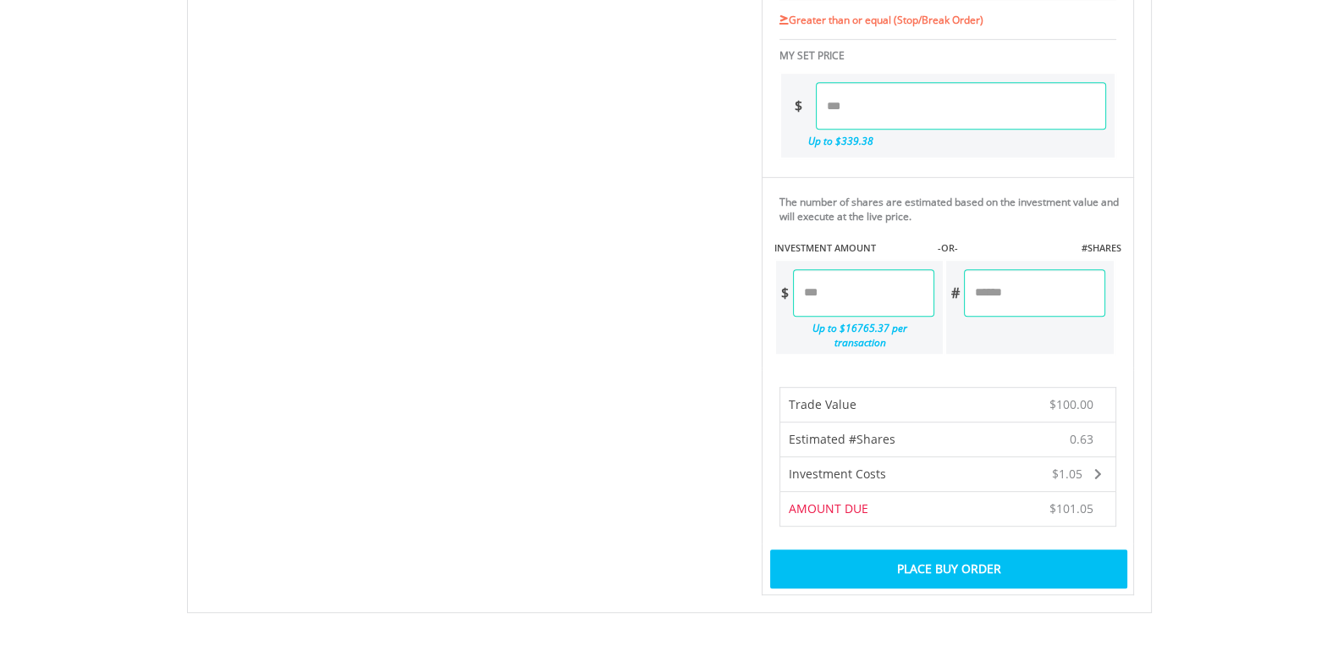
click at [1013, 559] on div "Place Buy Order" at bounding box center [948, 568] width 356 height 39
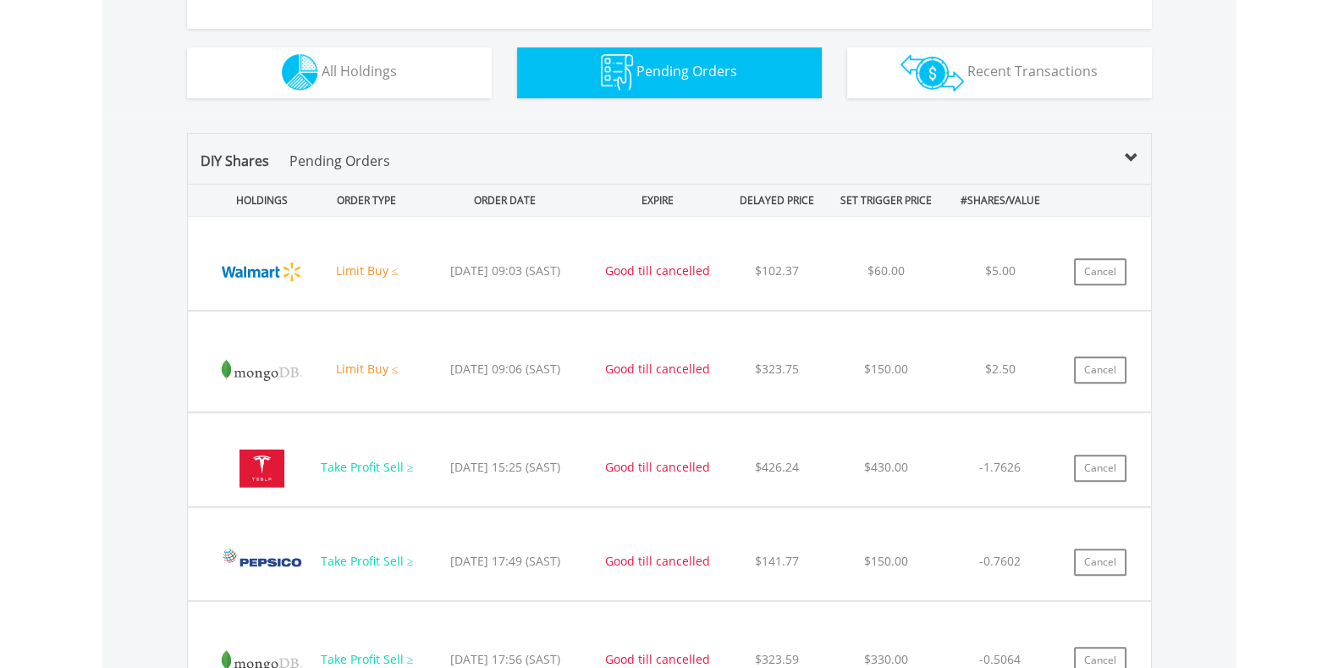
scroll to position [788, 0]
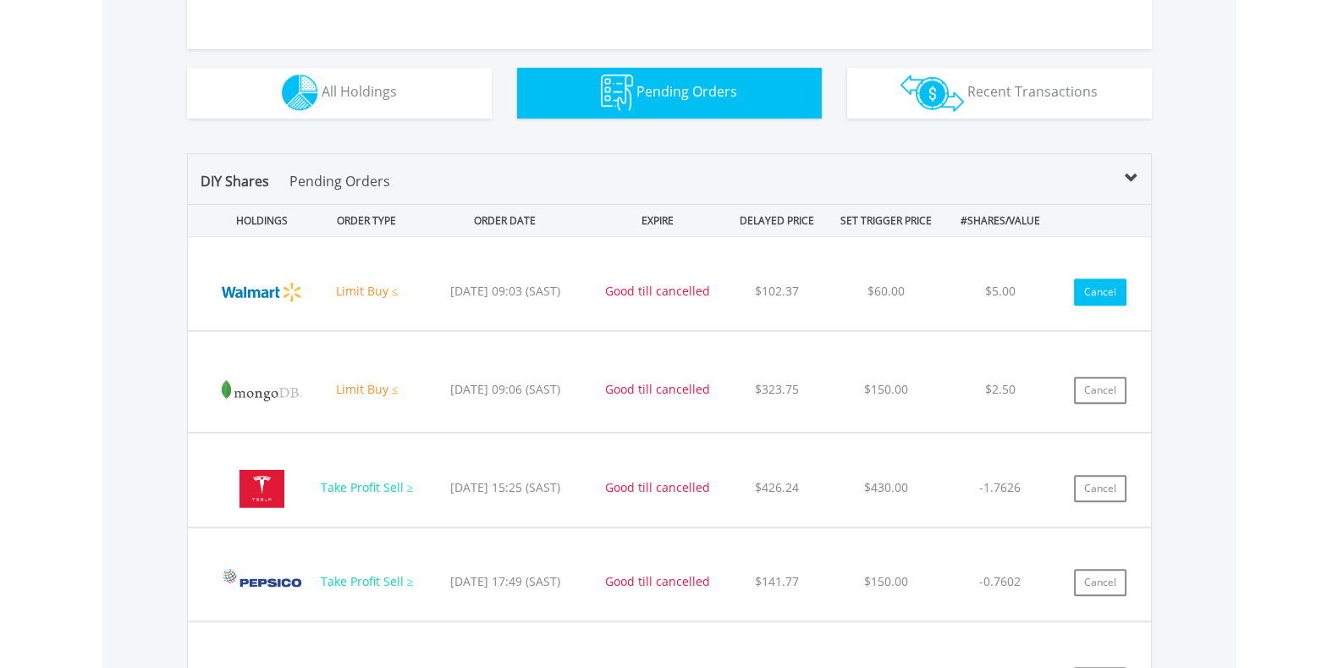
click at [1106, 282] on button "Cancel" at bounding box center [1100, 291] width 52 height 27
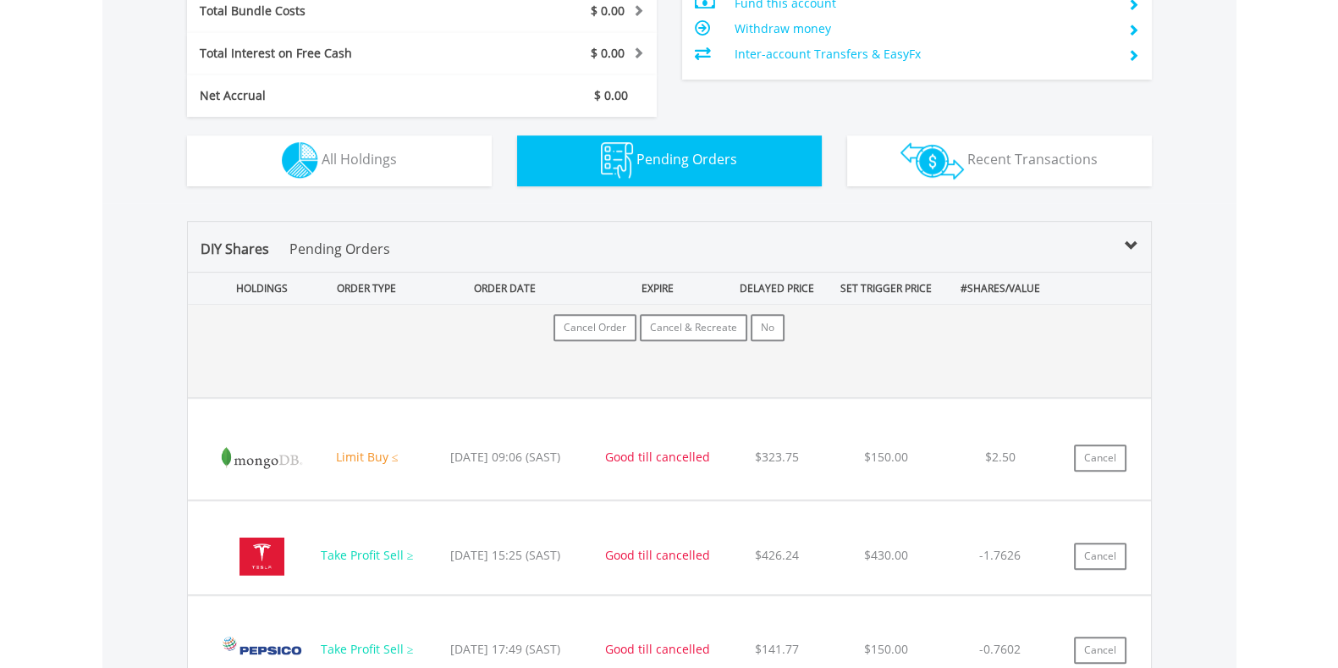
scroll to position [1079, 0]
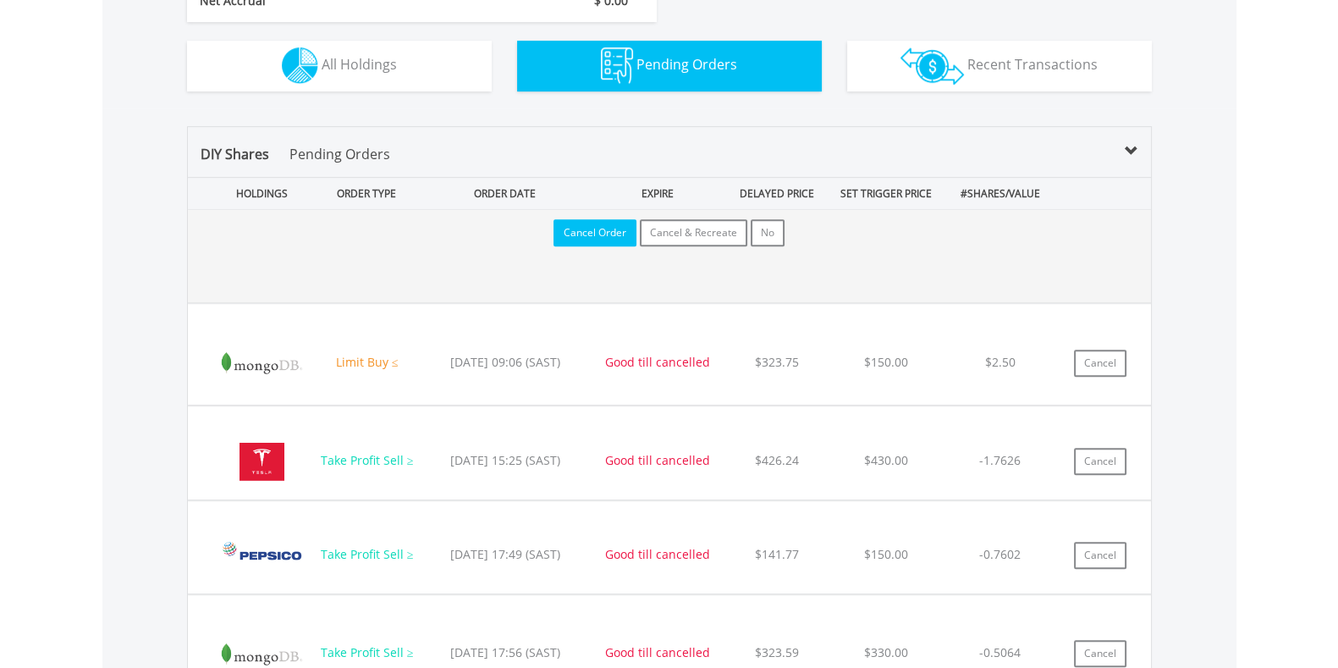
click at [597, 233] on button "Cancel Order" at bounding box center [594, 232] width 83 height 27
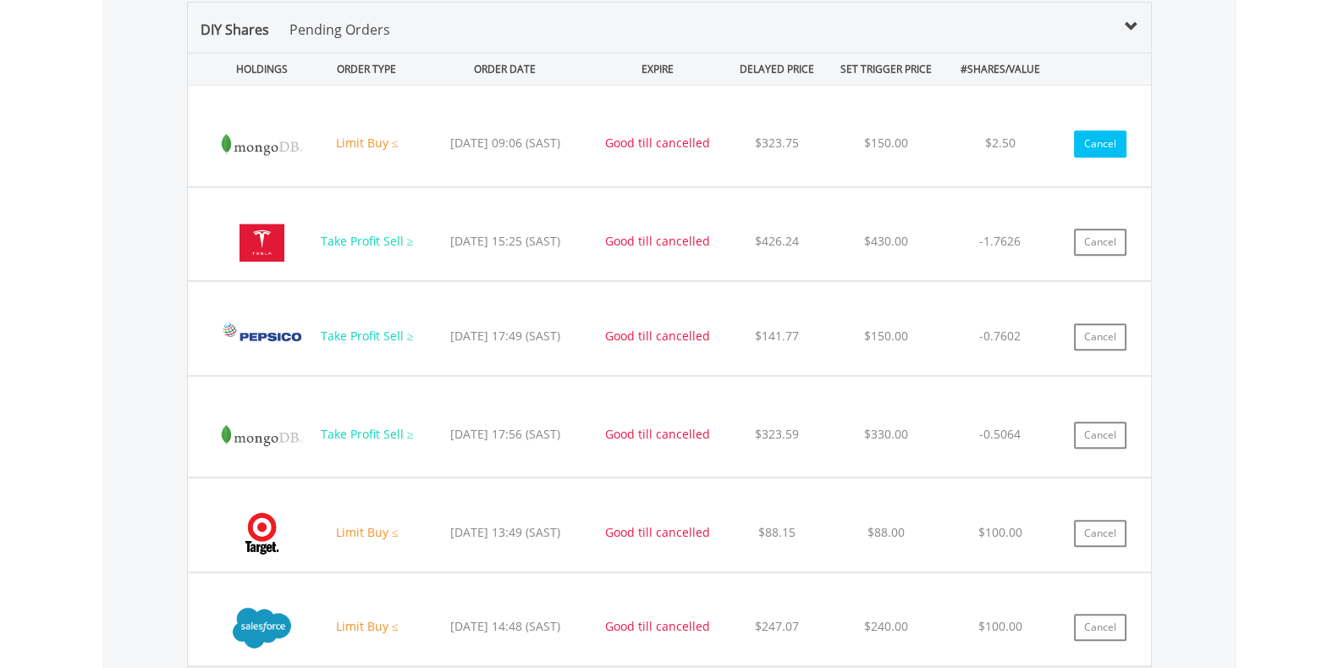
scroll to position [162, 322]
click at [1070, 138] on div "Cancel" at bounding box center [1099, 143] width 77 height 27
click at [1092, 145] on button "Cancel" at bounding box center [1100, 143] width 52 height 27
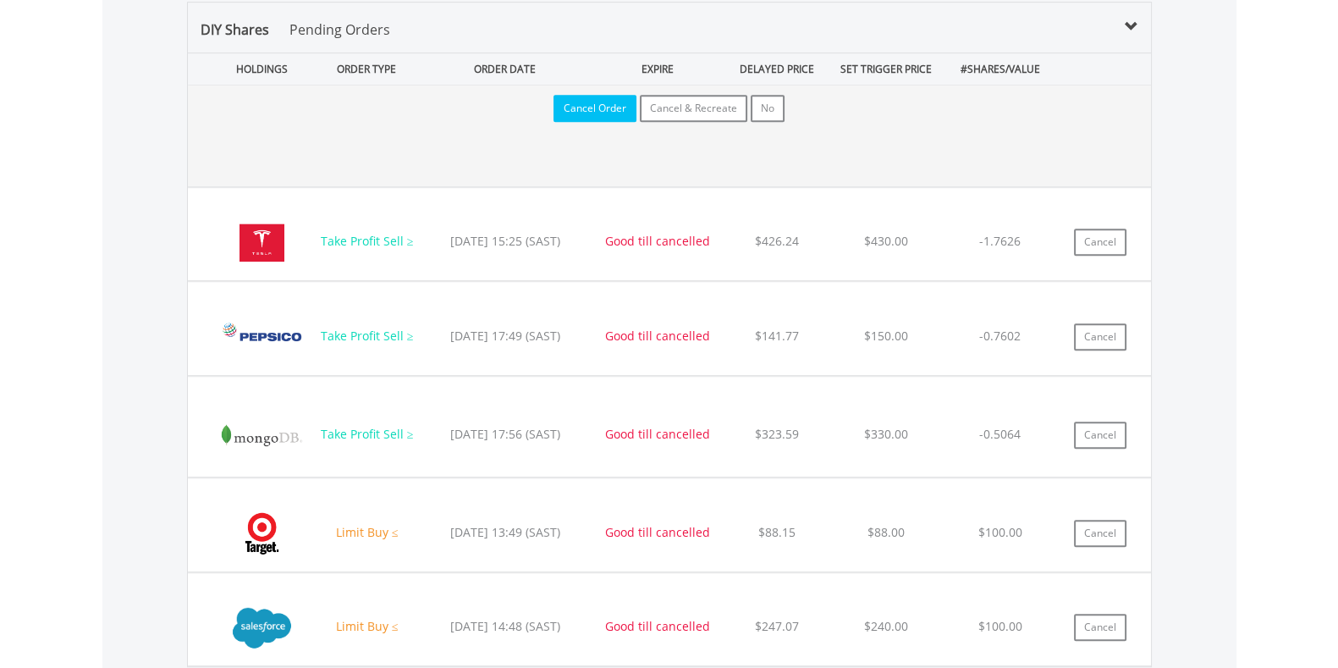
click at [587, 116] on button "Cancel Order" at bounding box center [594, 108] width 83 height 27
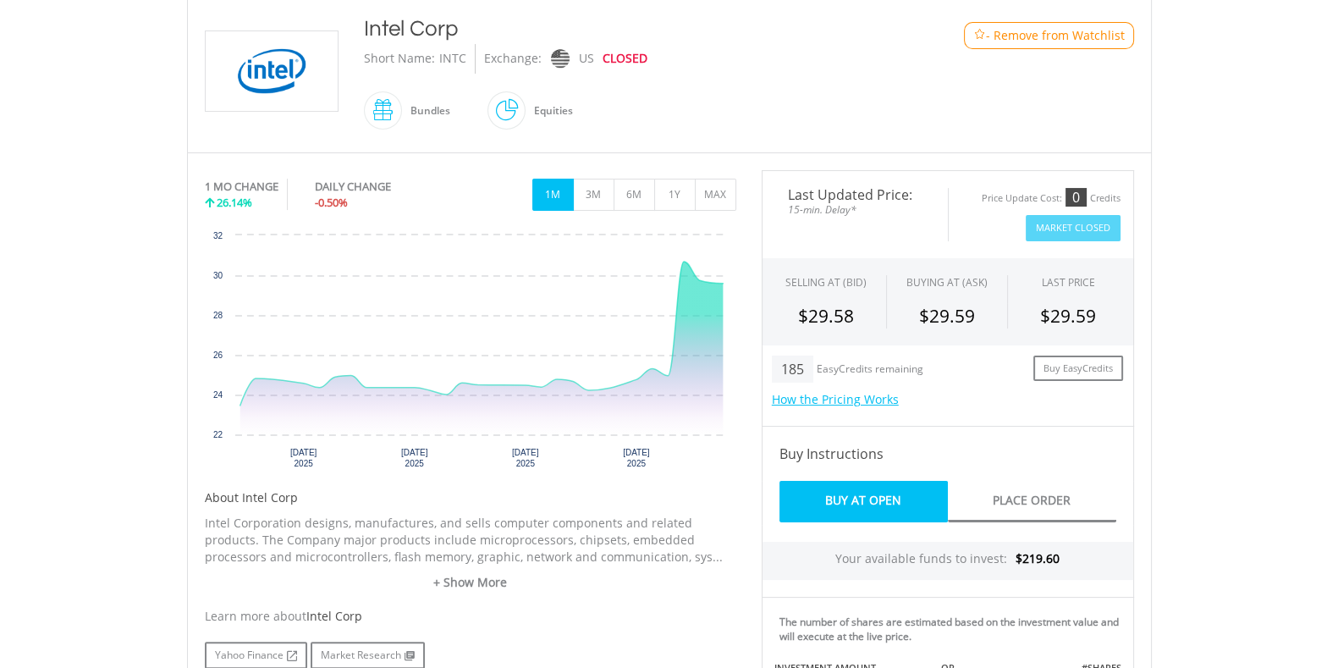
scroll to position [370, 0]
